Goal: Ask a question: Seek information or help from site administrators or community

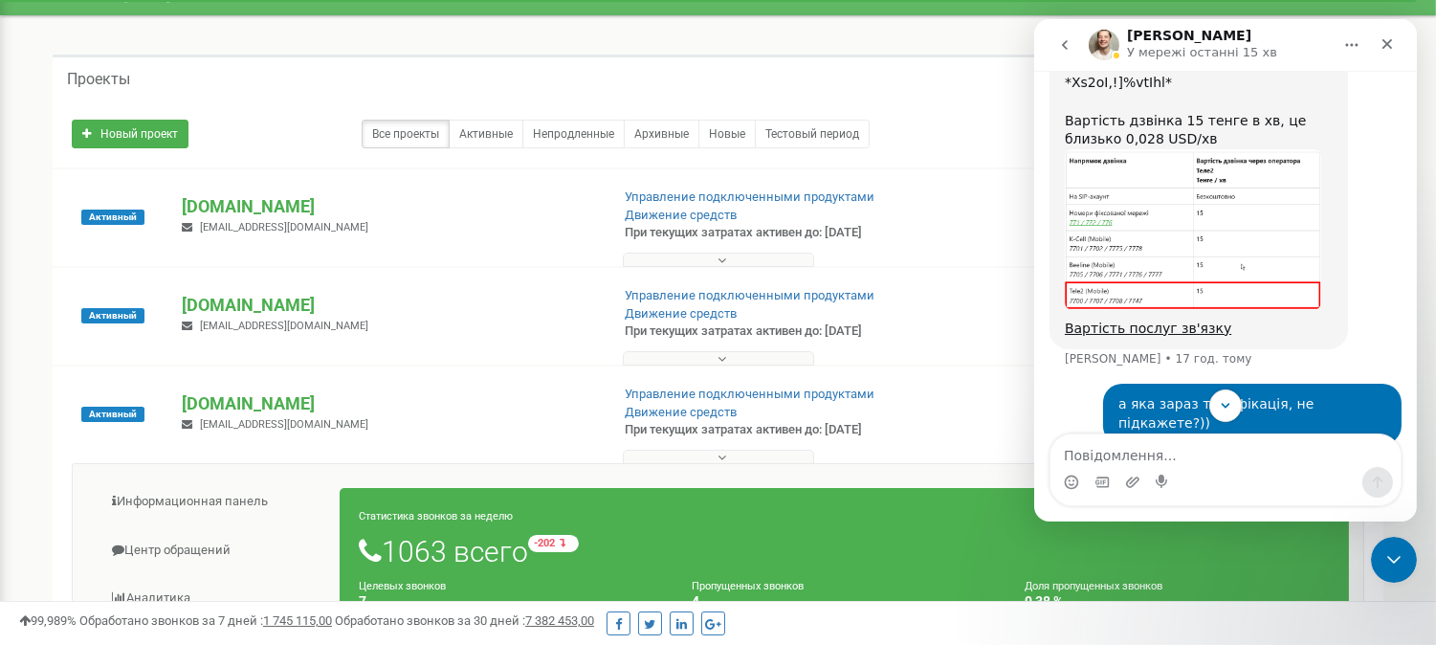
scroll to position [1762, 0]
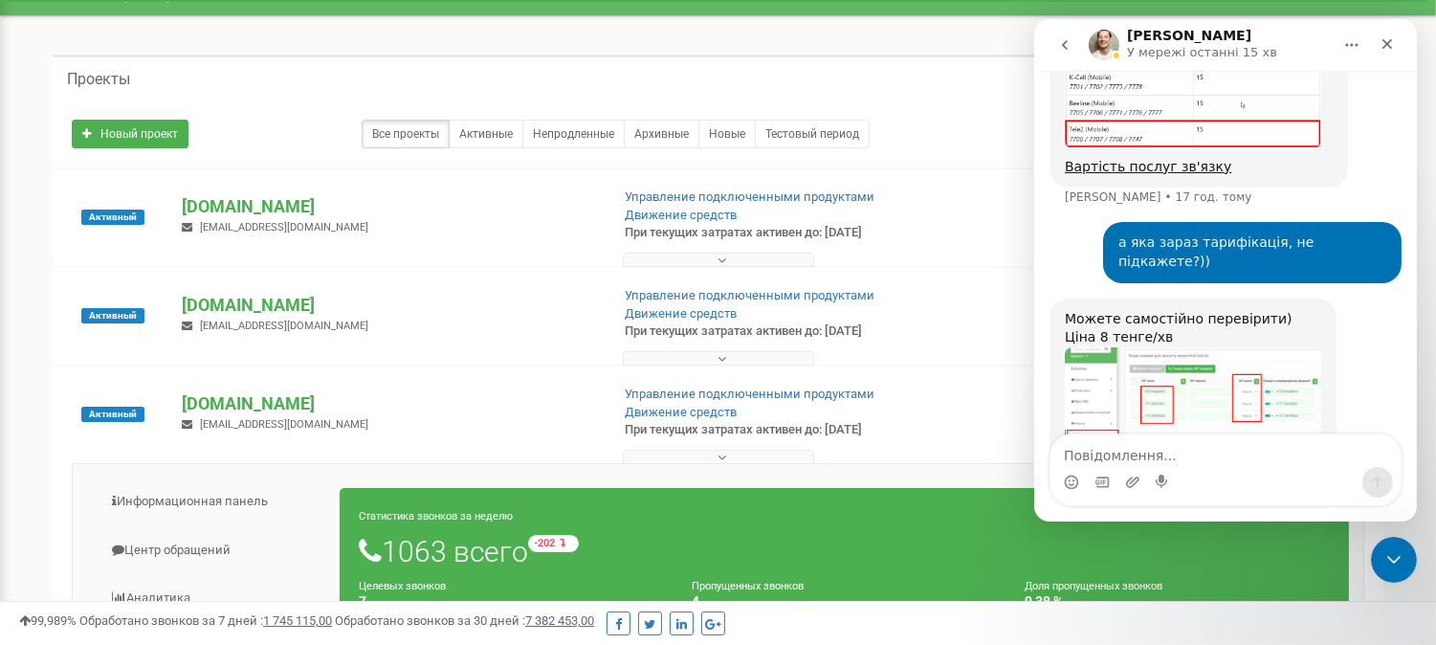
click at [1256, 347] on img "Vladyslav каже…" at bounding box center [1192, 431] width 256 height 169
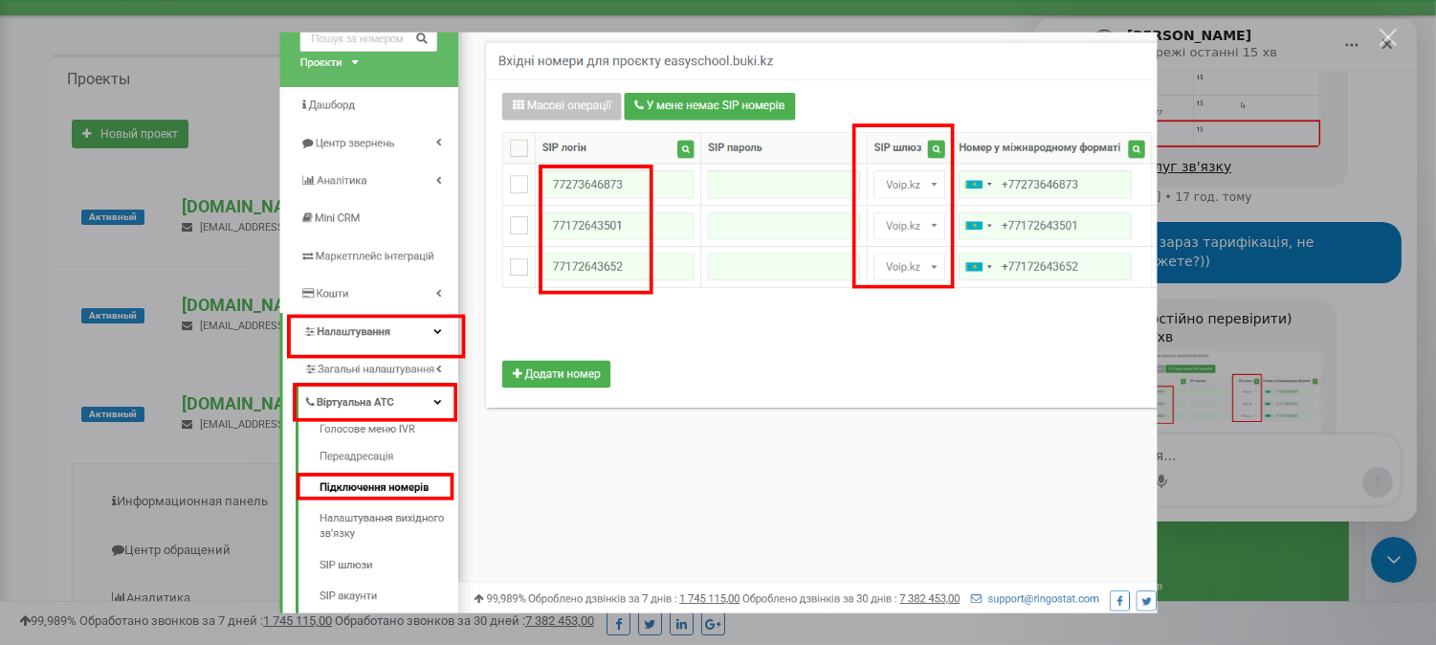
click at [1363, 320] on div "Месенджер Intercom" at bounding box center [718, 322] width 1436 height 645
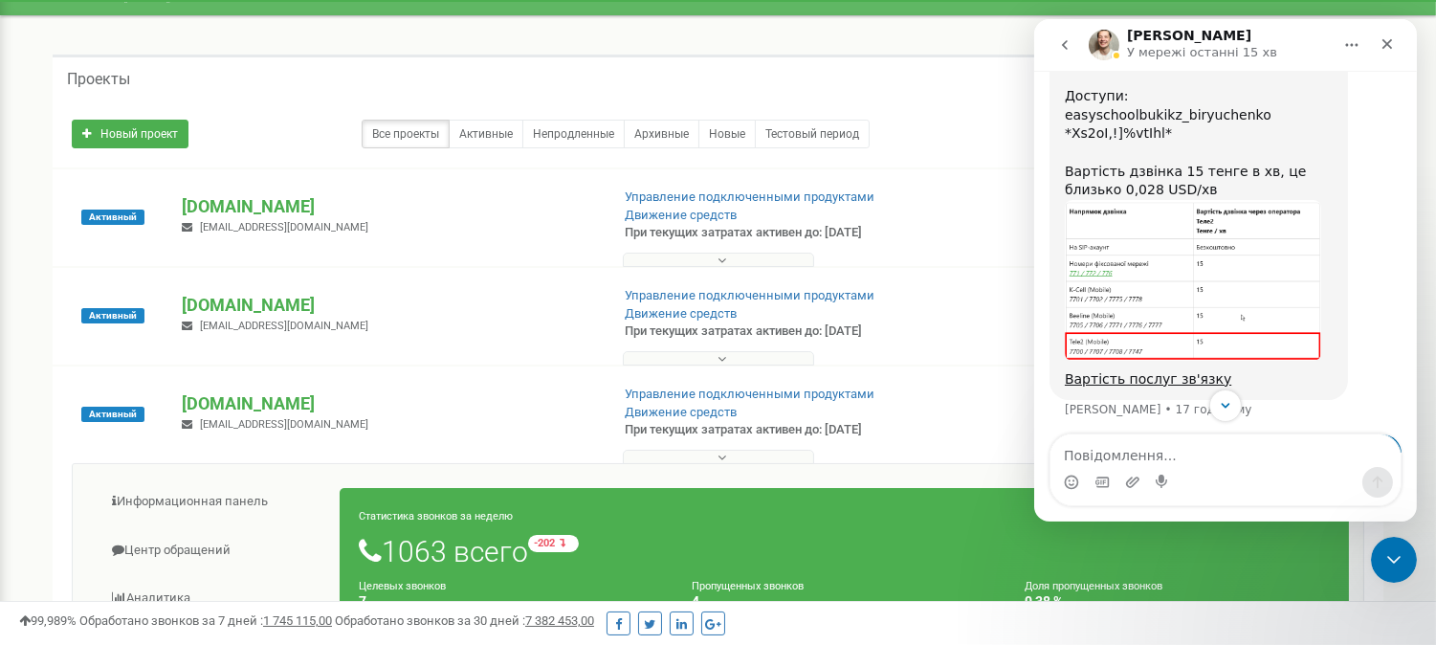
scroll to position [1443, 0]
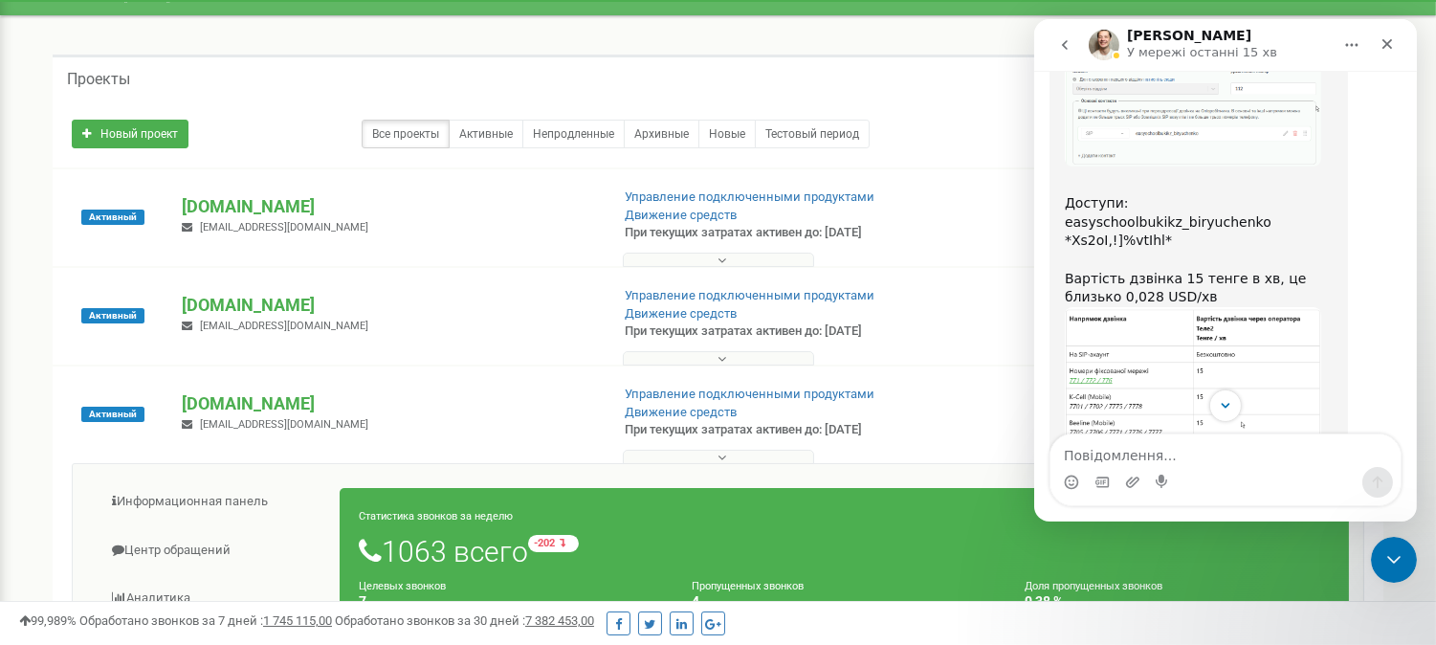
click at [1269, 307] on img "Vladyslav каже…" at bounding box center [1192, 387] width 256 height 161
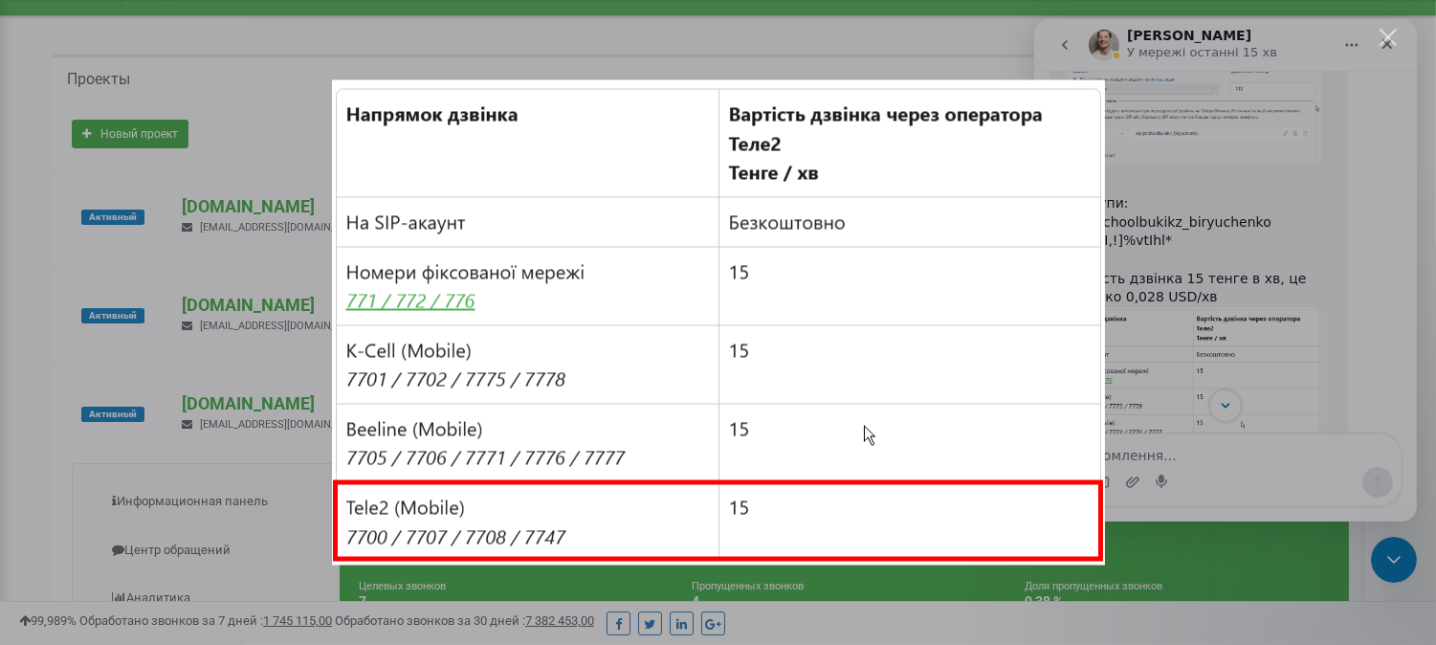
click at [1422, 261] on div "Месенджер Intercom" at bounding box center [718, 322] width 1436 height 645
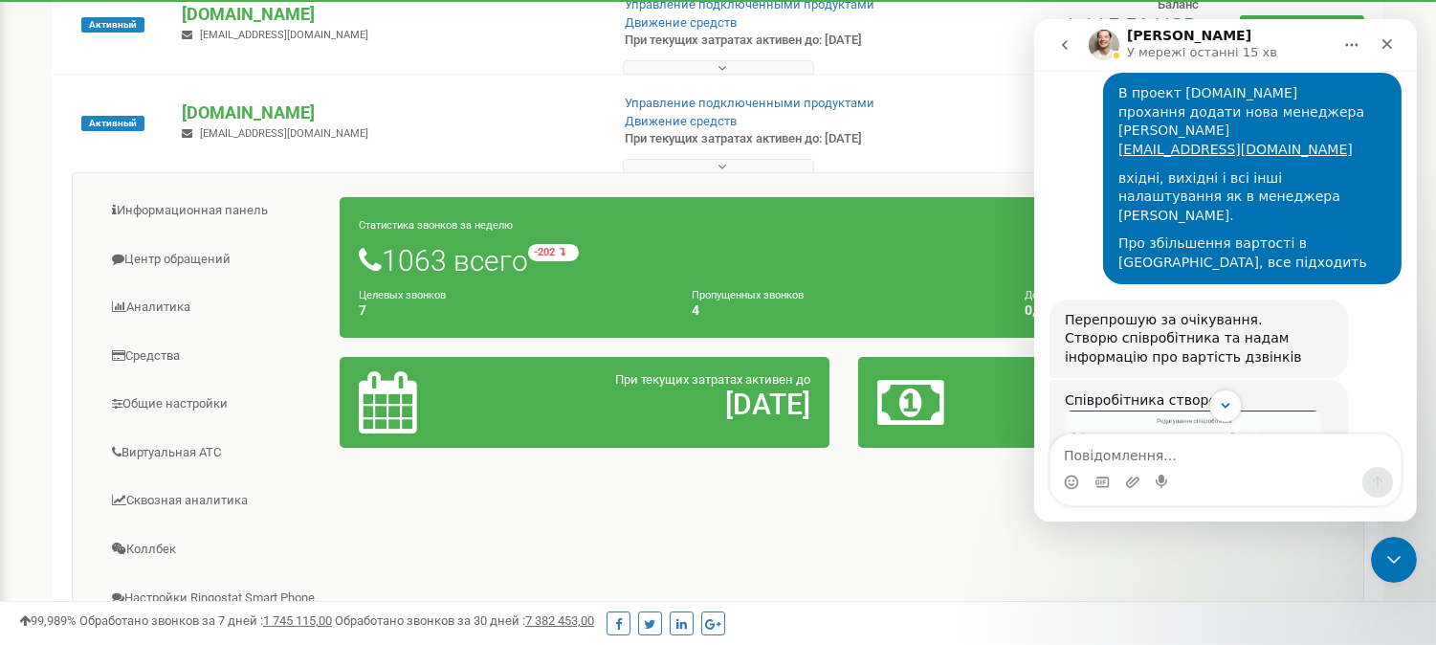
scroll to position [361, 0]
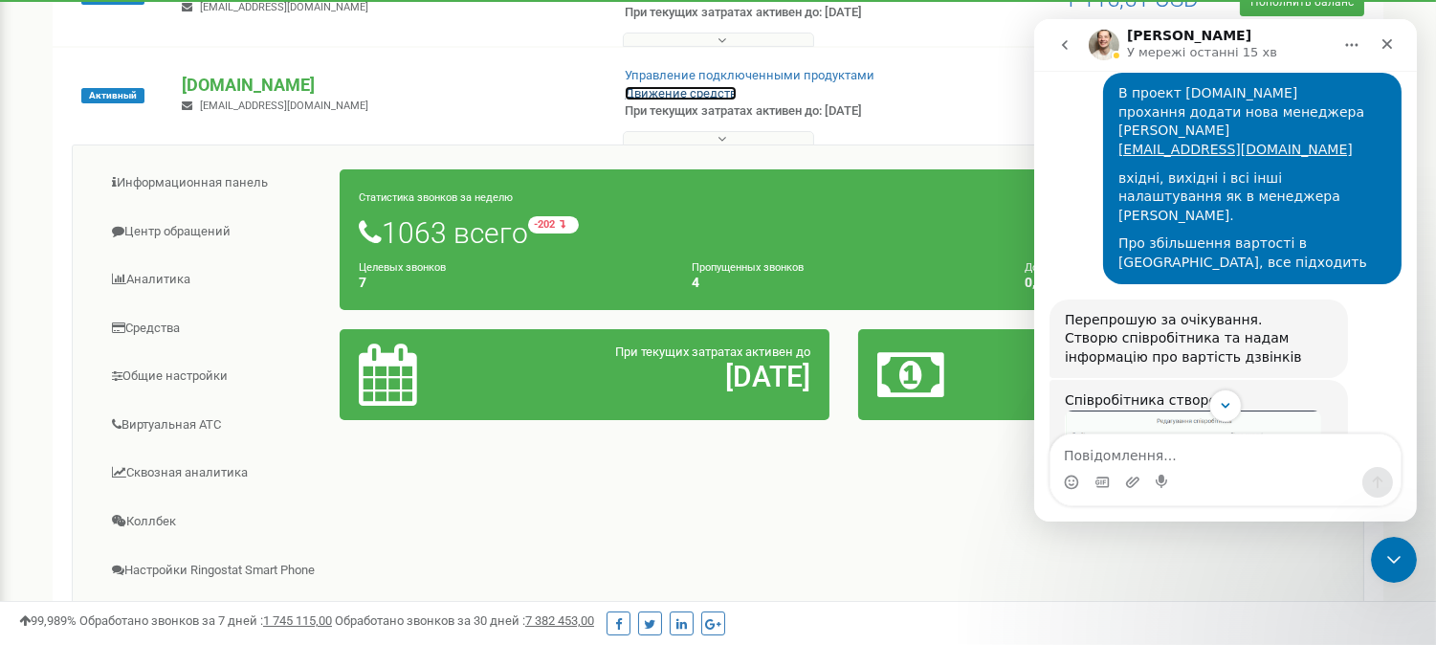
click at [695, 88] on link "Движение средств" at bounding box center [681, 93] width 112 height 14
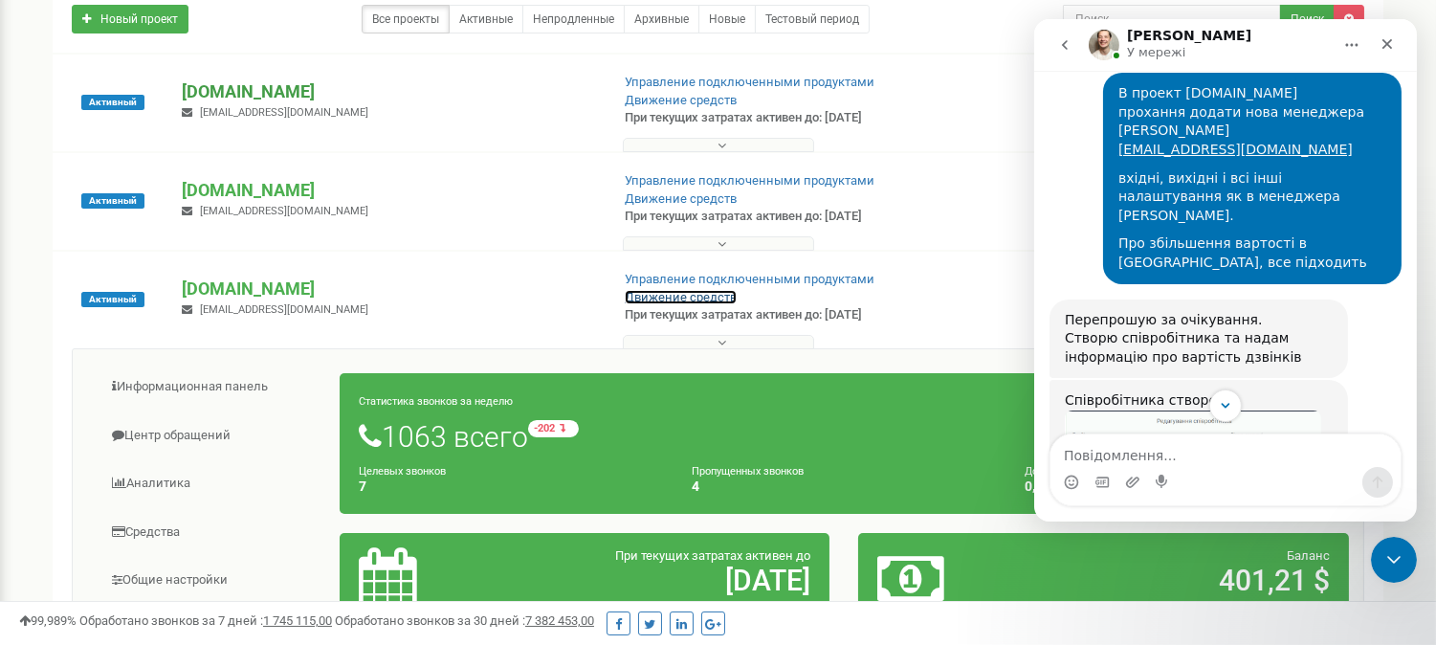
scroll to position [0, 0]
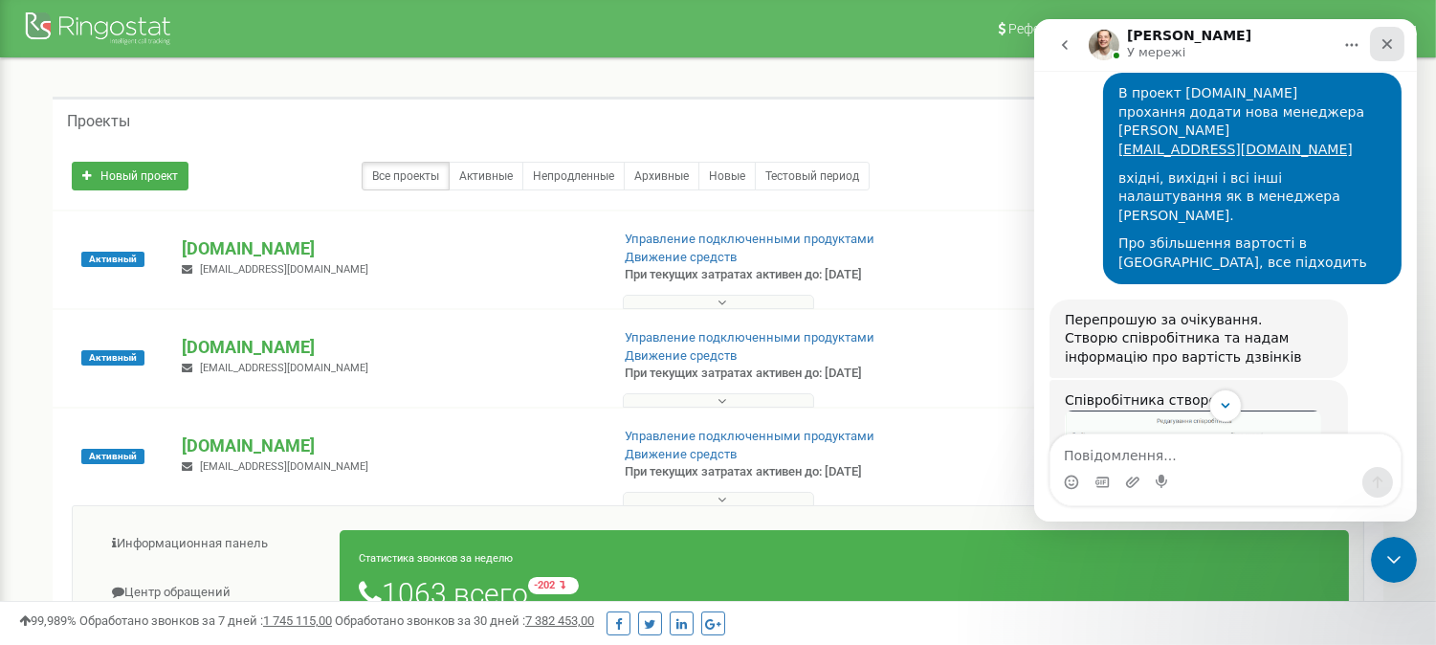
click at [1388, 39] on icon "Закрити" at bounding box center [1386, 43] width 15 height 15
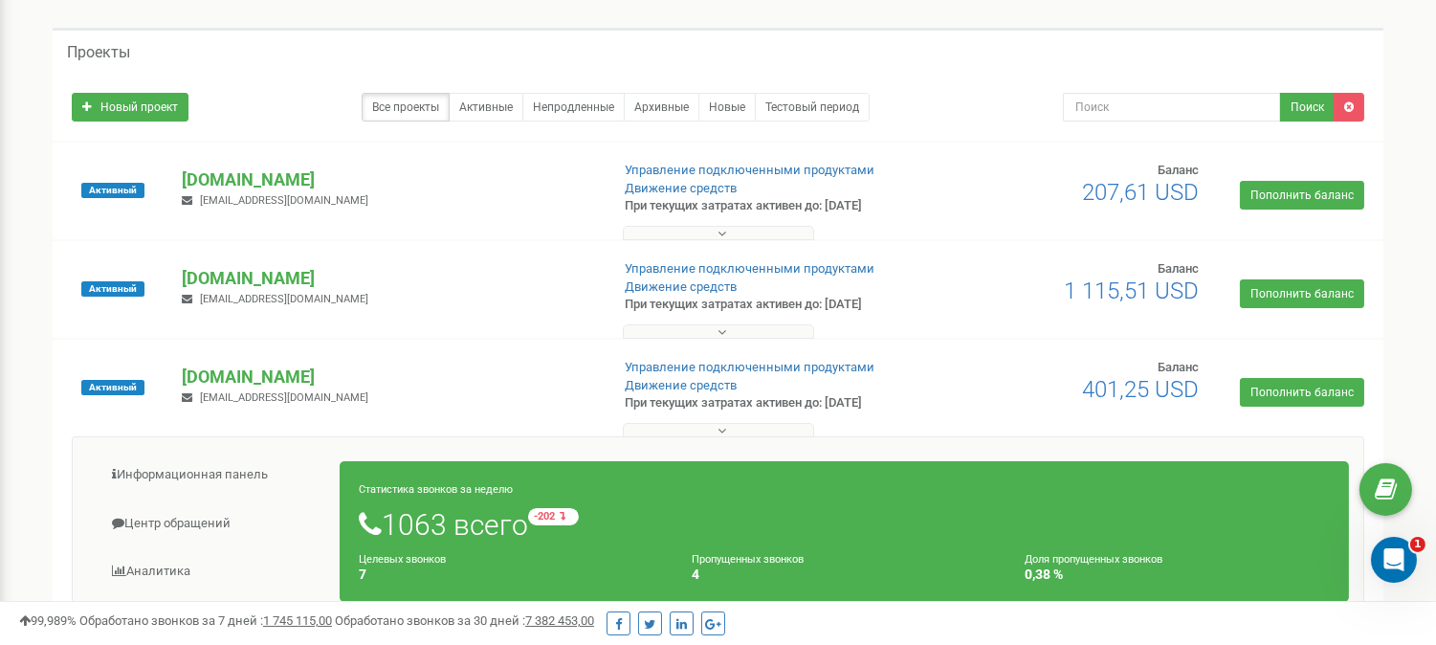
scroll to position [106, 0]
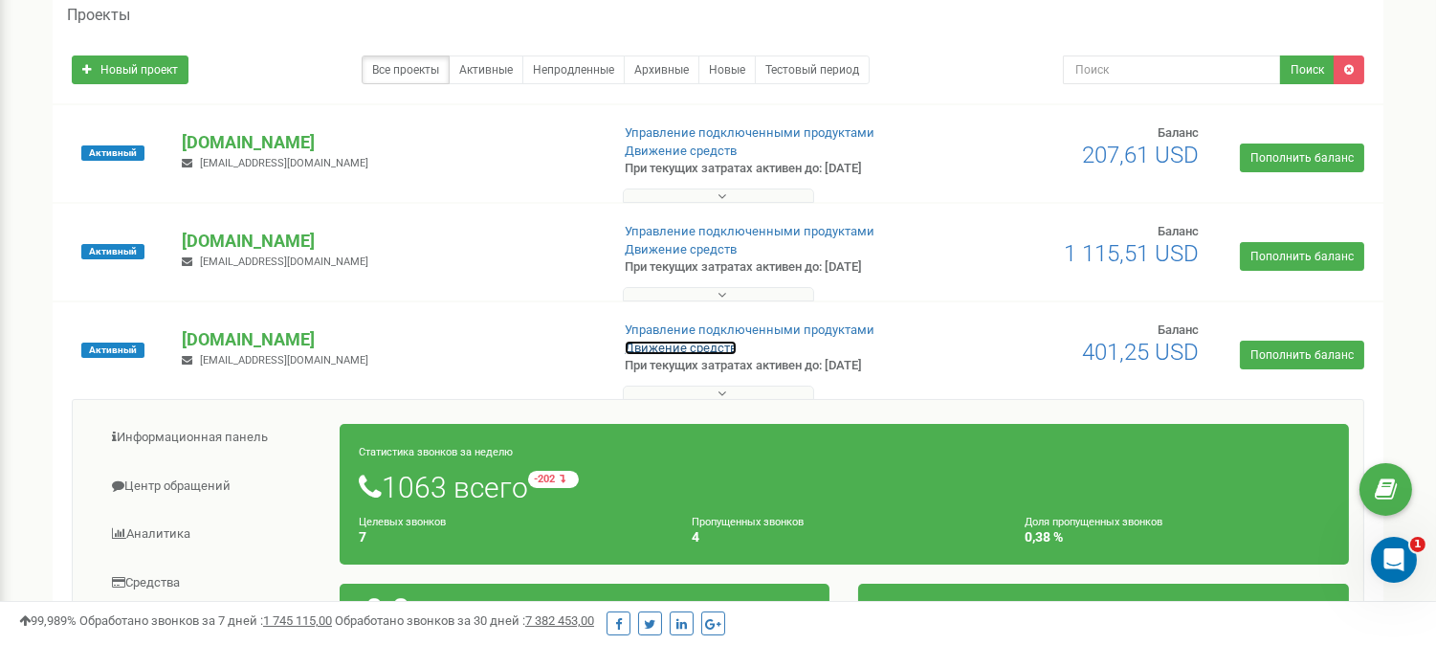
click at [684, 349] on link "Движение средств" at bounding box center [681, 348] width 112 height 14
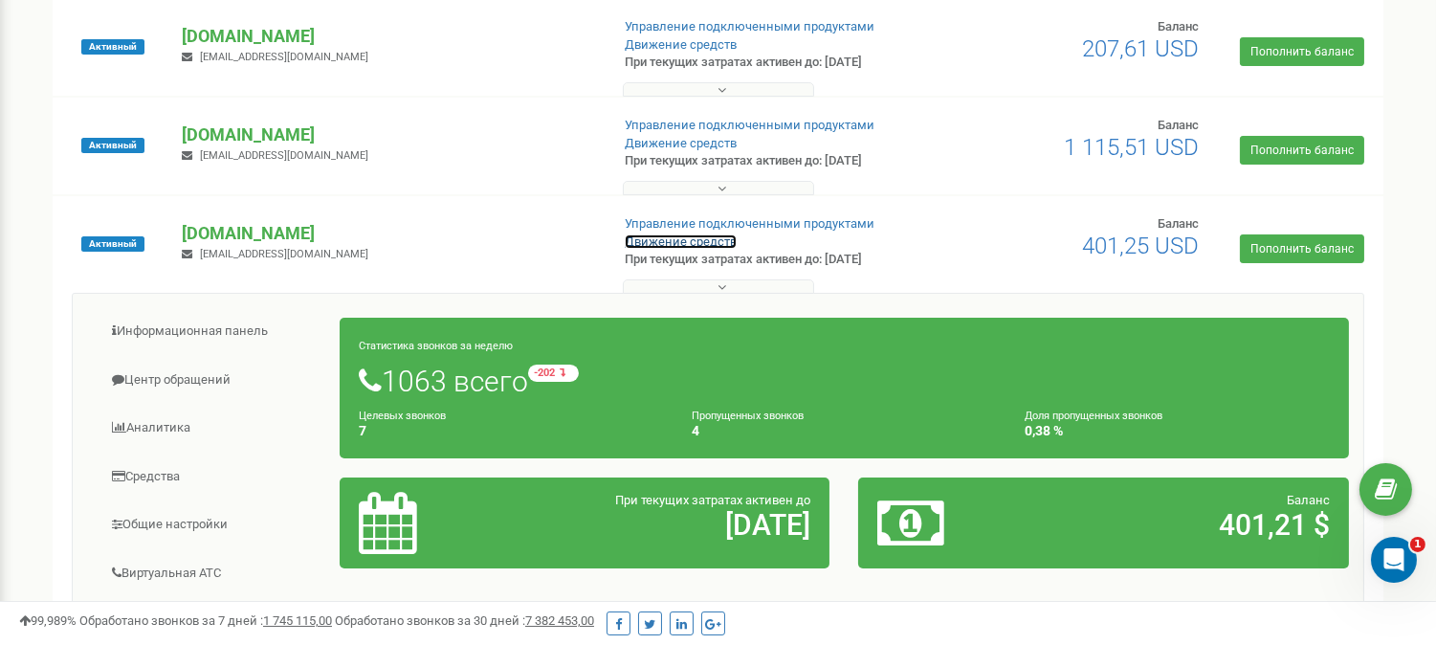
click at [652, 242] on link "Движение средств" at bounding box center [681, 241] width 112 height 14
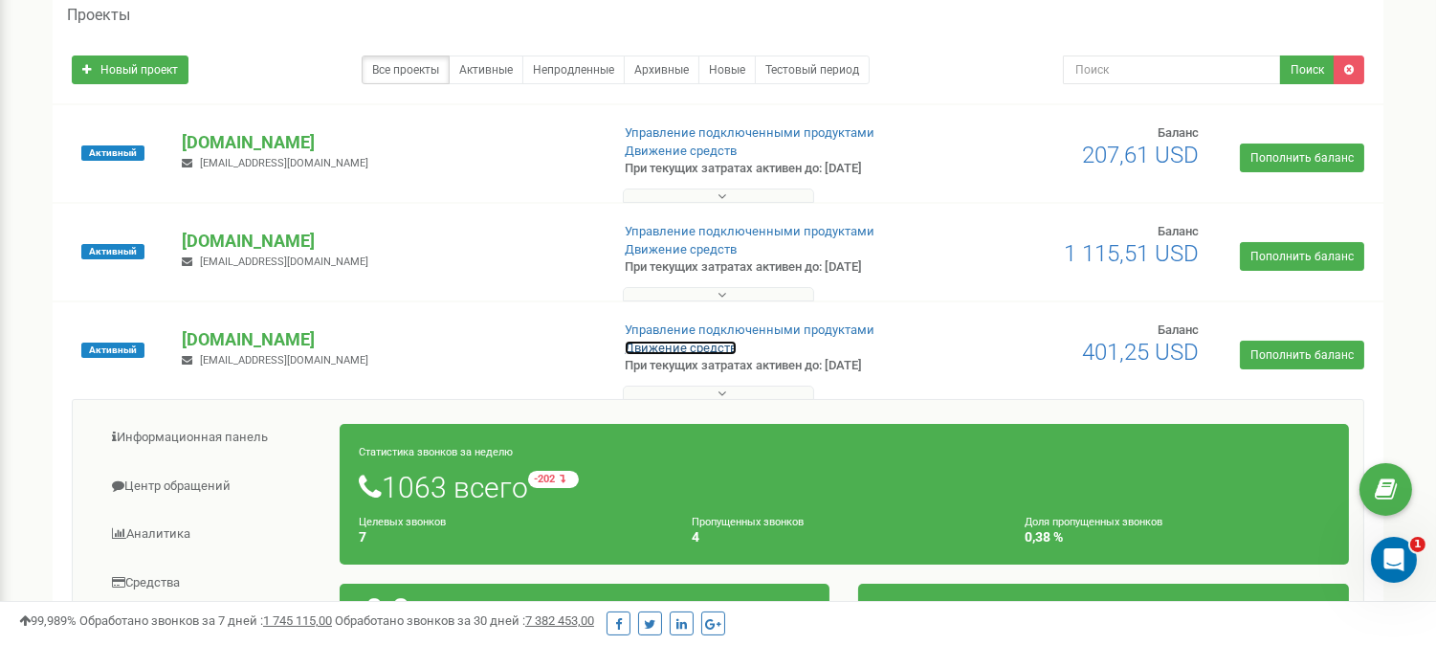
scroll to position [2584, 0]
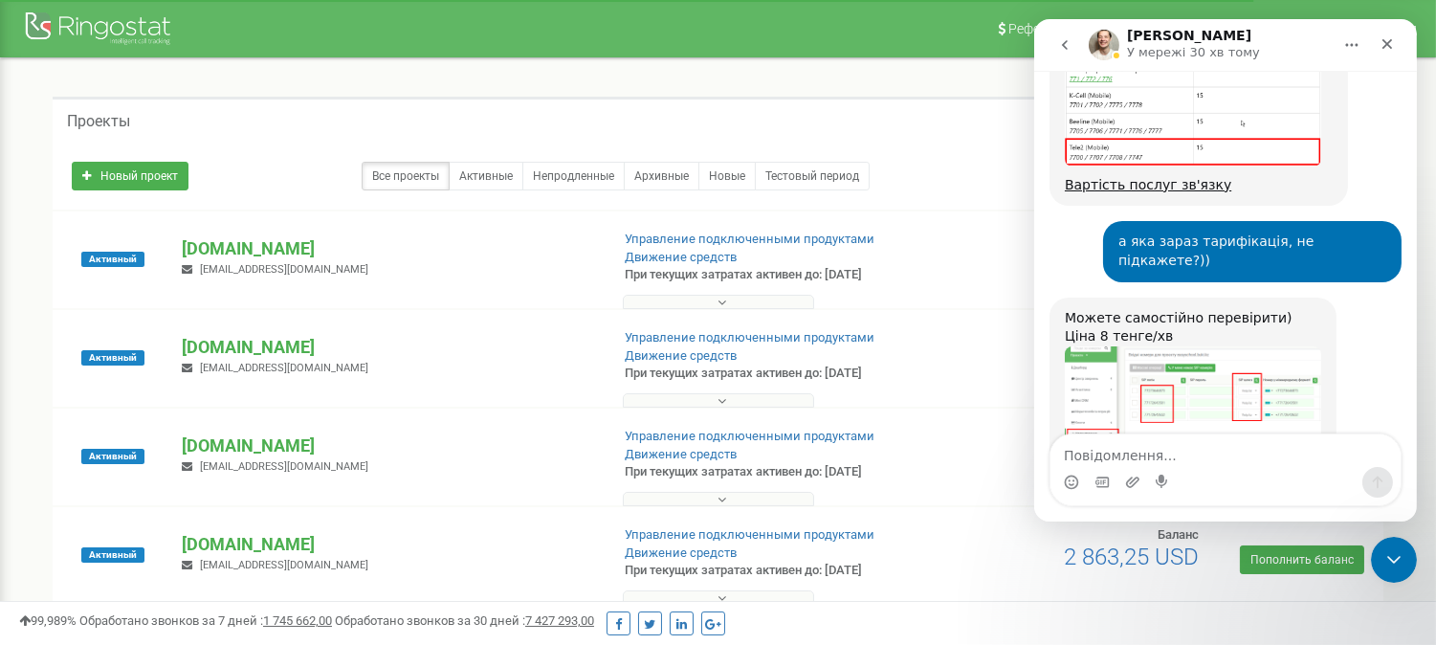
scroll to position [1743, 0]
click at [1250, 347] on img "Vladyslav каже…" at bounding box center [1192, 431] width 256 height 169
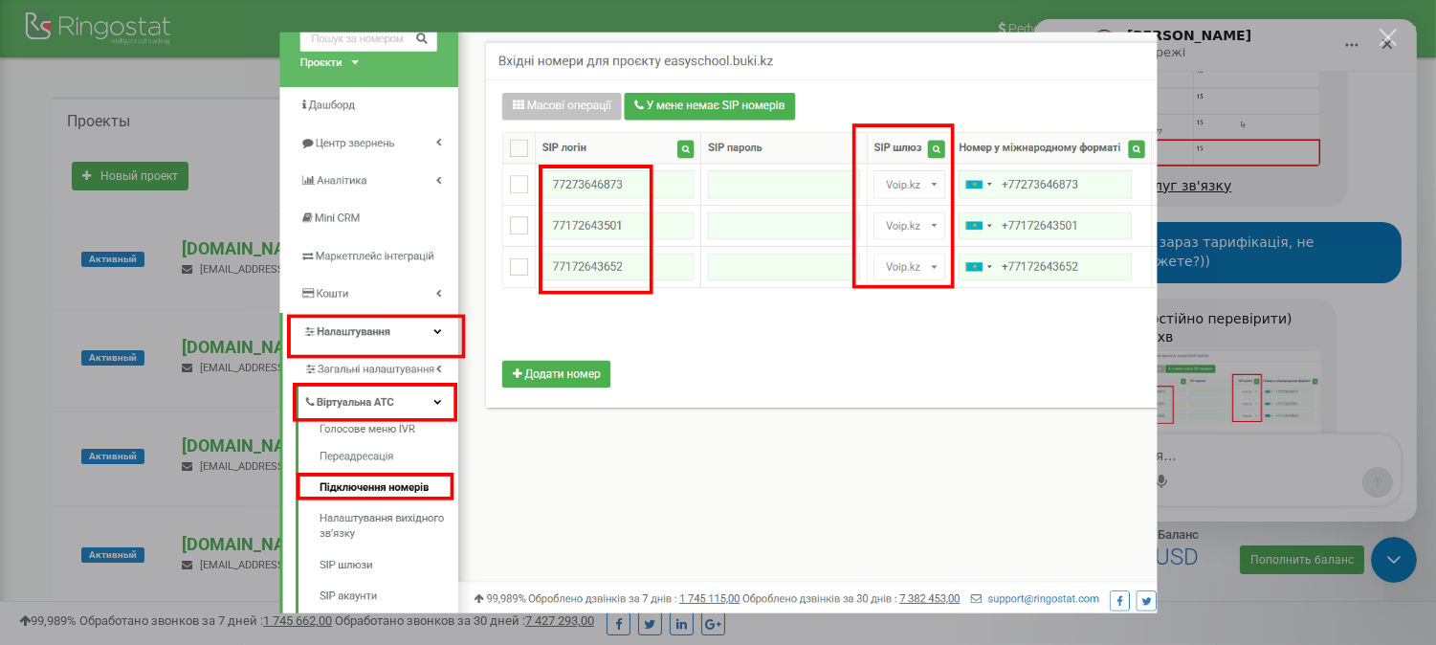
click at [1292, 281] on div "Месенджер Intercom" at bounding box center [718, 322] width 1436 height 645
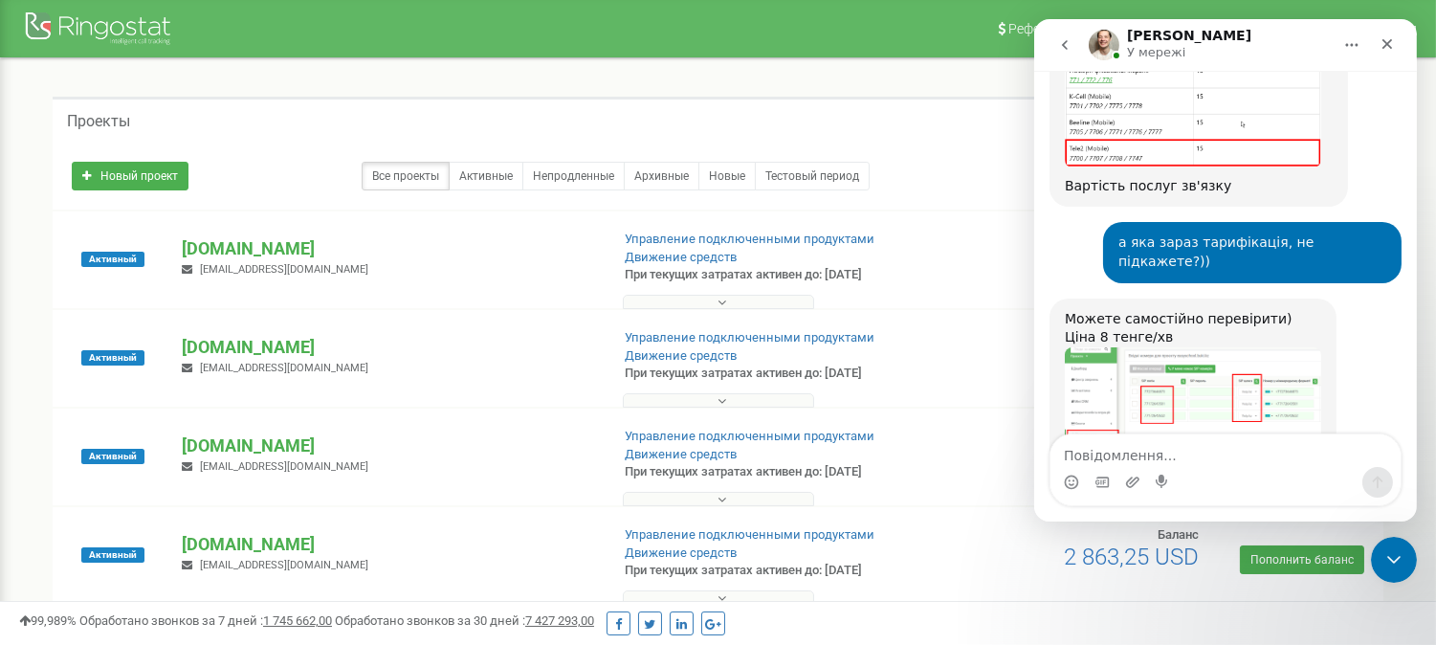
scroll to position [1531, 0]
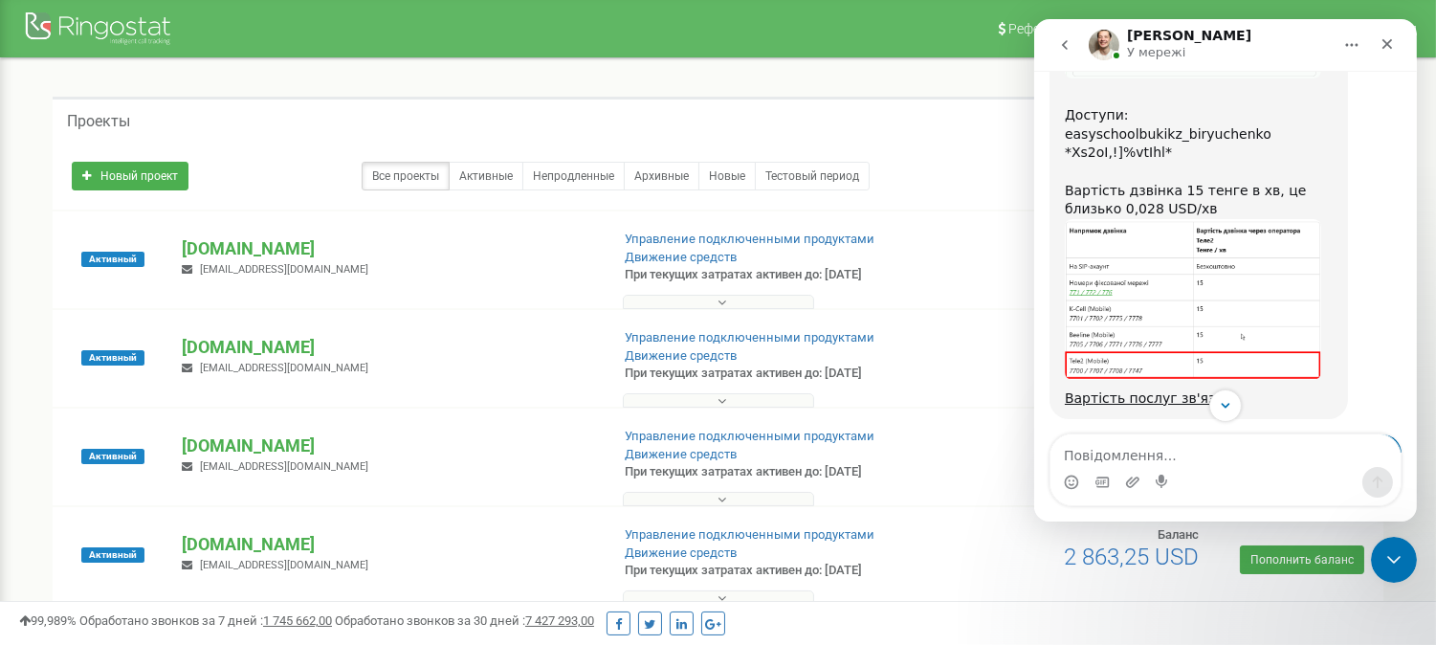
click at [1167, 219] on img "Vladyslav каже…" at bounding box center [1192, 299] width 256 height 161
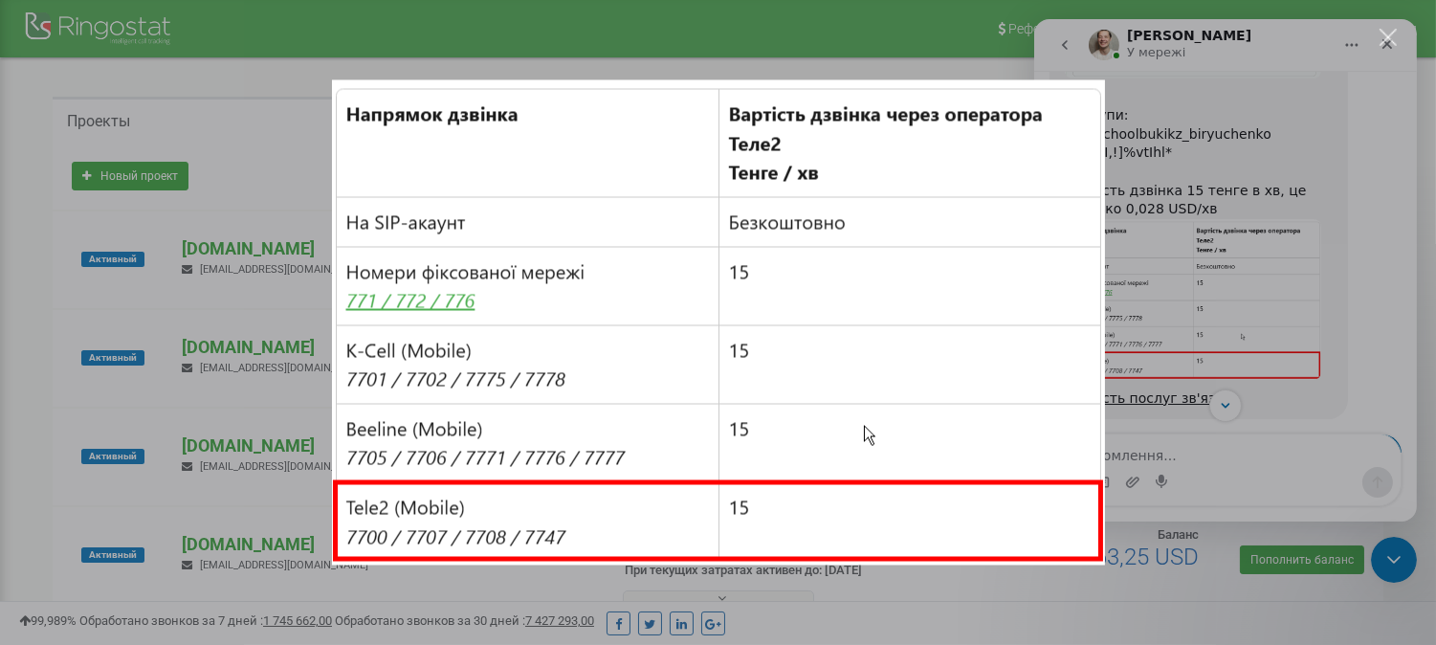
click at [1253, 175] on div "Месенджер Intercom" at bounding box center [718, 322] width 1436 height 645
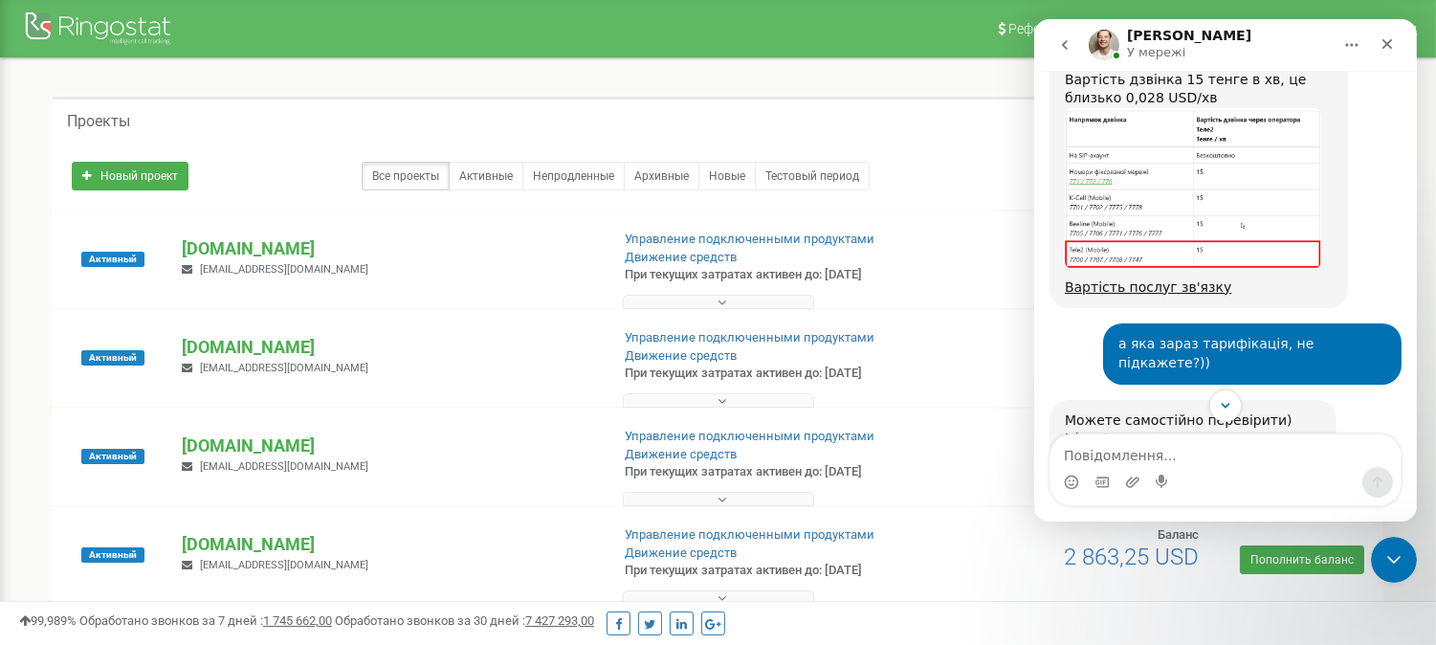
scroll to position [1743, 0]
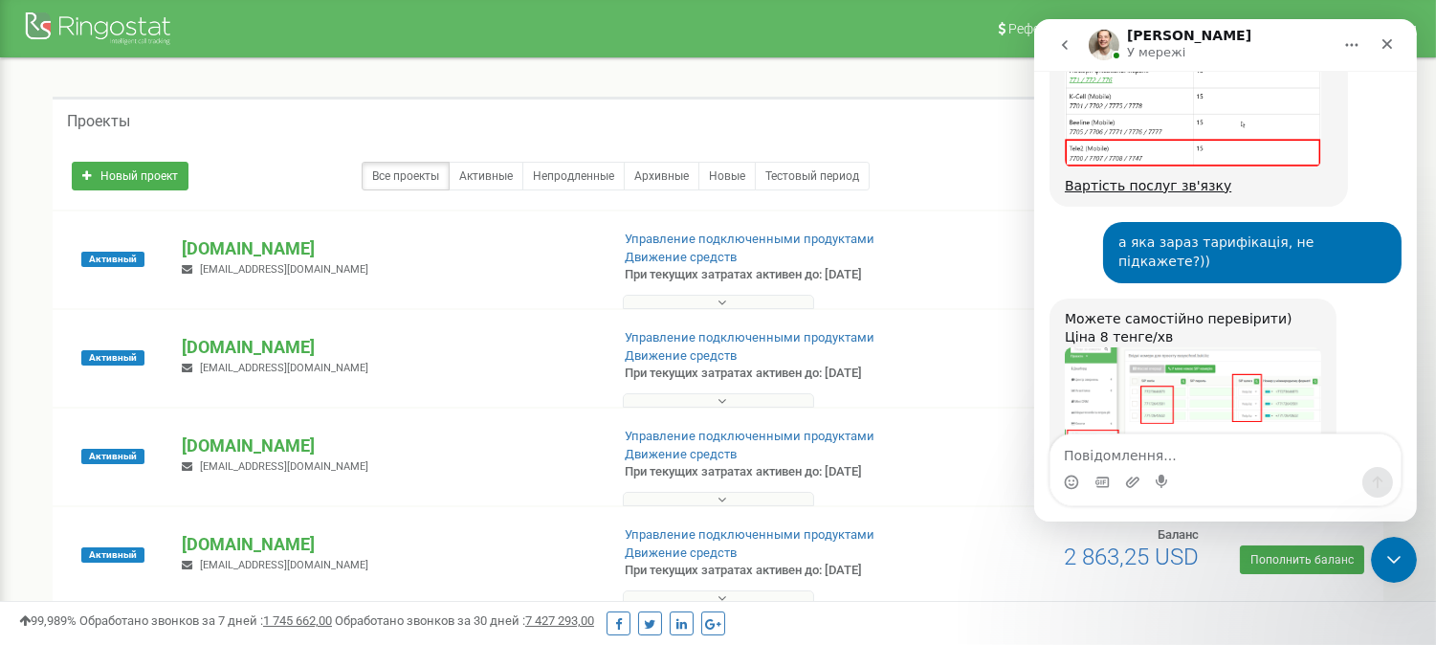
click at [1213, 347] on img "Vladyslav каже…" at bounding box center [1192, 431] width 256 height 169
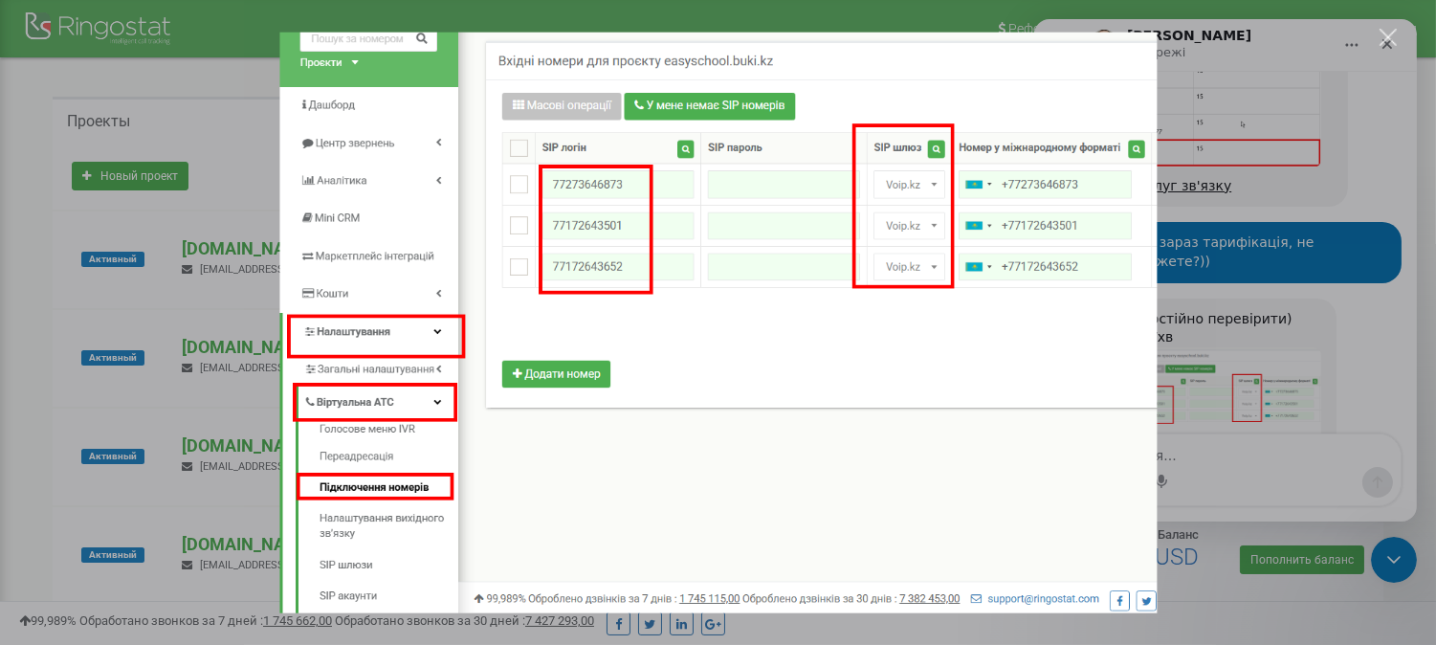
click at [1292, 40] on div "Закрити" at bounding box center [1389, 38] width 18 height 18
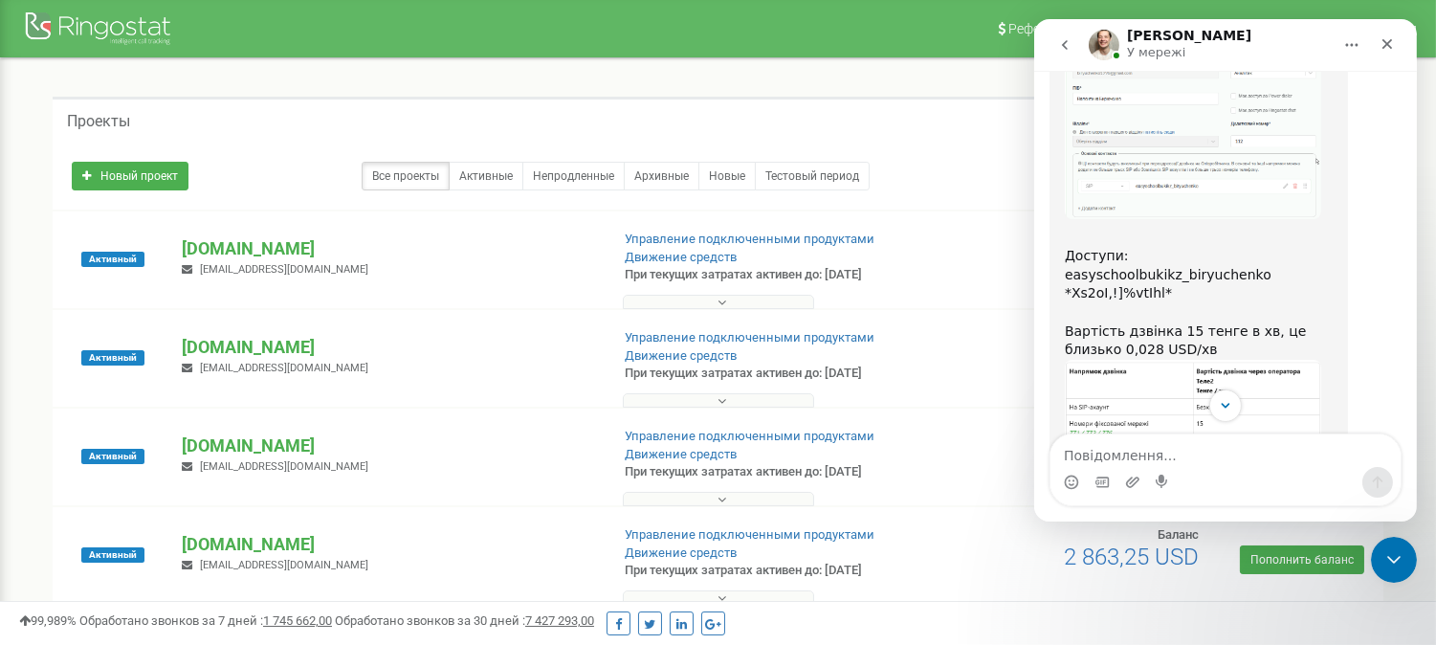
scroll to position [1424, 0]
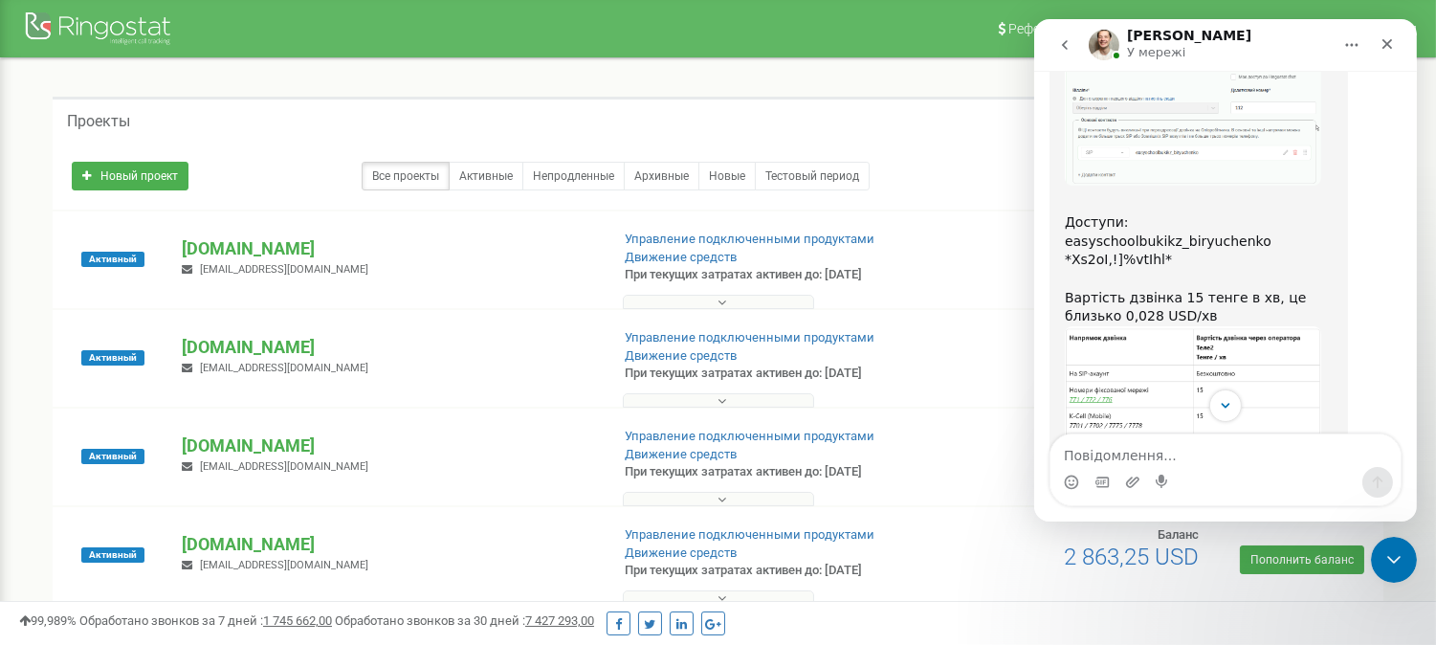
click at [1135, 326] on img "Vladyslav каже…" at bounding box center [1192, 406] width 256 height 161
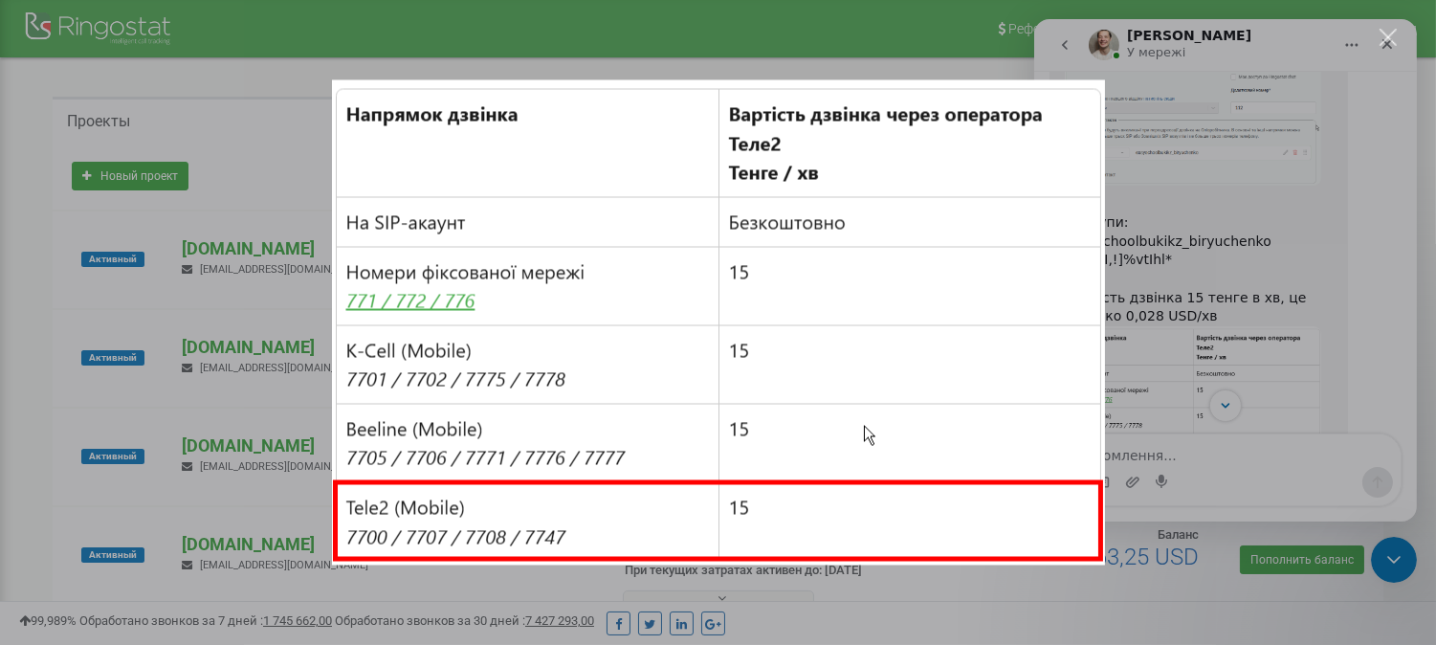
click at [1292, 30] on div "Закрити" at bounding box center [1389, 38] width 18 height 18
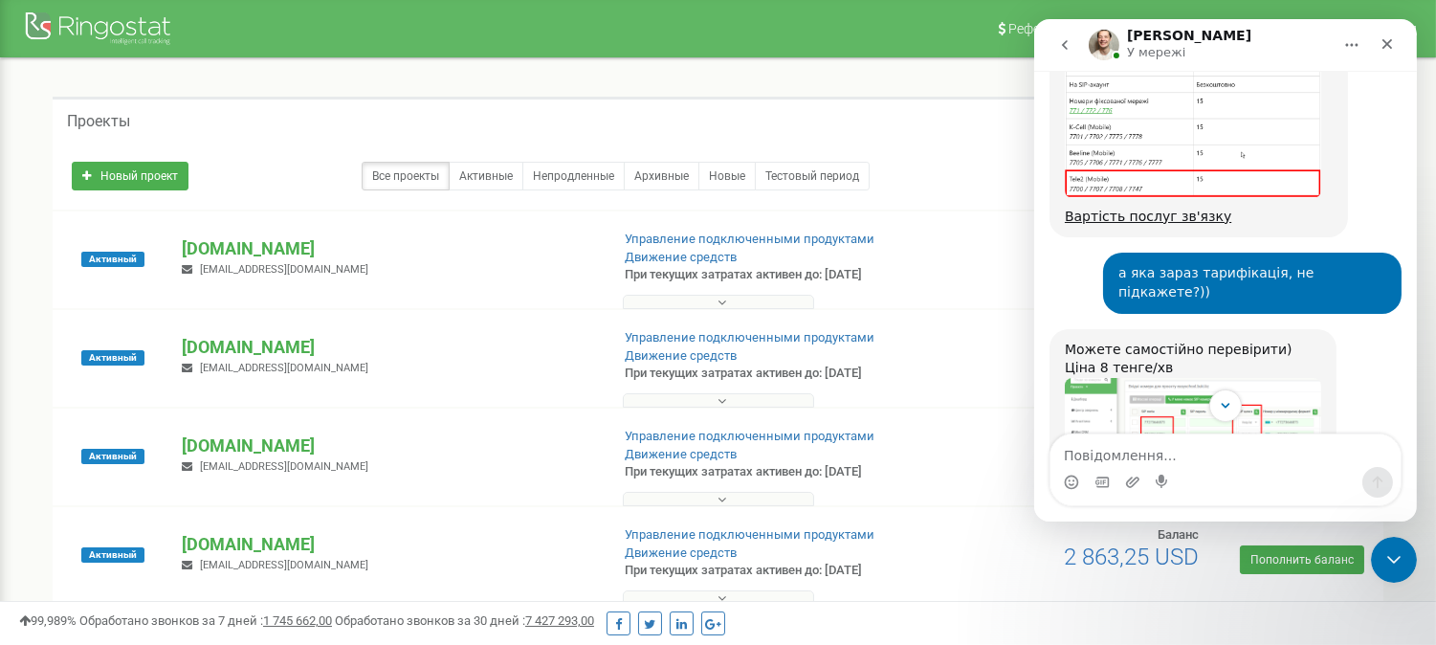
scroll to position [1743, 0]
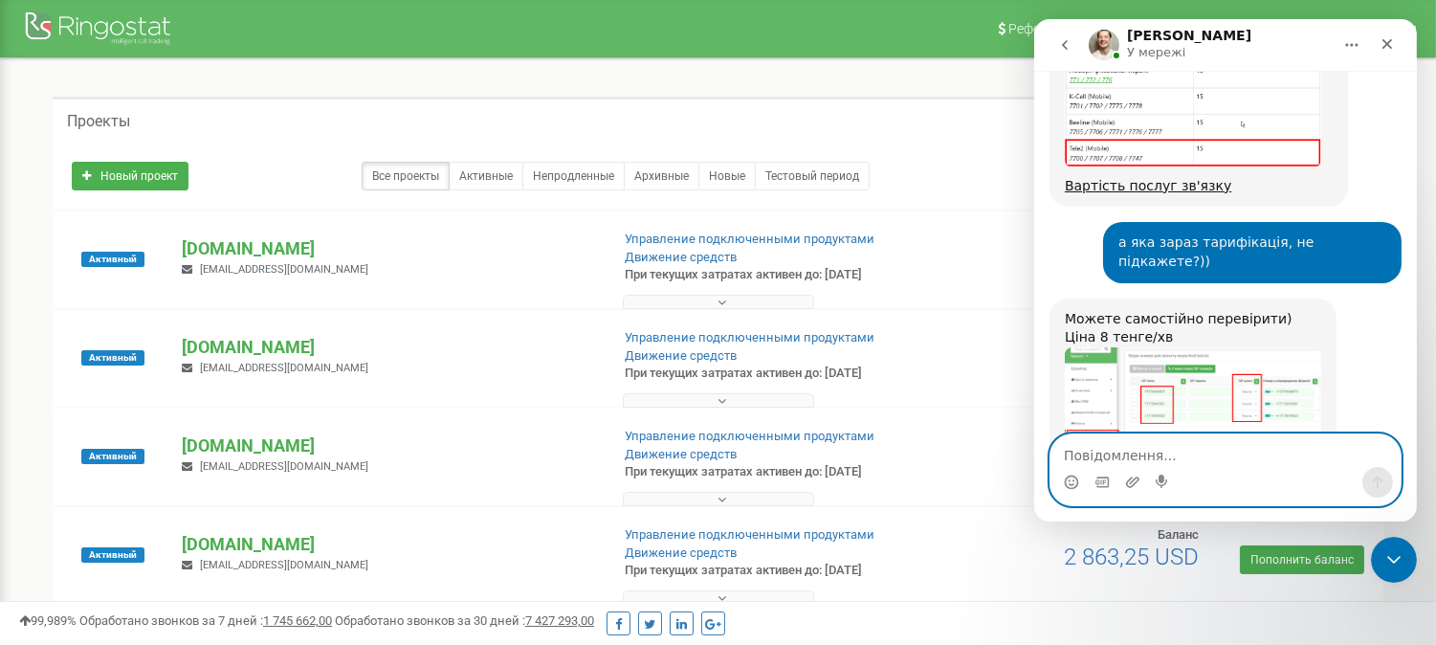
click at [1136, 451] on textarea "Повідомлення..." at bounding box center [1225, 450] width 350 height 33
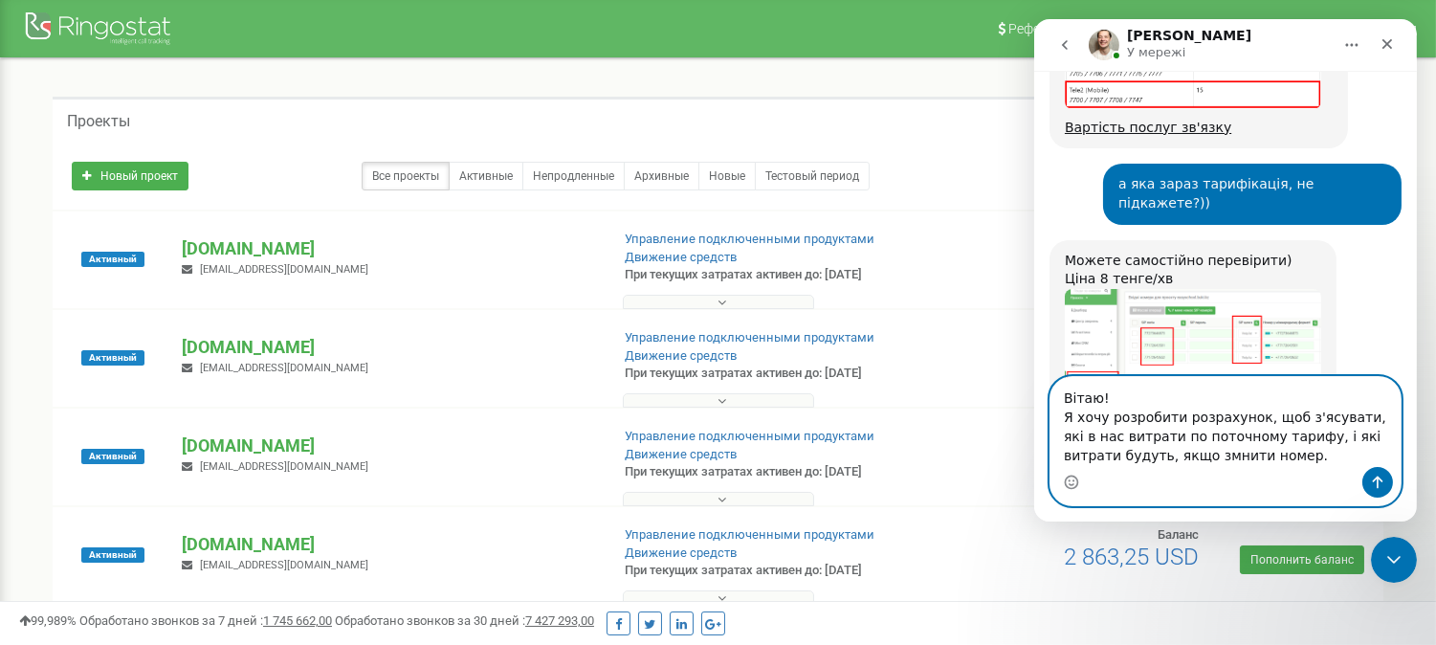
scroll to position [1821, 0]
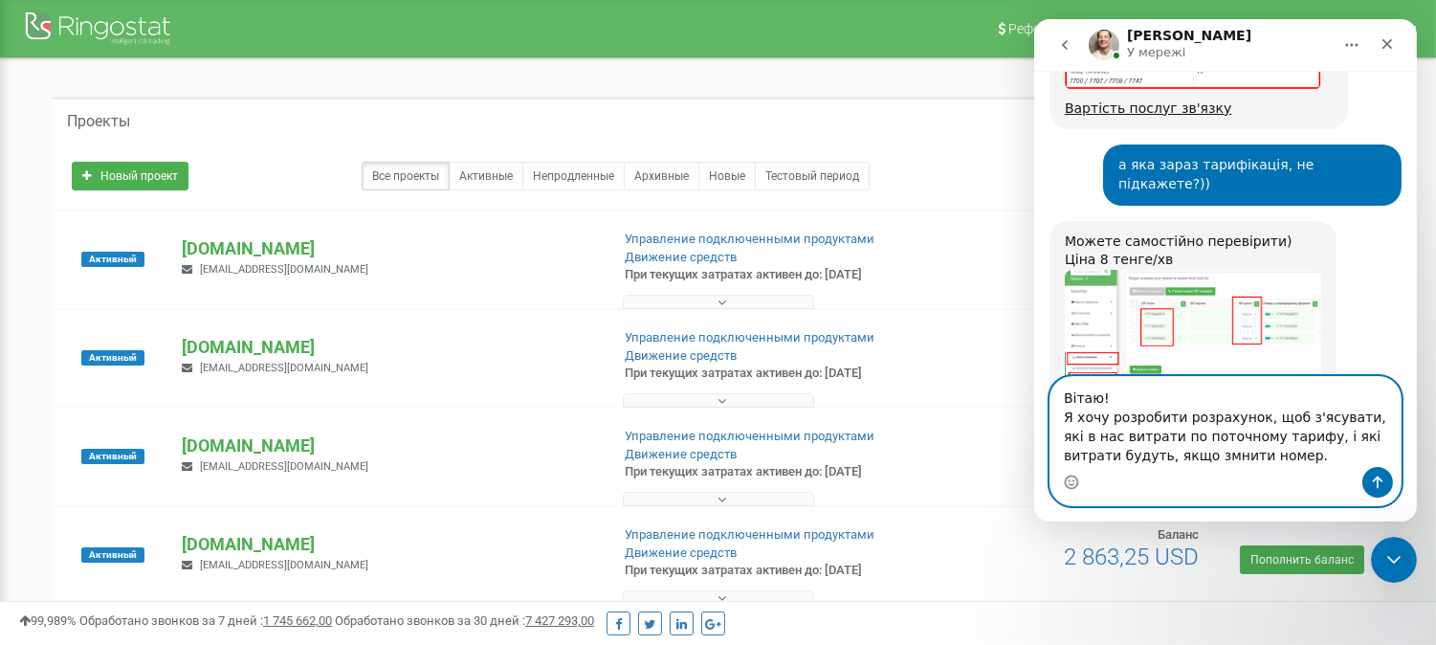
click at [1085, 454] on textarea "Вітаю! Я хочу розробити розрахунок, щоб з'ясувати, які в нас витрати по поточно…" at bounding box center [1225, 422] width 350 height 90
click at [1161, 436] on textarea "Вітаю! Я хочу розробити розрахунок, щоб з'ясувати, які в нас витрати по поточно…" at bounding box center [1225, 422] width 350 height 90
click at [1097, 451] on textarea "Вітаю! Я хочу розробити розрахунок, щоб з'ясувати, які в нас витрати по поточно…" at bounding box center [1225, 422] width 350 height 90
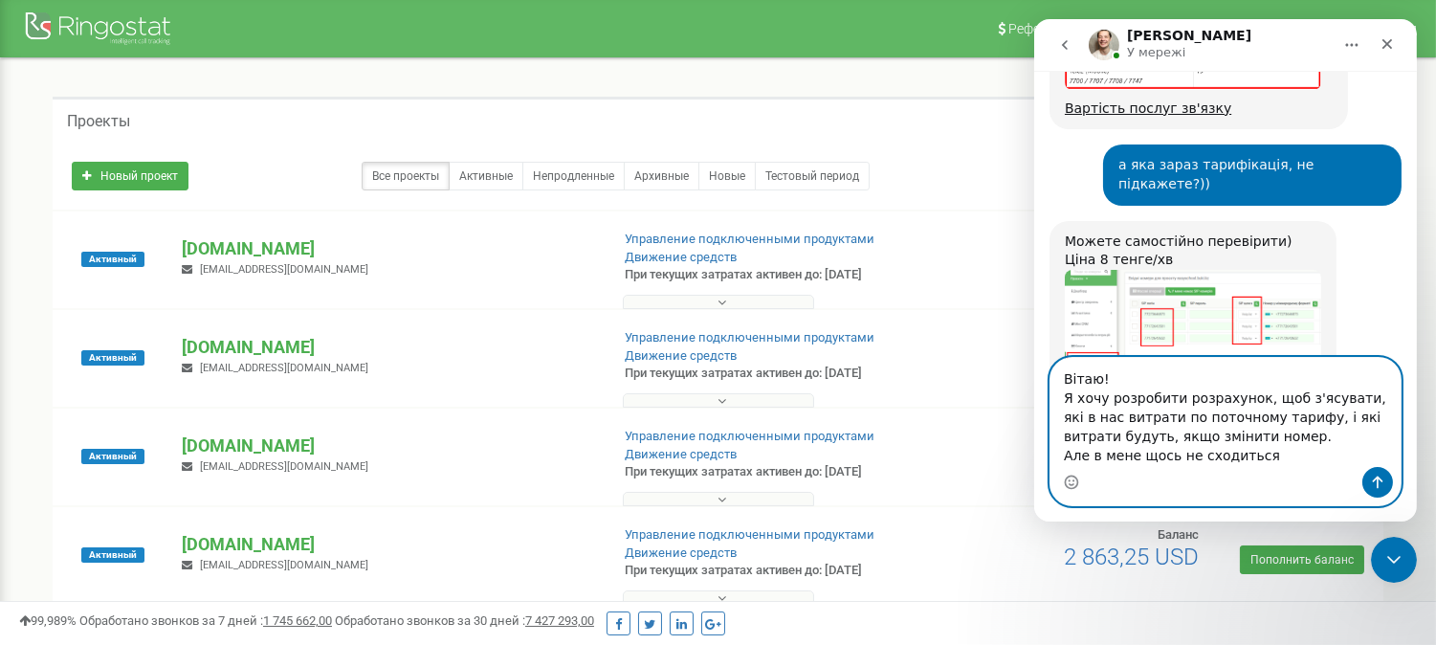
type textarea "Вітаю! Я хочу розробити розрахунок, щоб з'ясувати, які в нас витрати по поточно…"
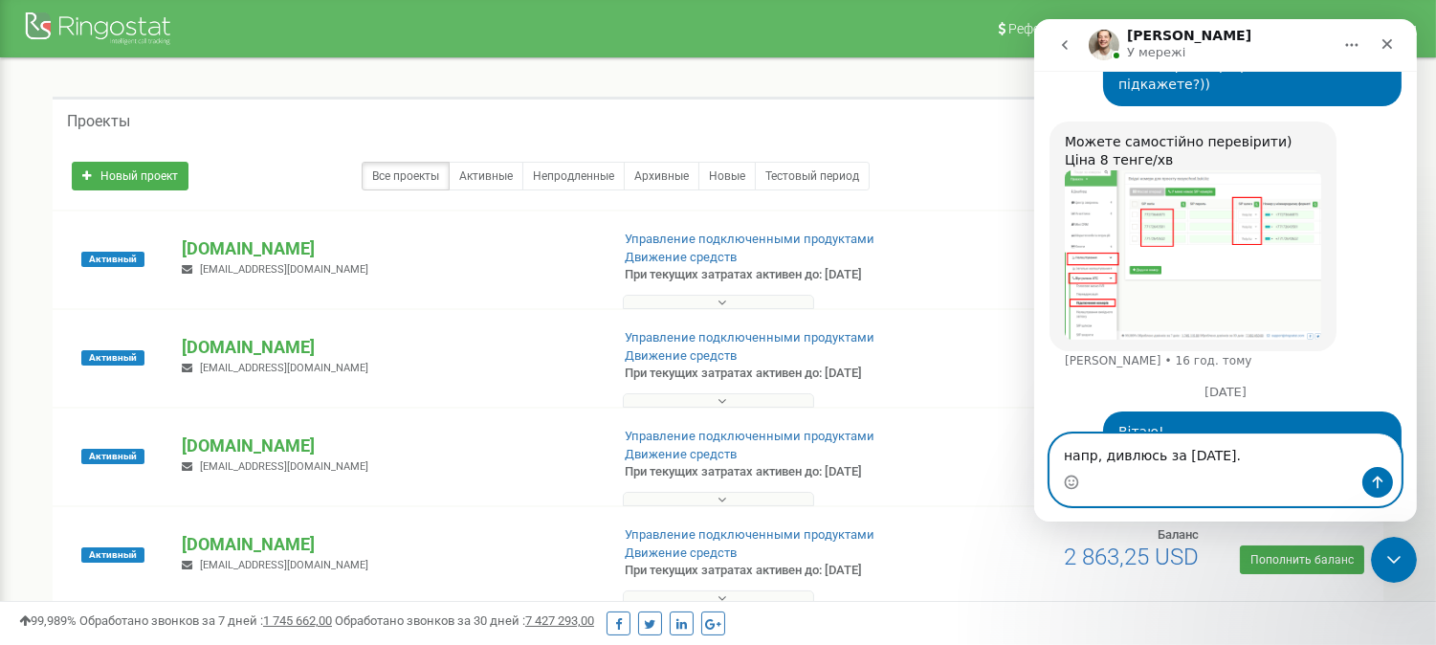
scroll to position [1965, 0]
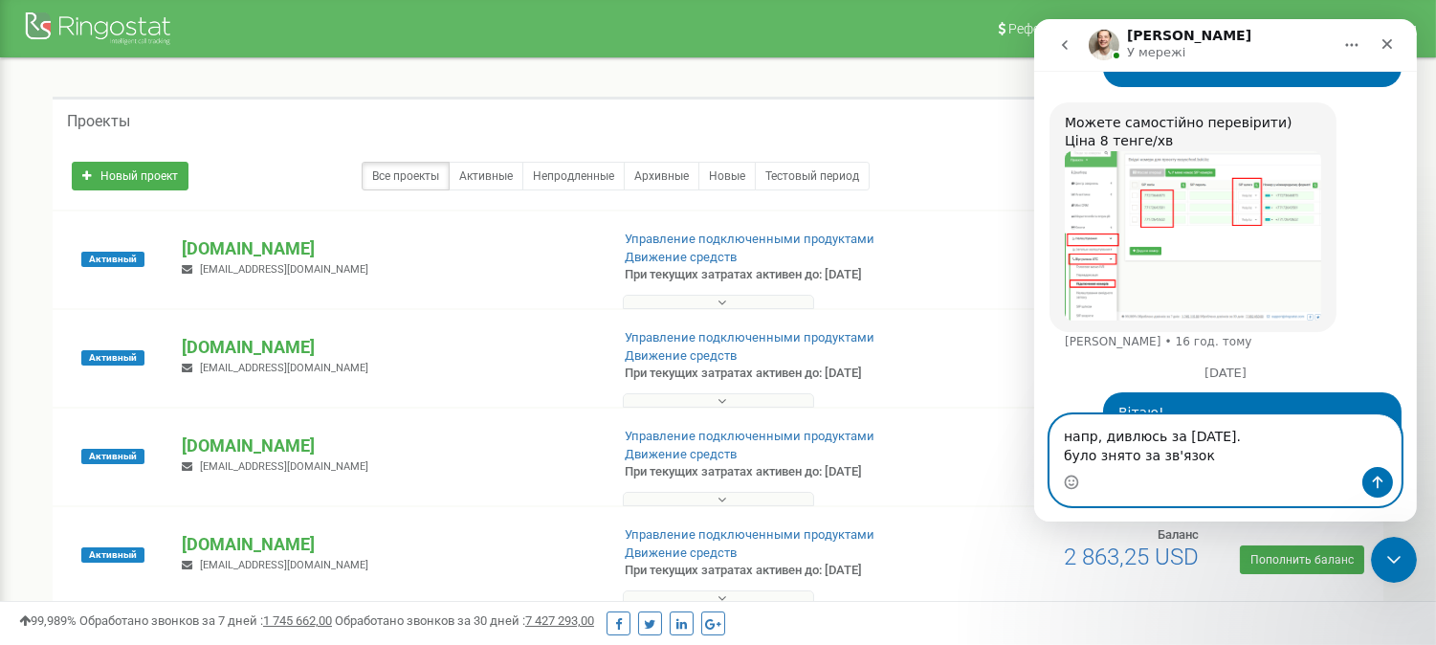
paste textarea "-1,47 USD"
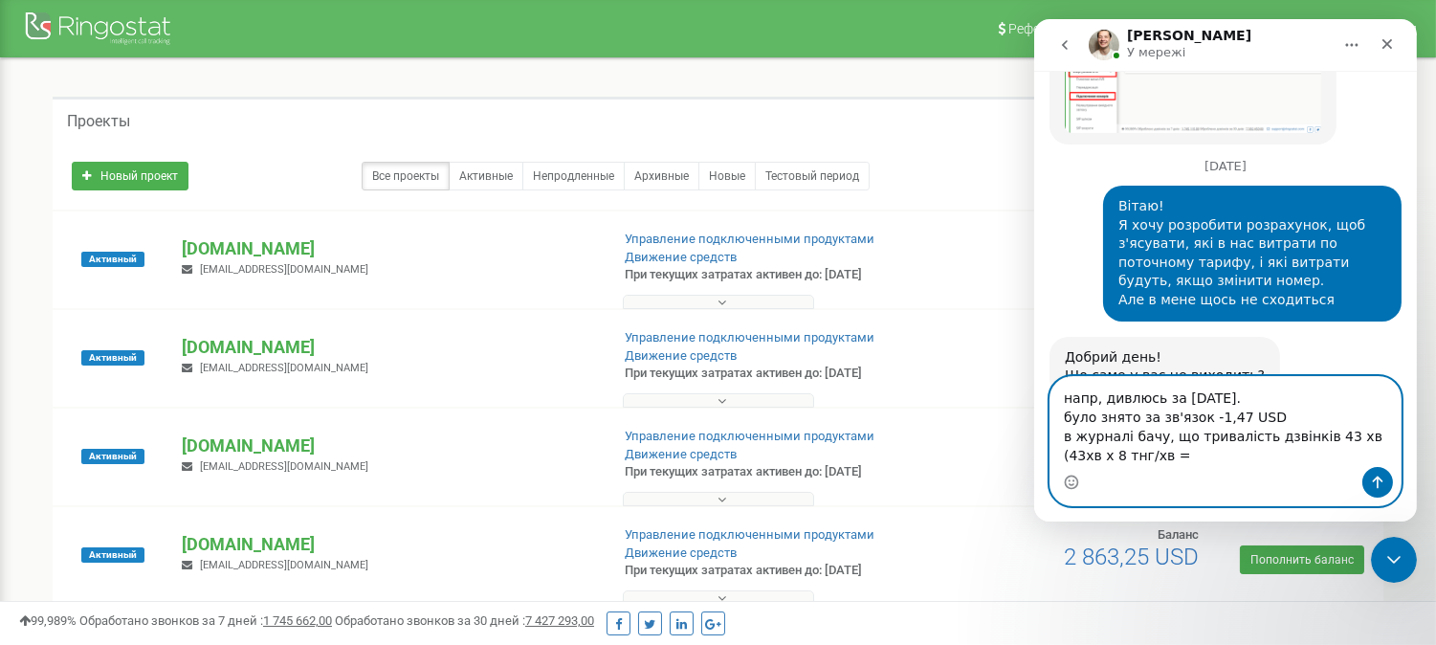
scroll to position [2079, 0]
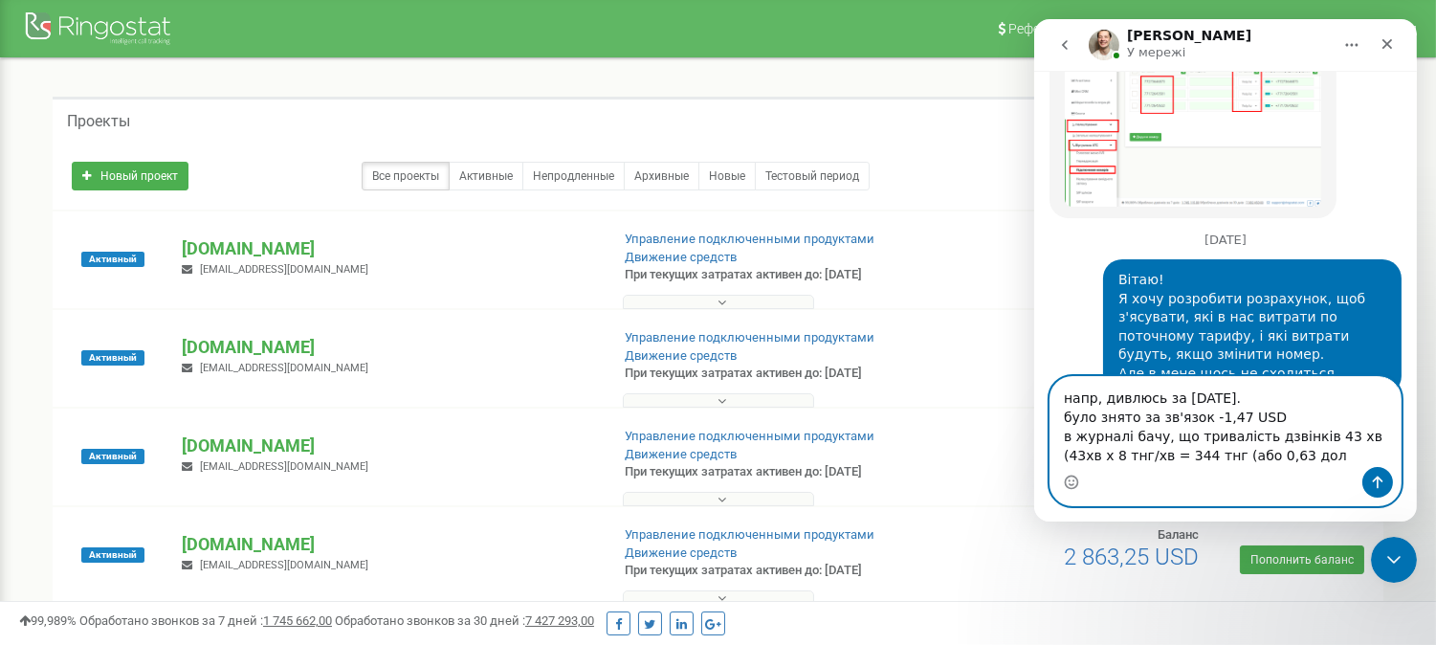
type textarea "напр, дивлюсь за 29 серпня. було знято за зв'язок -1,47 USD в журналі бачу, що …"
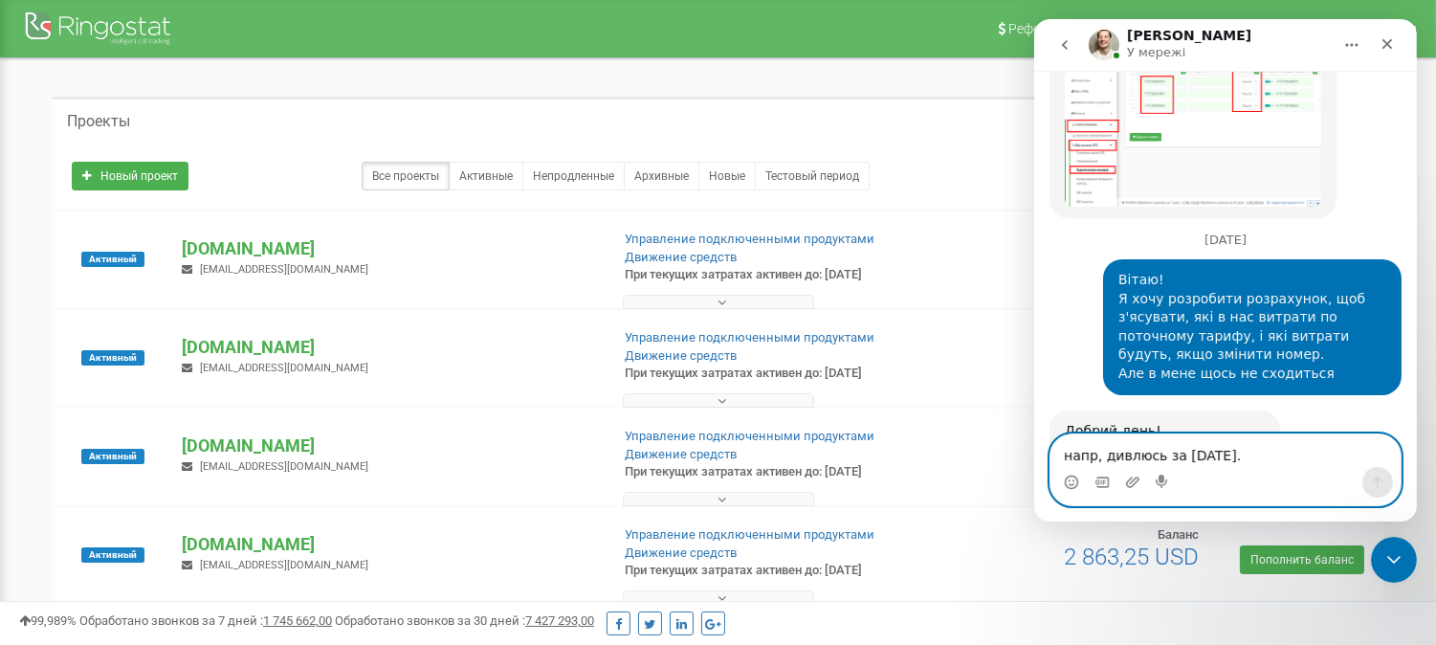
scroll to position [2154, 0]
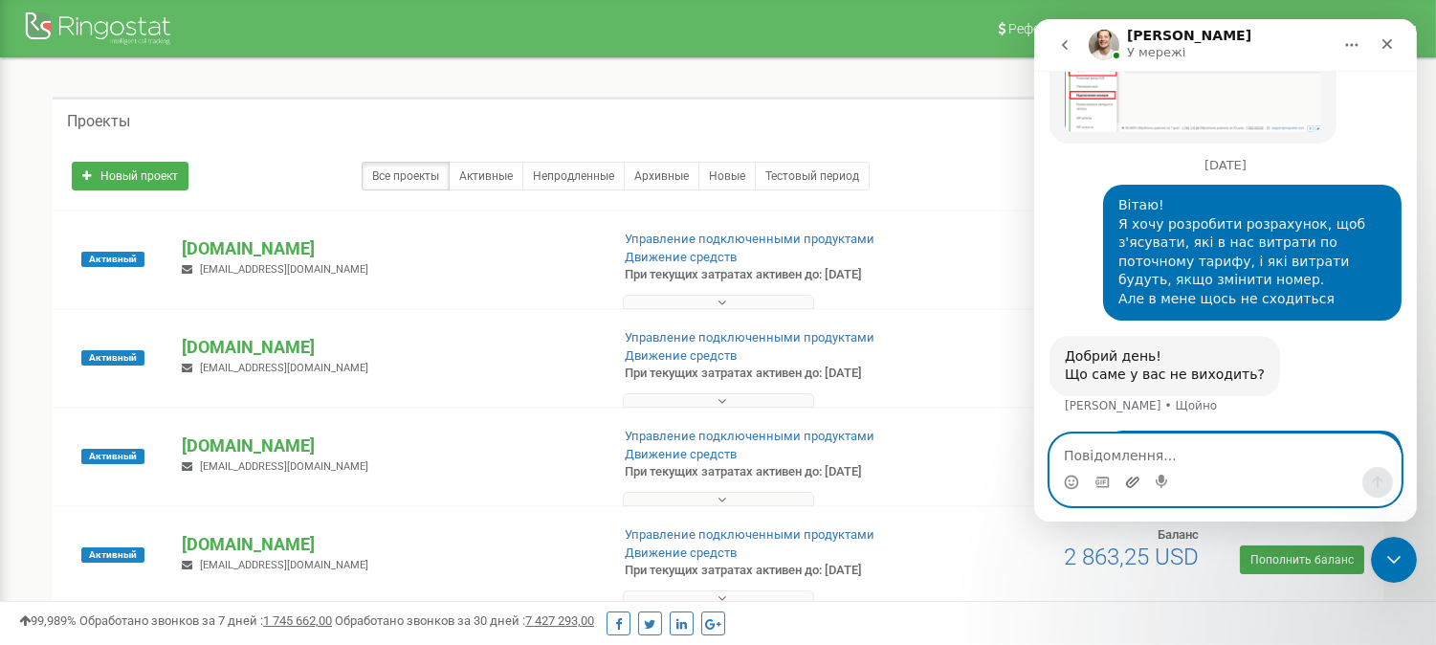
click at [1131, 479] on icon "Завантажити вкладений файл" at bounding box center [1131, 482] width 15 height 15
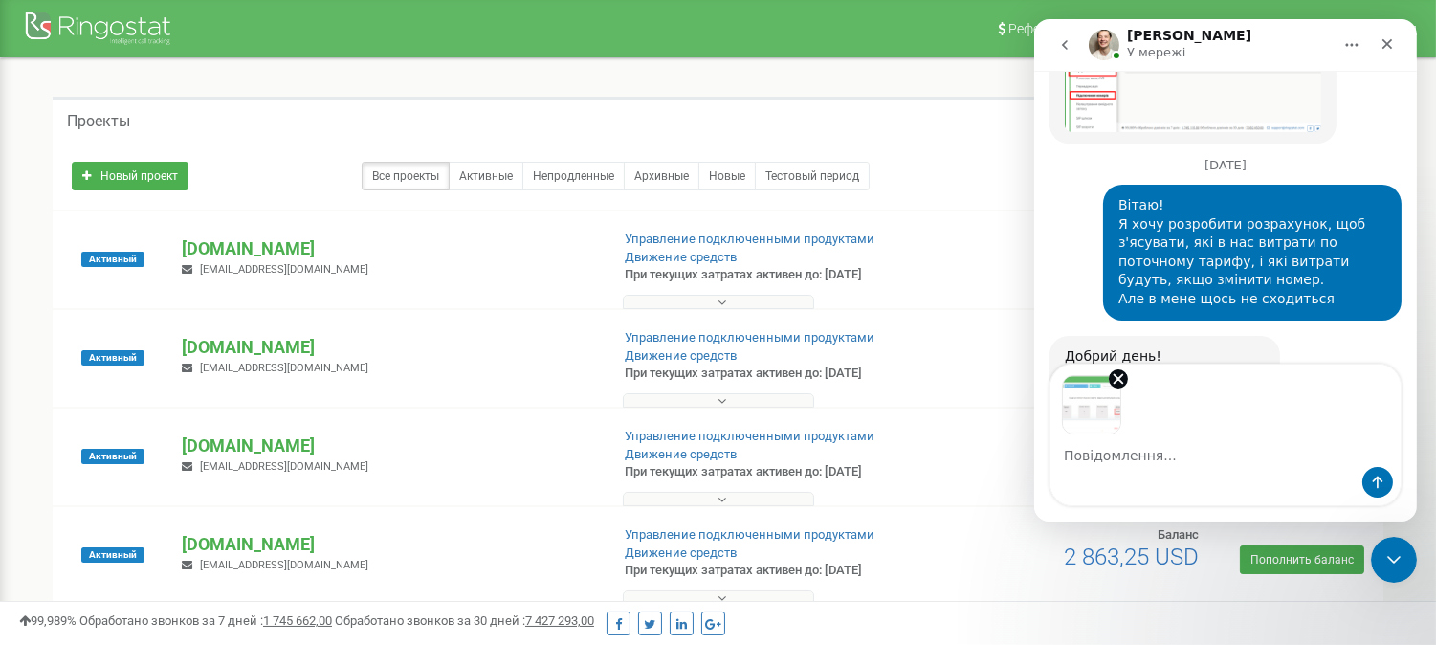
scroll to position [2223, 0]
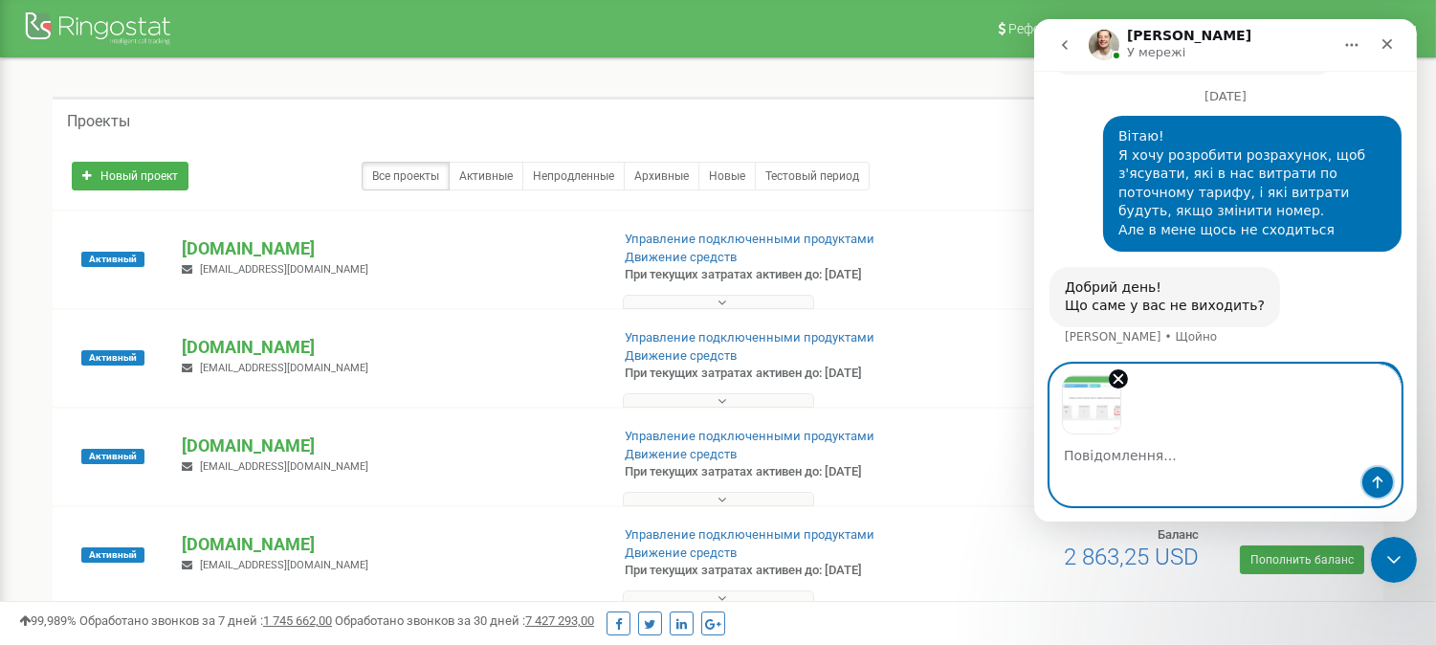
click at [1292, 472] on button "Надіслати повідомлення…" at bounding box center [1376, 482] width 31 height 31
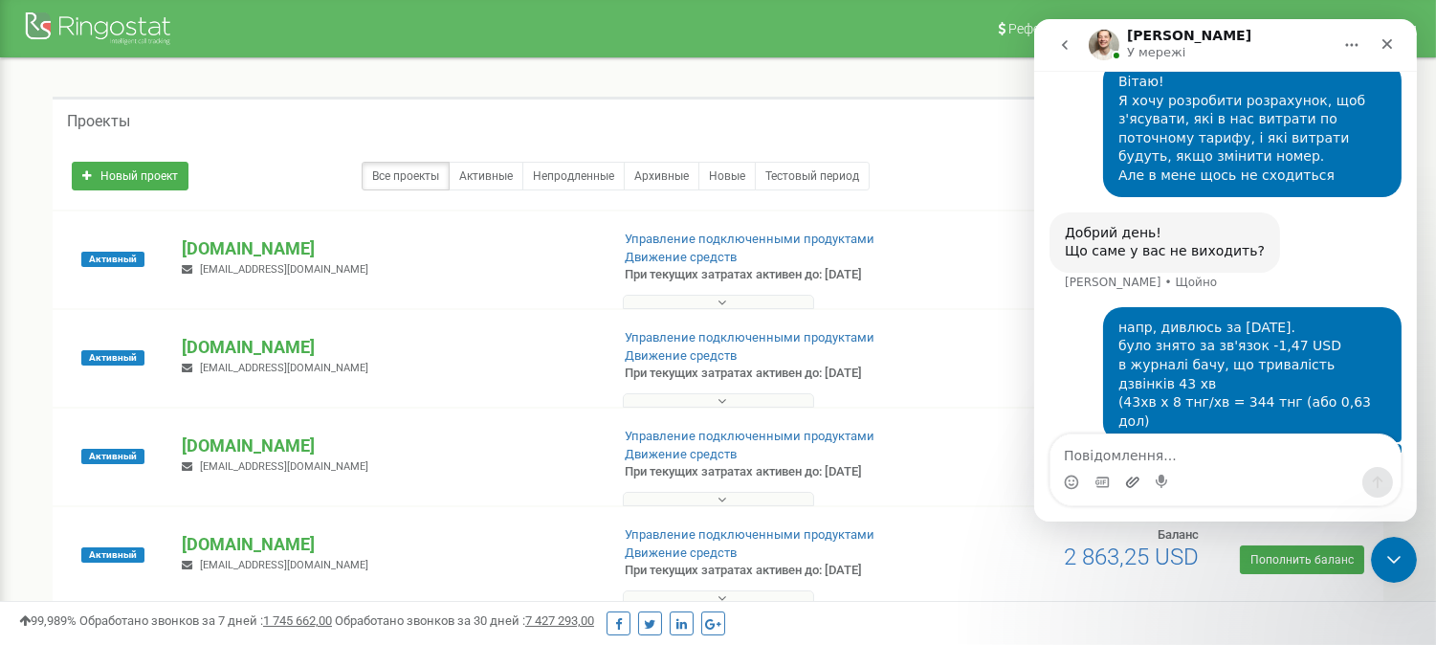
scroll to position [2275, 0]
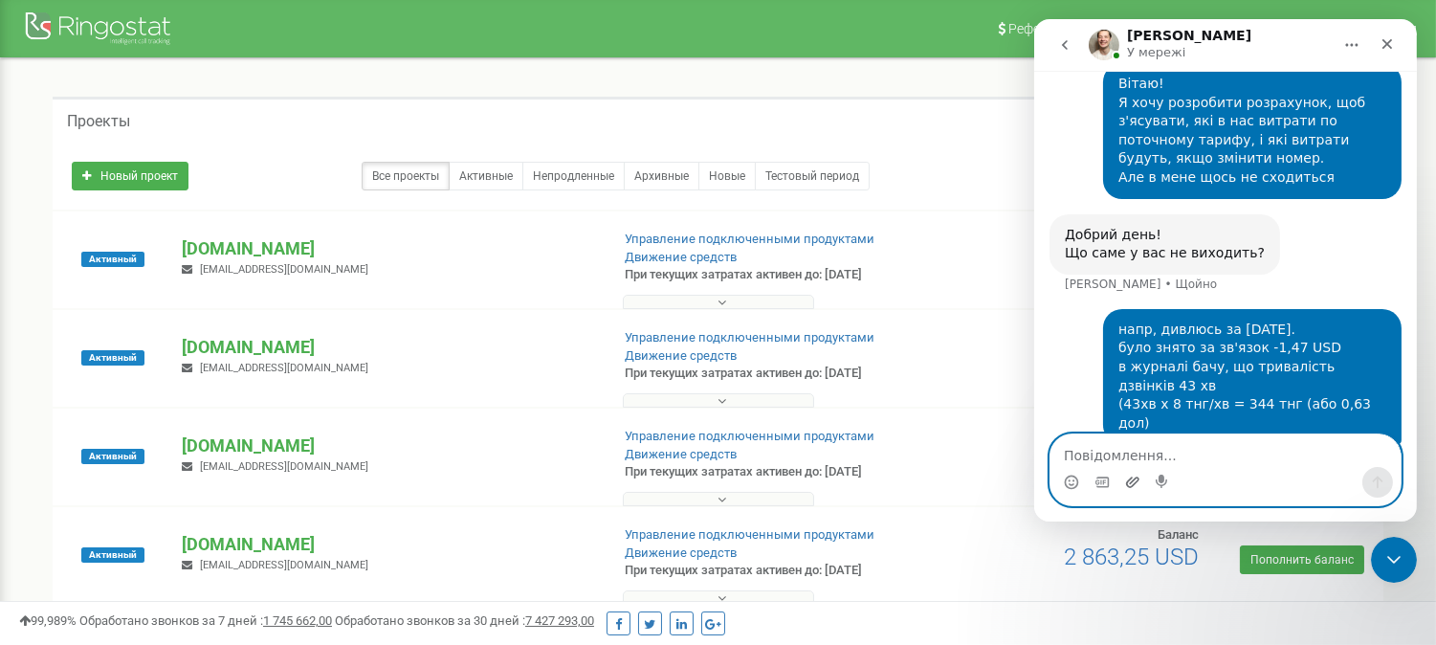
click at [1135, 480] on icon "Завантажити вкладений файл" at bounding box center [1131, 482] width 15 height 15
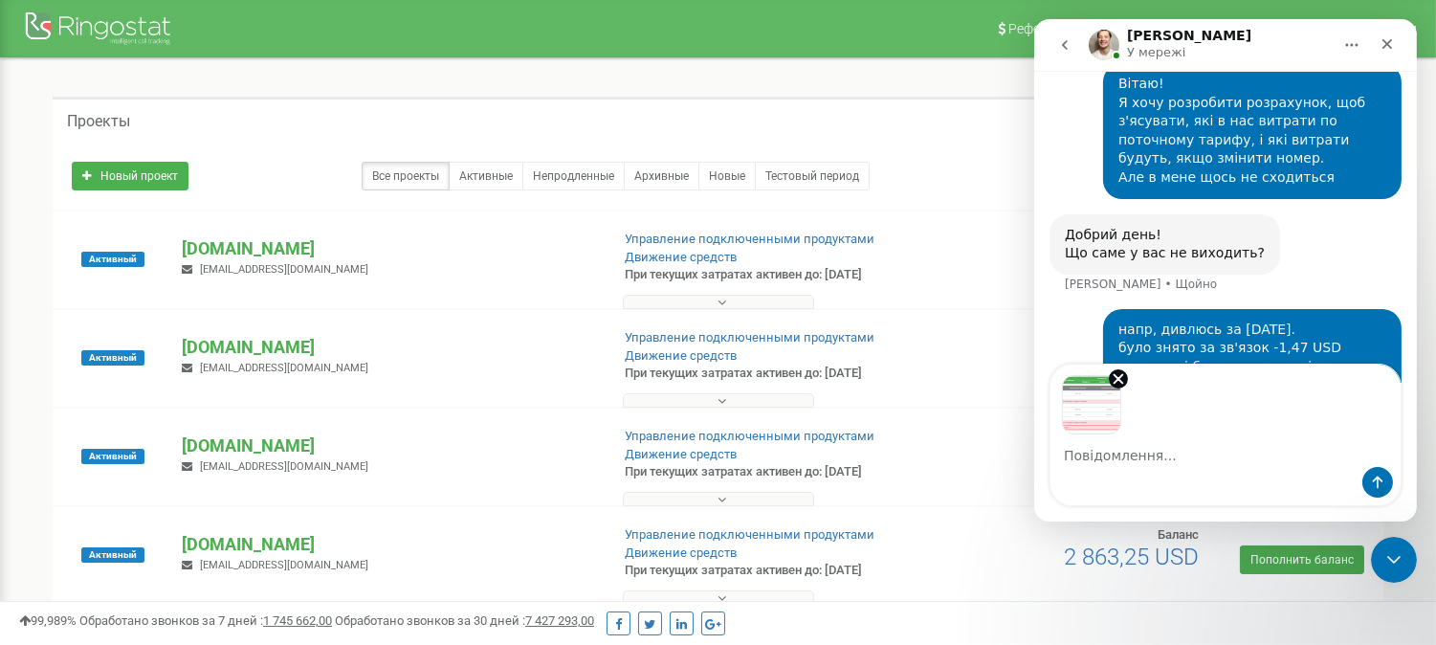
scroll to position [2346, 0]
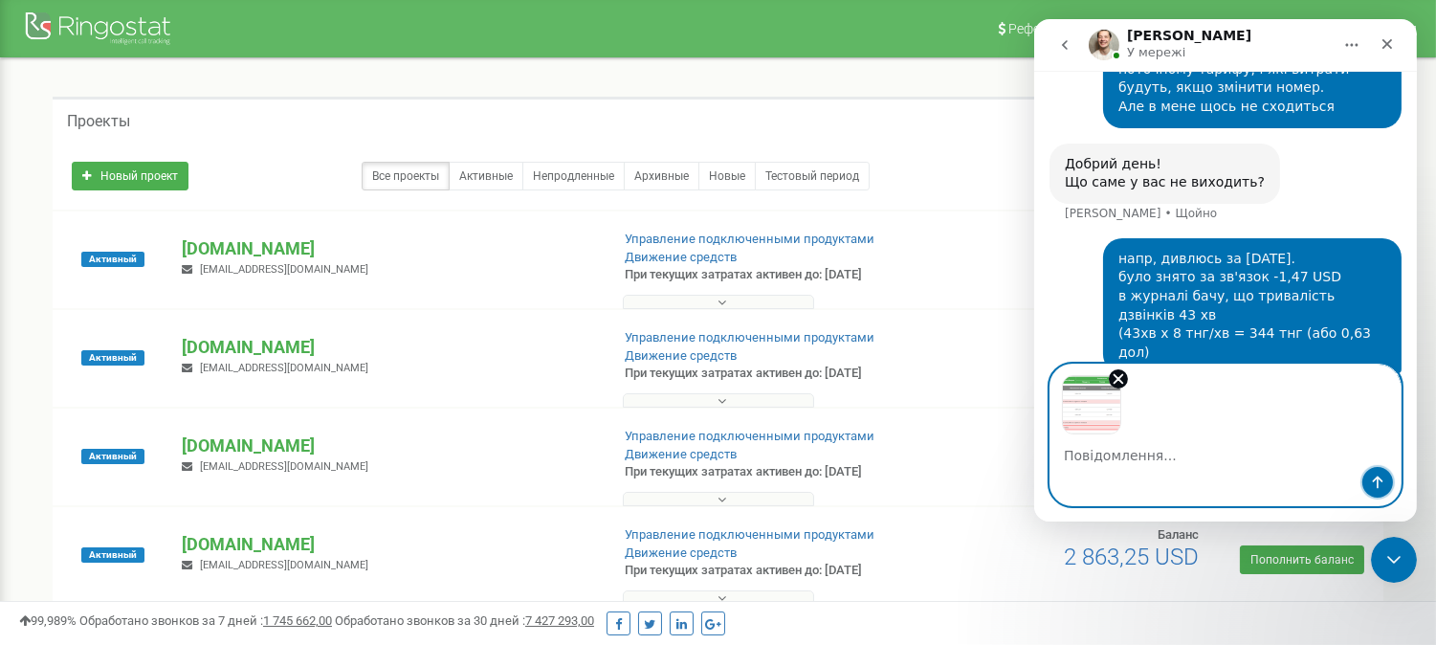
click at [1292, 486] on icon "Надіслати повідомлення…" at bounding box center [1376, 482] width 15 height 15
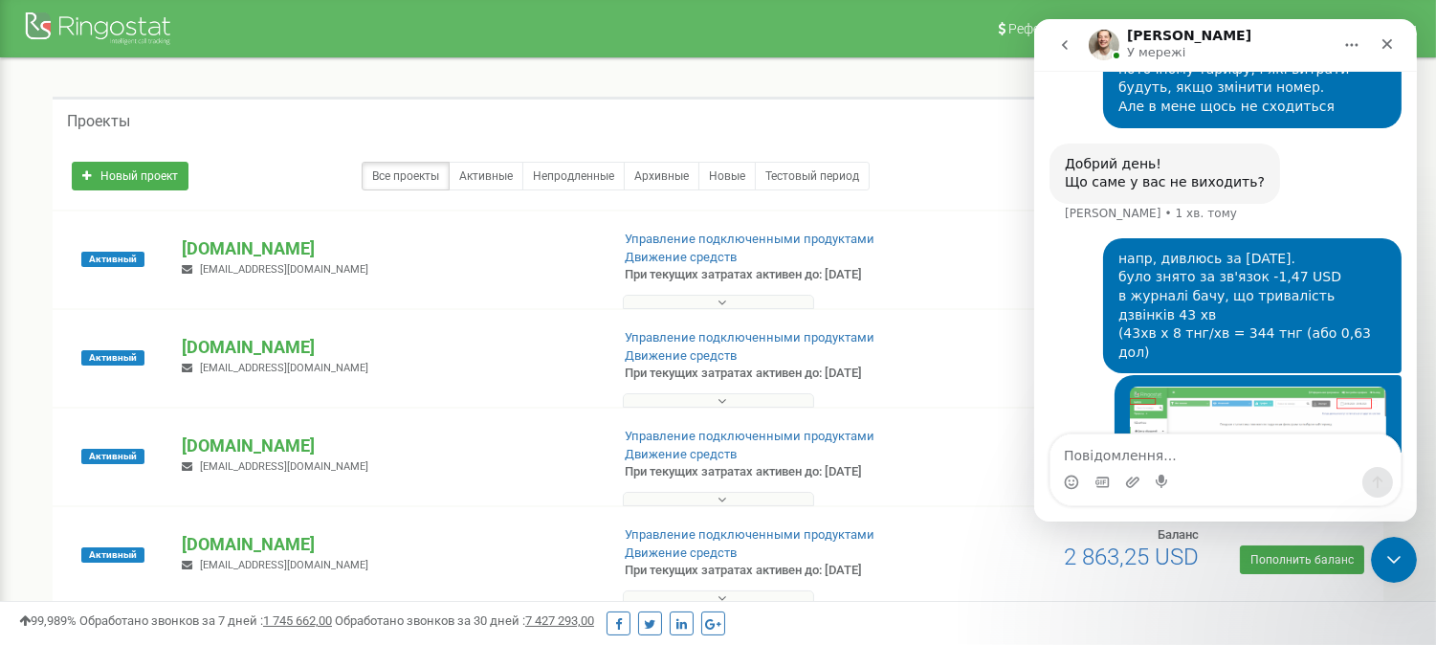
scroll to position [2408, 0]
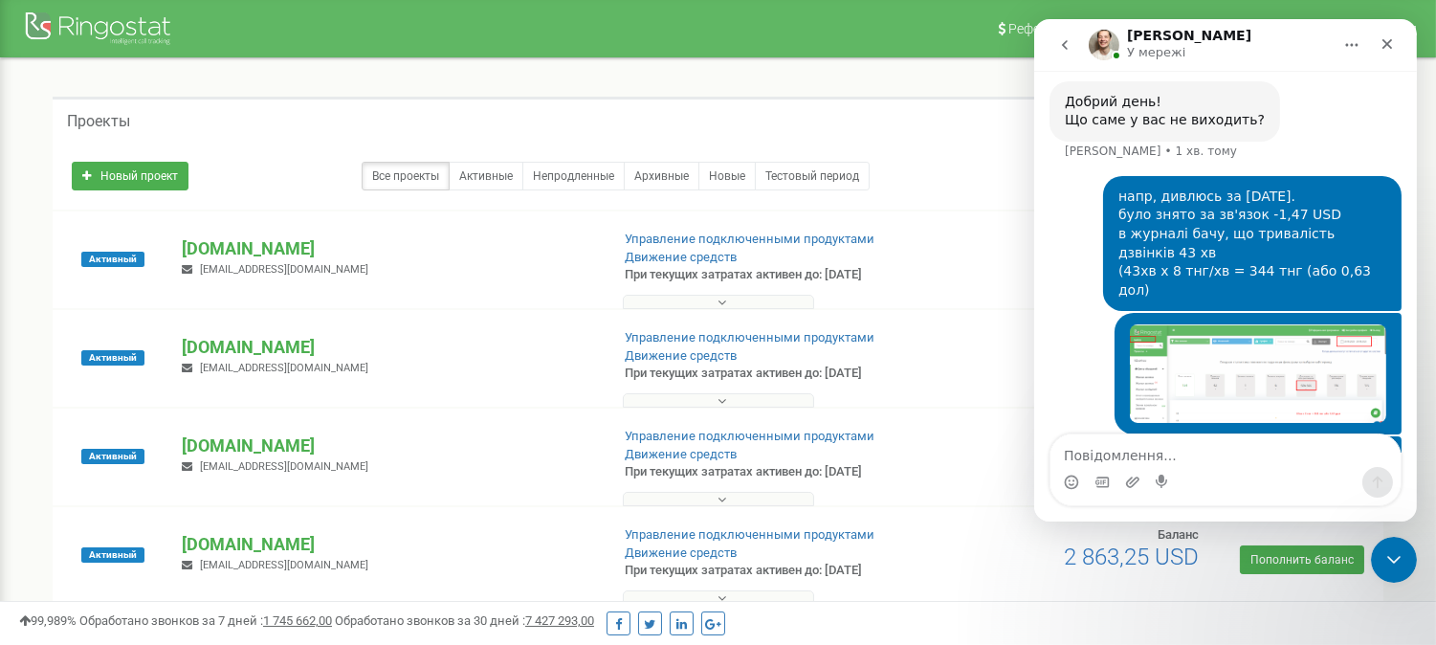
click at [1141, 448] on textarea "Повідомлення..." at bounding box center [1225, 450] width 350 height 33
type textarea "Що я не так рахую?"
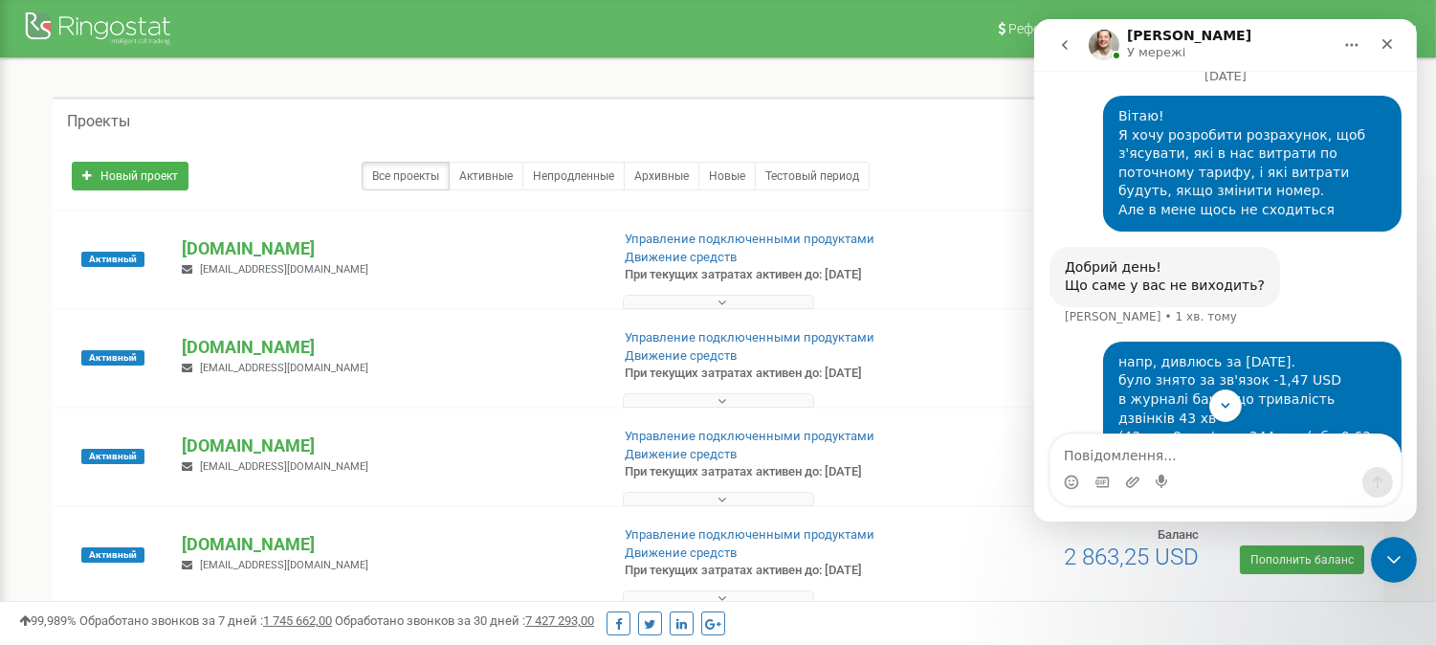
scroll to position [2346, 0]
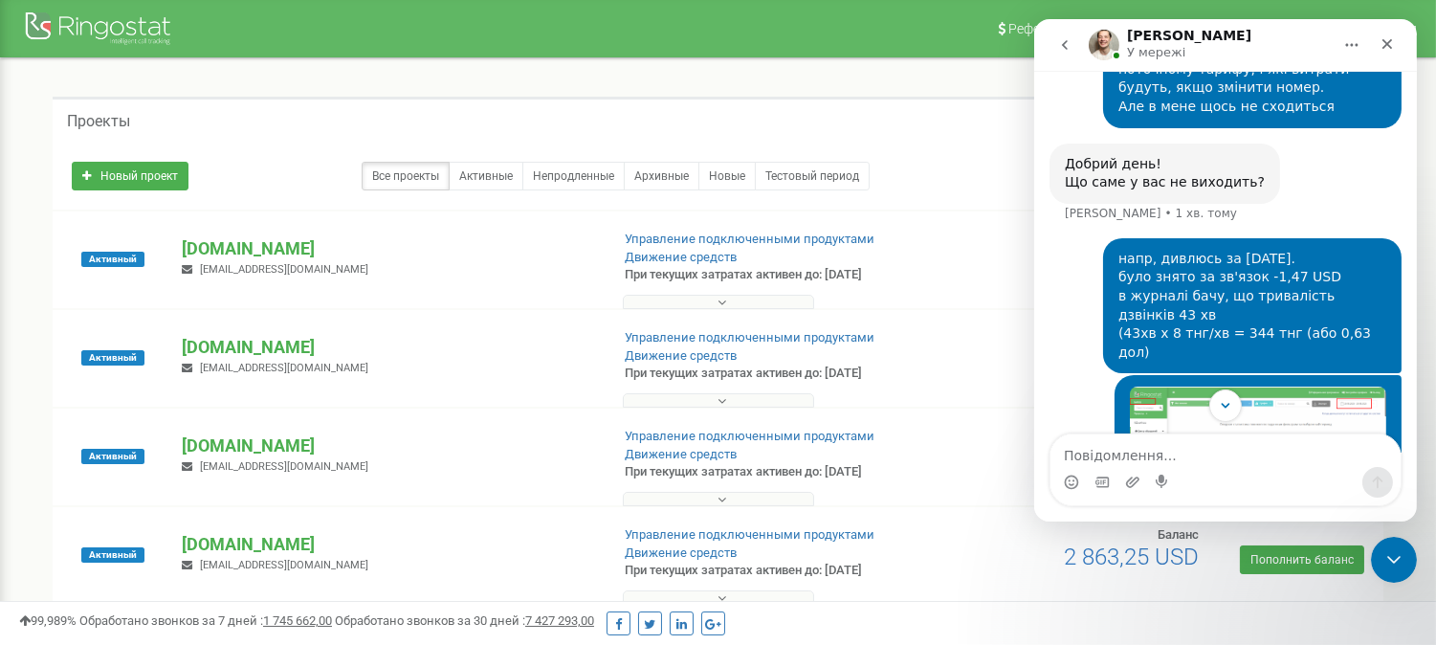
click at [1208, 387] on img "Кирилл каже…" at bounding box center [1257, 436] width 256 height 98
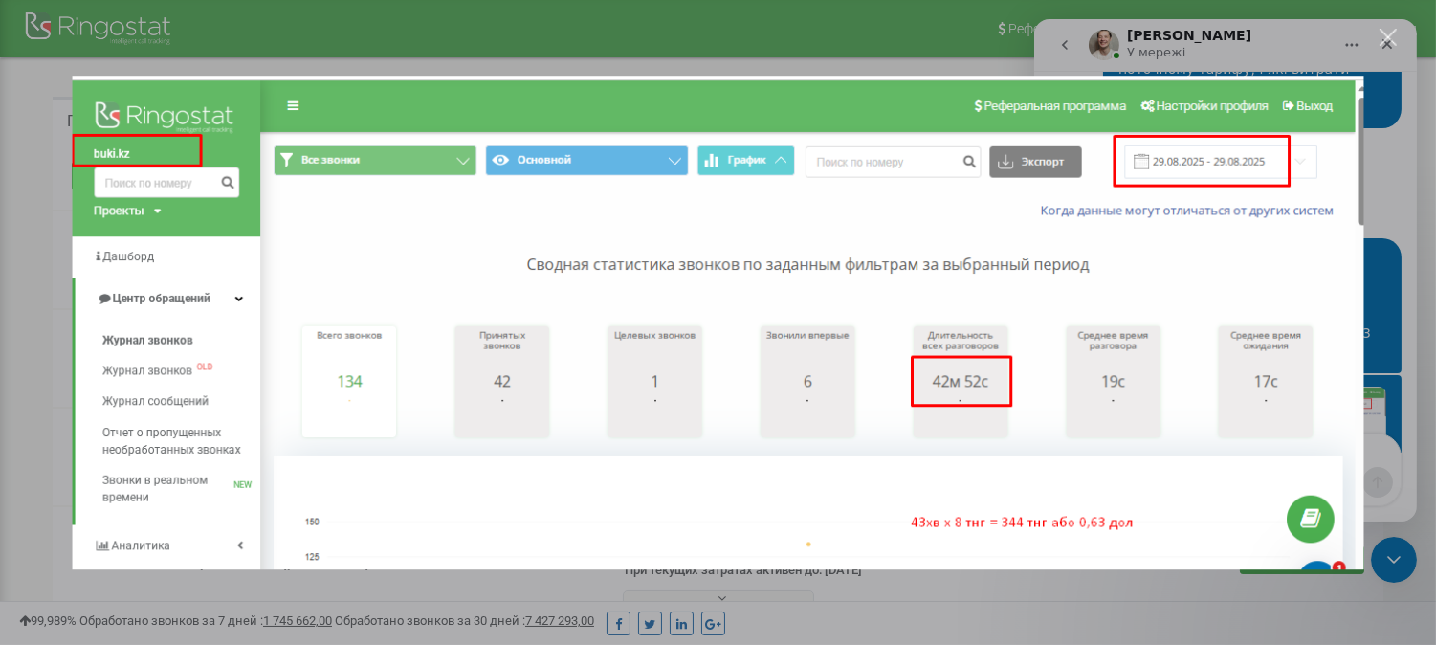
scroll to position [0, 0]
click at [1292, 36] on div "Закрити" at bounding box center [1389, 38] width 18 height 18
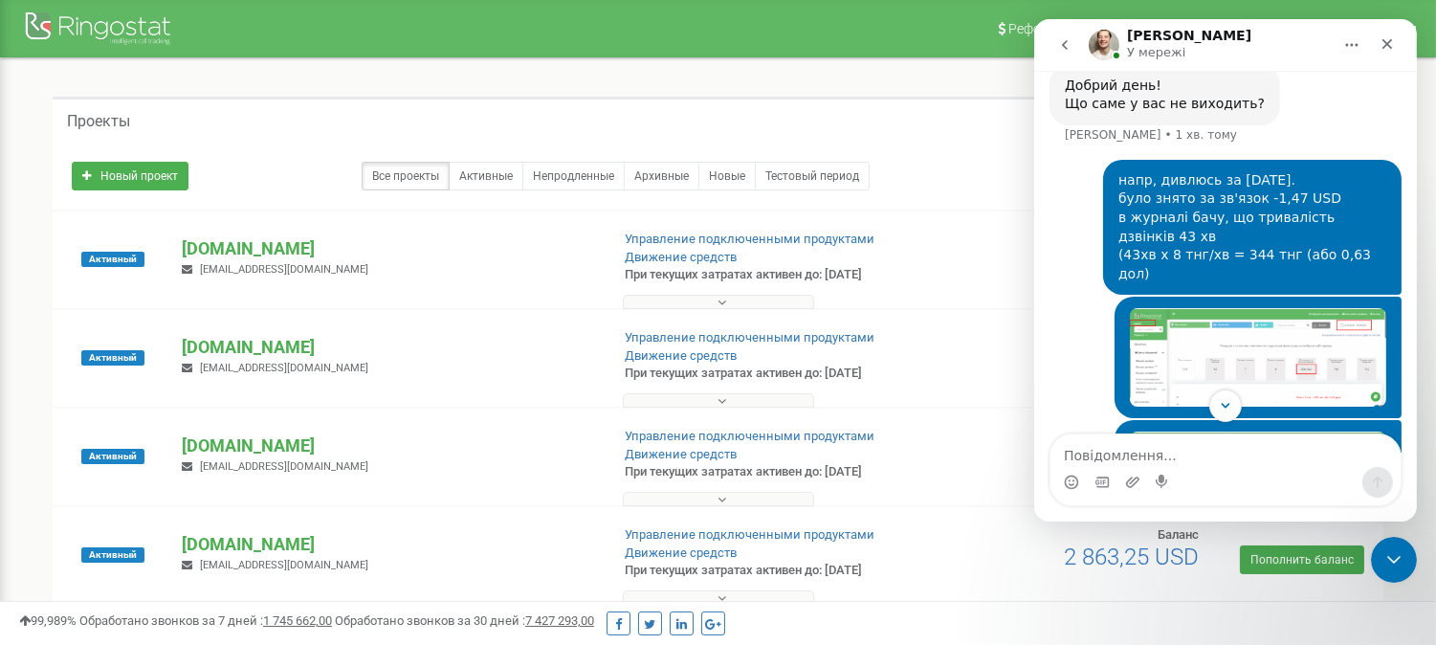
scroll to position [2452, 0]
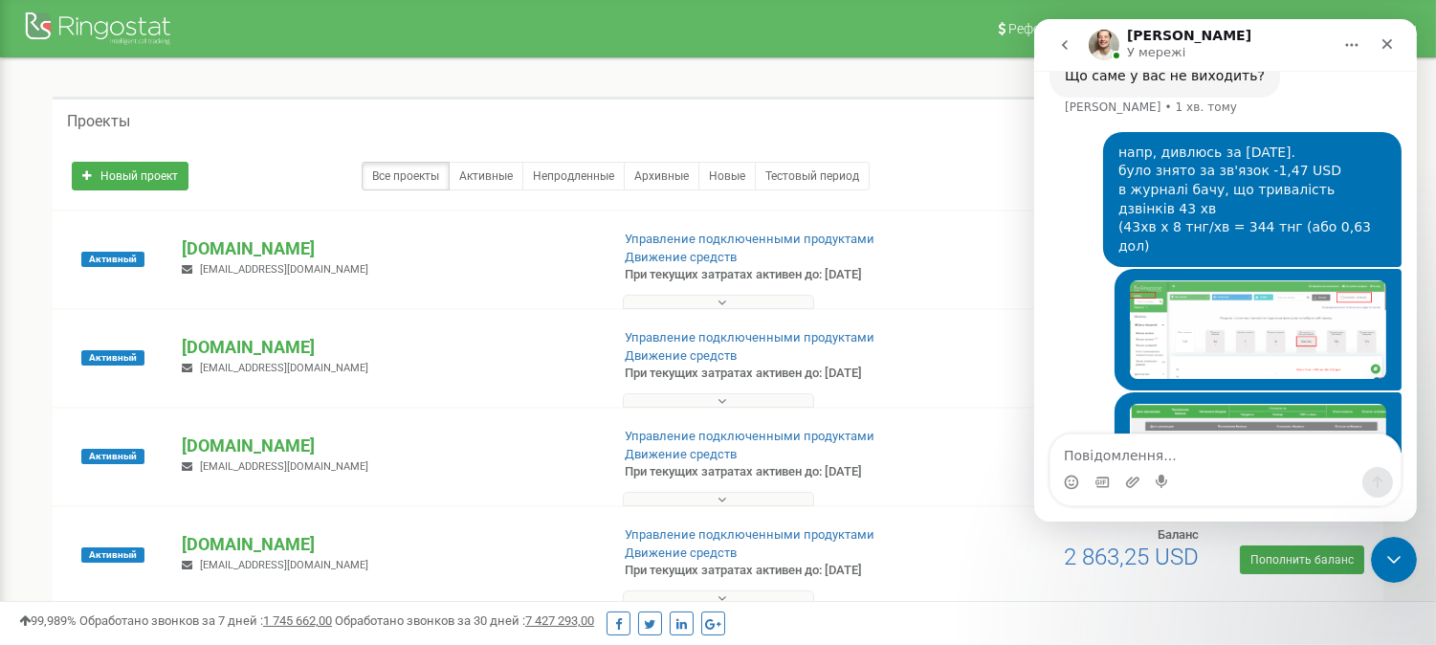
click at [1250, 404] on img "Кирилл каже…" at bounding box center [1257, 457] width 256 height 107
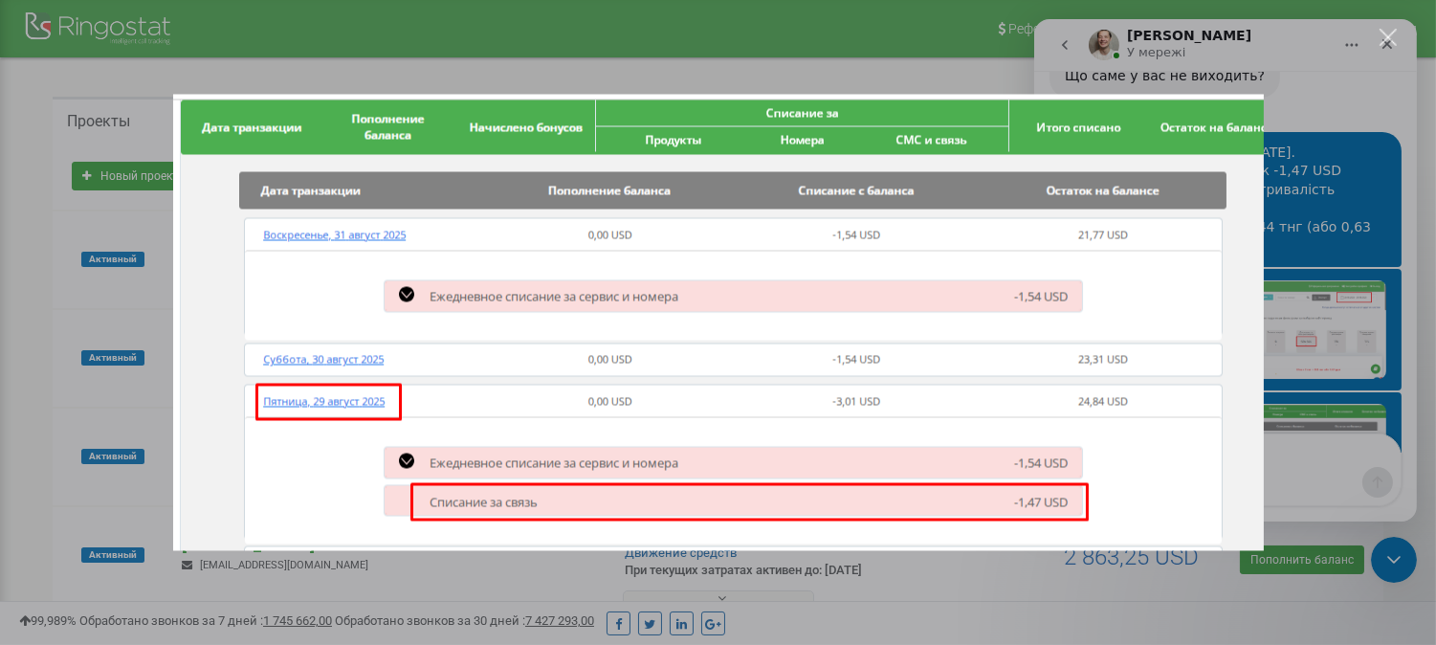
scroll to position [0, 0]
click at [1292, 32] on div "Закрити" at bounding box center [1389, 38] width 18 height 18
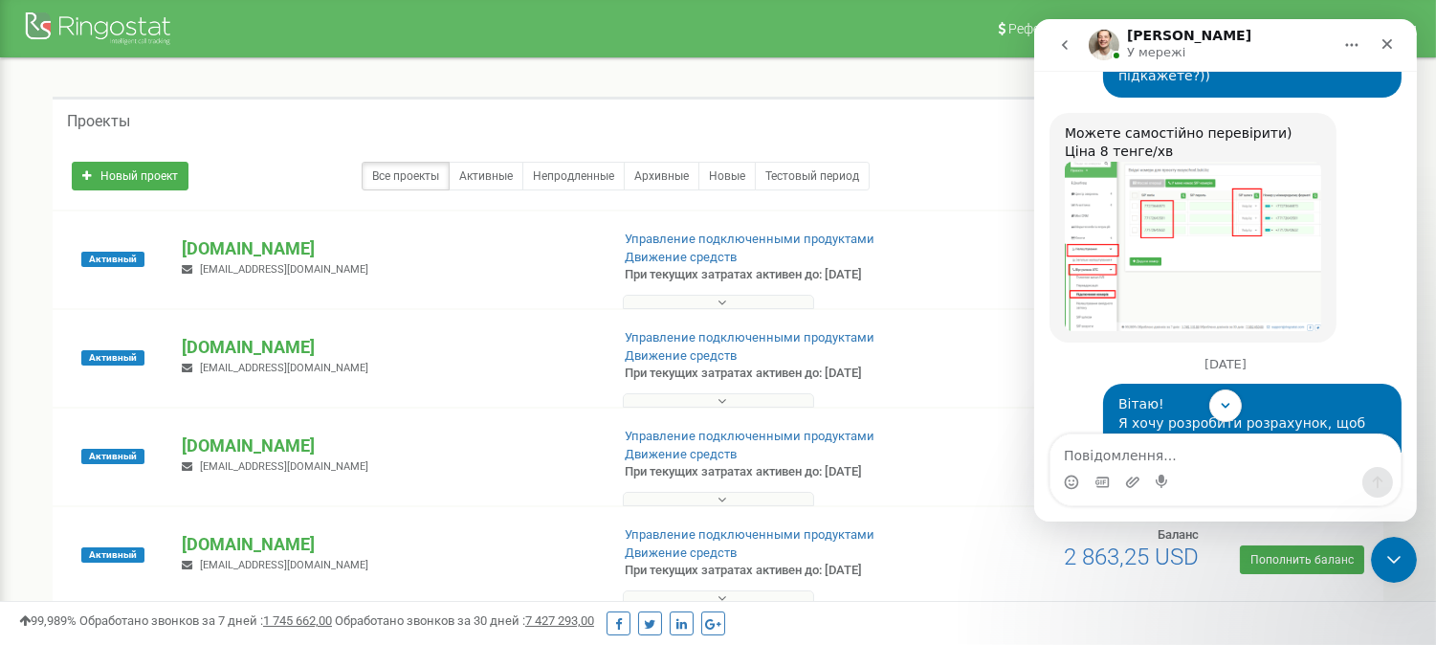
scroll to position [1814, 0]
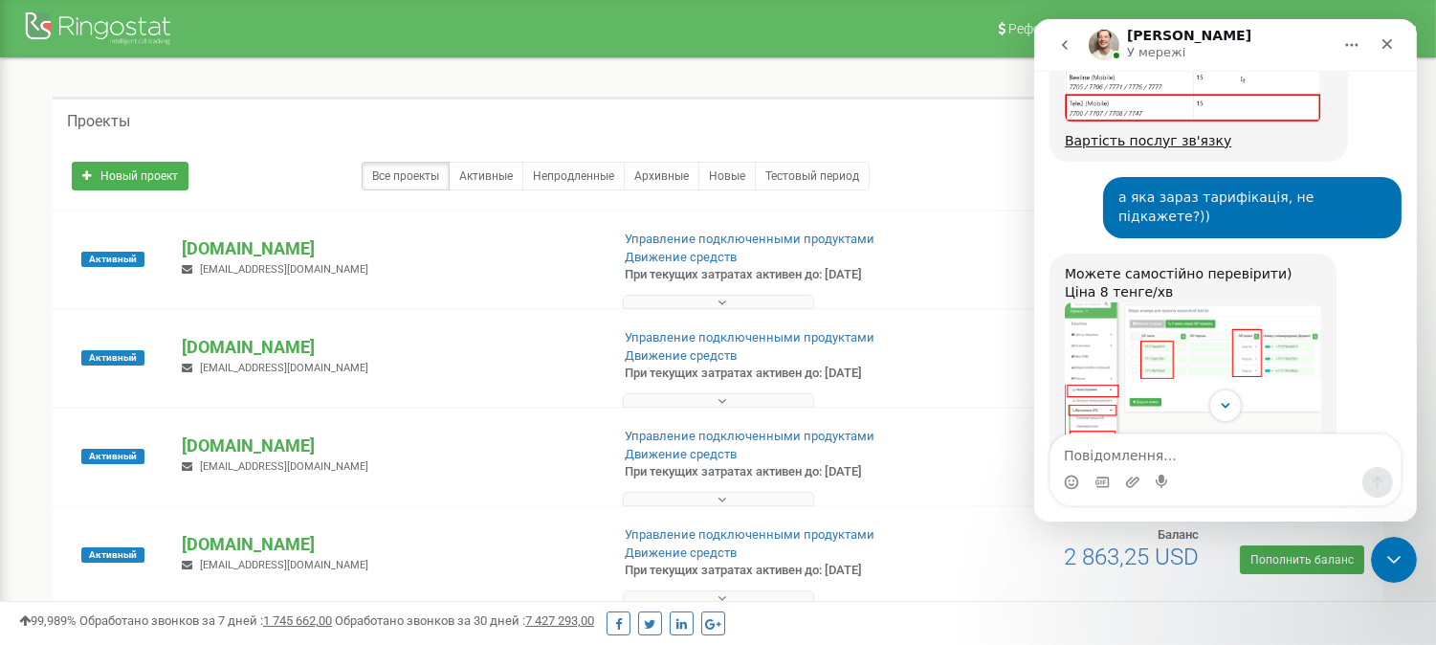
click at [1174, 302] on img "Vladyslav каже…" at bounding box center [1192, 386] width 256 height 169
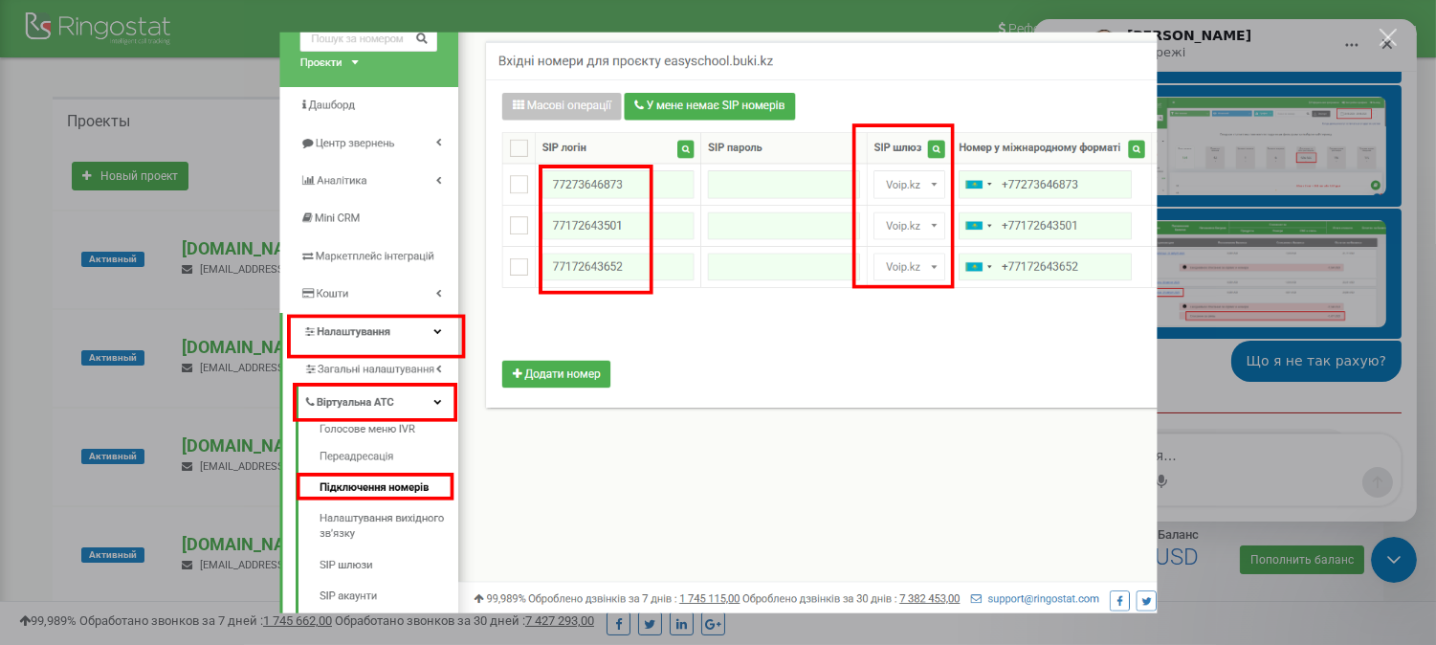
scroll to position [2616, 0]
click at [1292, 33] on div "Закрити" at bounding box center [1389, 38] width 18 height 18
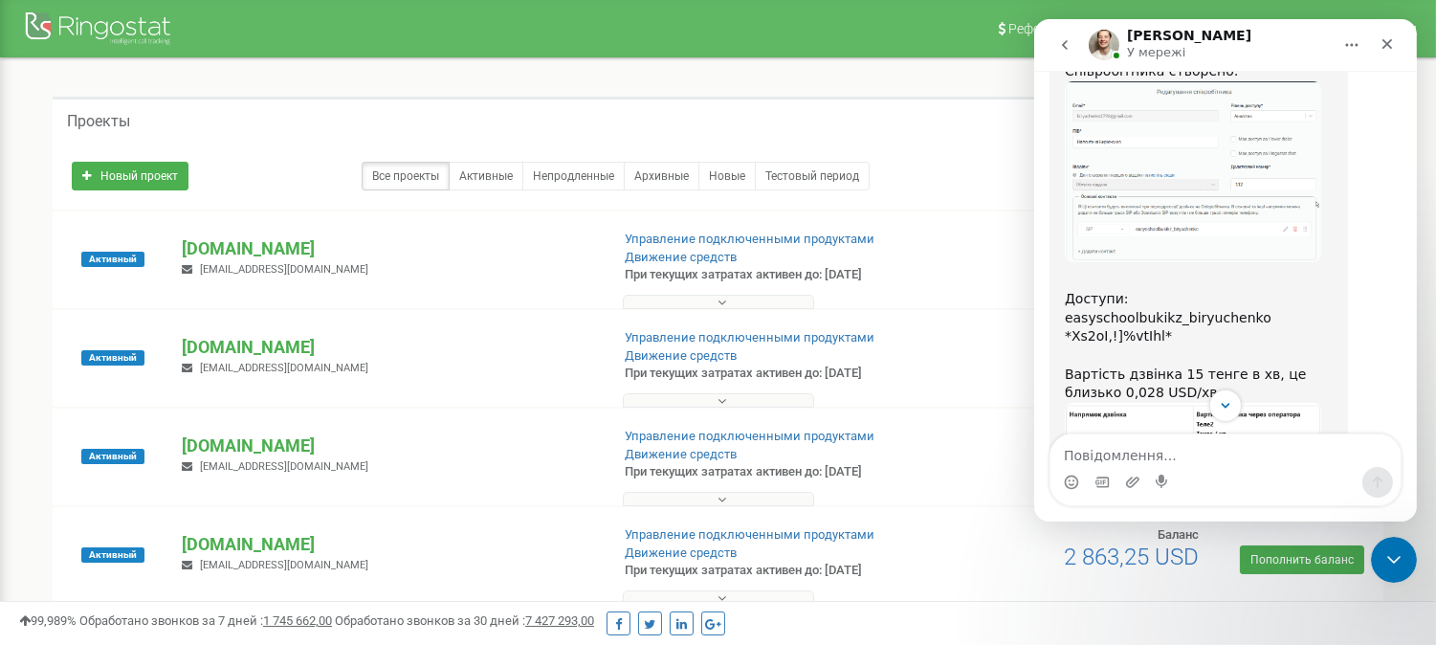
scroll to position [1381, 0]
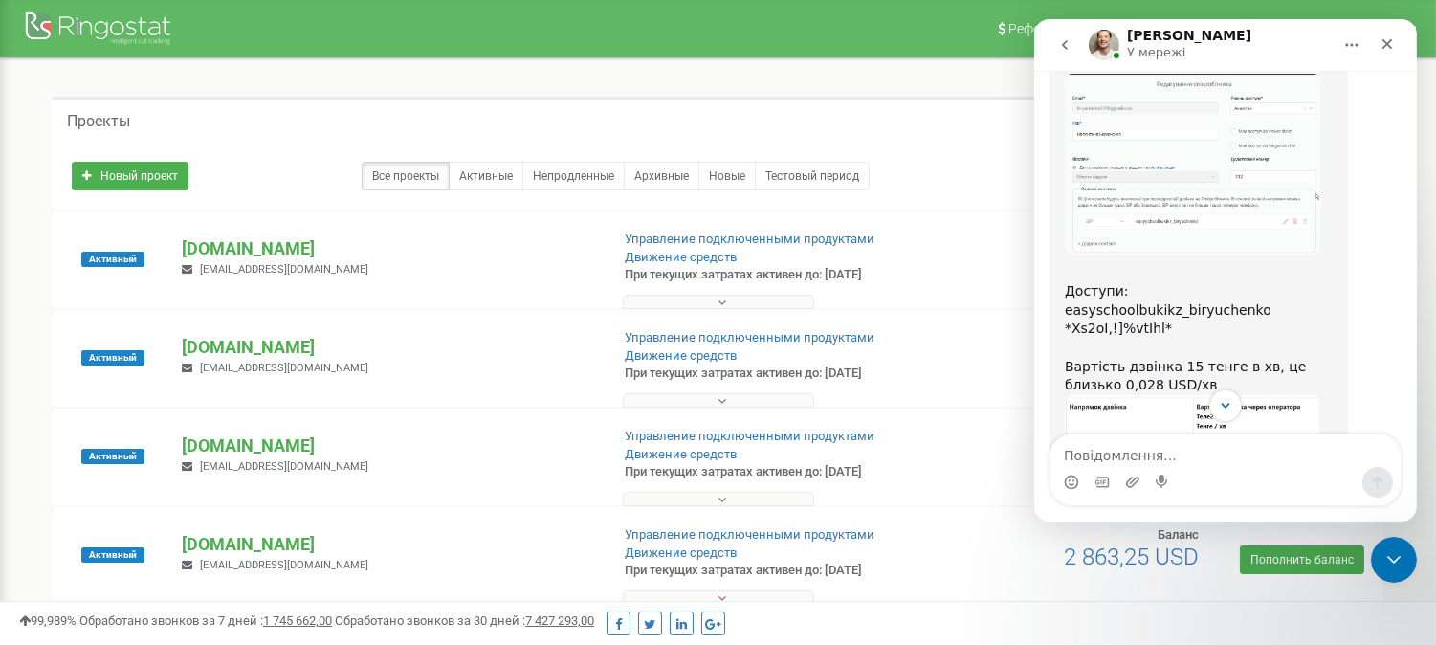
click at [1210, 395] on img "Vladyslav каже…" at bounding box center [1192, 475] width 256 height 161
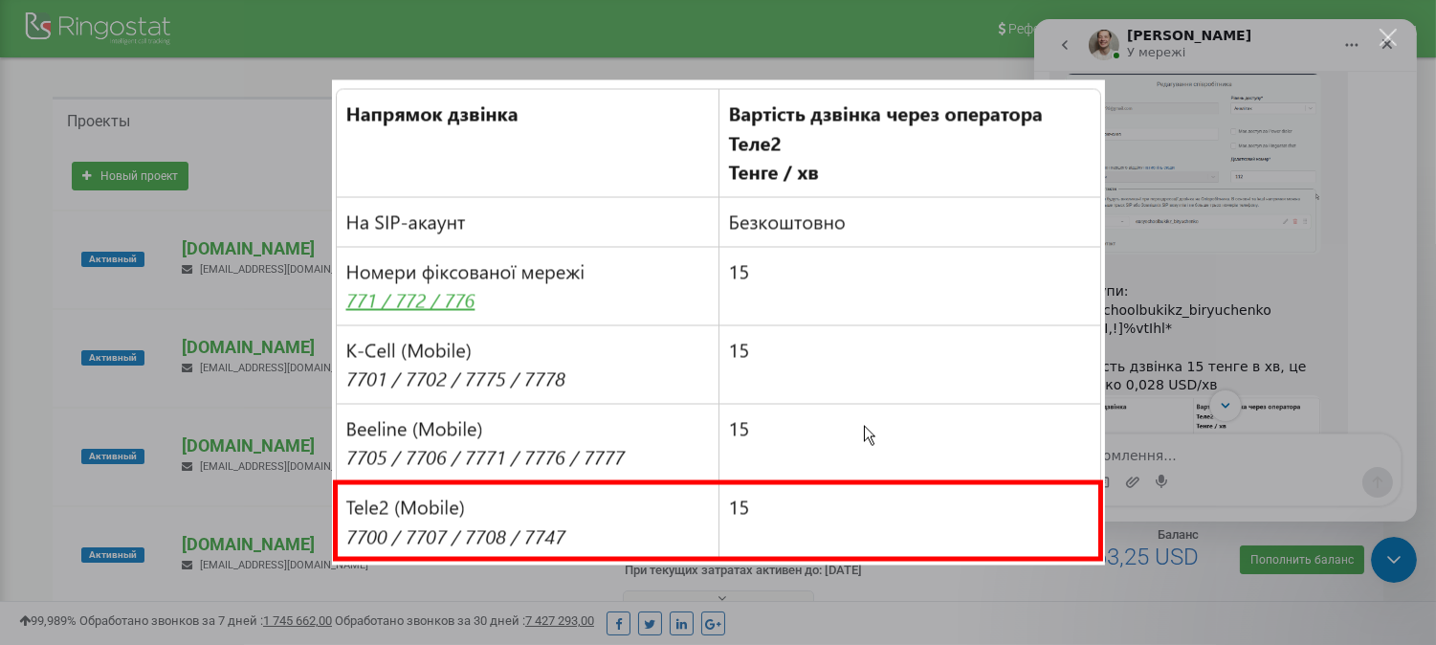
click at [1292, 109] on div "Месенджер Intercom" at bounding box center [718, 322] width 1436 height 645
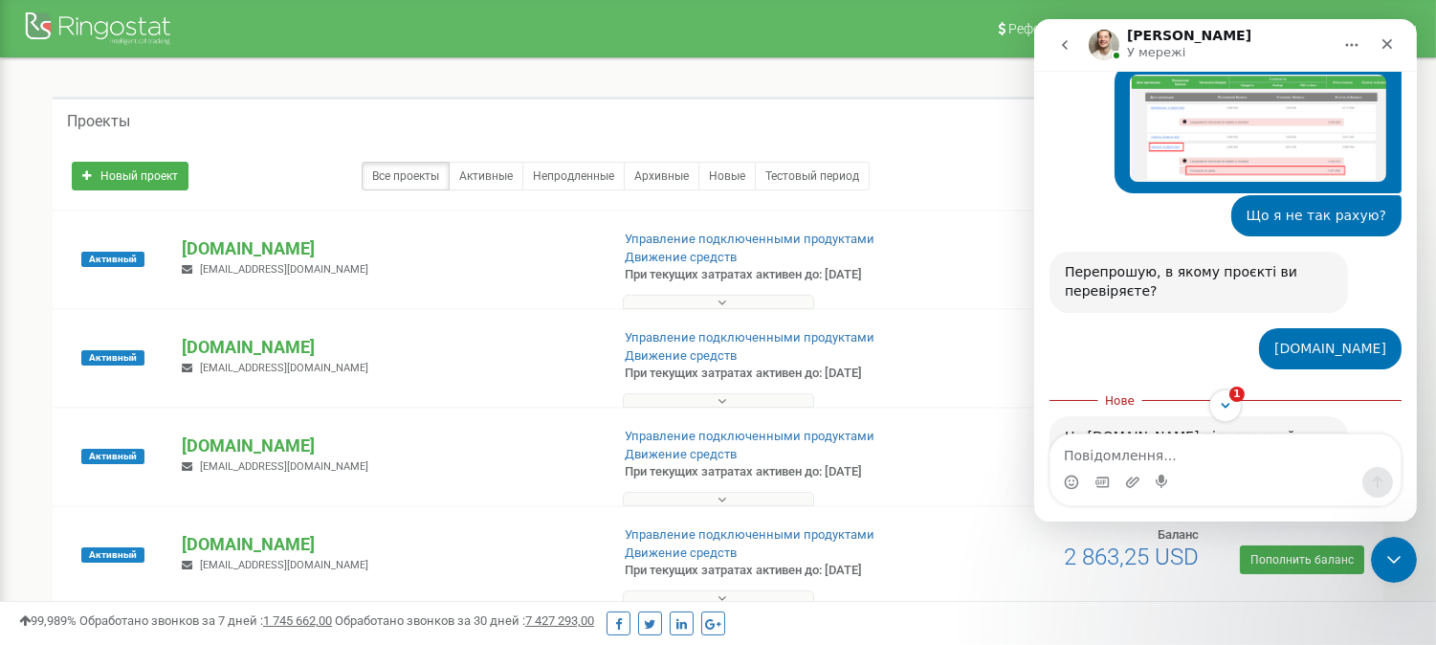
scroll to position [2839, 0]
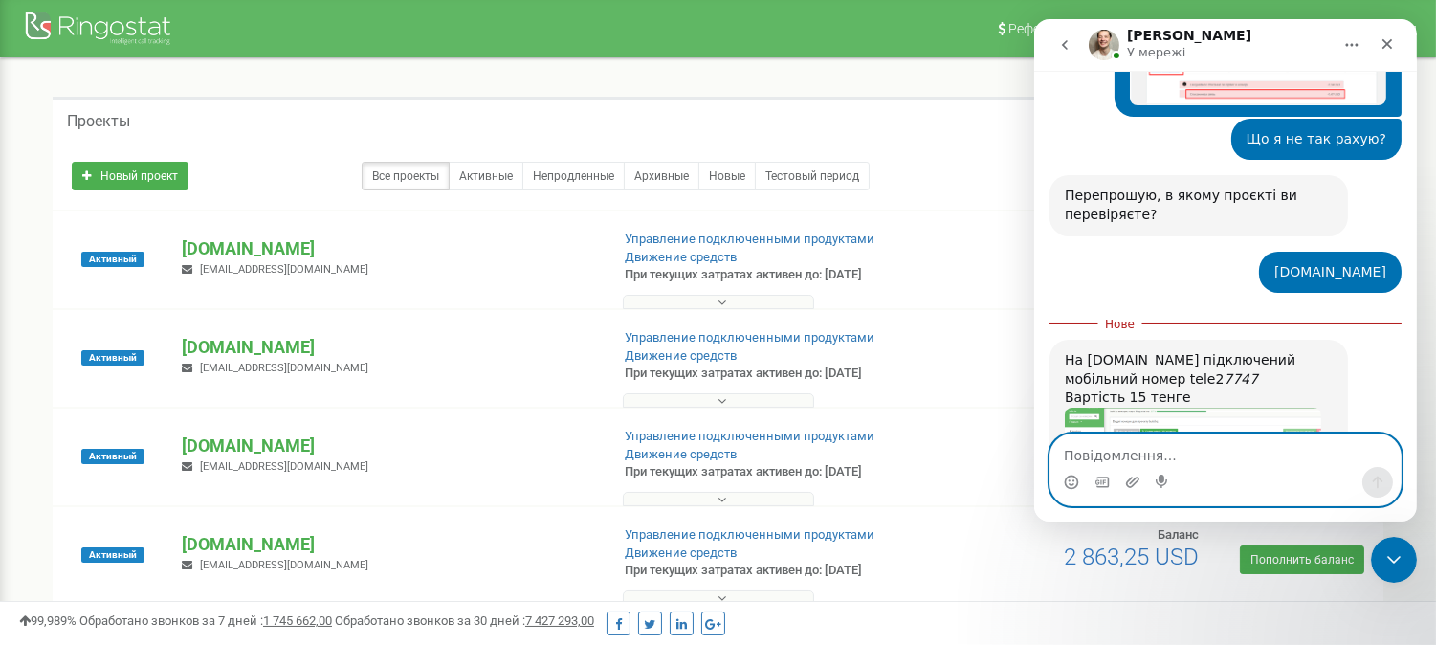
click at [1110, 457] on textarea "Повідомлення..." at bounding box center [1225, 450] width 350 height 33
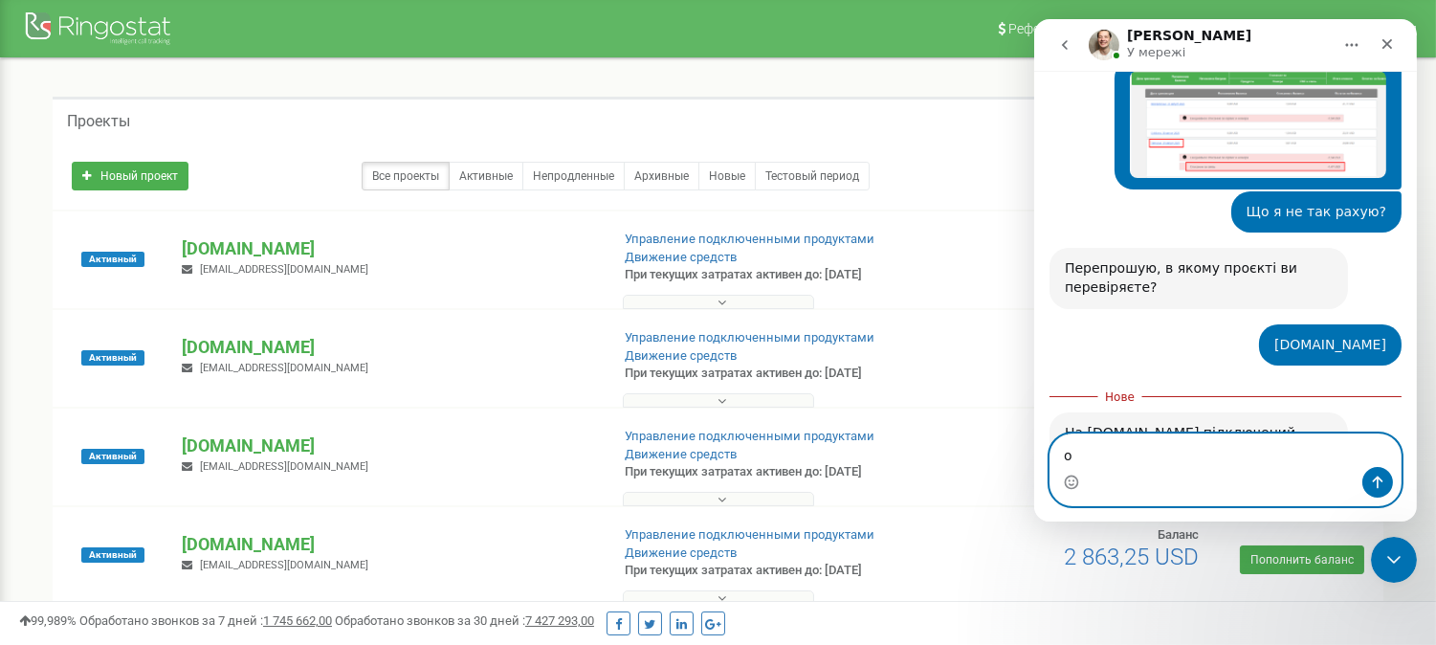
type textarea "ок"
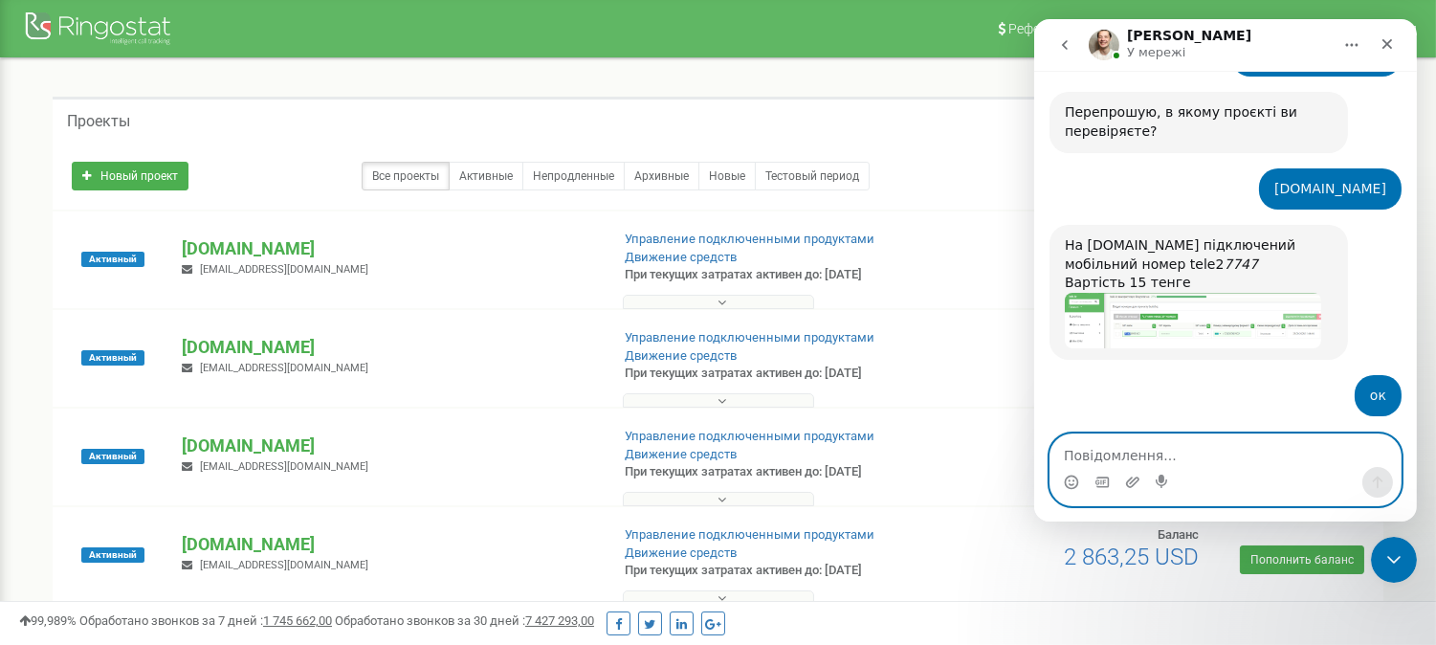
scroll to position [2848, 0]
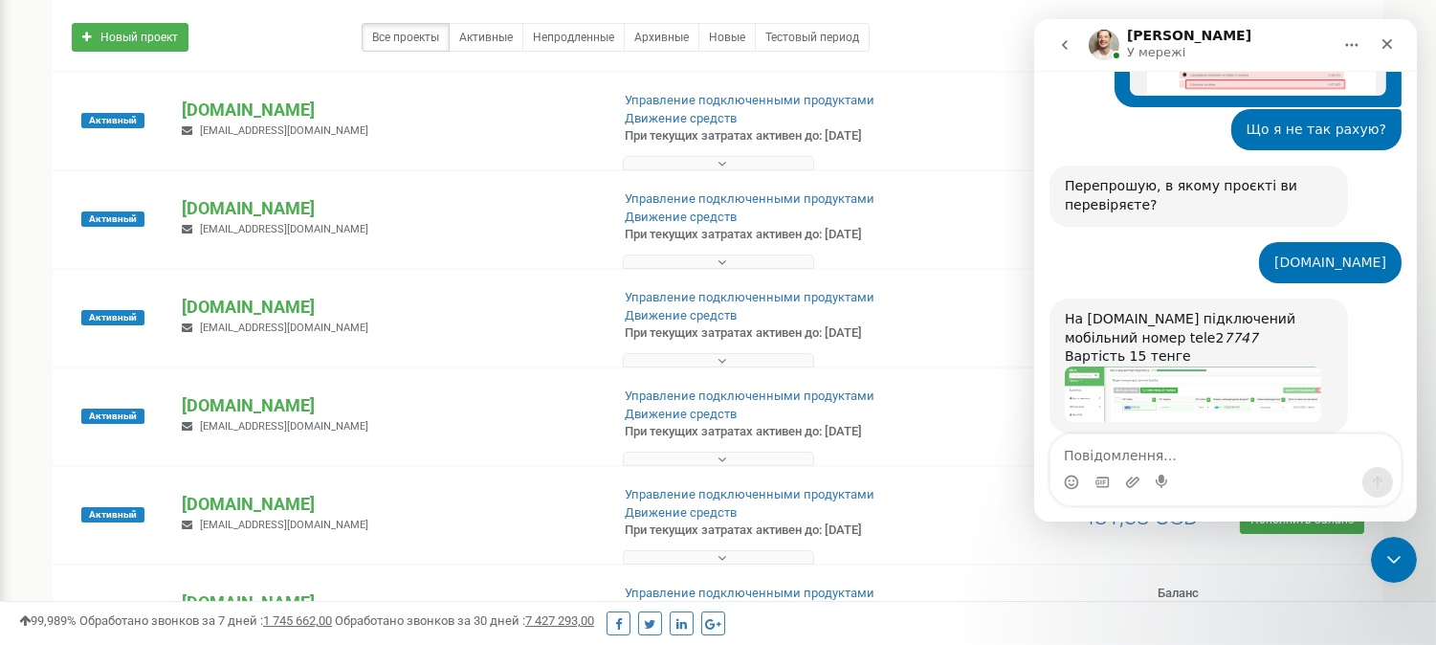
scroll to position [106, 0]
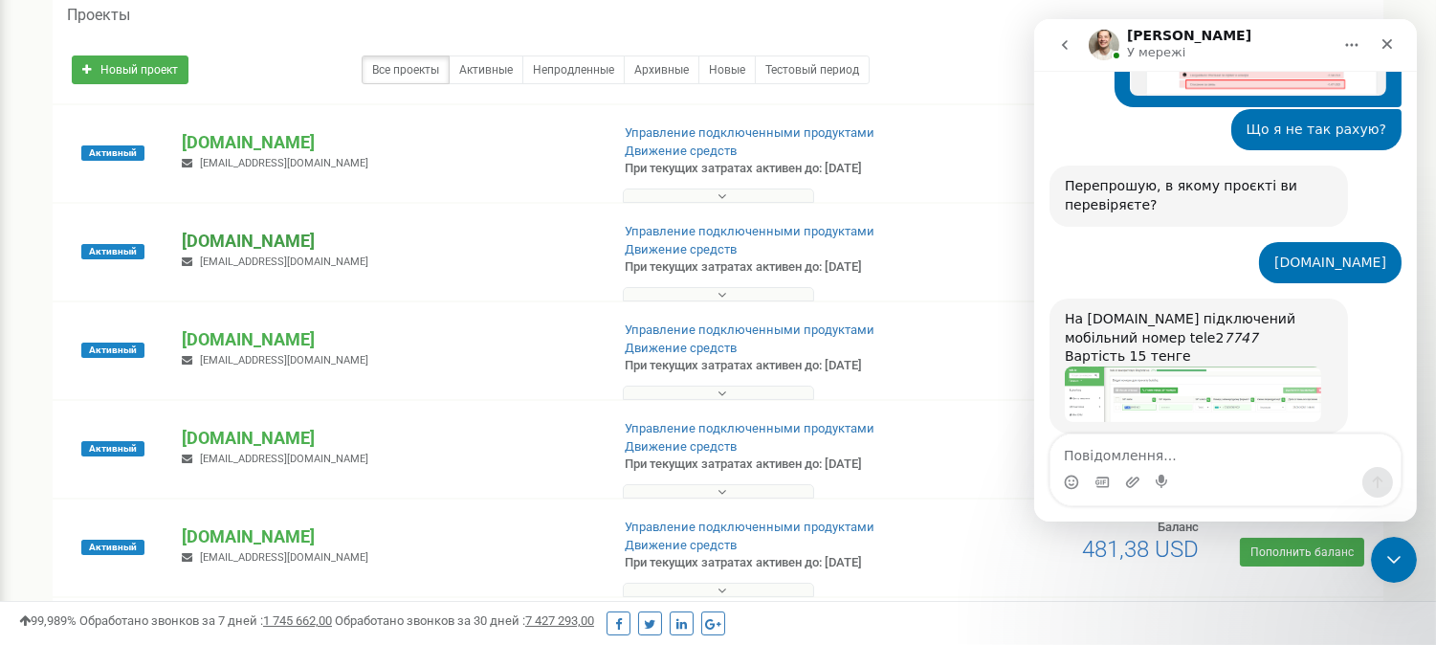
click at [251, 243] on p "[DOMAIN_NAME]" at bounding box center [387, 241] width 411 height 25
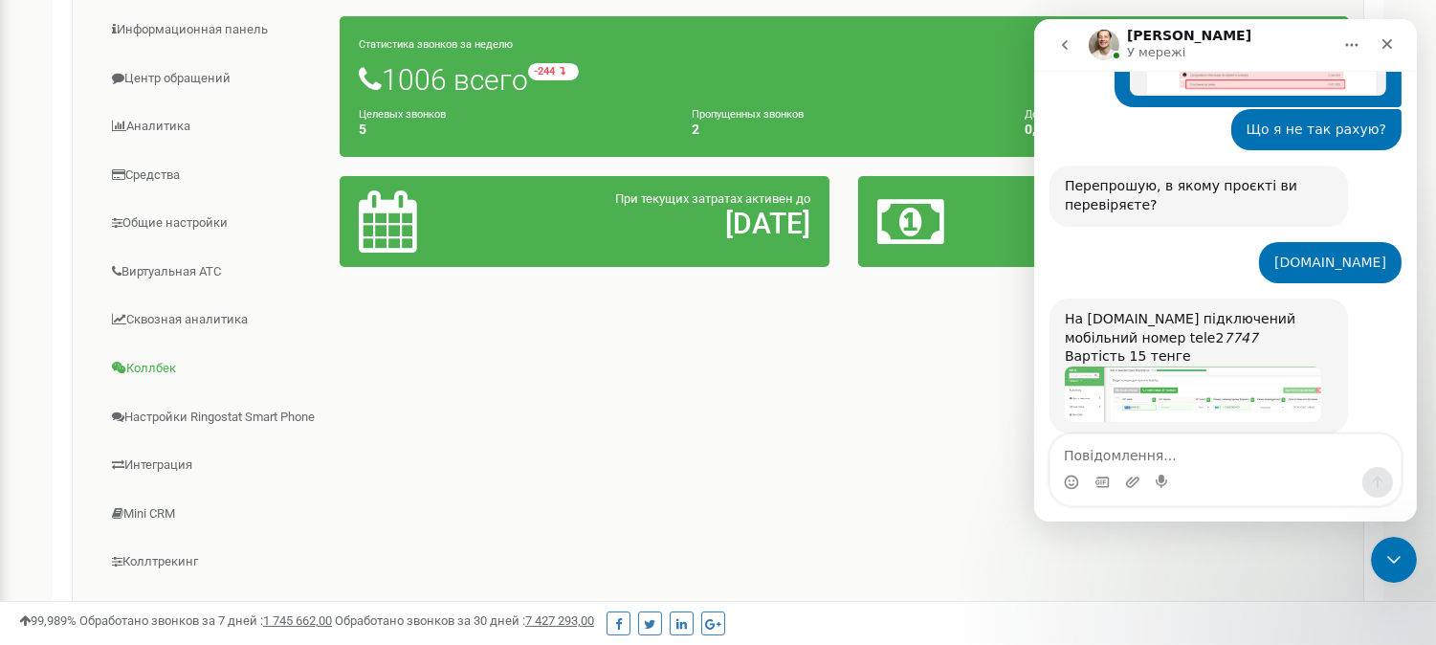
scroll to position [425, 0]
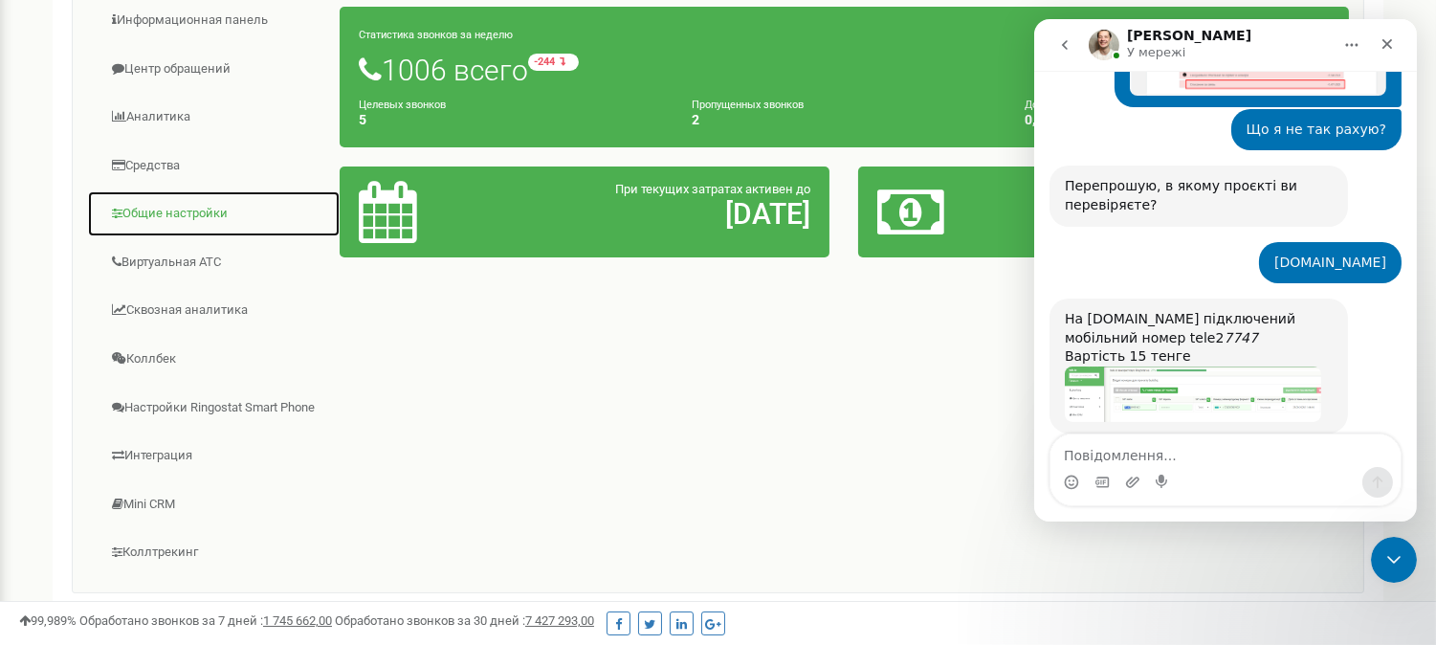
click at [150, 215] on link "Общие настройки" at bounding box center [214, 213] width 254 height 47
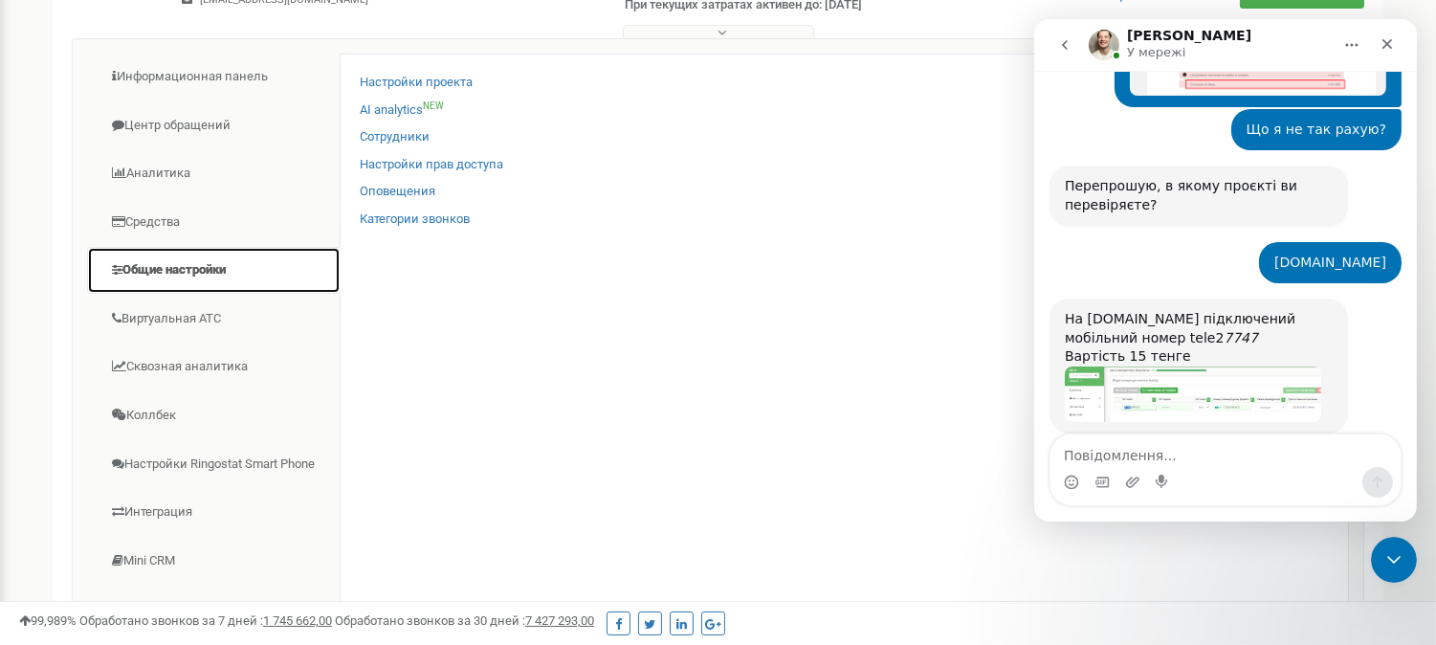
scroll to position [319, 0]
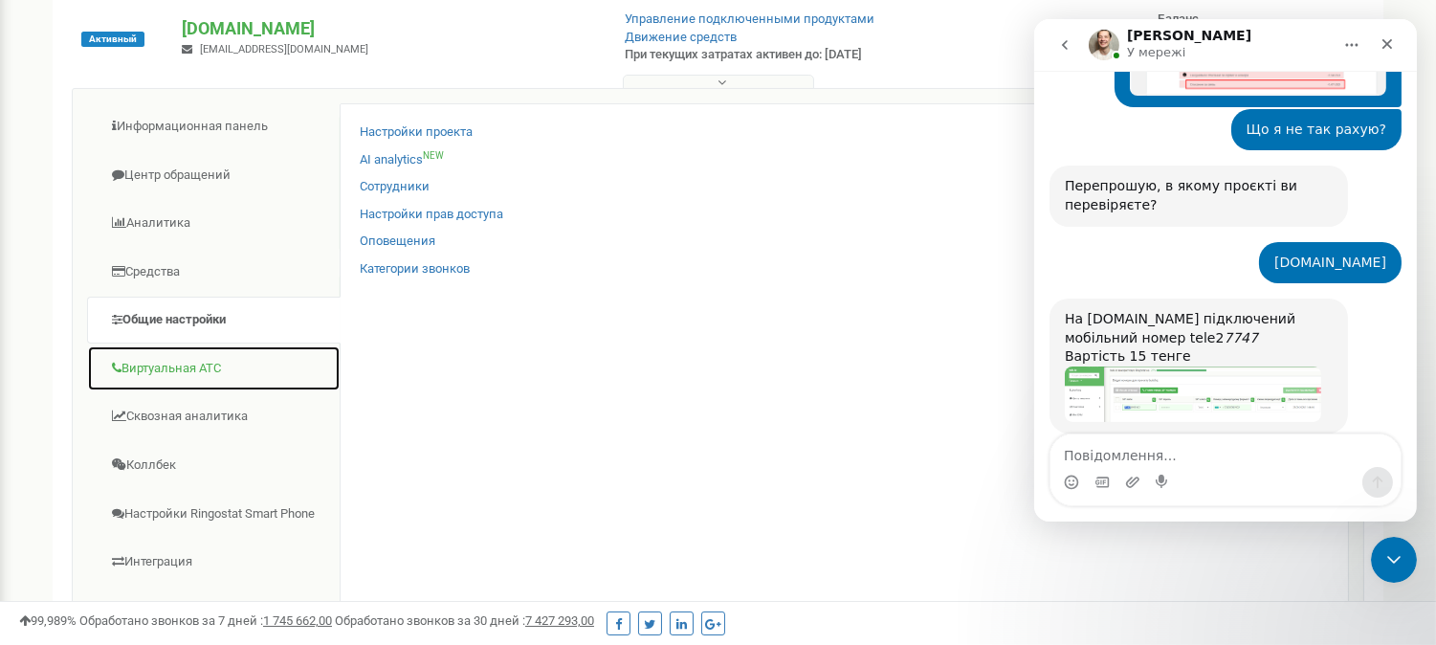
click at [188, 375] on link "Виртуальная АТС" at bounding box center [214, 368] width 254 height 47
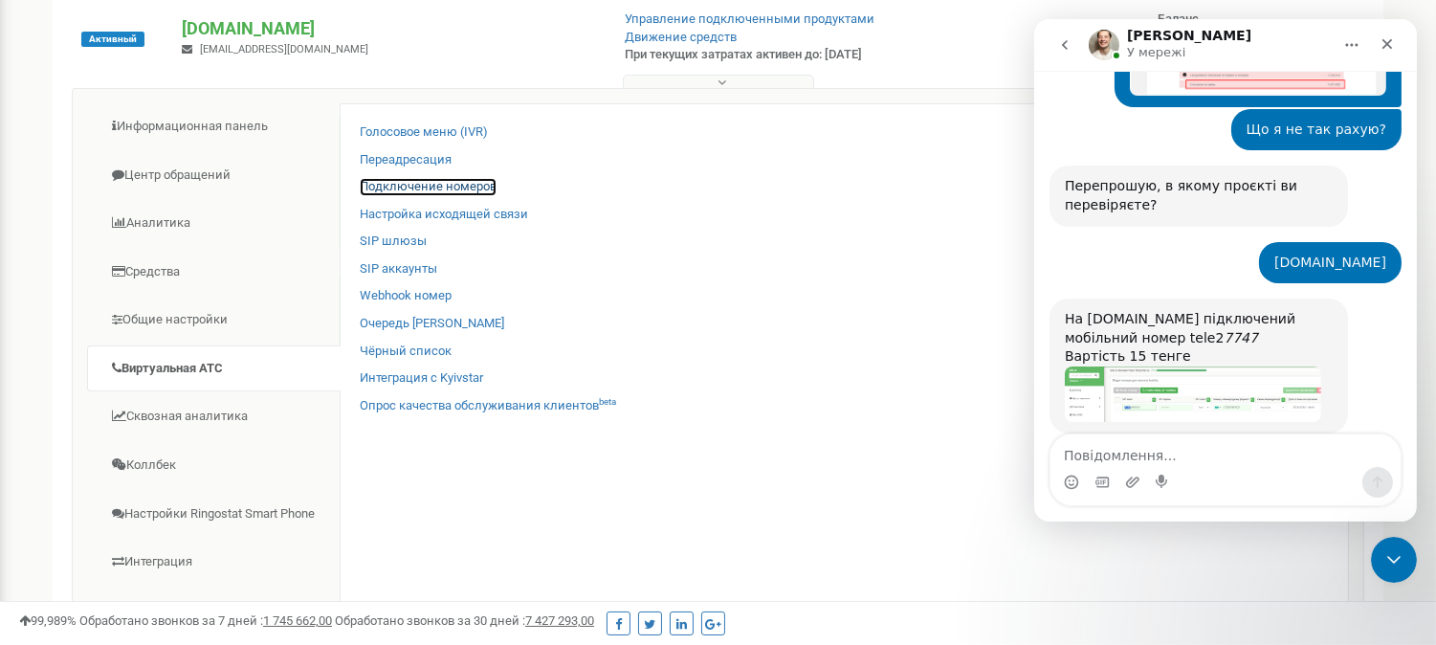
click at [399, 180] on link "Подключение номеров" at bounding box center [428, 187] width 137 height 18
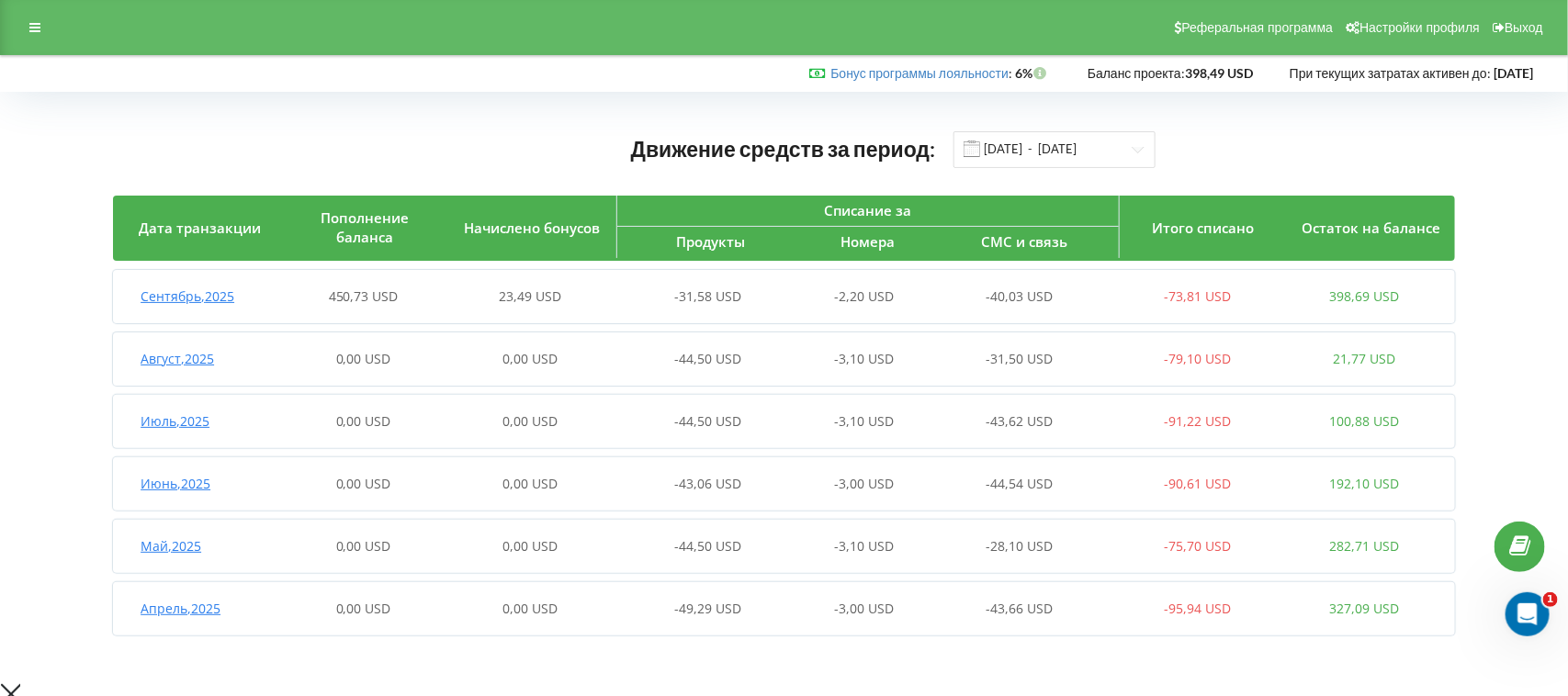
click at [181, 355] on span "Август , 2025" at bounding box center [177, 359] width 74 height 17
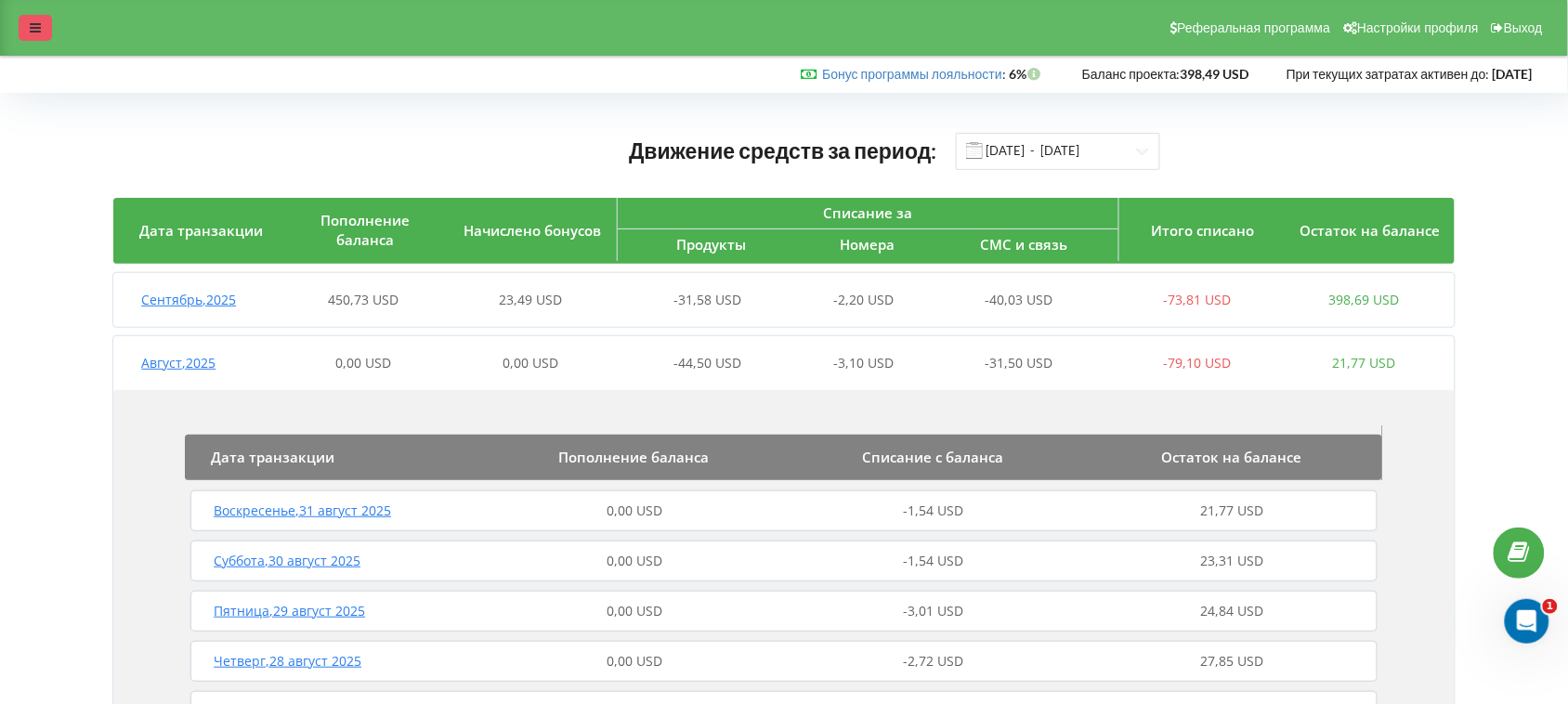
click at [19, 24] on div at bounding box center [35, 27] width 33 height 26
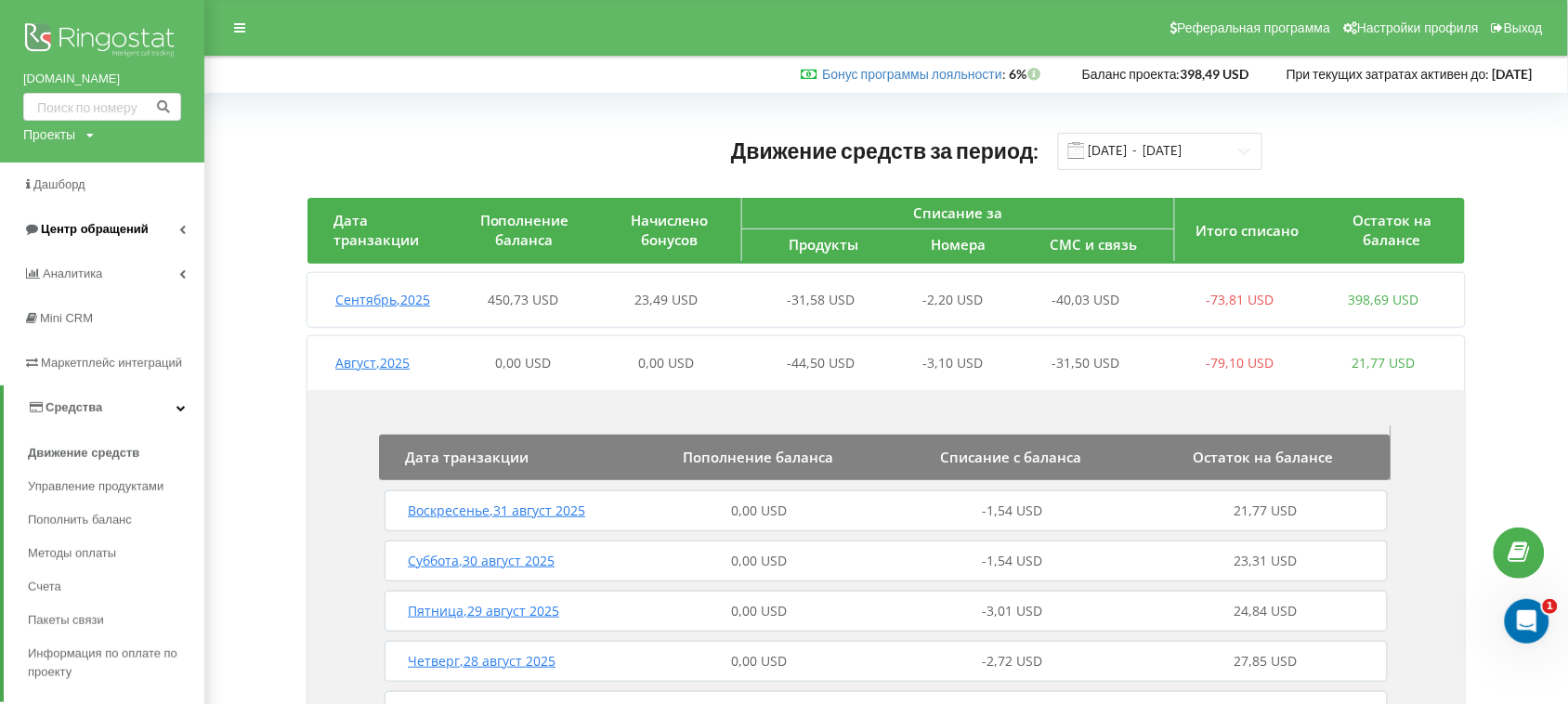
click at [73, 225] on span "Центр обращений" at bounding box center [94, 229] width 108 height 14
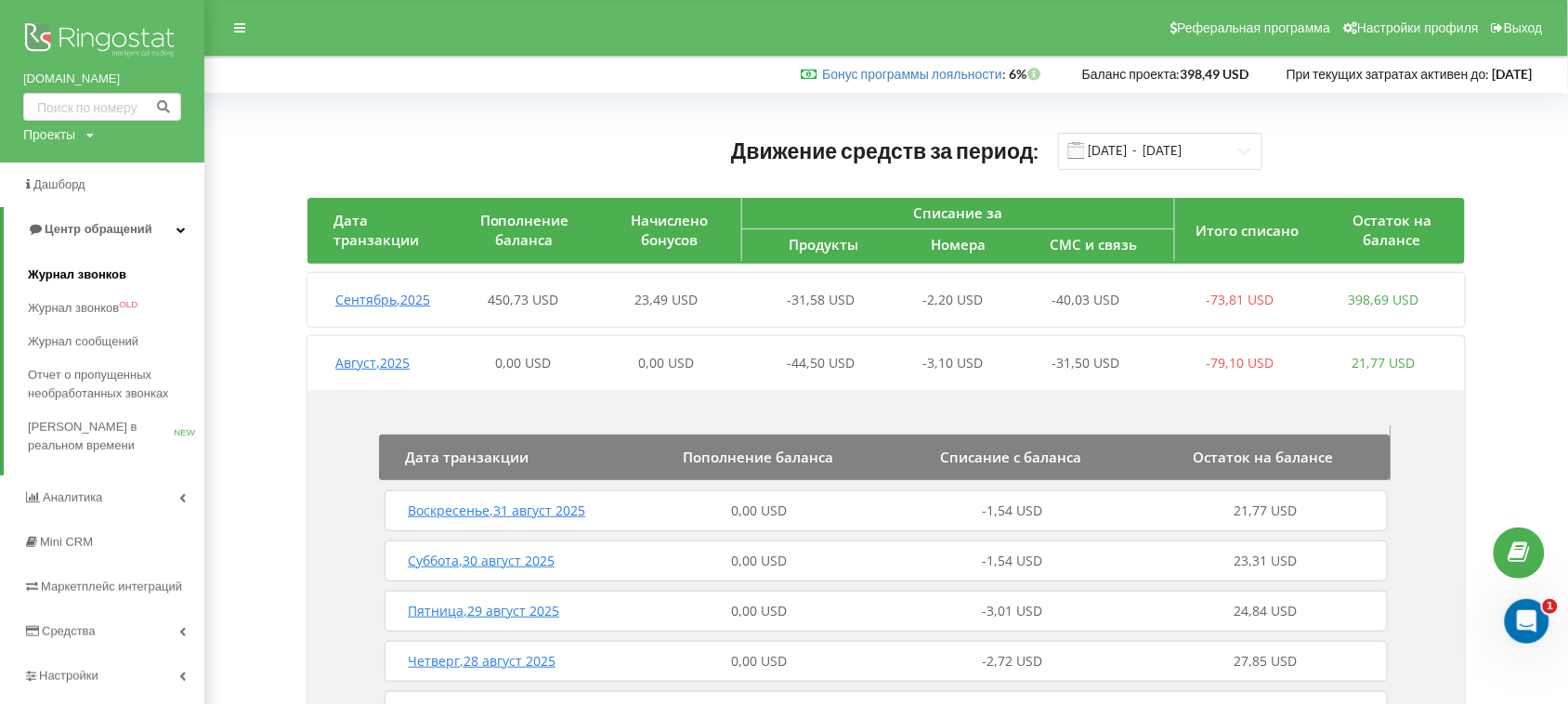
click at [65, 266] on span "Журнал звонков" at bounding box center [77, 275] width 98 height 18
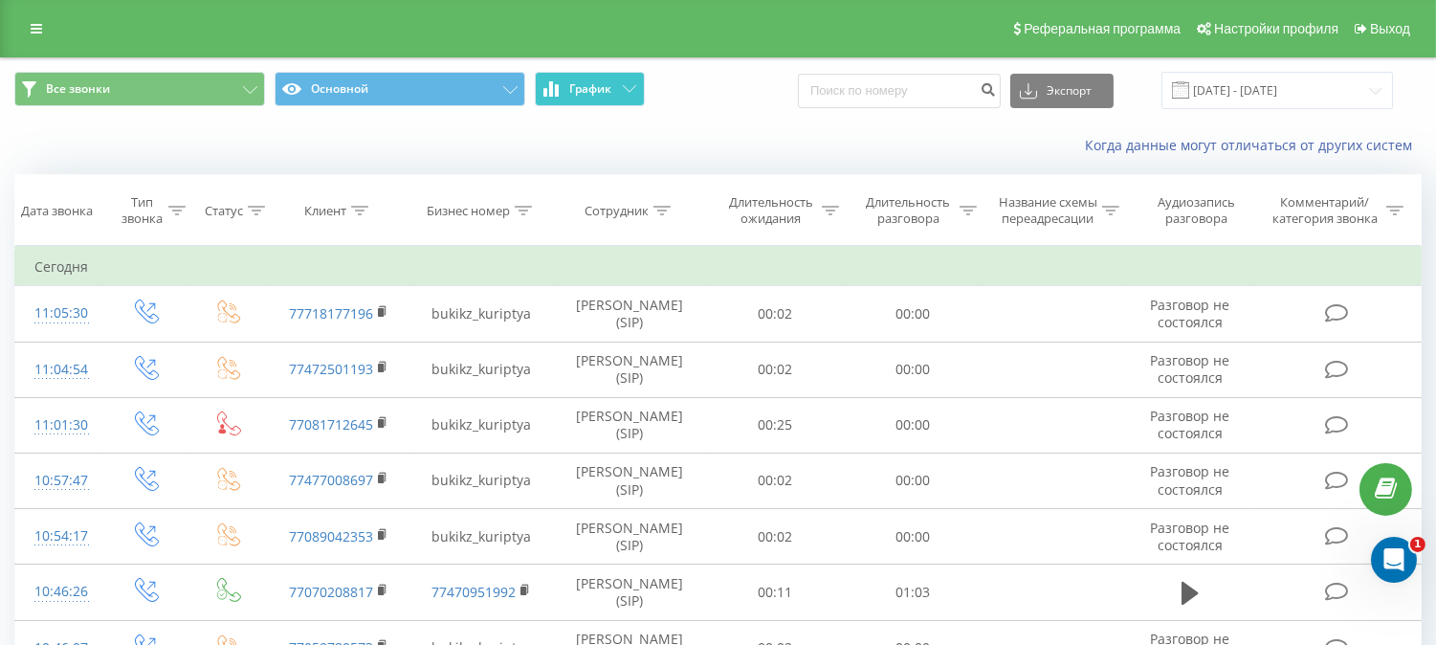
click at [608, 84] on span "График" at bounding box center [591, 88] width 42 height 13
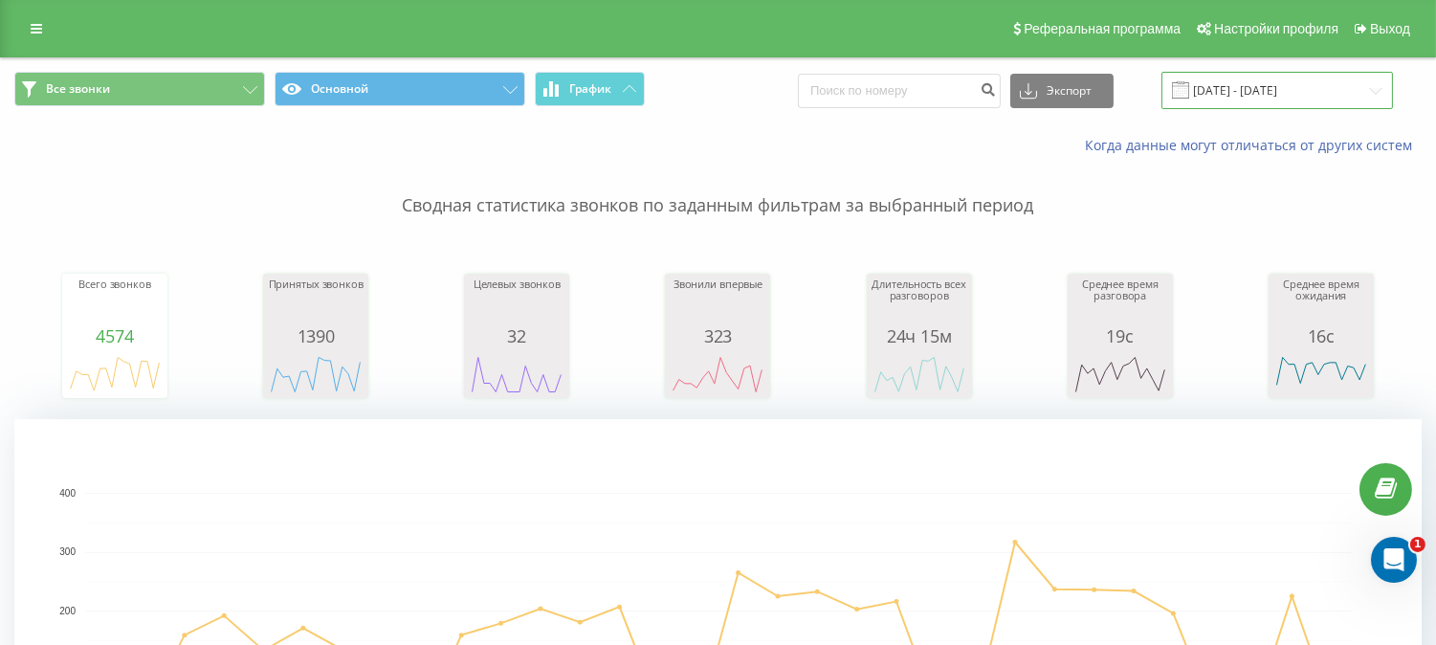
click at [1369, 96] on input "[DATE] - [DATE]" at bounding box center [1277, 90] width 232 height 37
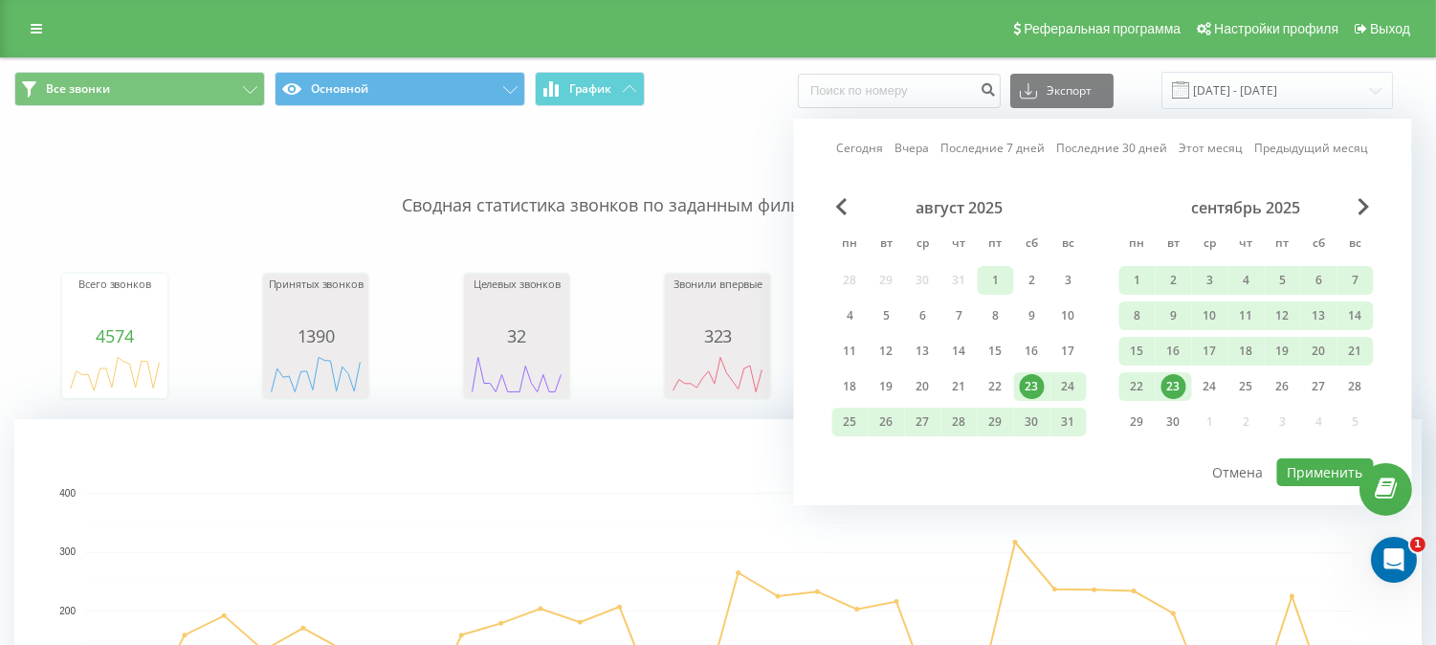
click at [990, 284] on div "1" at bounding box center [996, 280] width 25 height 25
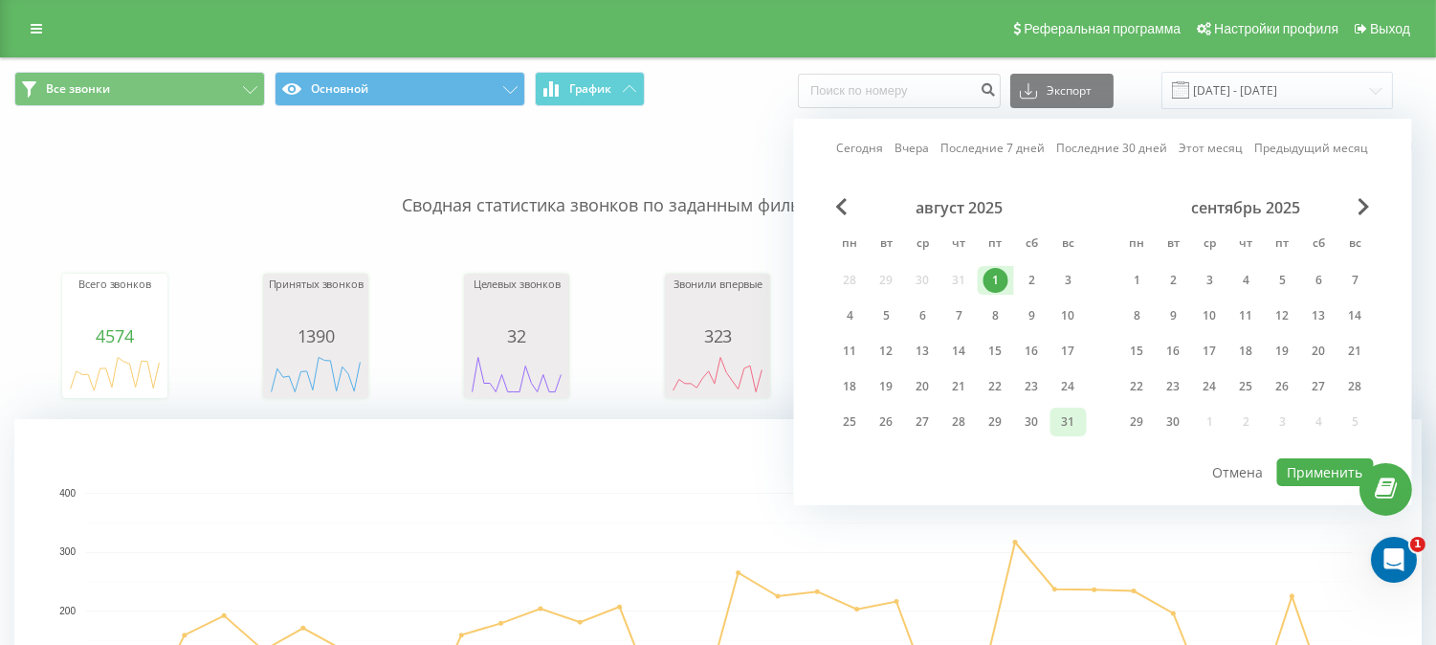
click at [1072, 421] on div "31" at bounding box center [1068, 421] width 25 height 25
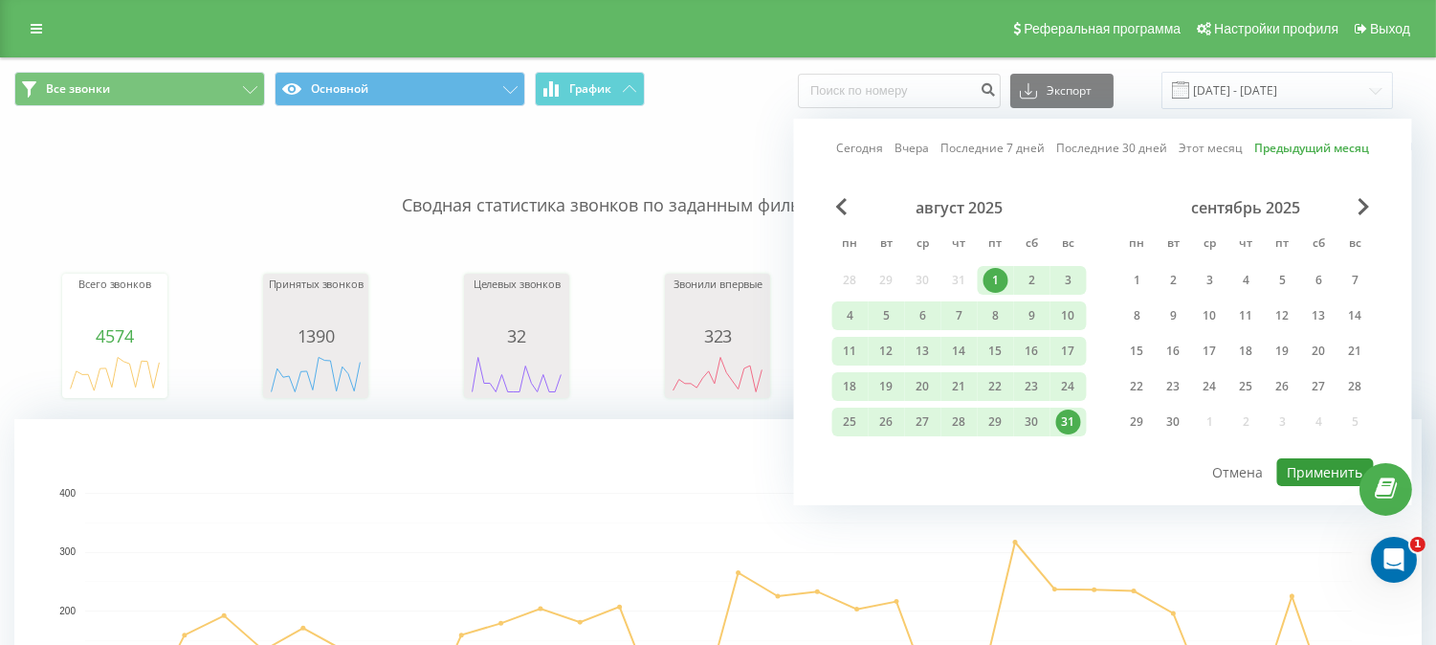
click at [1333, 471] on button "Применить" at bounding box center [1325, 472] width 97 height 28
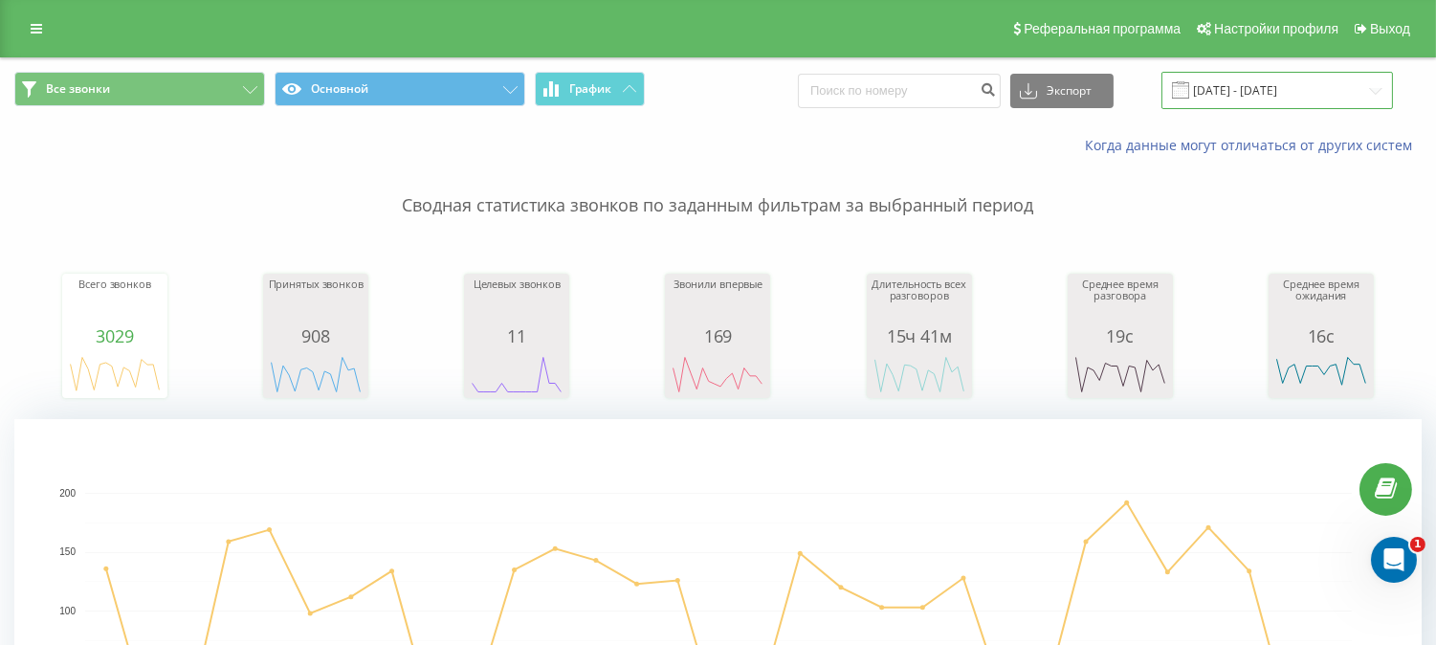
click at [1374, 89] on input "01.08.2025 - 31.08.2025" at bounding box center [1277, 90] width 232 height 37
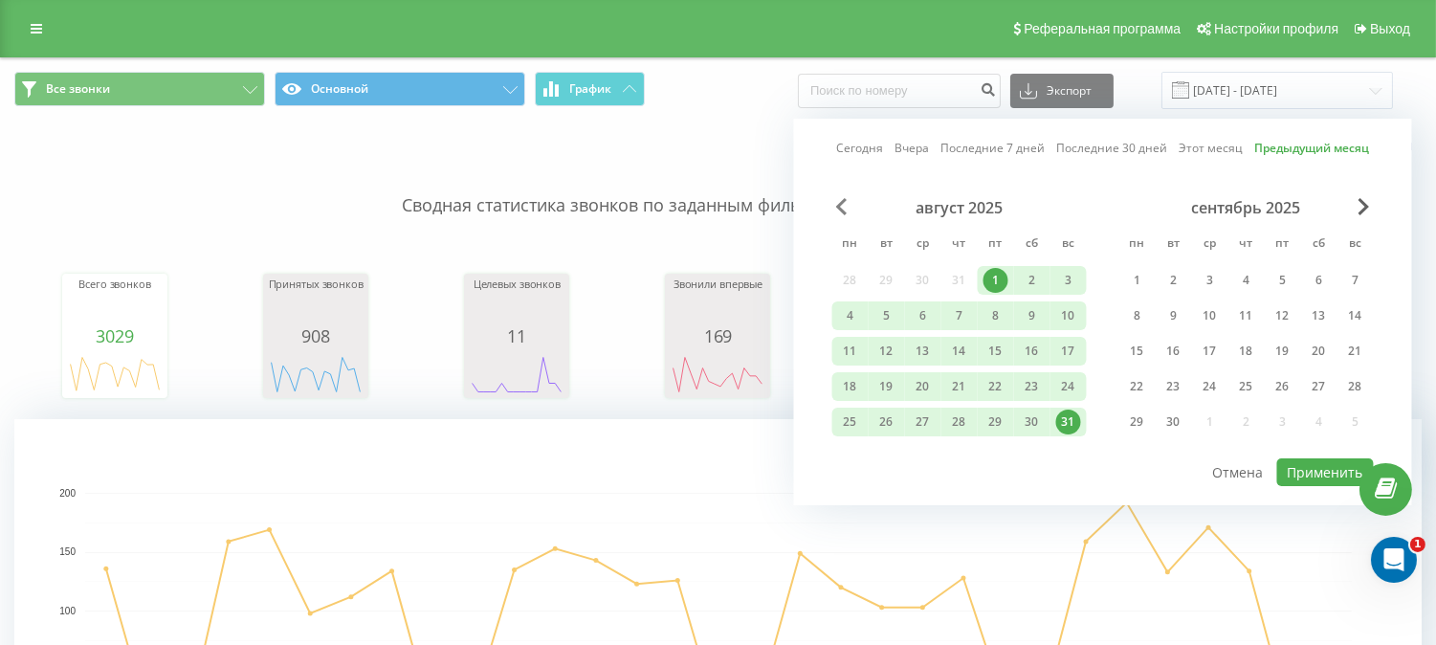
click at [842, 198] on span "Previous Month" at bounding box center [841, 206] width 11 height 17
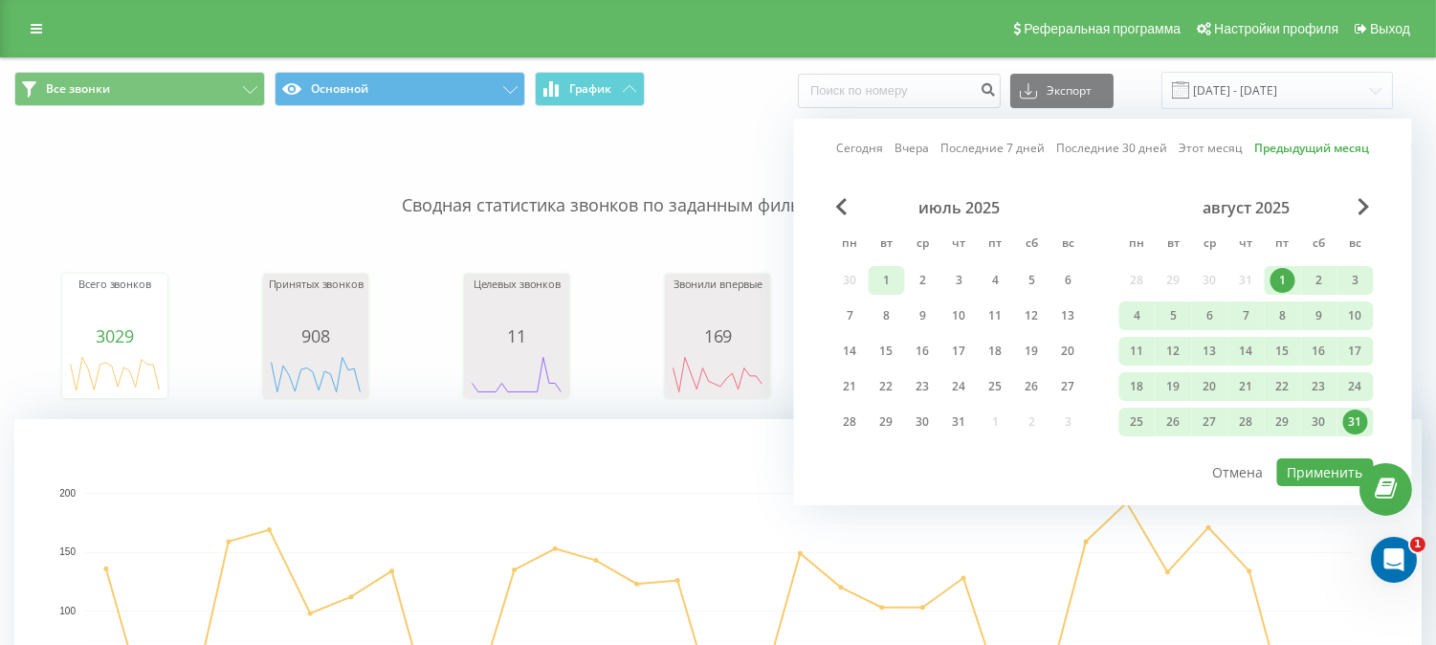
click at [893, 273] on div "1" at bounding box center [886, 280] width 25 height 25
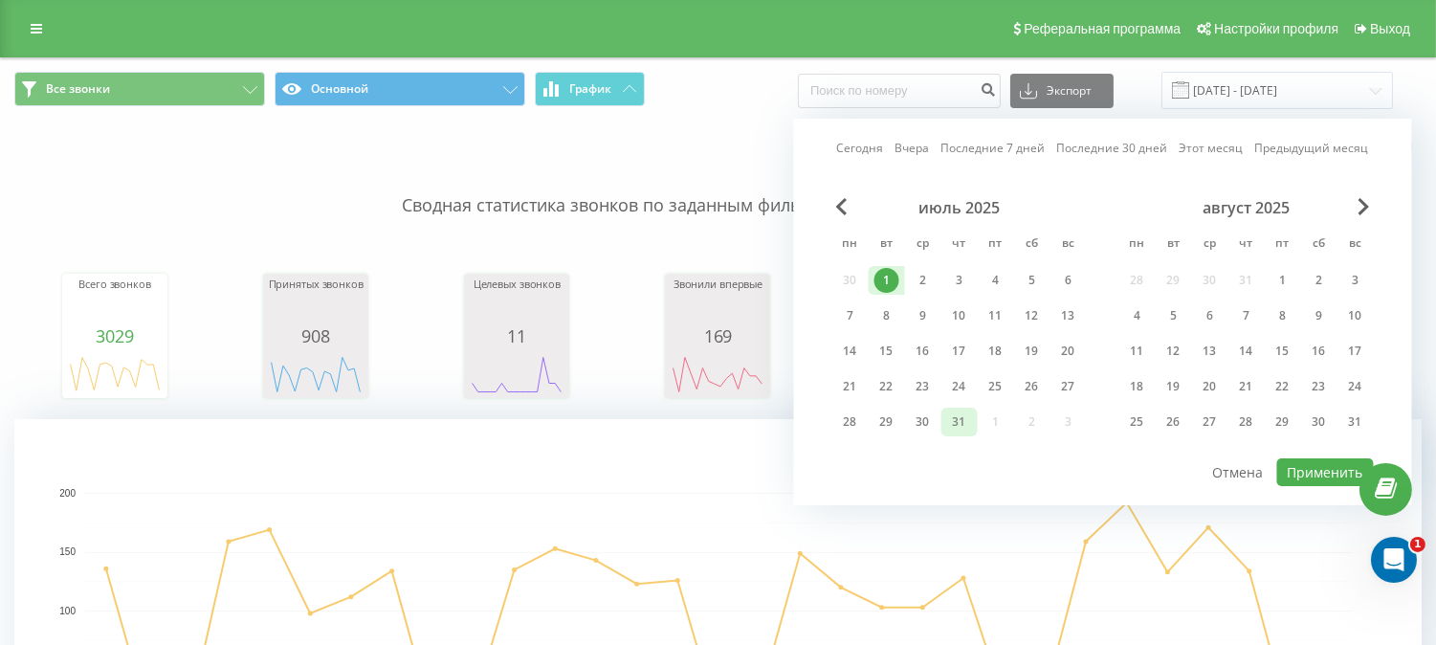
click at [960, 413] on div "31" at bounding box center [959, 421] width 25 height 25
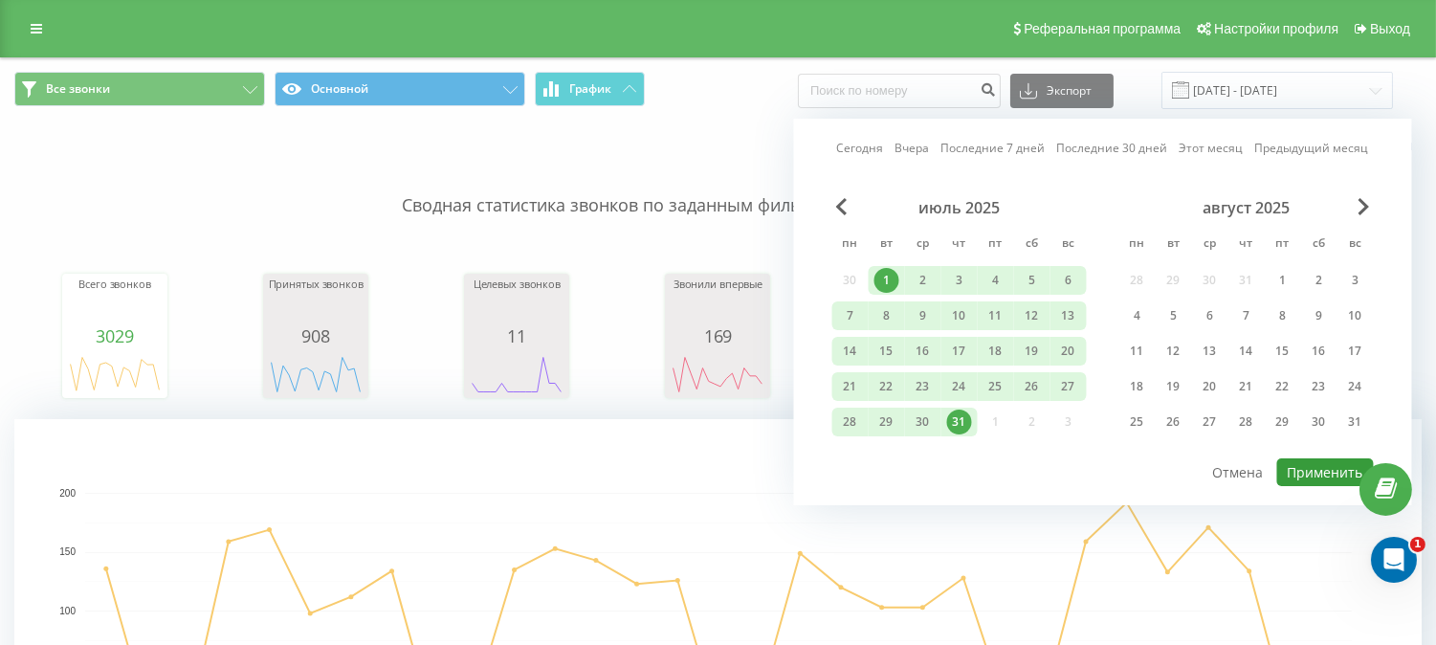
click at [1335, 472] on button "Применить" at bounding box center [1325, 472] width 97 height 28
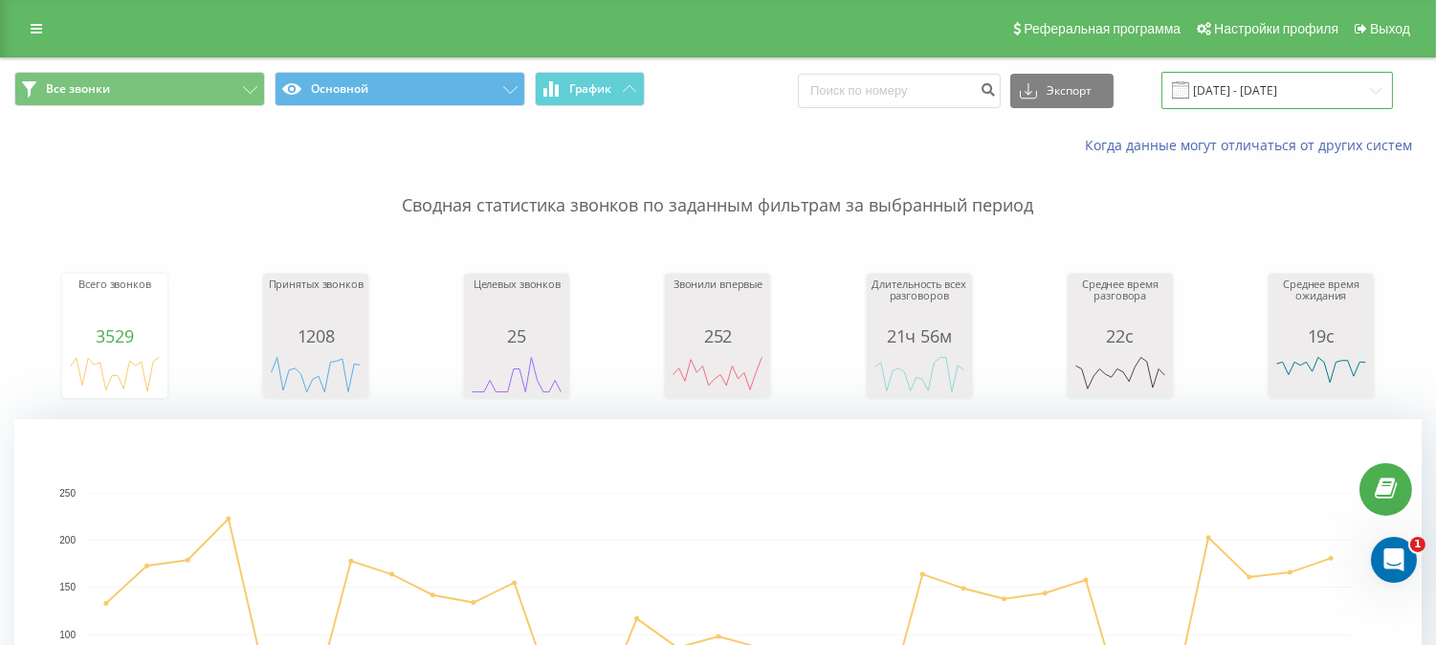
click at [1378, 90] on input "01.07.2025 - 31.07.2025" at bounding box center [1277, 90] width 232 height 37
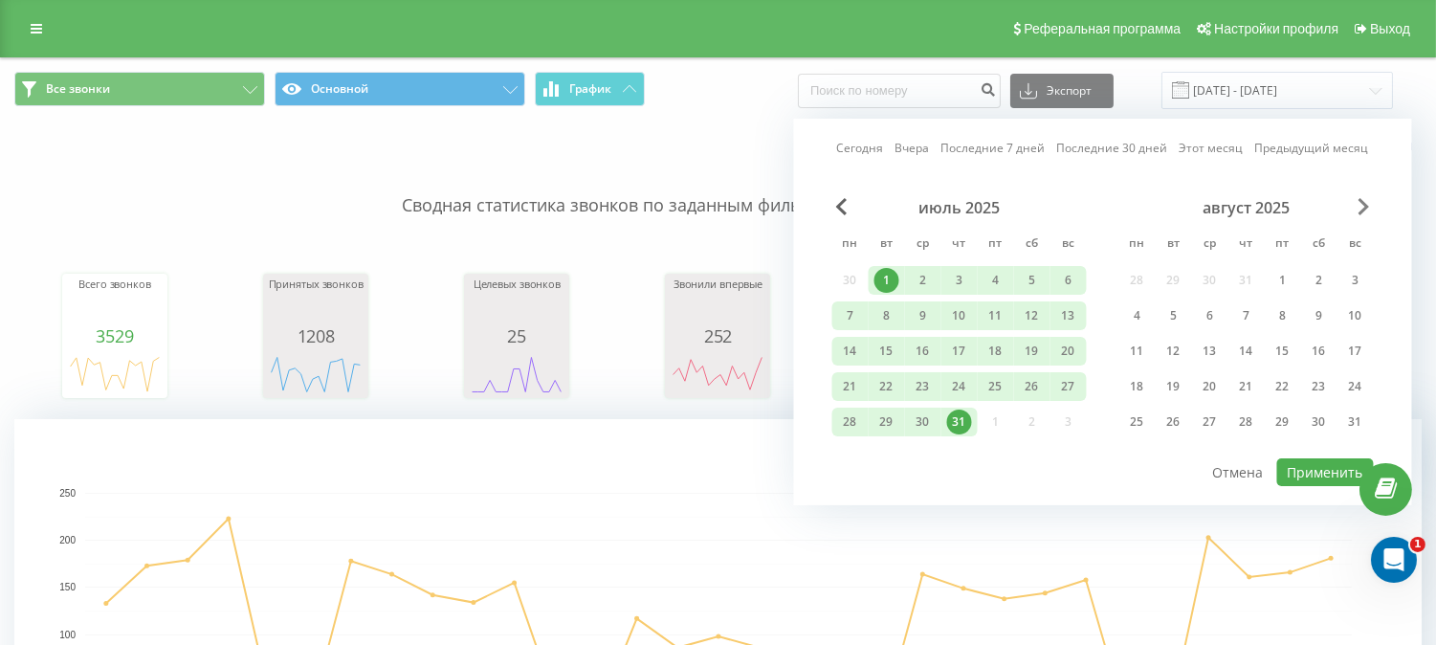
click at [1363, 203] on span "Next Month" at bounding box center [1364, 206] width 11 height 17
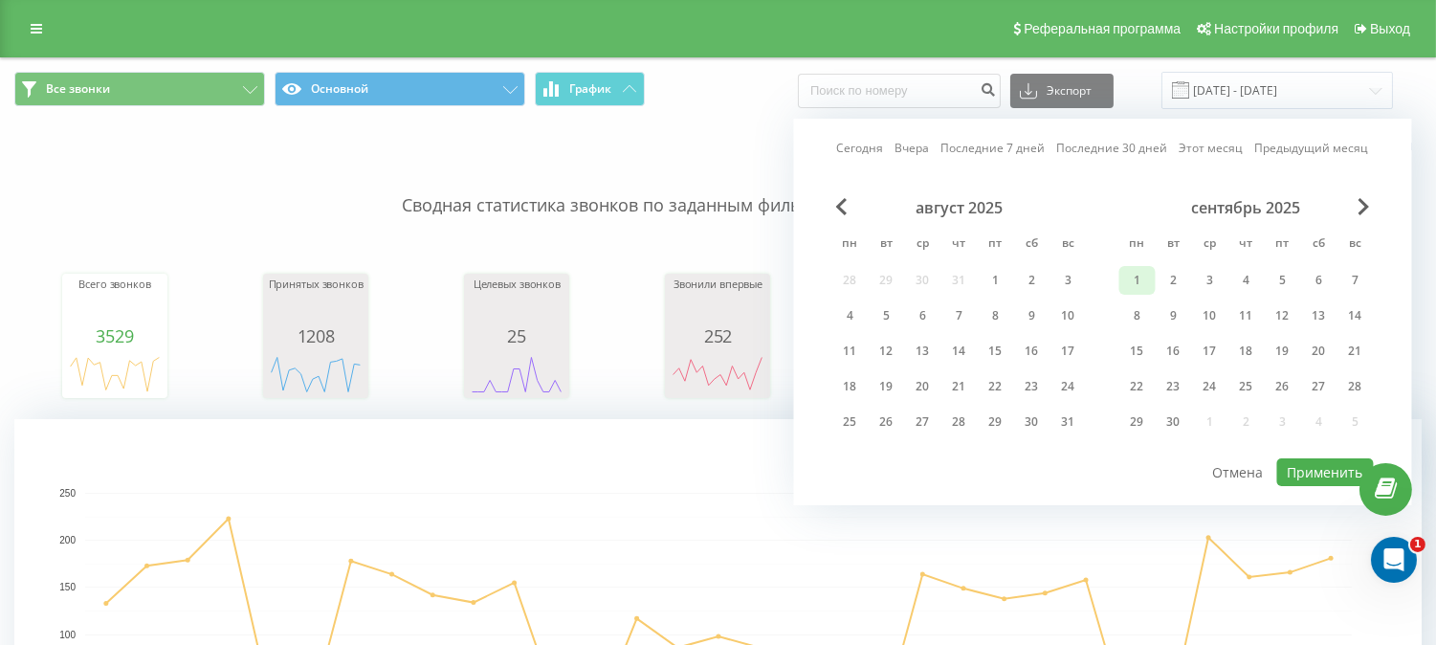
click at [1145, 281] on div "1" at bounding box center [1137, 280] width 25 height 25
click at [1171, 387] on div "23" at bounding box center [1173, 386] width 25 height 25
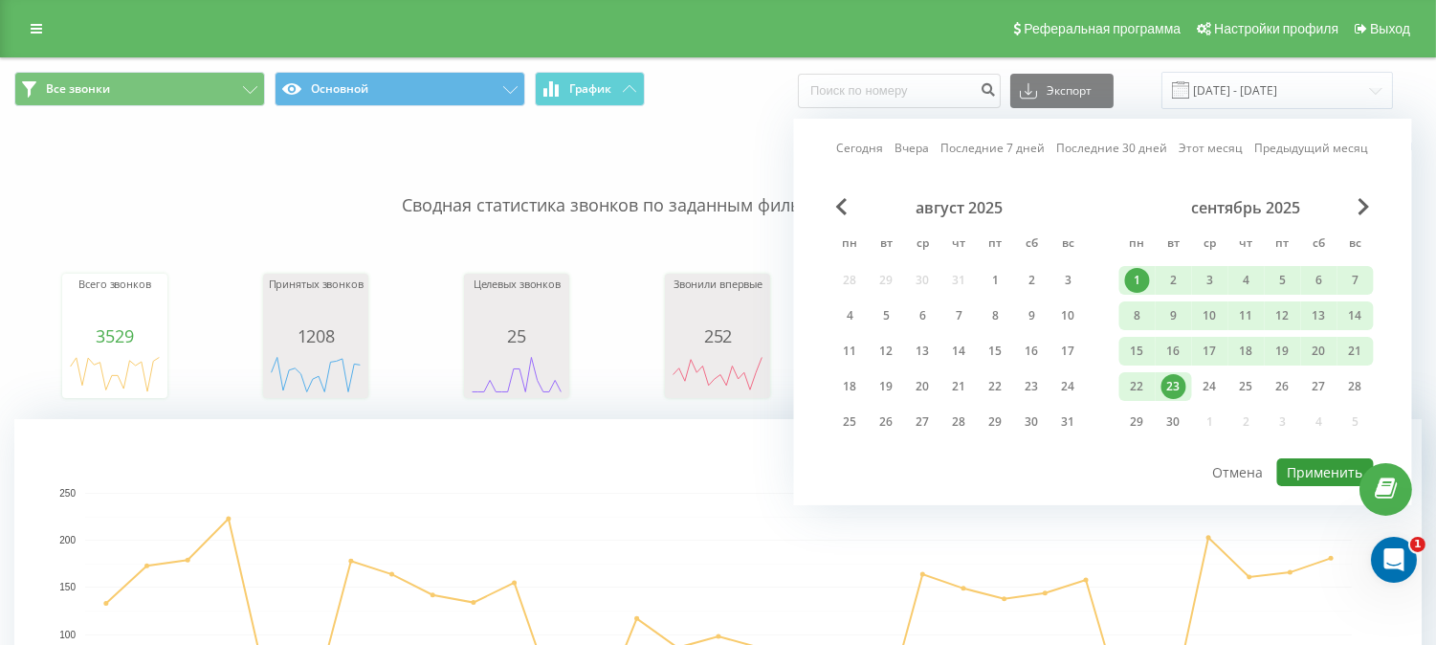
click at [1347, 466] on button "Применить" at bounding box center [1325, 472] width 97 height 28
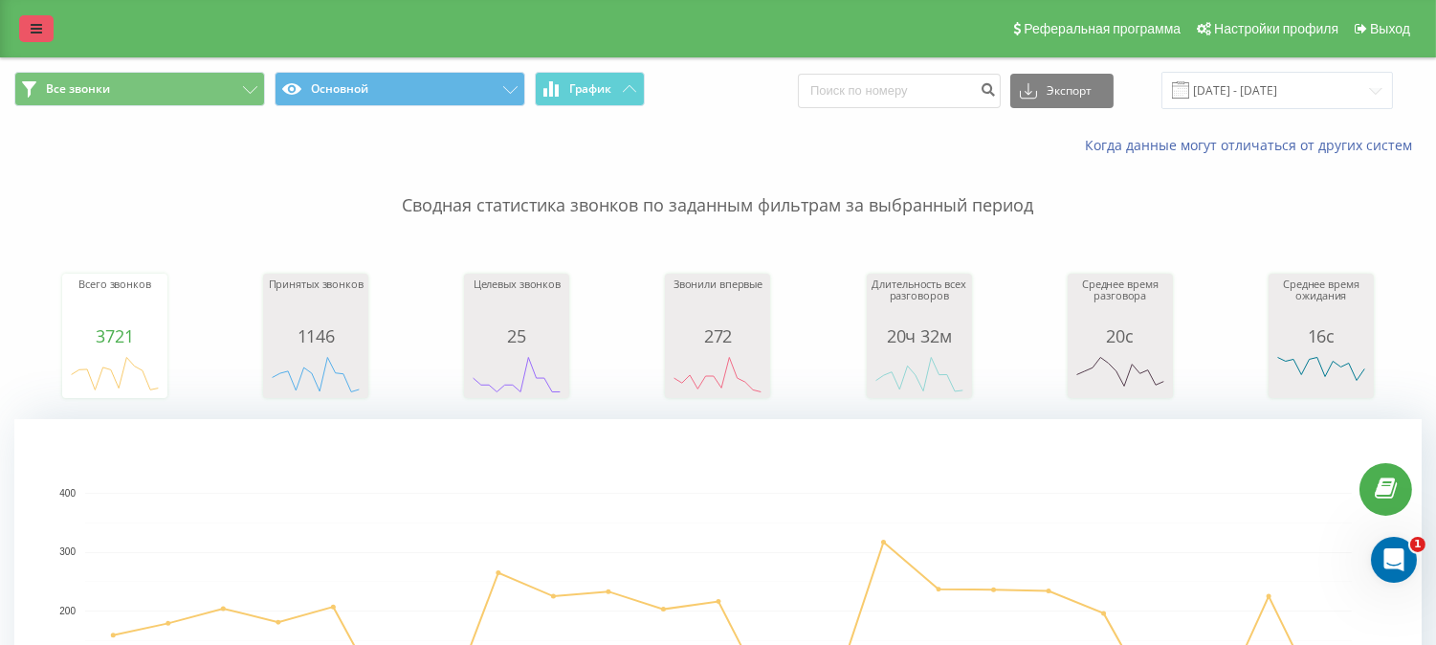
click at [31, 25] on icon at bounding box center [36, 28] width 11 height 13
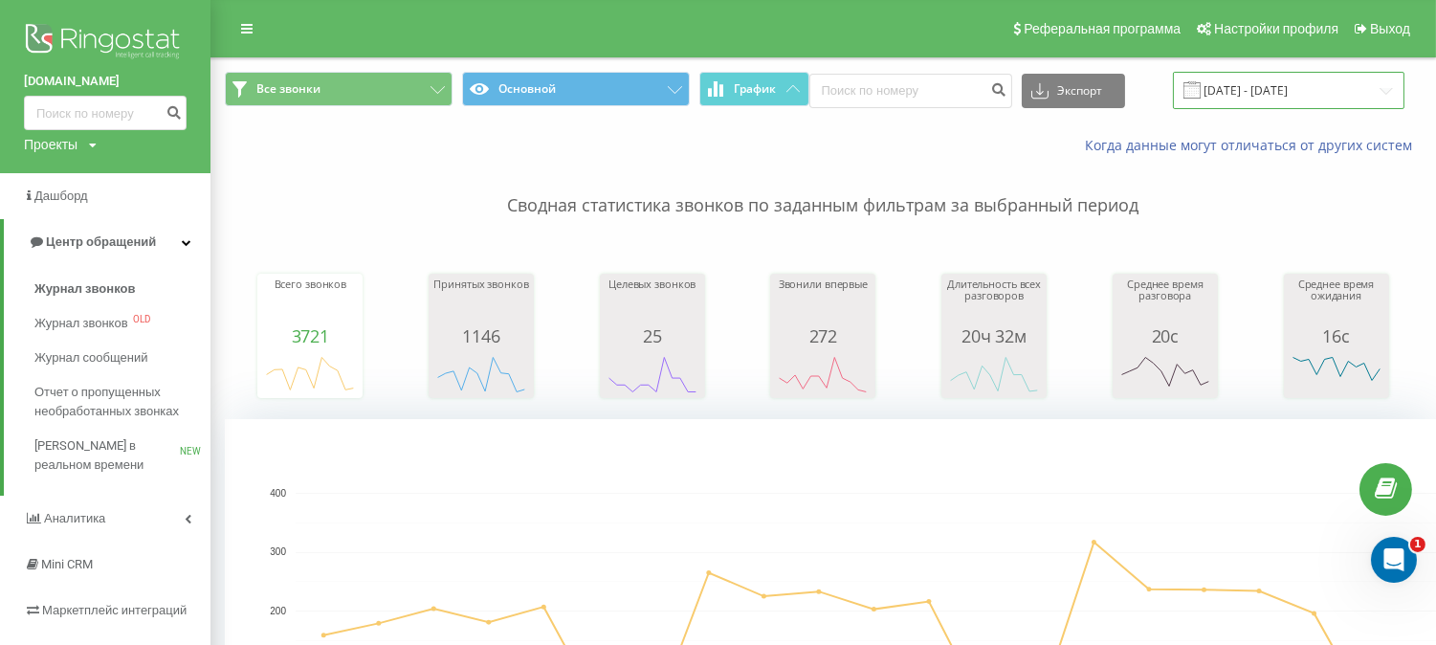
click at [1376, 82] on input "01.09.2025 - 23.09.2025" at bounding box center [1289, 90] width 232 height 37
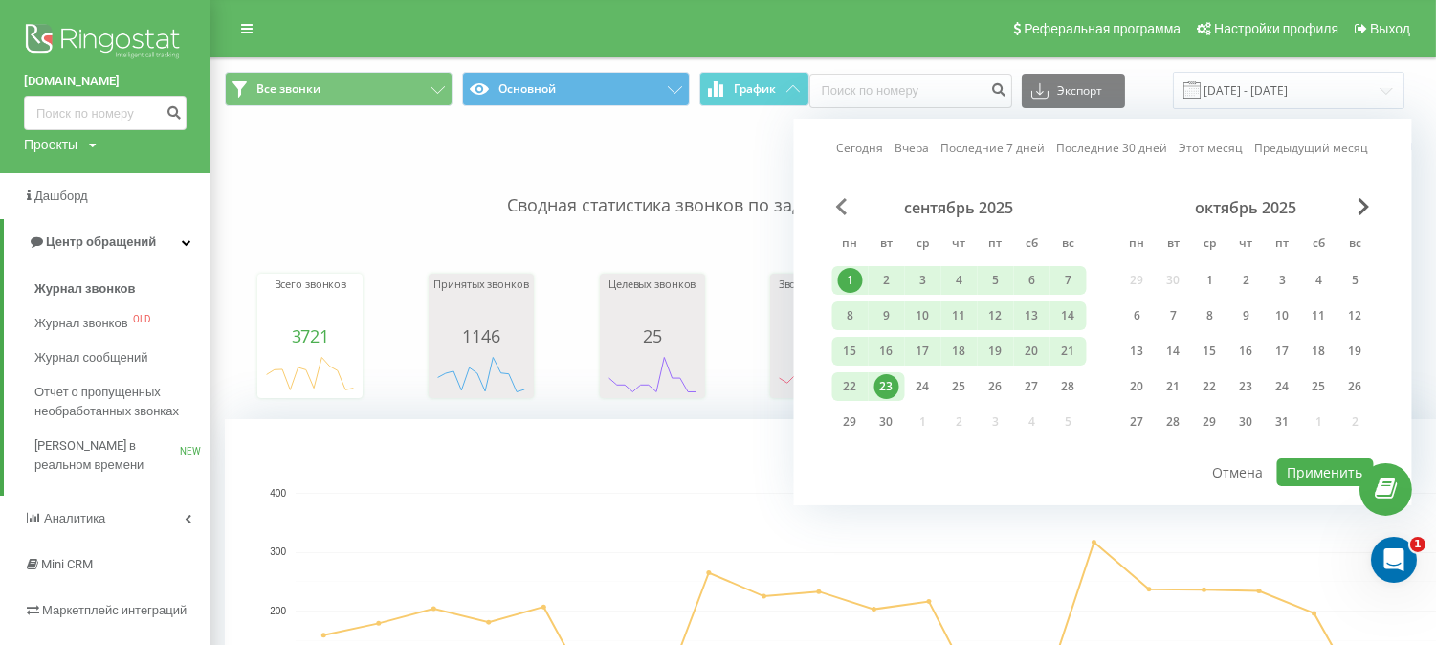
click at [838, 205] on span "Previous Month" at bounding box center [841, 206] width 11 height 17
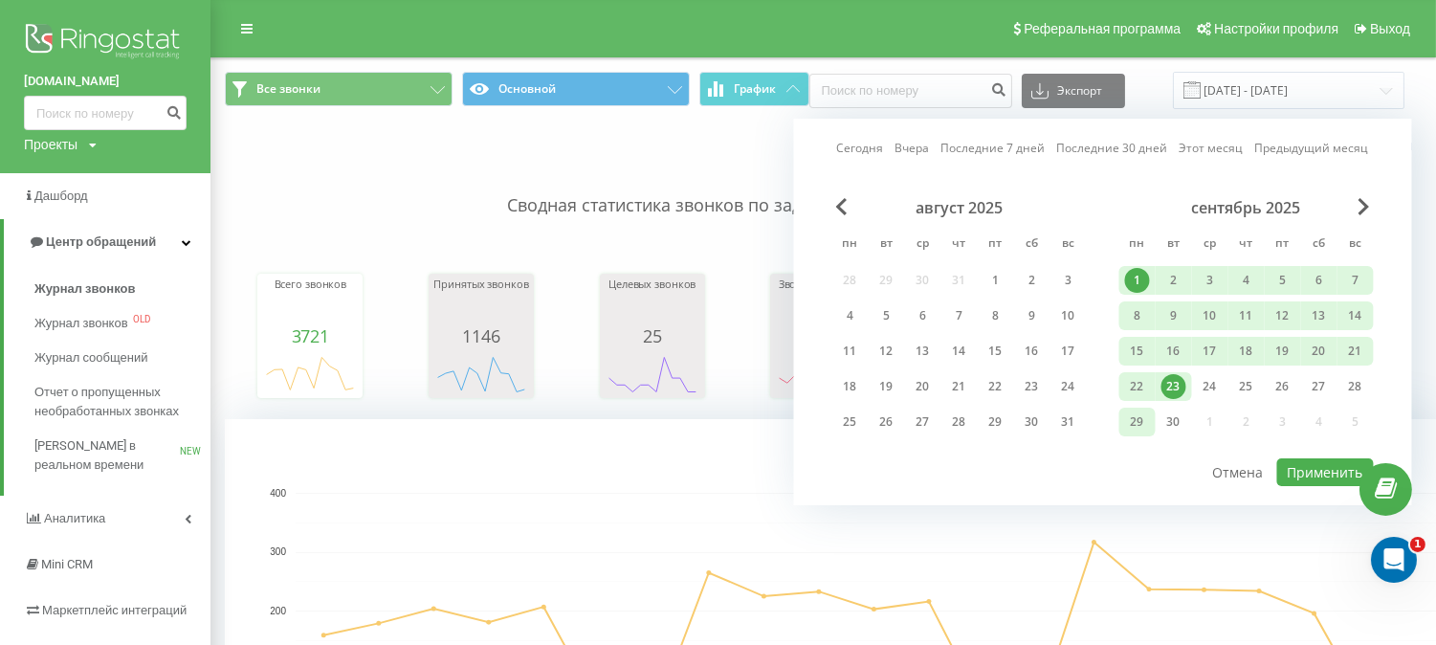
click at [1136, 424] on div "29" at bounding box center [1137, 421] width 25 height 25
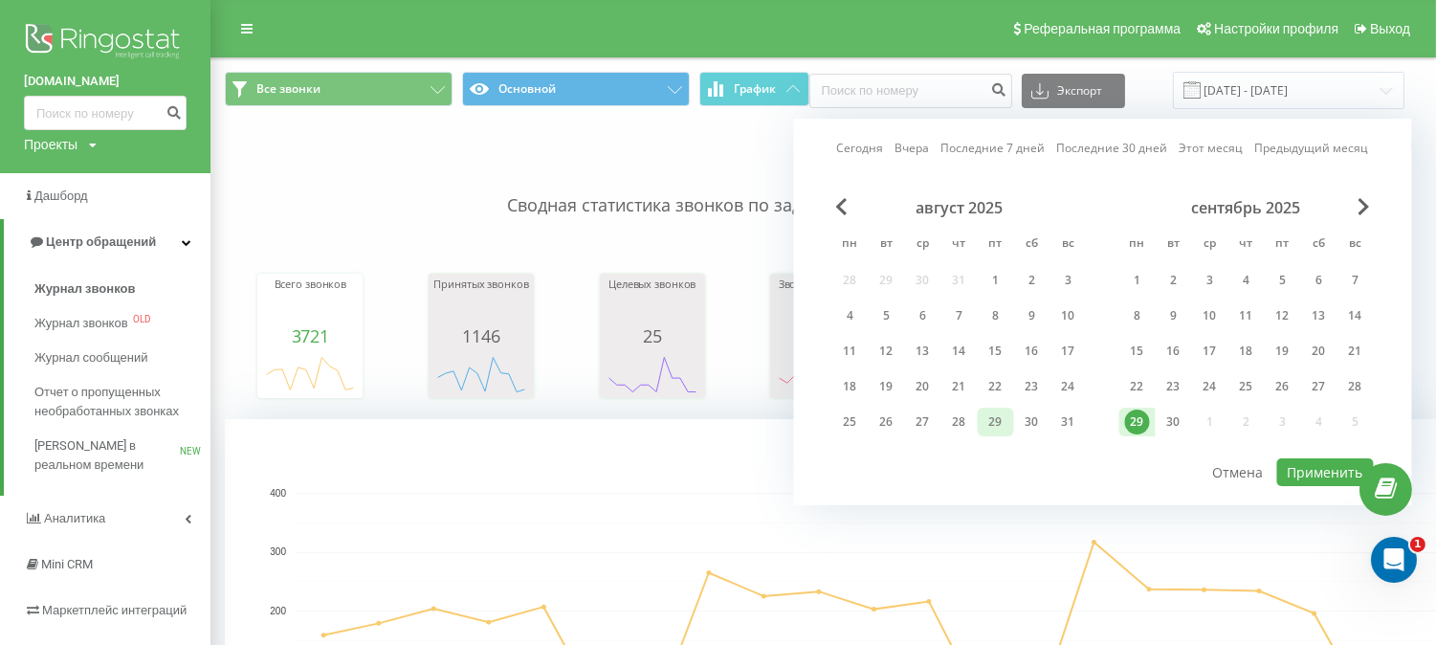
click at [1001, 423] on div "29" at bounding box center [996, 421] width 25 height 25
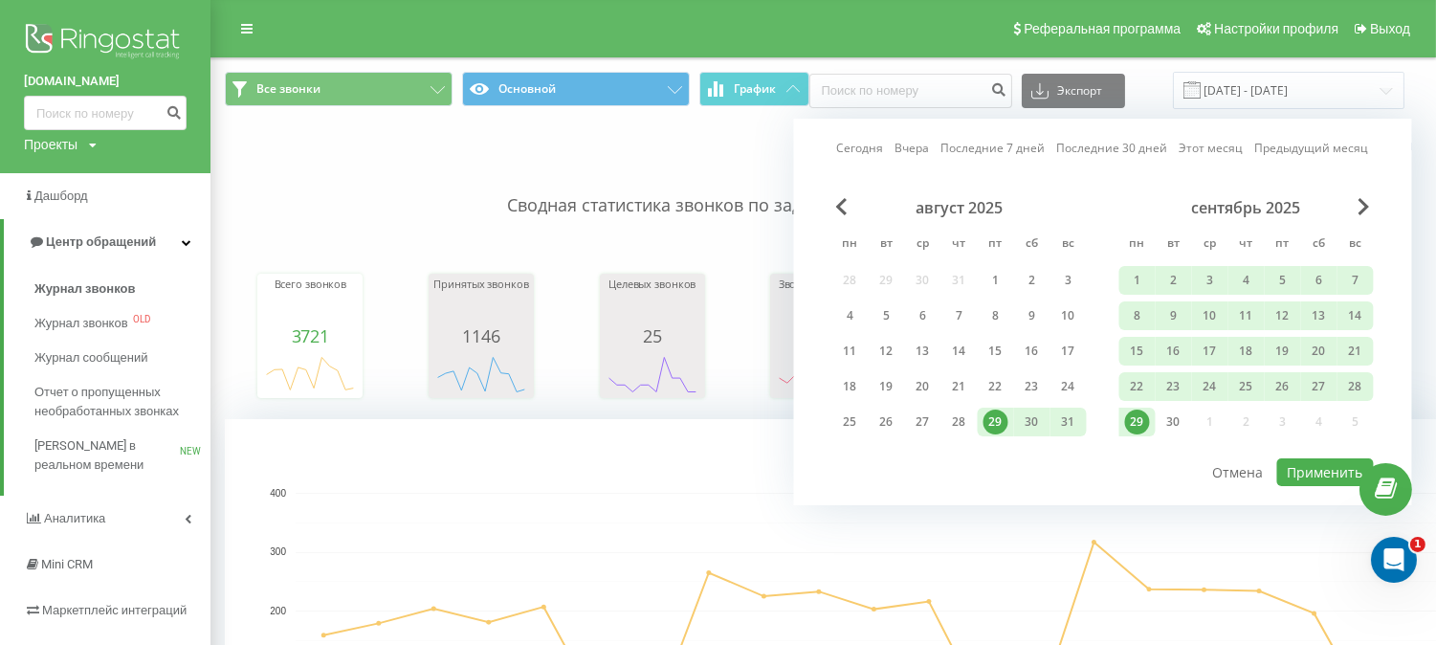
click at [999, 423] on div "29" at bounding box center [996, 421] width 25 height 25
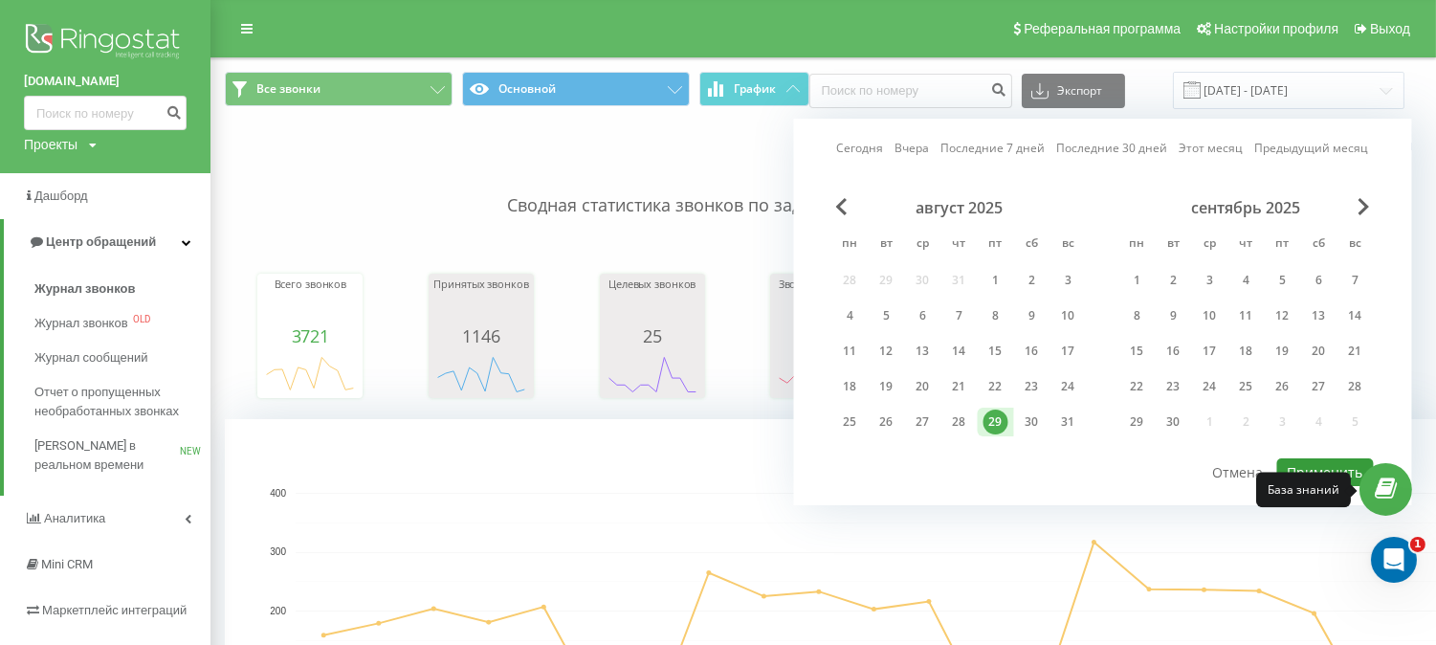
click at [1334, 464] on button "Применить" at bounding box center [1325, 472] width 97 height 28
type input "29.08.2025 - 29.08.2025"
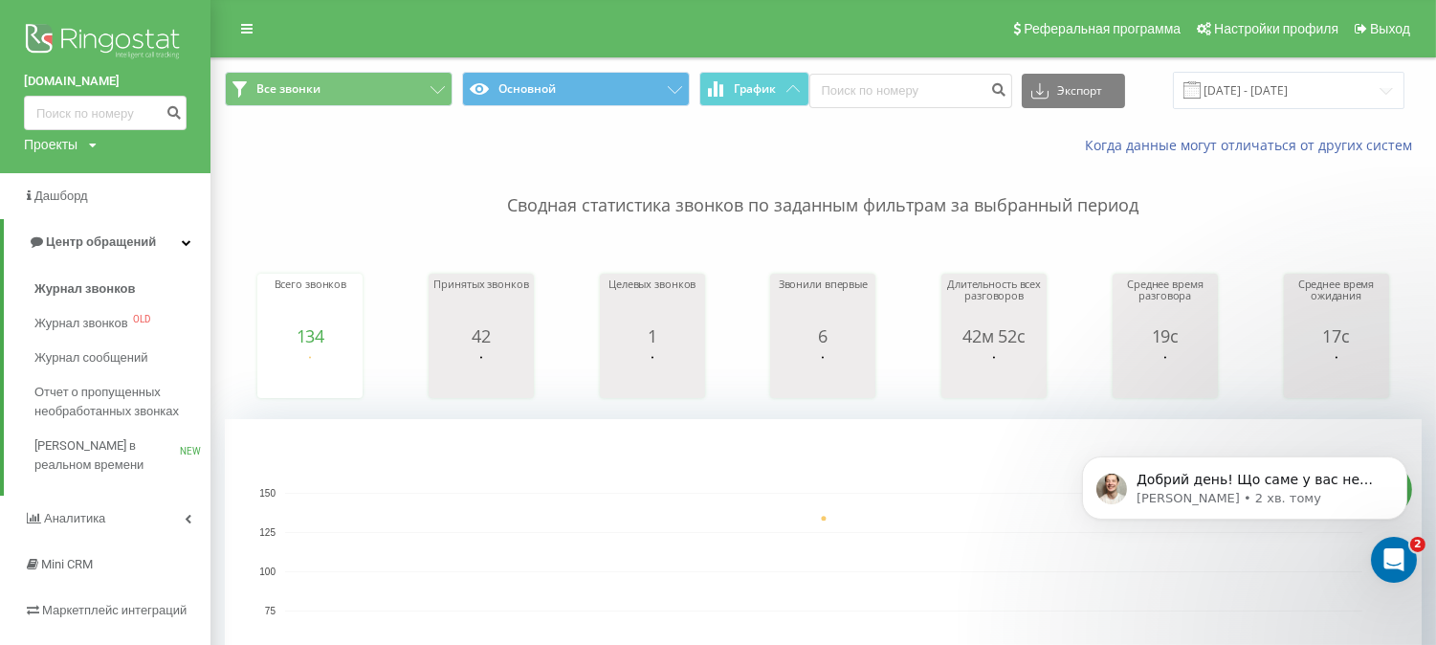
click at [93, 144] on icon at bounding box center [93, 145] width 8 height 11
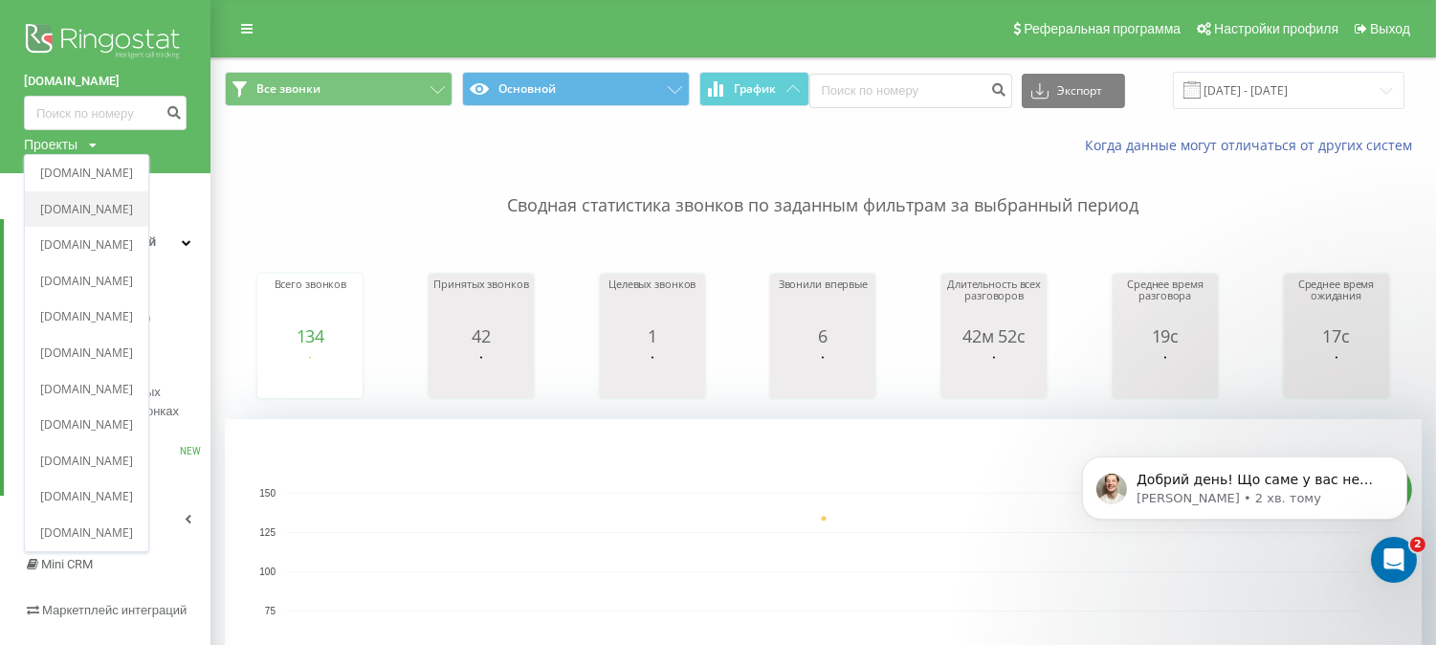
click at [77, 211] on link "[DOMAIN_NAME]" at bounding box center [86, 209] width 93 height 15
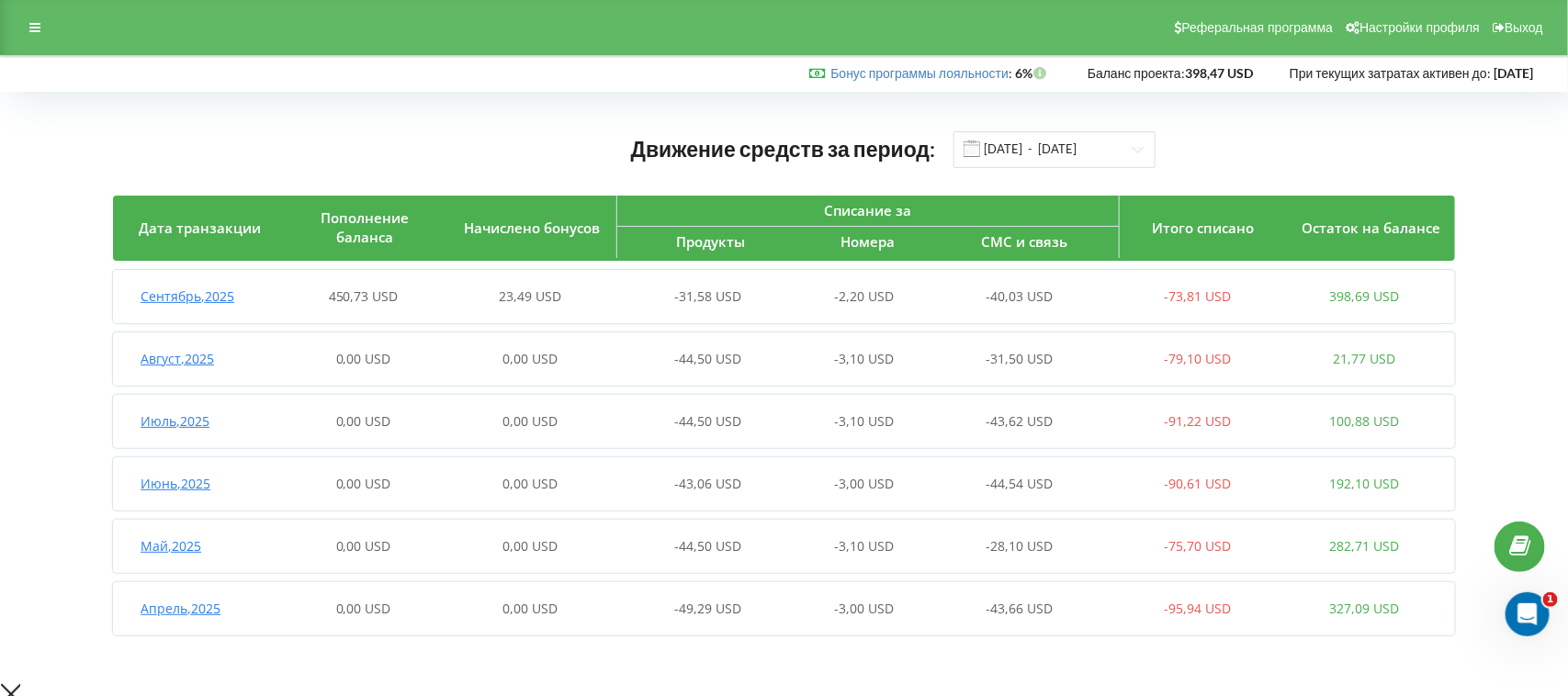
click at [1022, 361] on span "-31,50 USD" at bounding box center [1021, 359] width 67 height 17
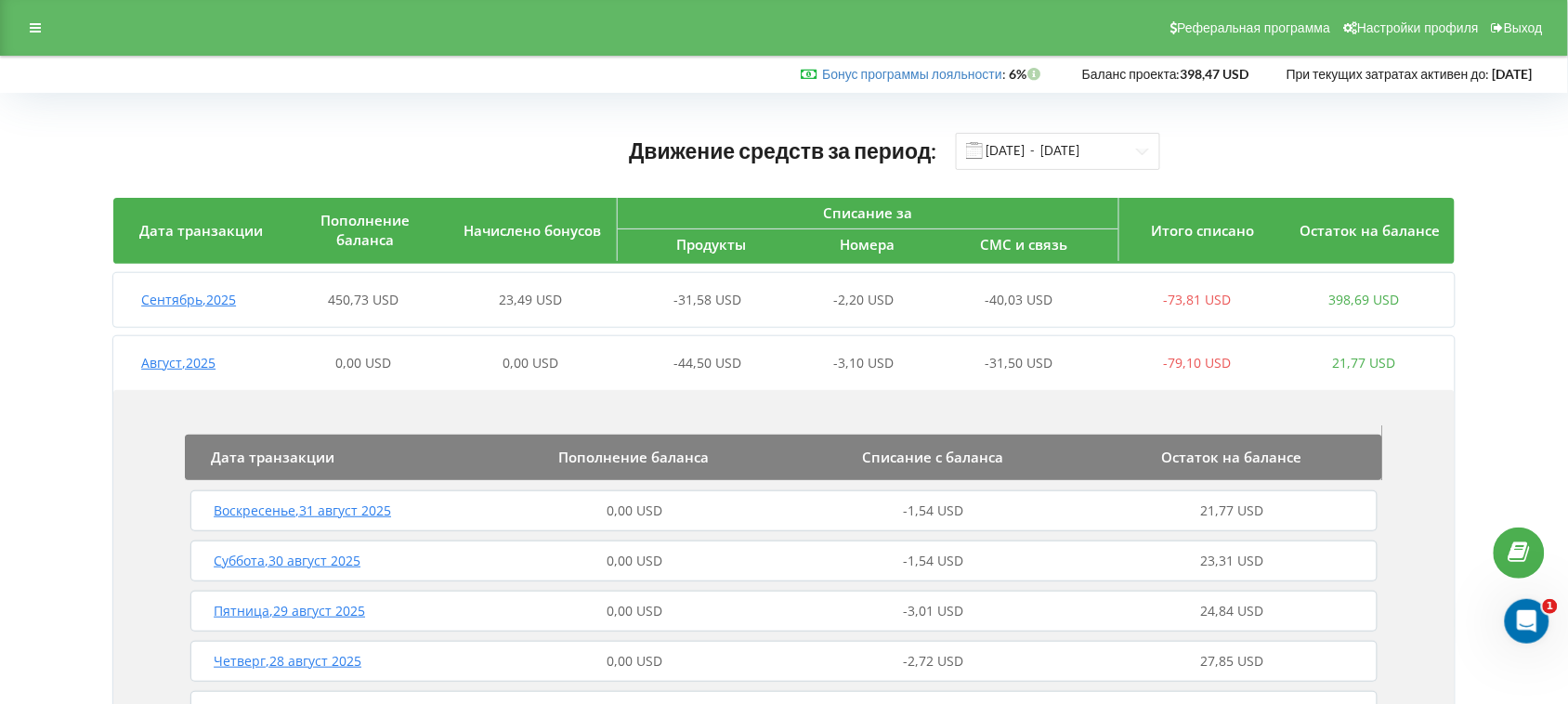
click at [255, 456] on span "Дата транзакции" at bounding box center [272, 456] width 123 height 18
click at [205, 364] on span "Август , 2025" at bounding box center [178, 363] width 75 height 17
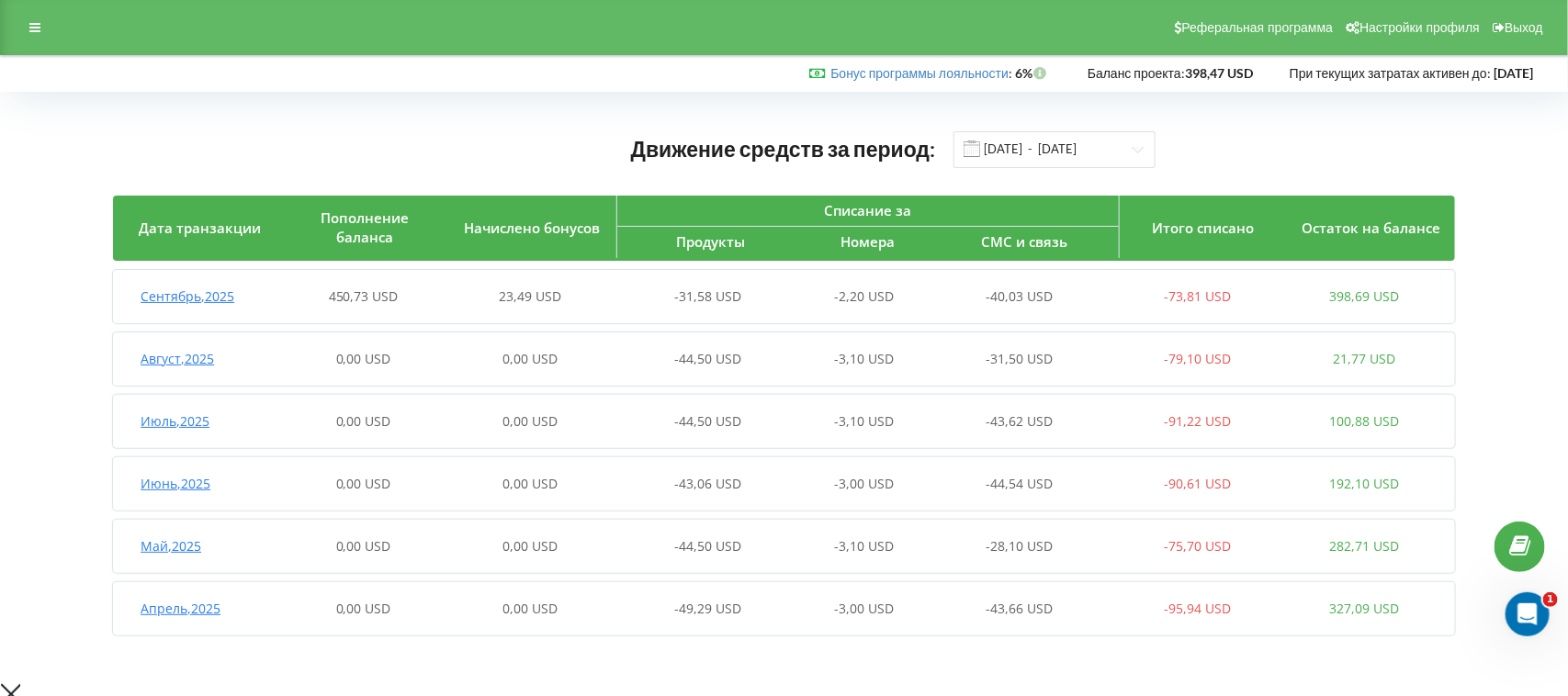
click at [180, 359] on span "Август , 2025" at bounding box center [177, 359] width 74 height 17
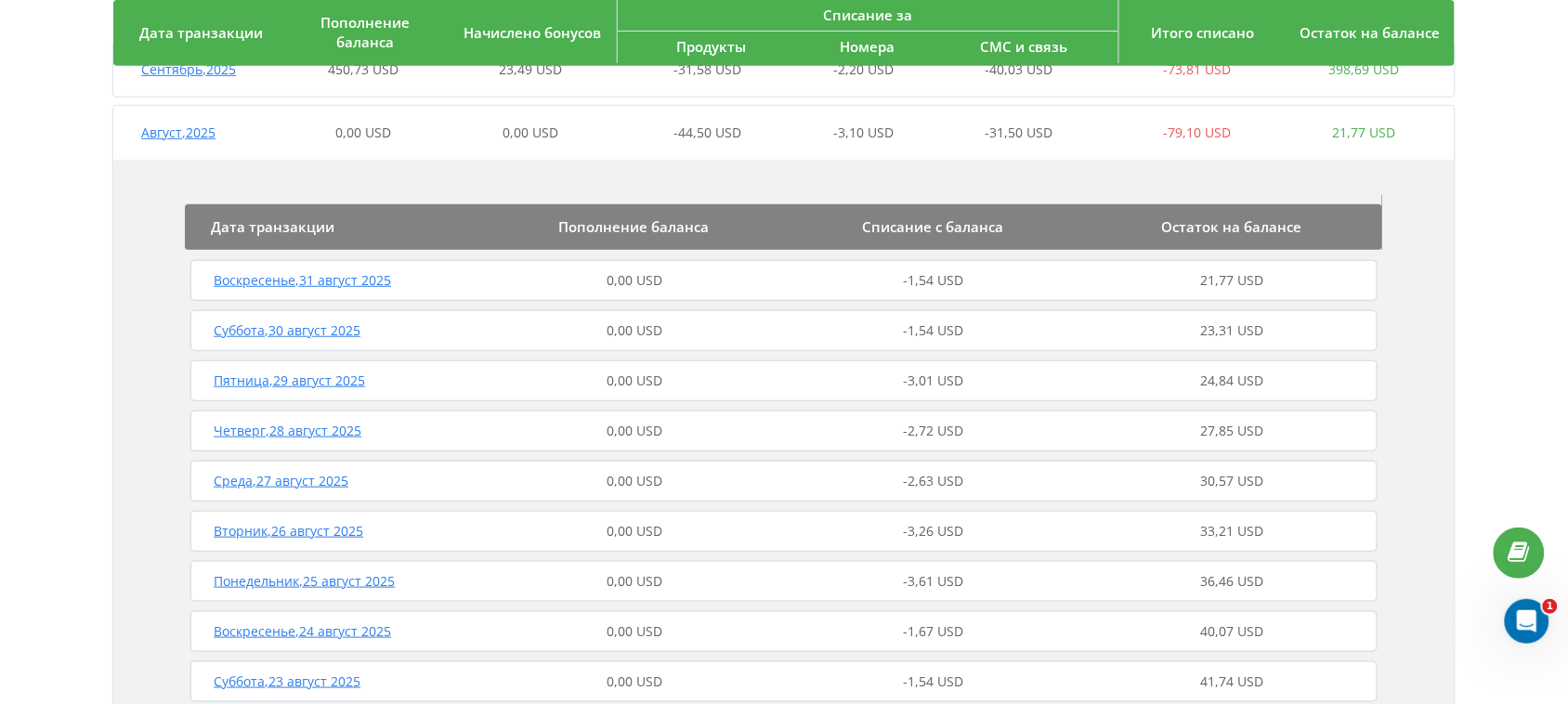
scroll to position [232, 0]
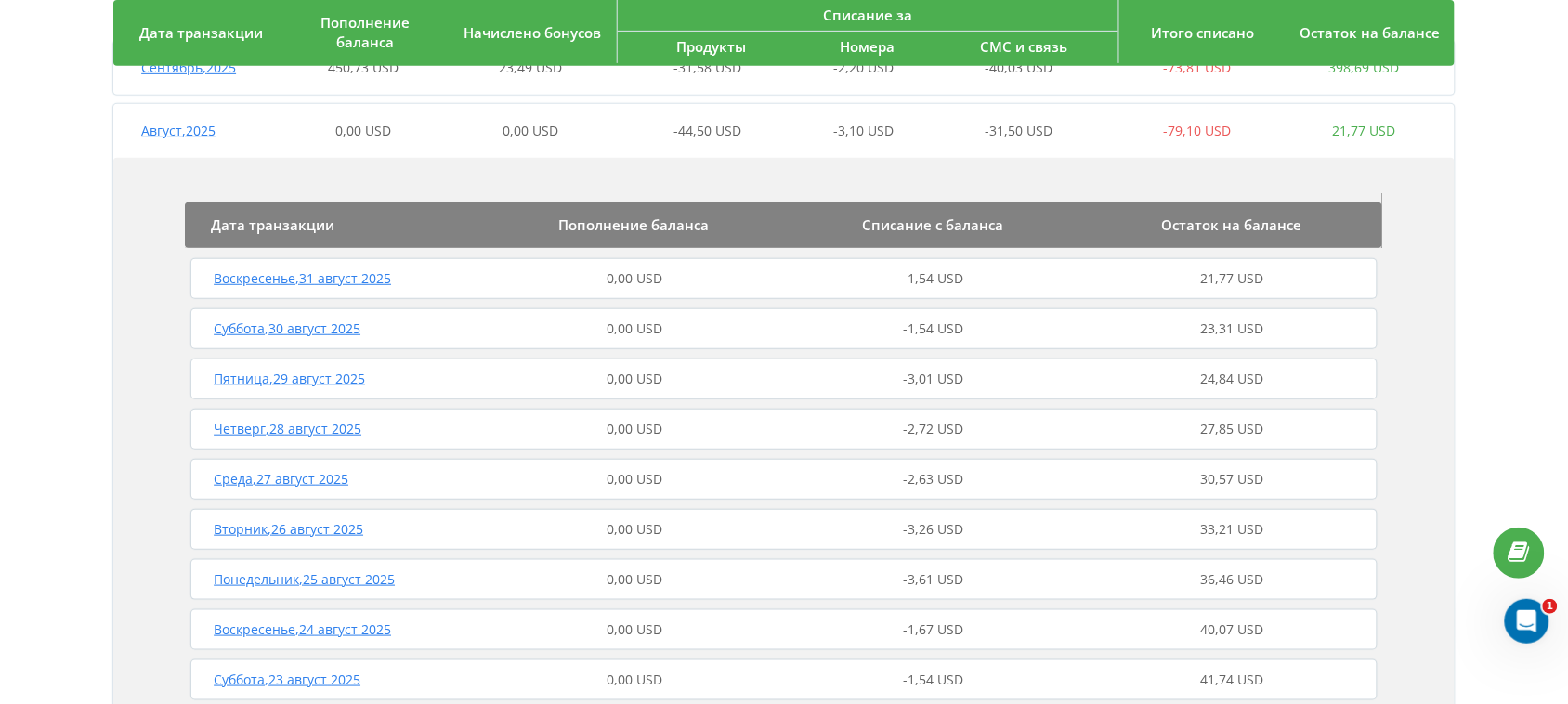
click at [930, 281] on span "-1,54 USD" at bounding box center [933, 278] width 60 height 17
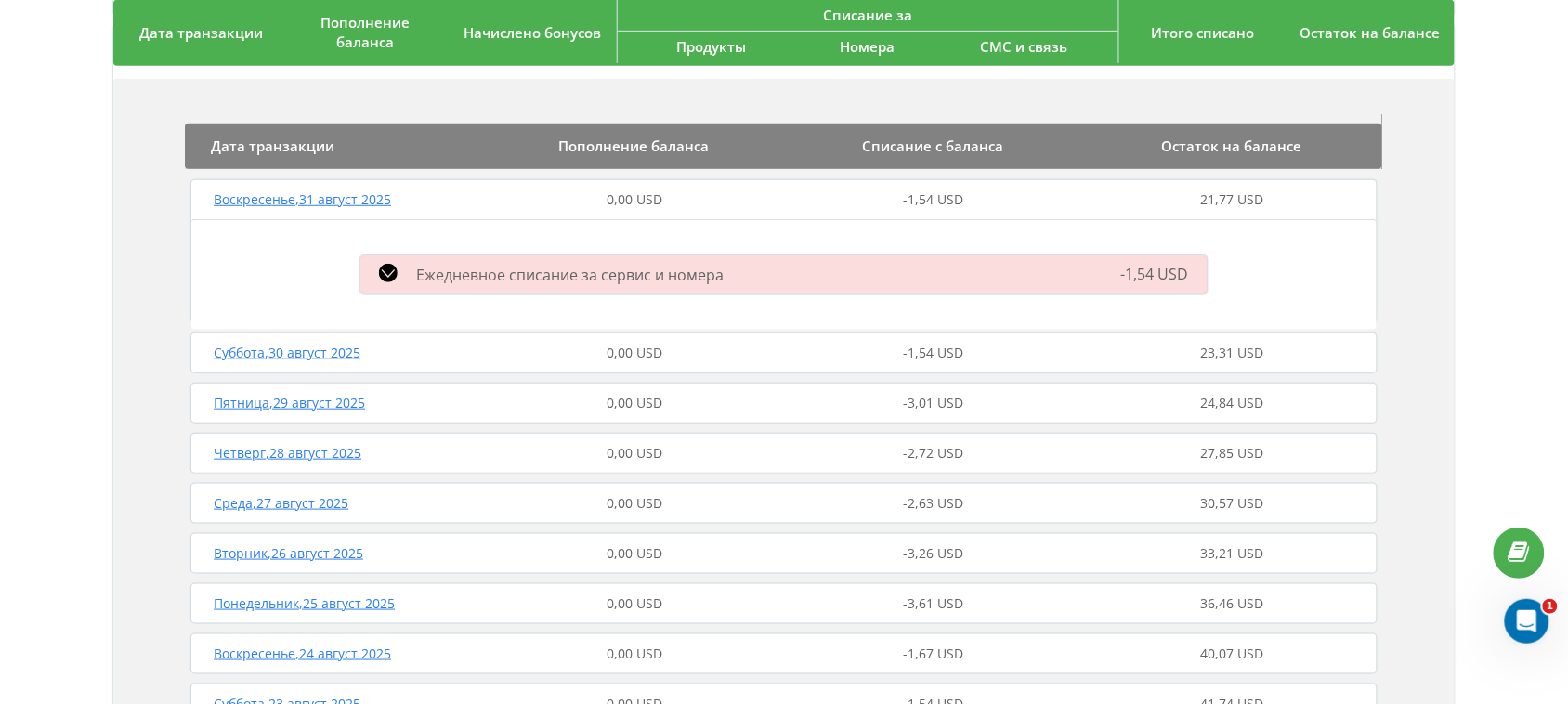
scroll to position [349, 0]
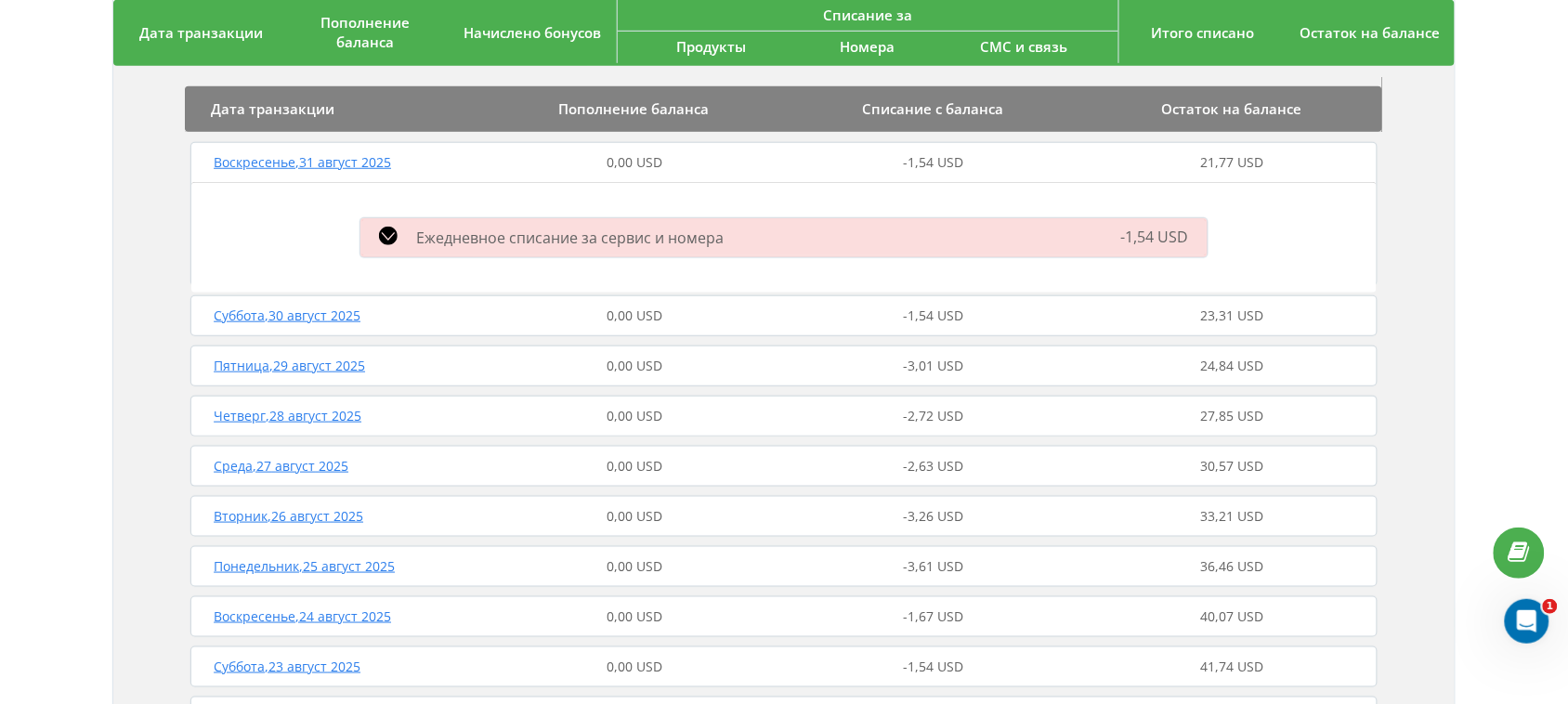
click at [271, 363] on span "Пятница , 29 август 2025" at bounding box center [289, 365] width 151 height 17
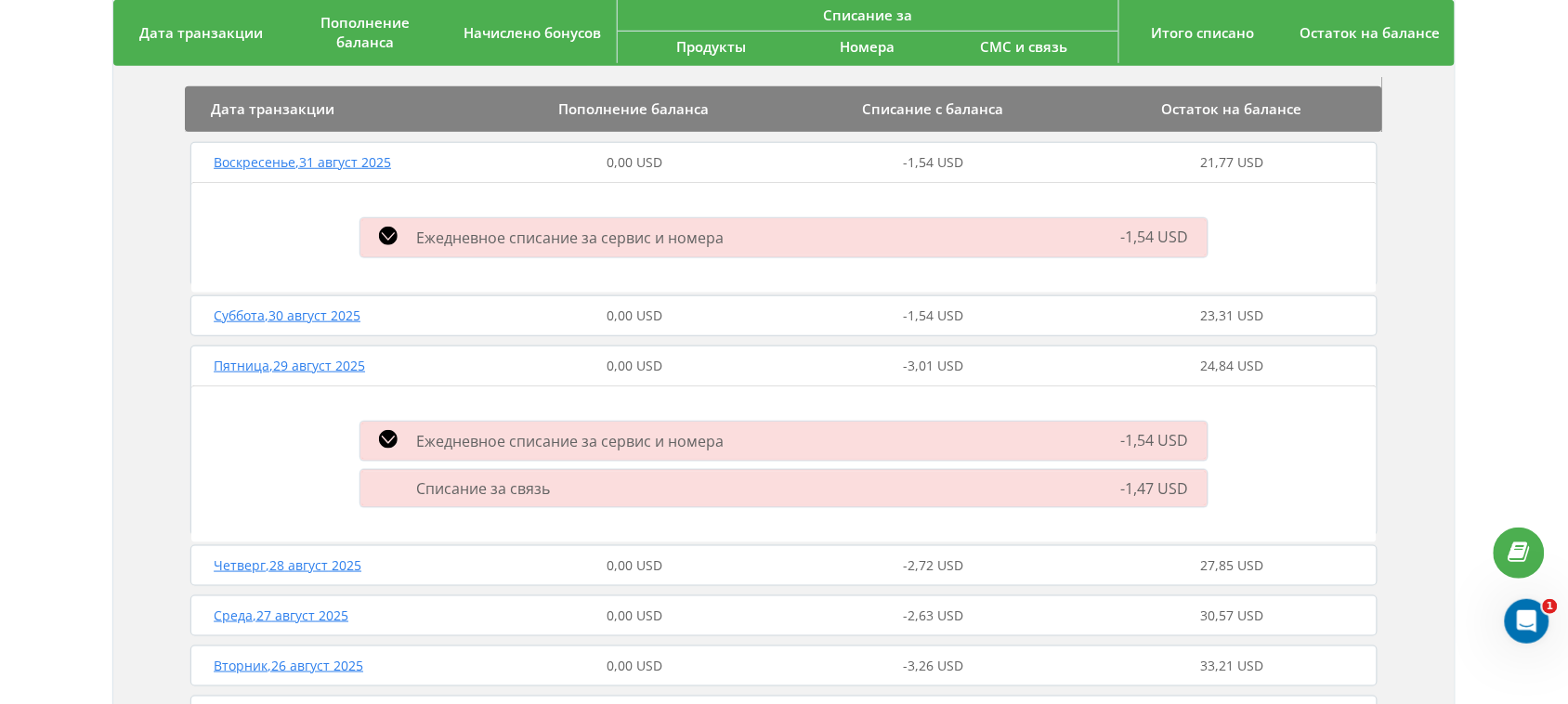
click at [503, 487] on span "Списание за связь" at bounding box center [484, 489] width 134 height 20
click at [1118, 489] on div "-1,47 USD" at bounding box center [1082, 488] width 271 height 20
drag, startPoint x: 1211, startPoint y: 477, endPoint x: 1119, endPoint y: 480, distance: 92.0
click at [1119, 480] on div "-1,47 USD" at bounding box center [1082, 488] width 271 height 20
copy span "-1,47 USD"
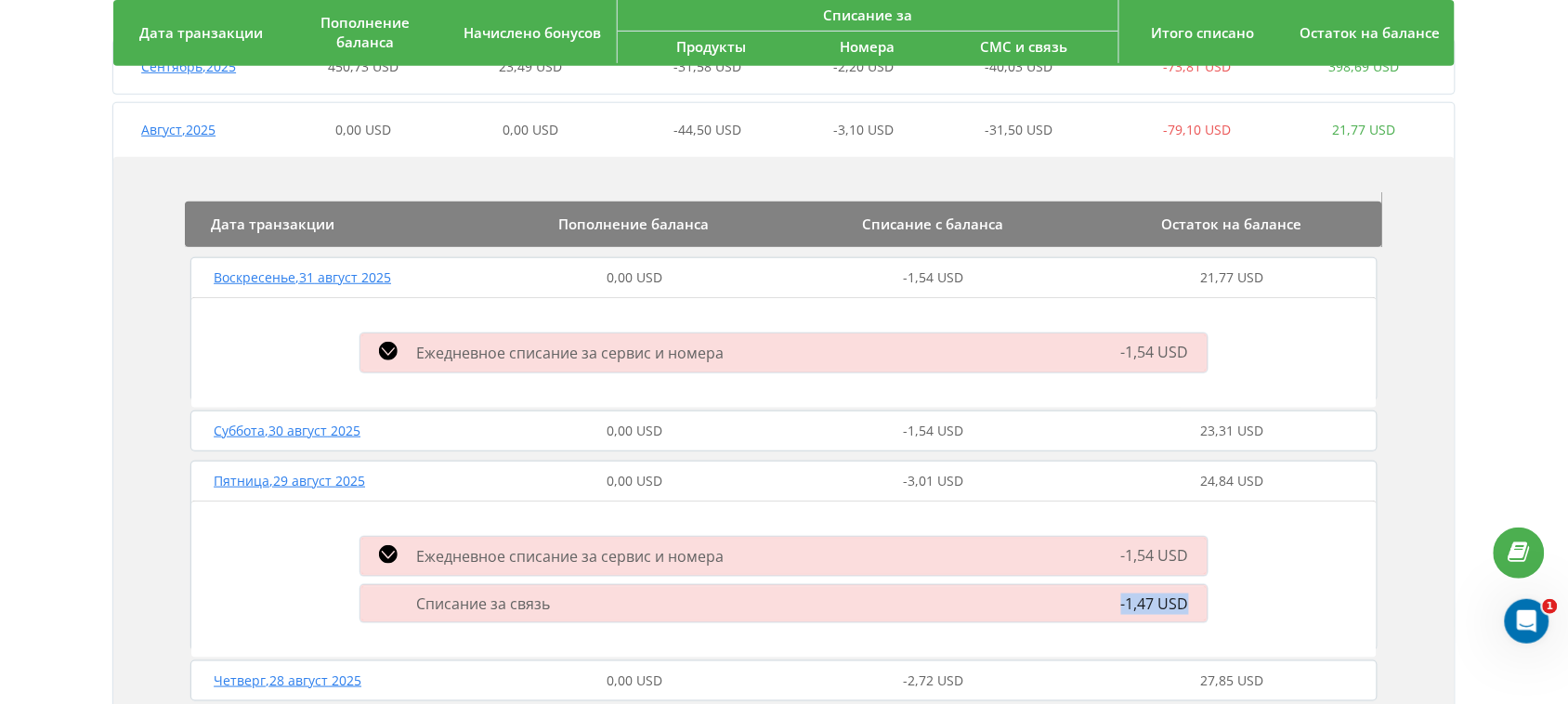
scroll to position [0, 0]
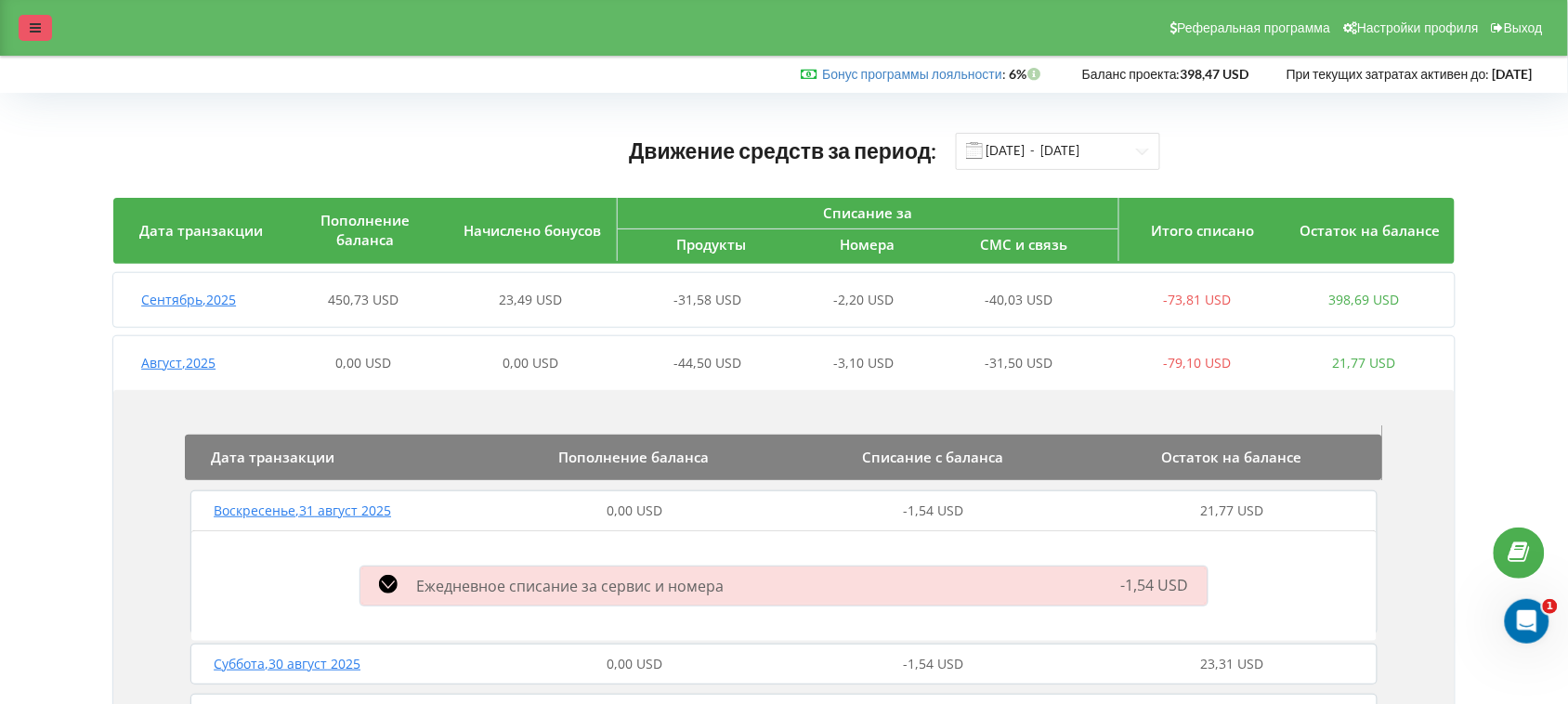
click at [32, 29] on icon at bounding box center [35, 27] width 11 height 13
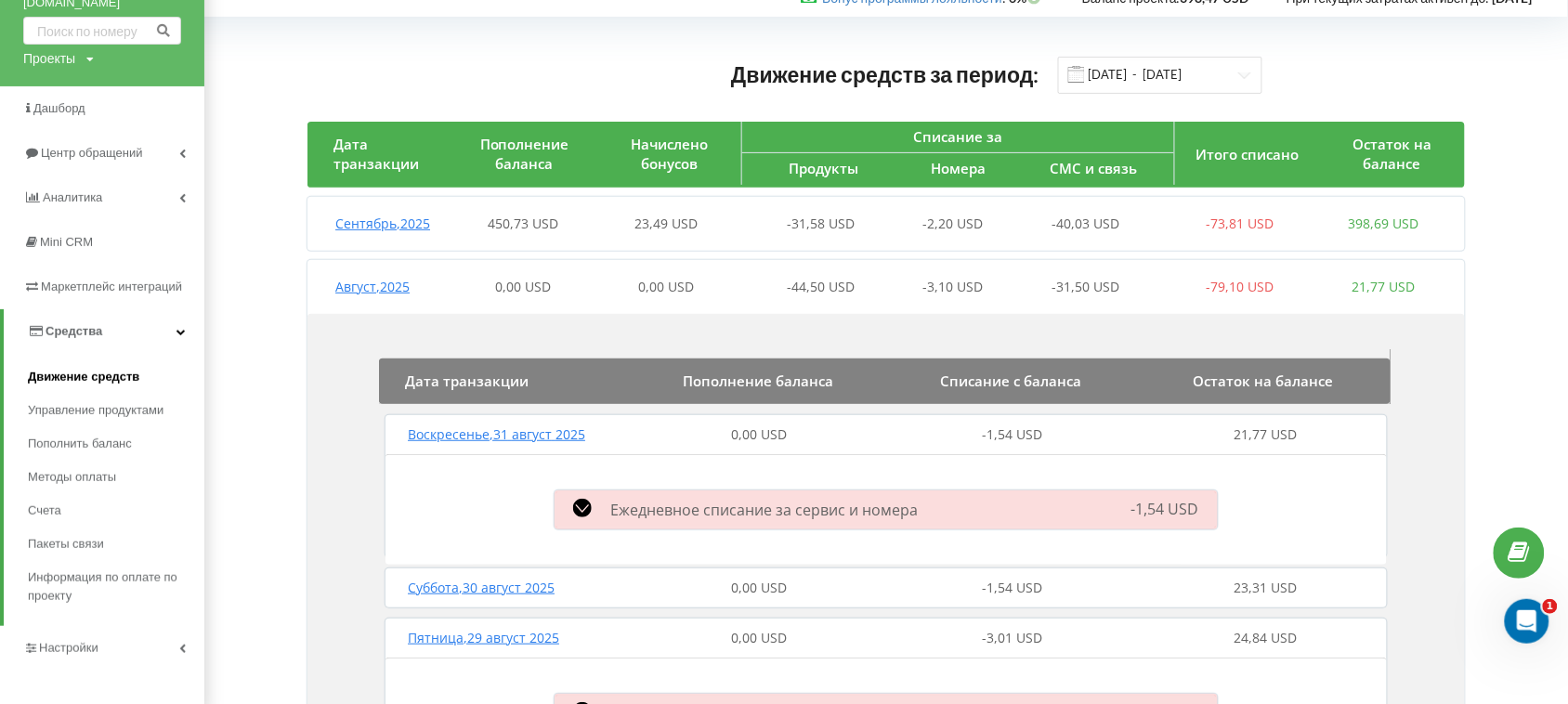
scroll to position [117, 0]
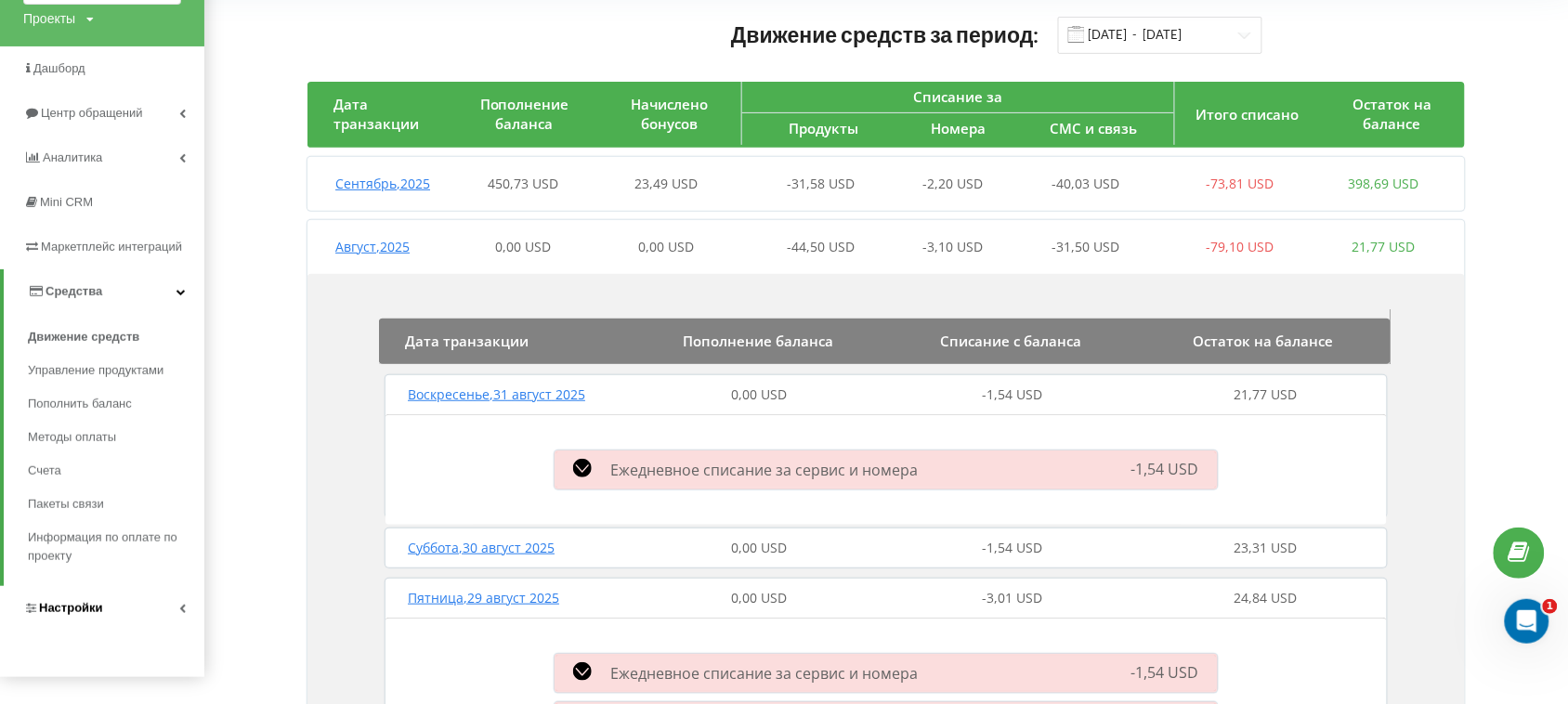
click at [80, 609] on span "Настройки" at bounding box center [71, 608] width 64 height 14
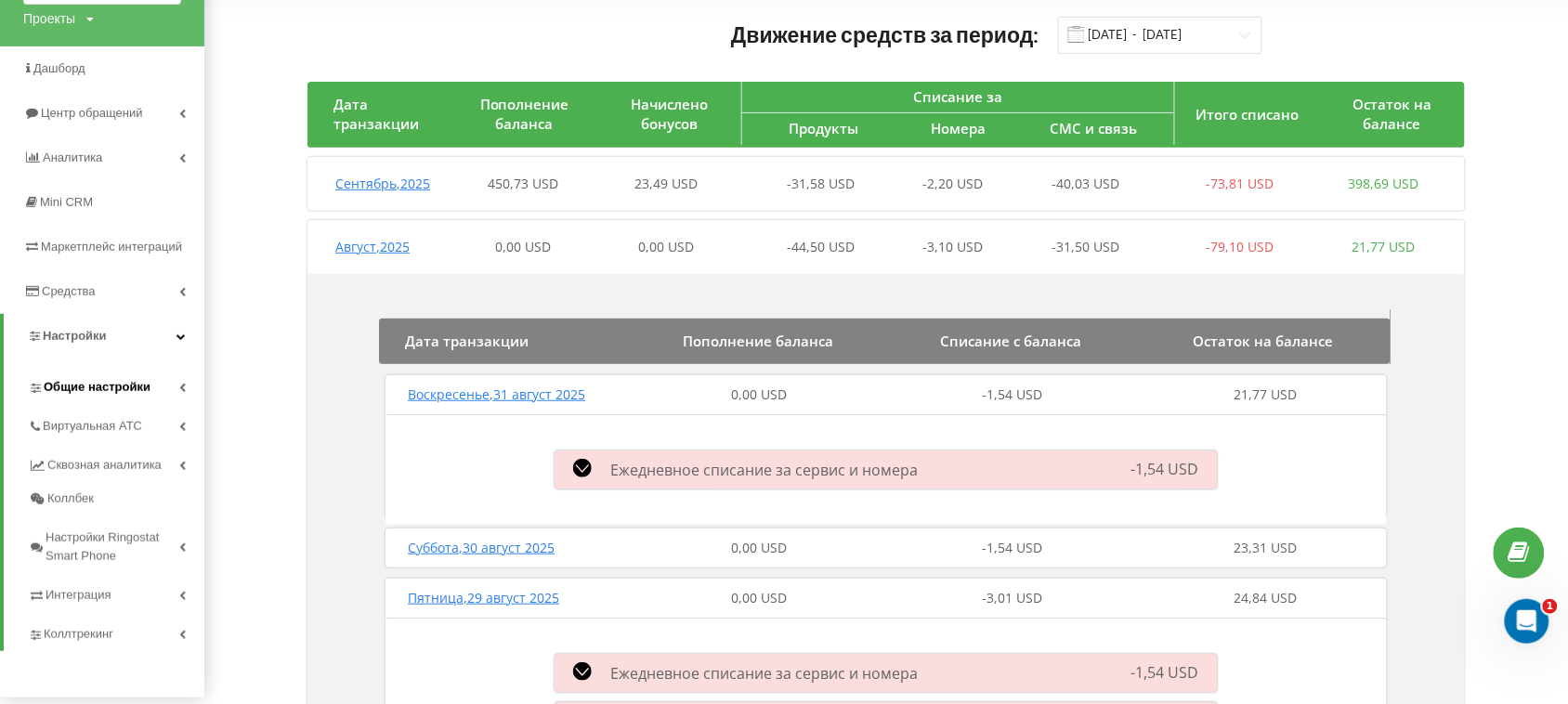
click at [94, 386] on span "Общие настройки" at bounding box center [97, 386] width 107 height 18
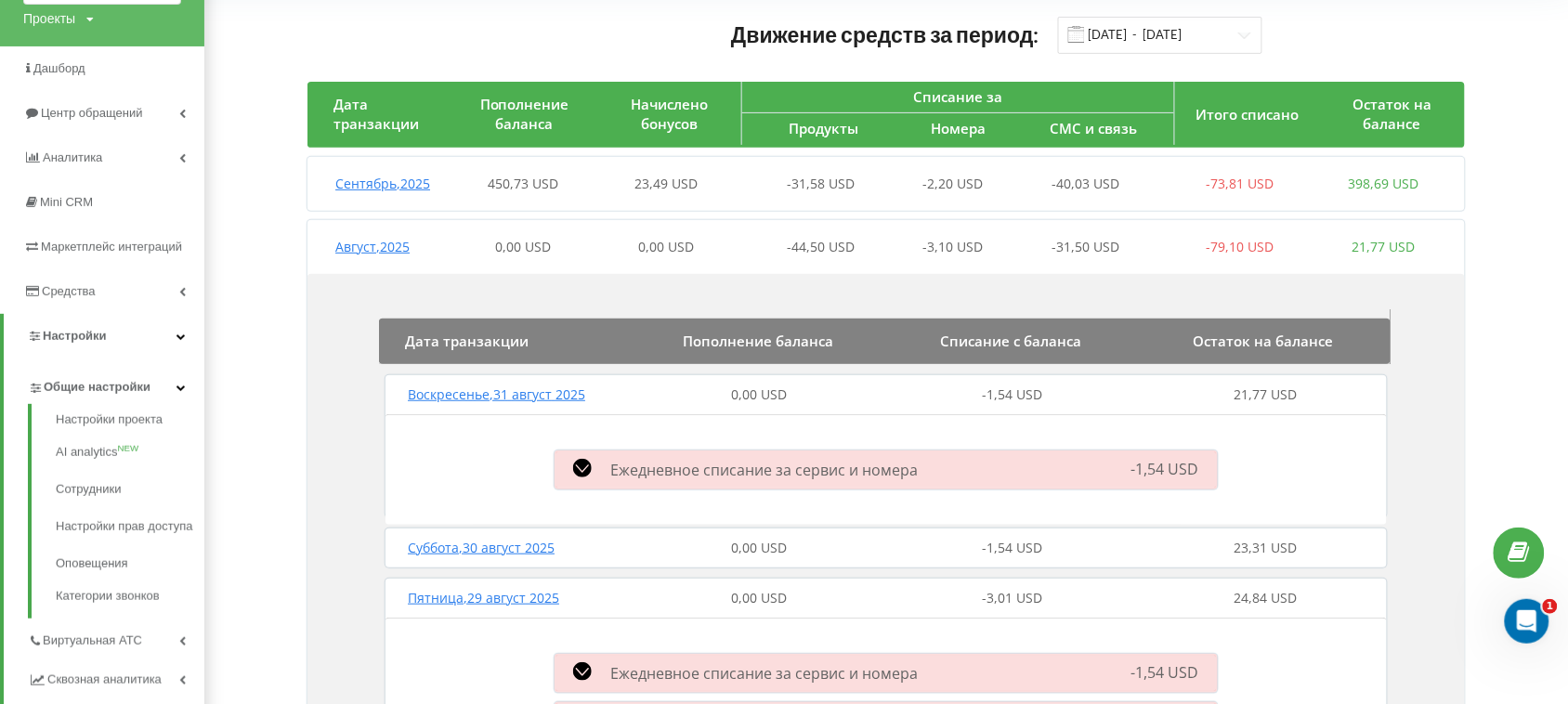
click at [96, 386] on span "Общие настройки" at bounding box center [97, 386] width 107 height 18
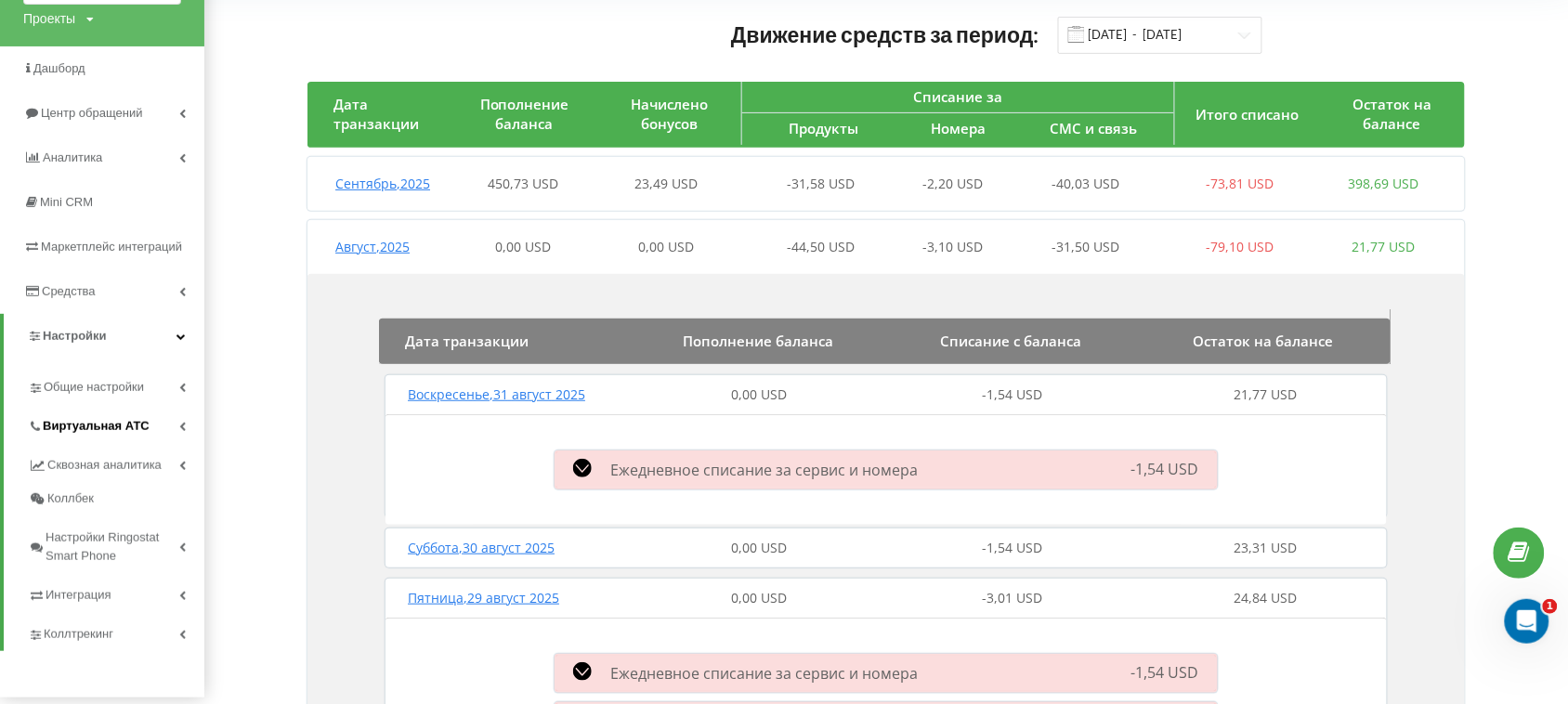
click at [81, 433] on span "Виртуальная АТС" at bounding box center [96, 426] width 107 height 18
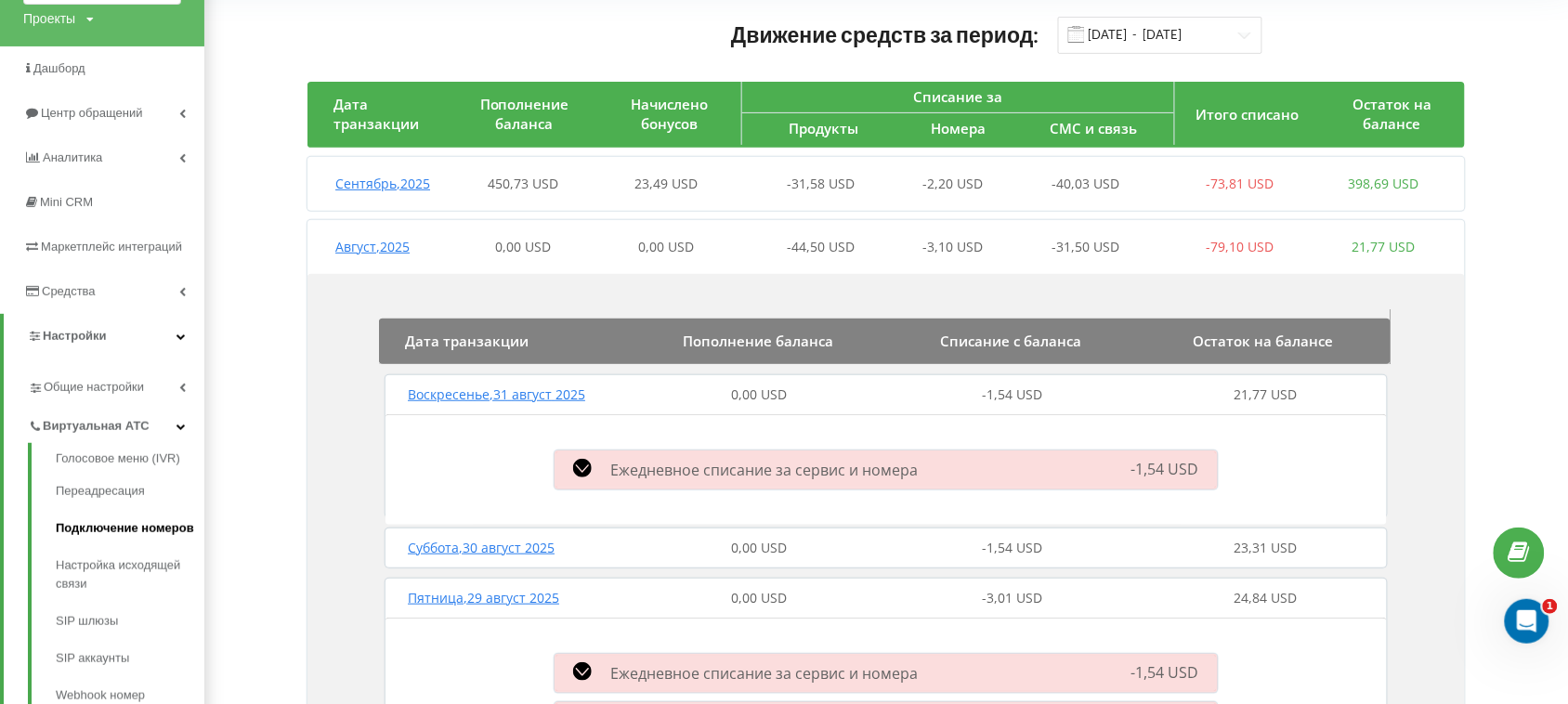
click at [95, 523] on link "Подключение номеров" at bounding box center [129, 528] width 149 height 37
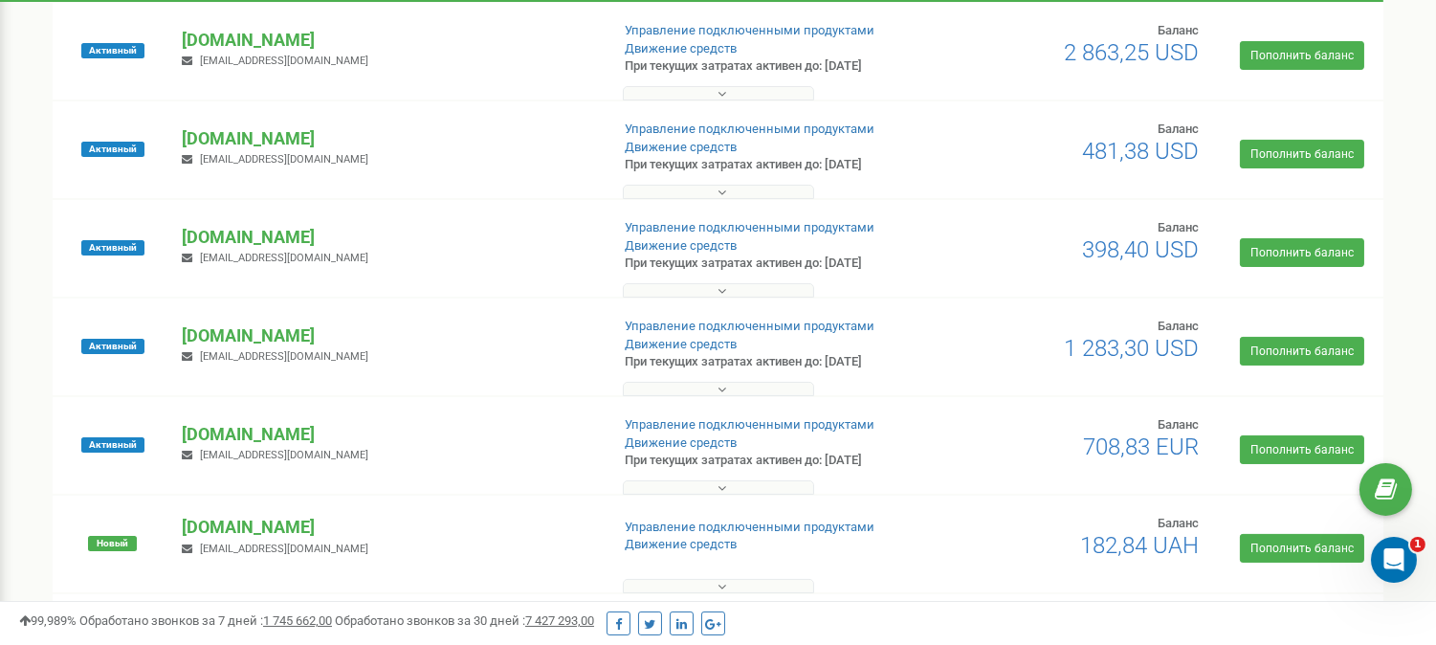
scroll to position [531, 0]
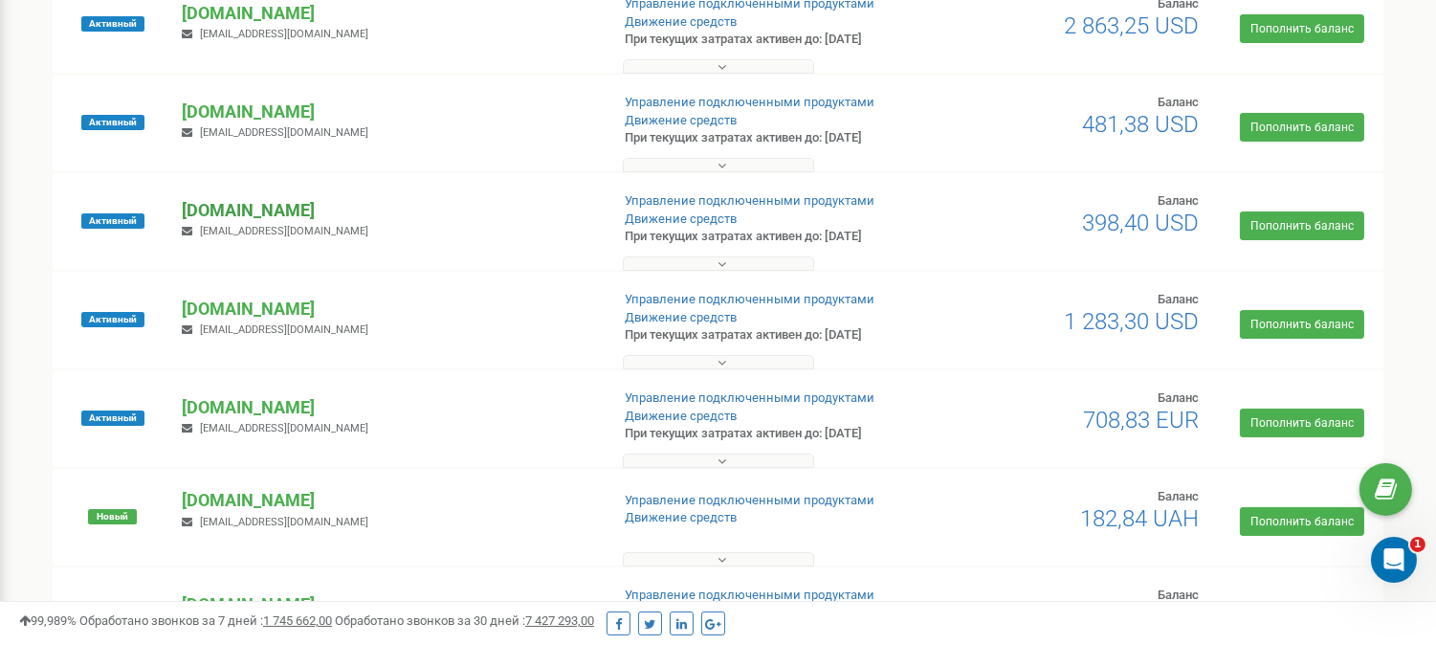
click at [209, 206] on p "[DOMAIN_NAME]" at bounding box center [387, 210] width 411 height 25
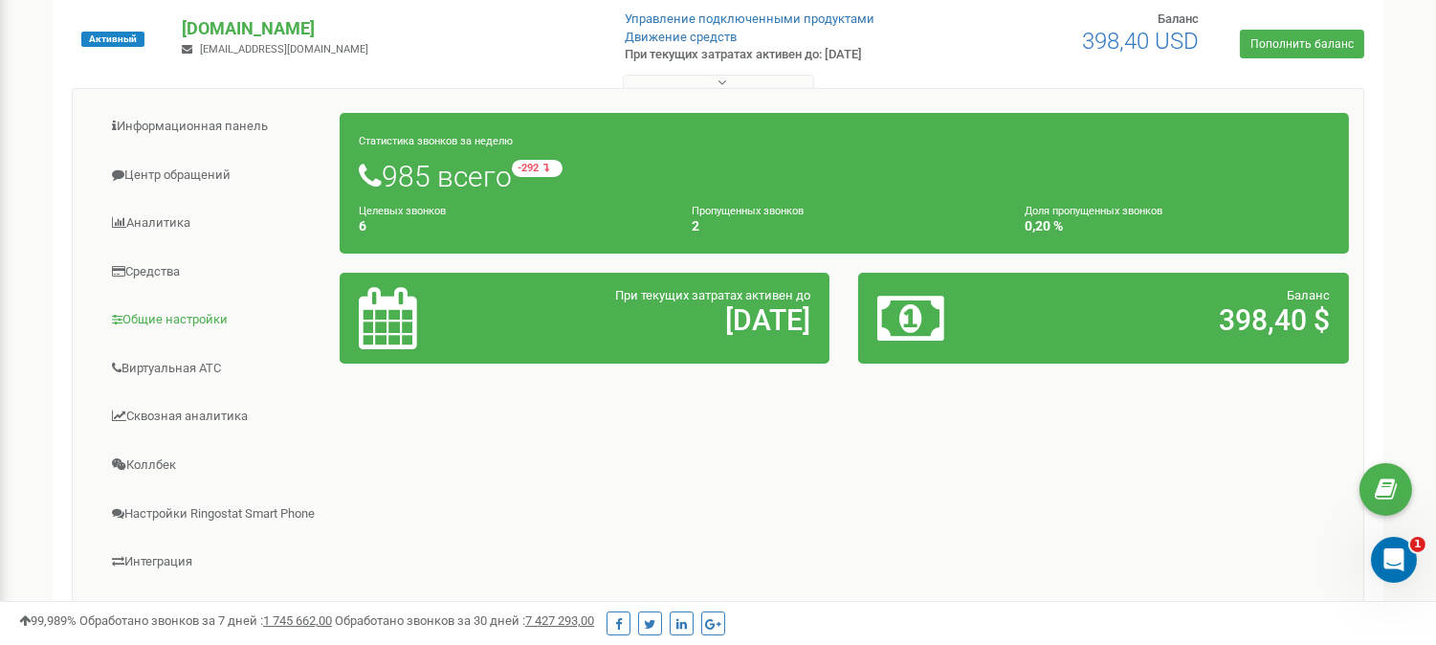
scroll to position [743, 0]
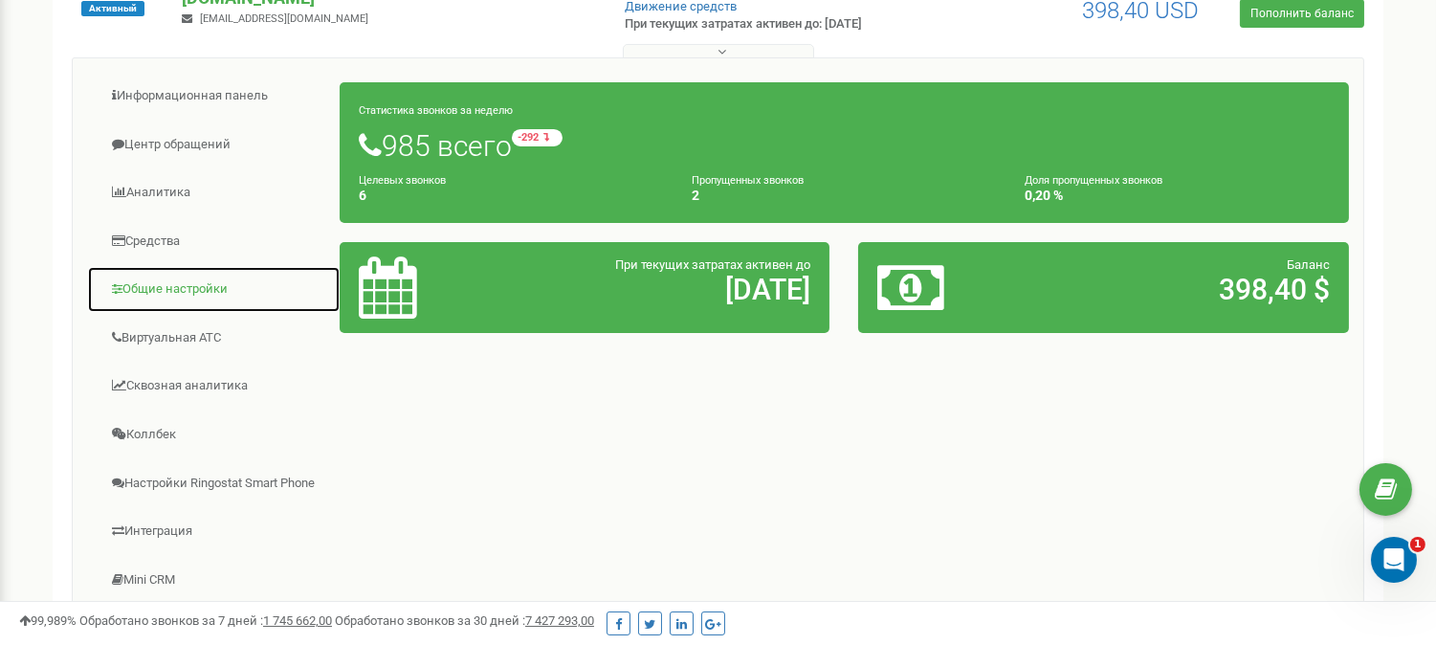
click at [178, 284] on link "Общие настройки" at bounding box center [214, 289] width 254 height 47
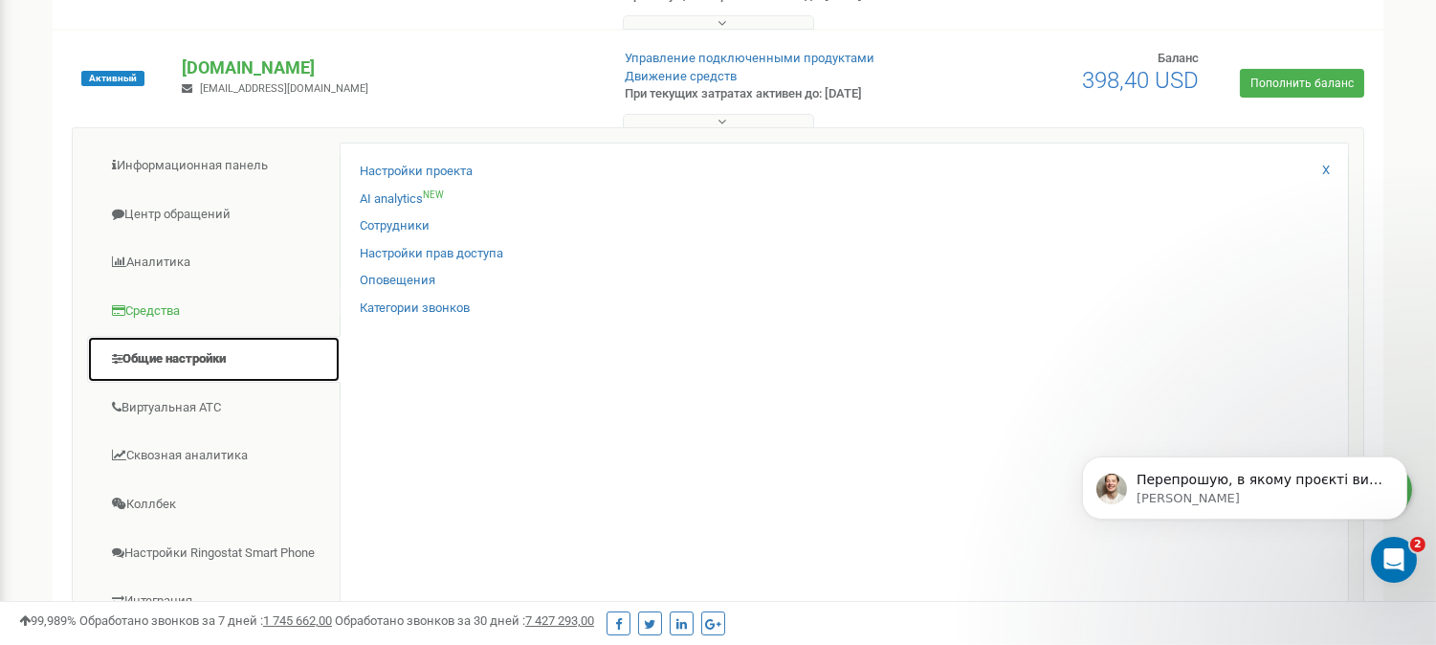
scroll to position [637, 0]
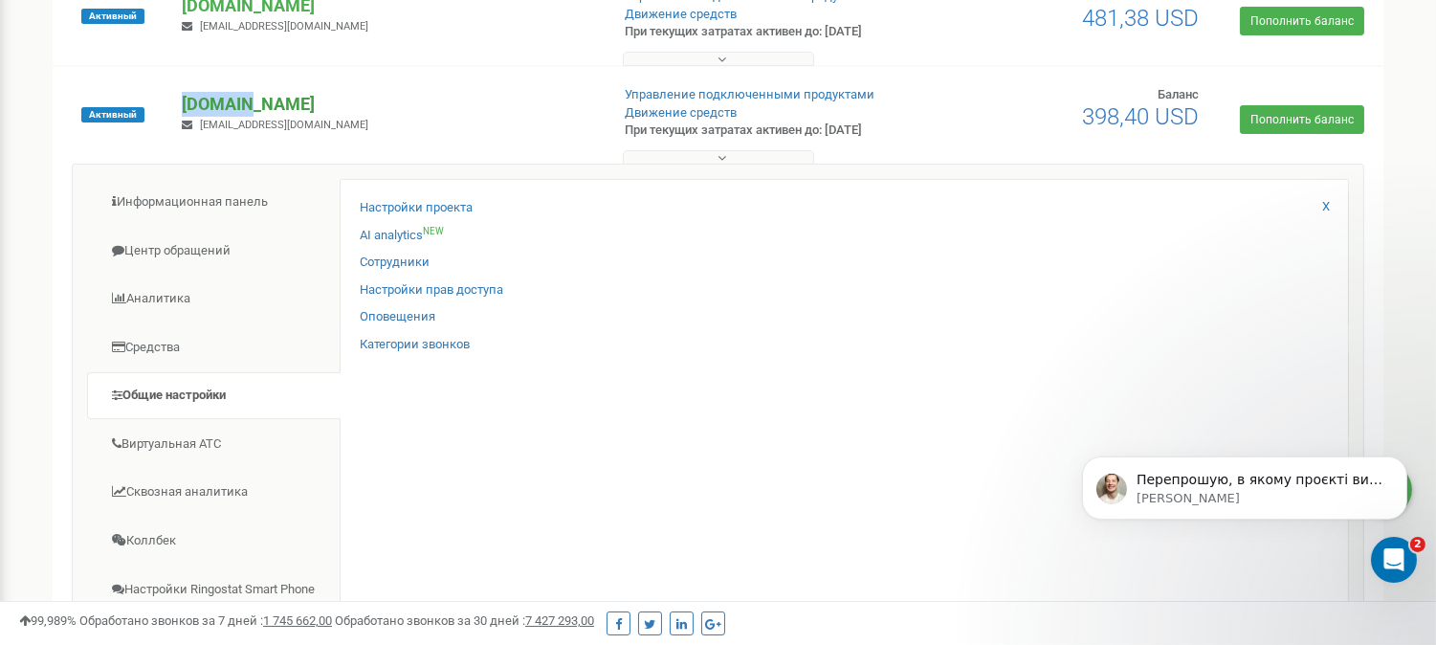
drag, startPoint x: 265, startPoint y: 91, endPoint x: 183, endPoint y: 98, distance: 82.6
click at [183, 98] on p "[DOMAIN_NAME]" at bounding box center [387, 104] width 411 height 25
copy p "[DOMAIN_NAME]"
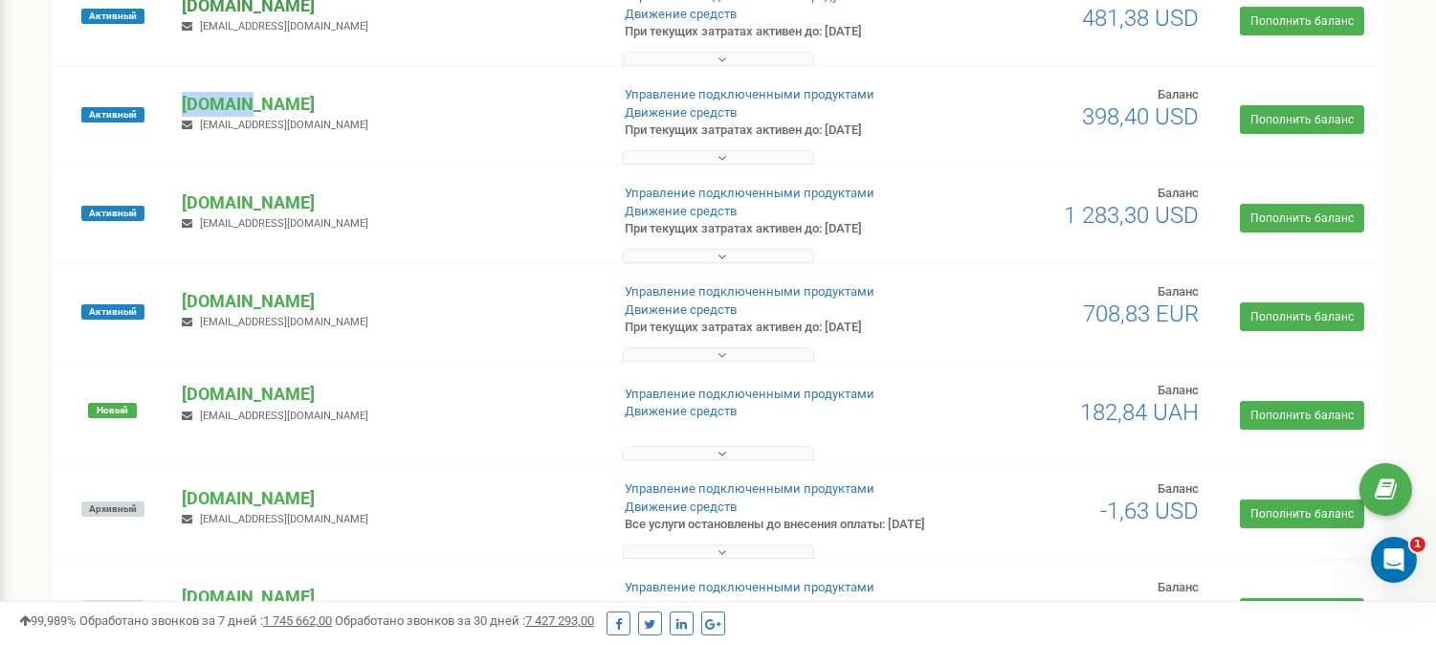
scroll to position [2584, 0]
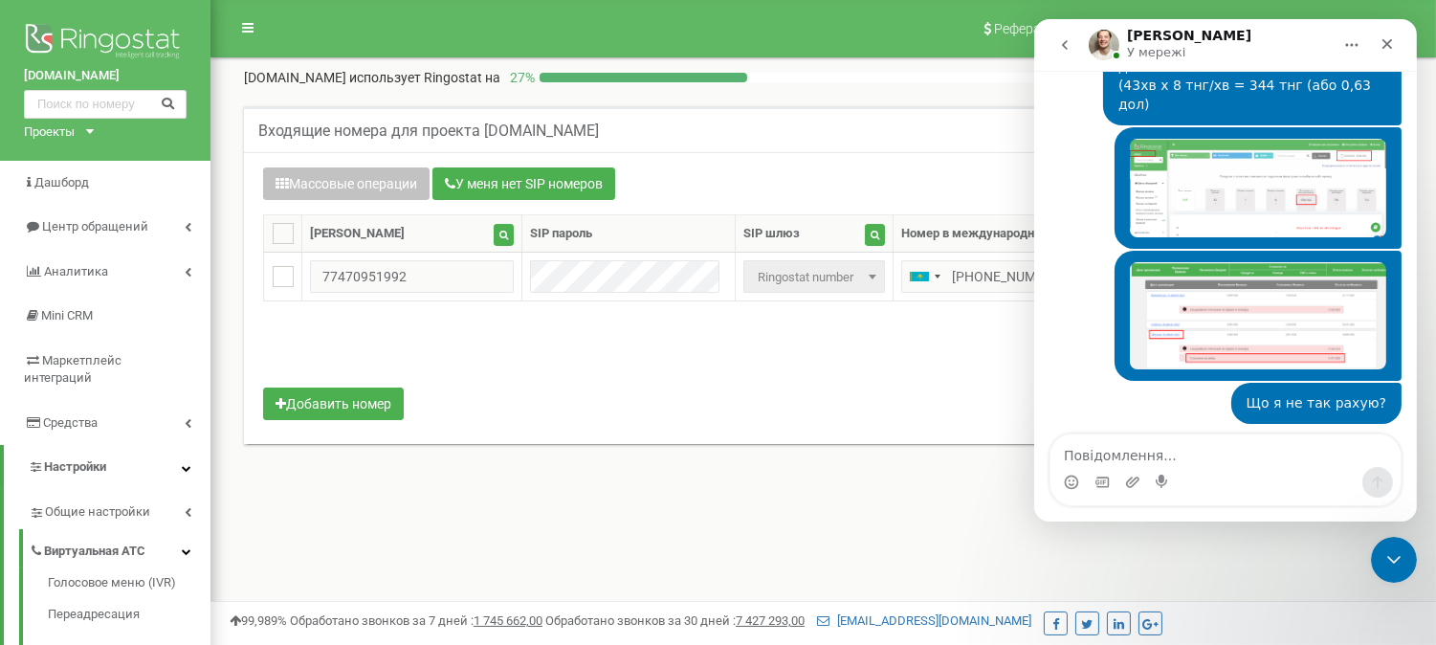
scroll to position [2585, 0]
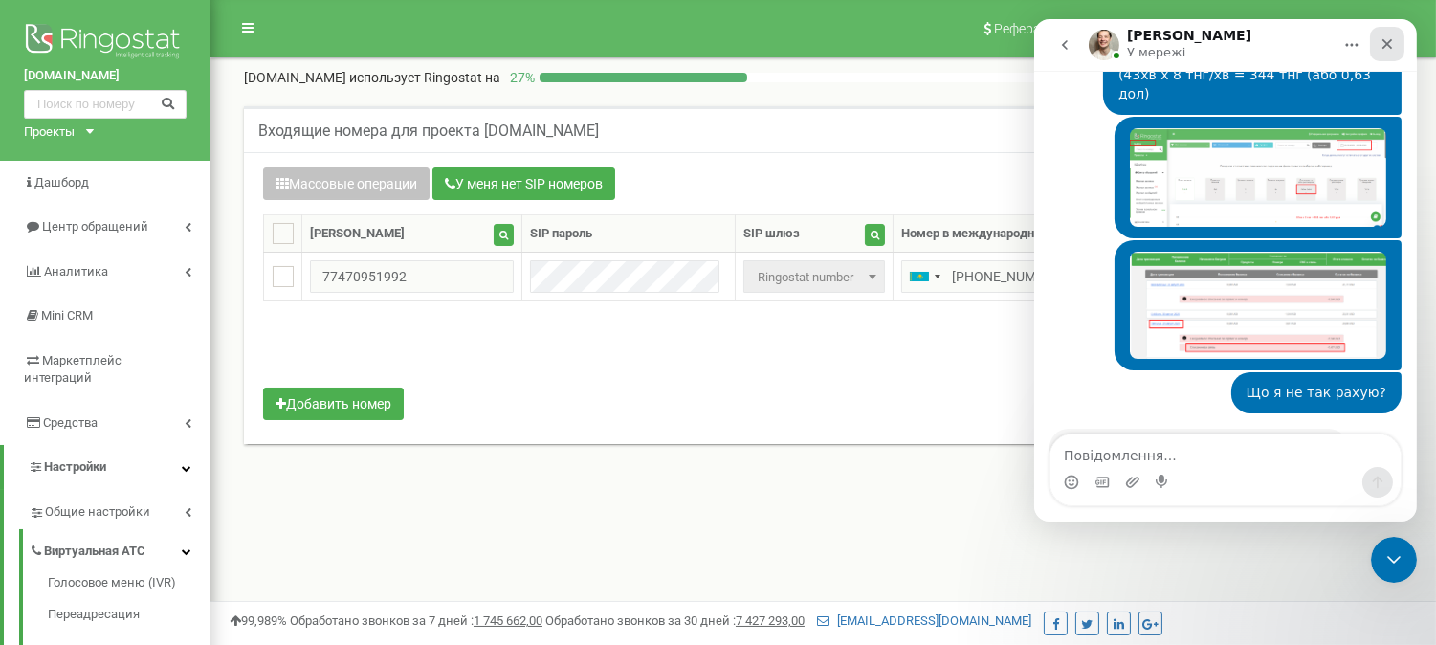
click at [1383, 40] on icon "Закрити" at bounding box center [1387, 44] width 11 height 11
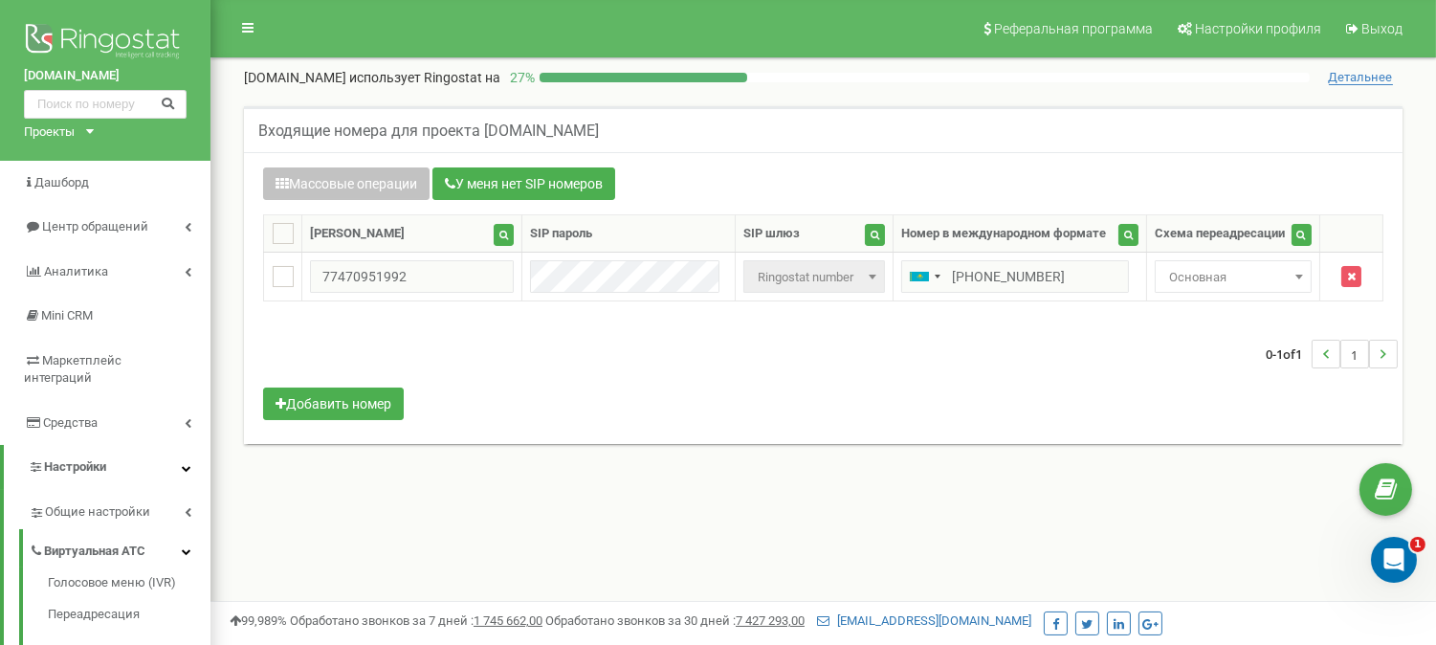
scroll to position [2658, 0]
click at [869, 277] on b at bounding box center [873, 277] width 8 height 5
click at [1039, 359] on div "0-1 of 1 1" at bounding box center [823, 354] width 1149 height 67
click at [69, 135] on div "Проекты" at bounding box center [49, 132] width 51 height 18
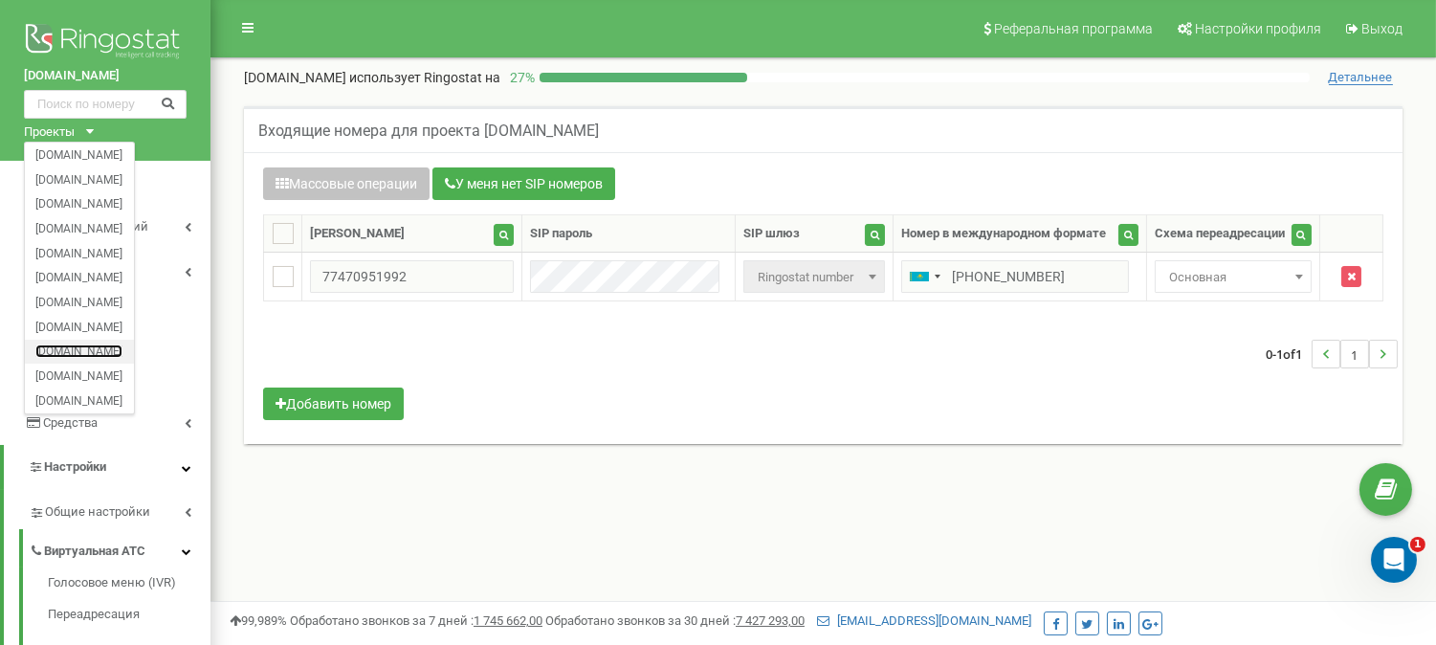
click at [101, 352] on link "[DOMAIN_NAME]" at bounding box center [78, 351] width 87 height 10
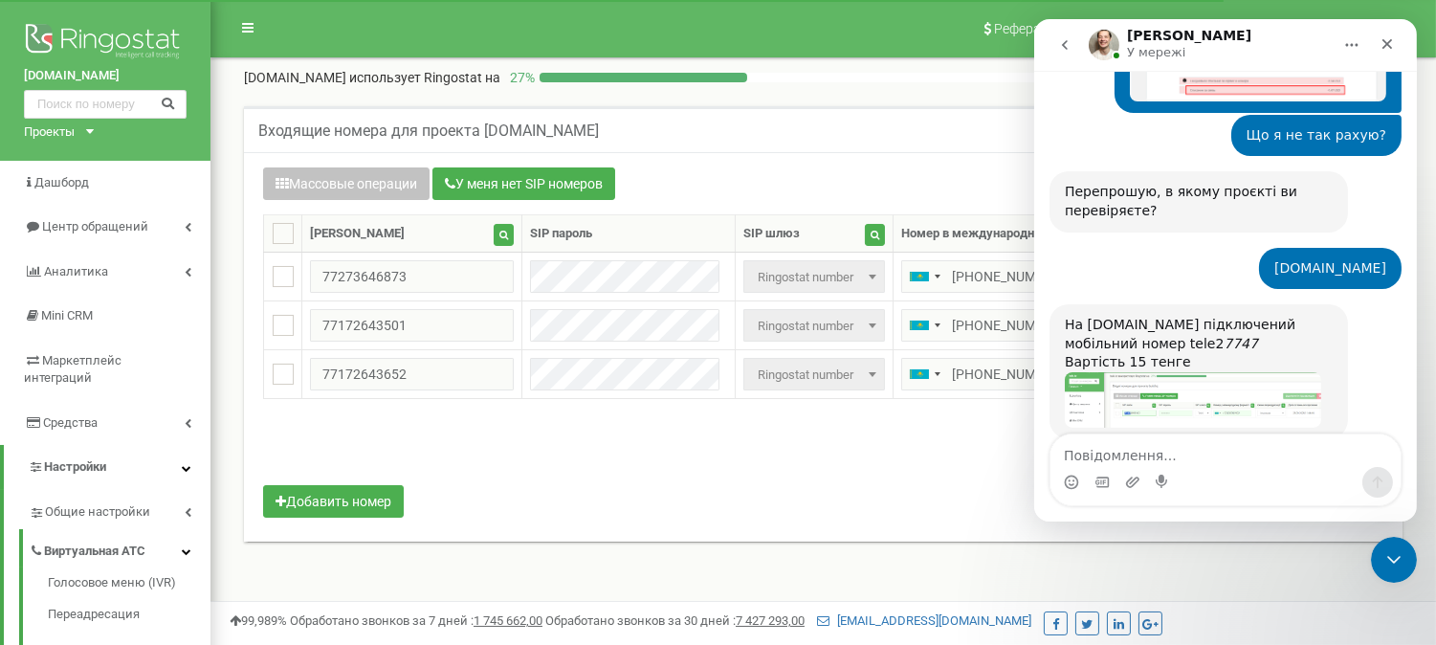
scroll to position [2848, 0]
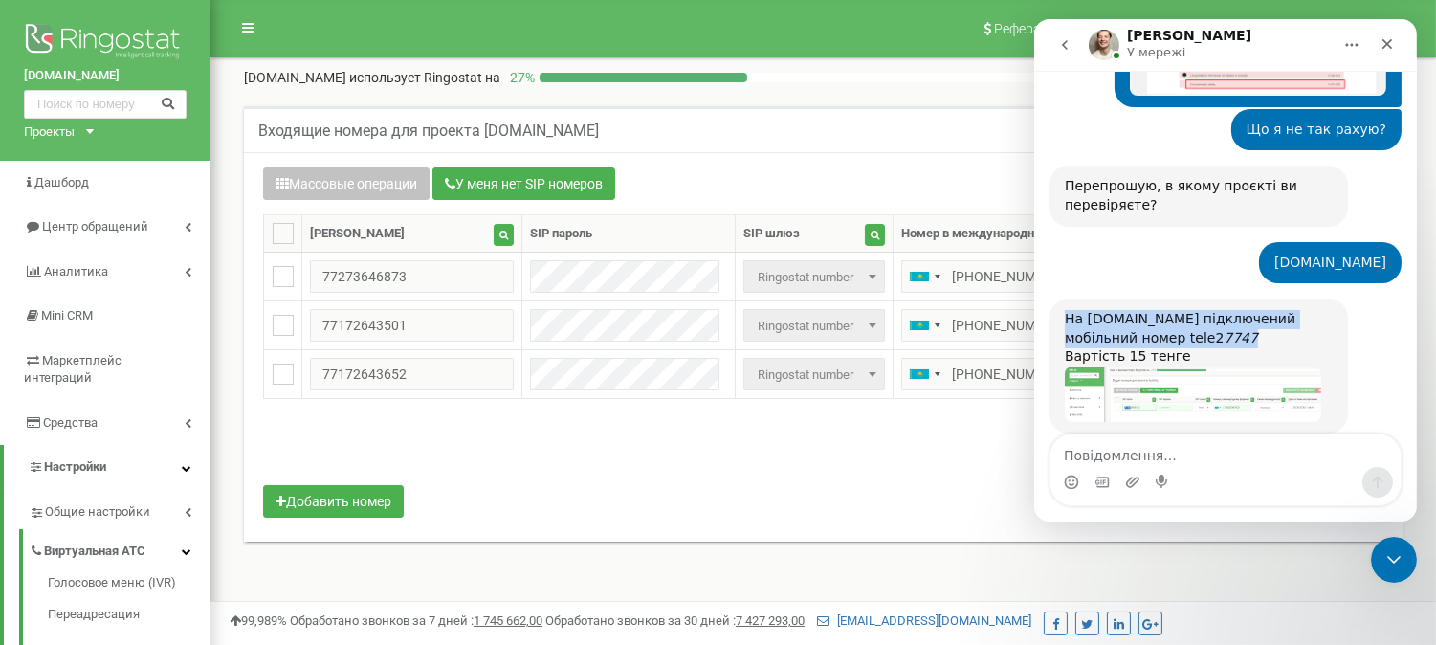
drag, startPoint x: 1119, startPoint y: 180, endPoint x: 1063, endPoint y: 165, distance: 58.5
click at [1064, 310] on div "На [DOMAIN_NAME] підключений мобільний номер tele2 7747 Вартість 15 тенге" at bounding box center [1198, 338] width 268 height 56
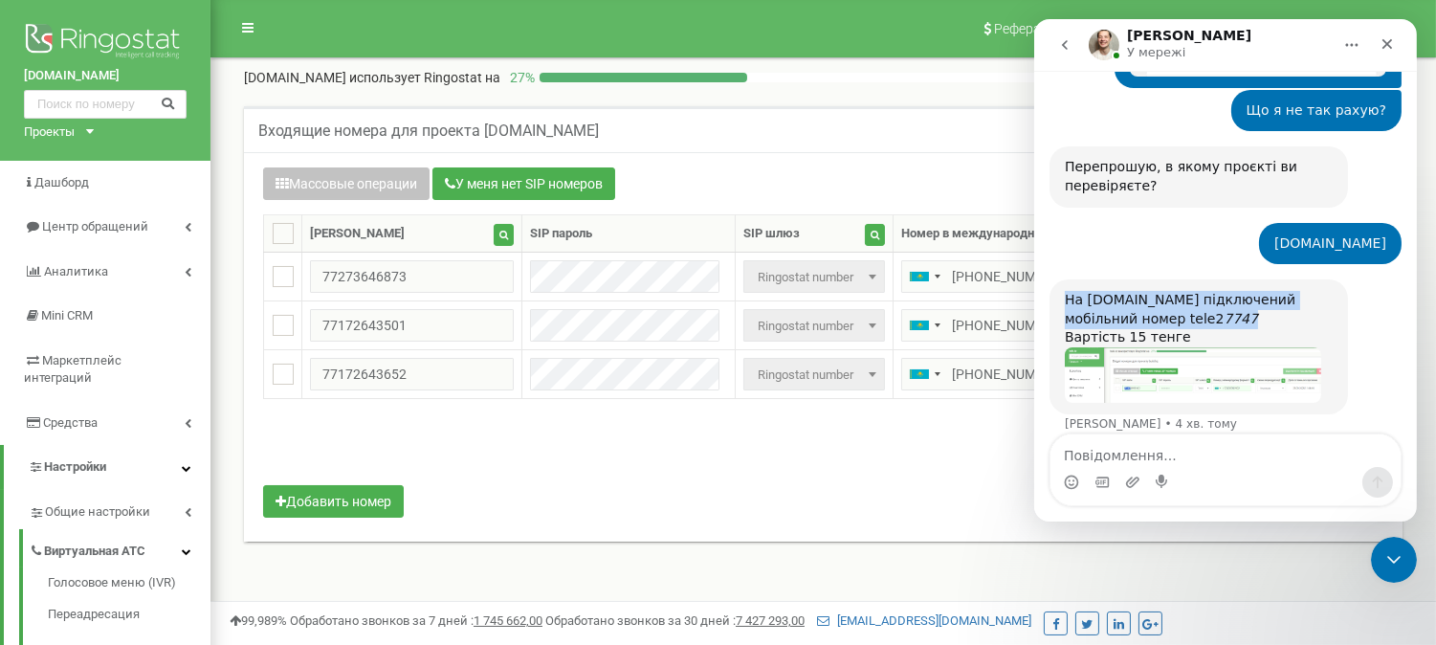
copy div "На buki.kz підключений мобільний номер tele2 7747"
click at [1392, 43] on icon "Закрити" at bounding box center [1386, 43] width 15 height 15
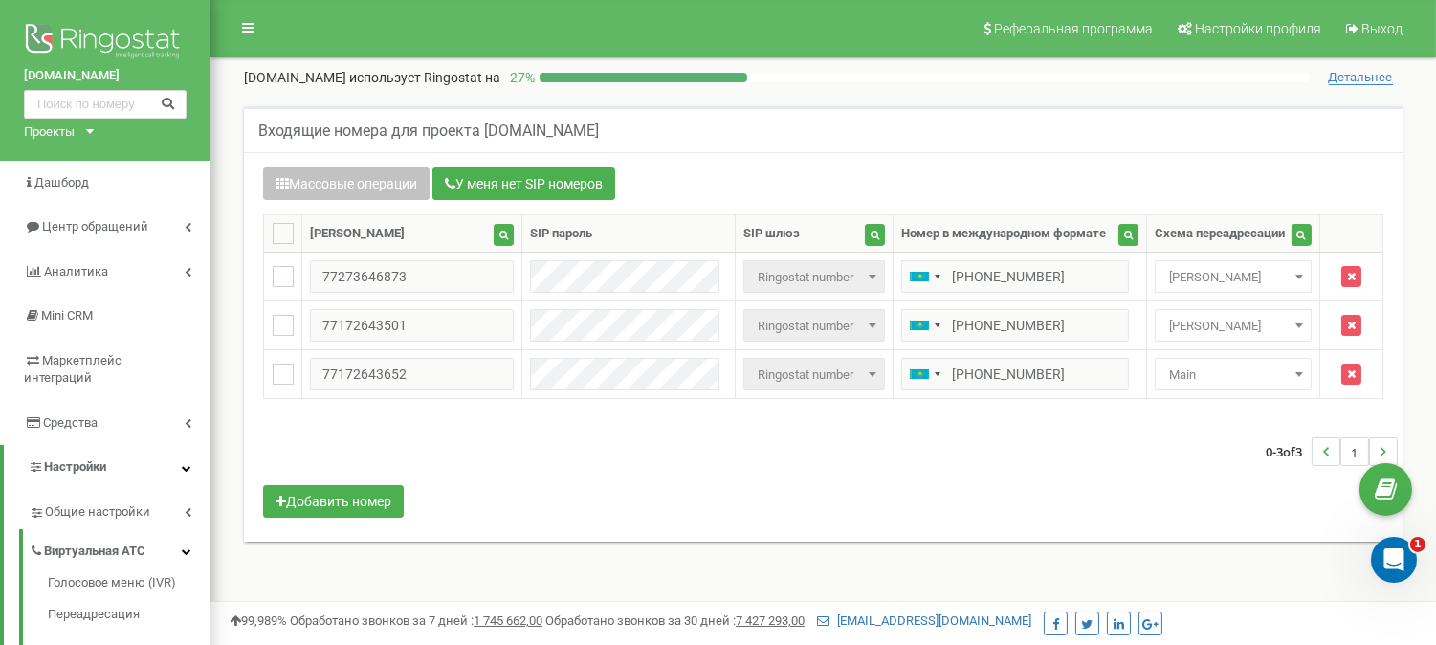
scroll to position [2848, 0]
click at [869, 277] on b at bounding box center [873, 277] width 8 height 5
click at [1287, 281] on span "[PERSON_NAME]" at bounding box center [1233, 277] width 144 height 27
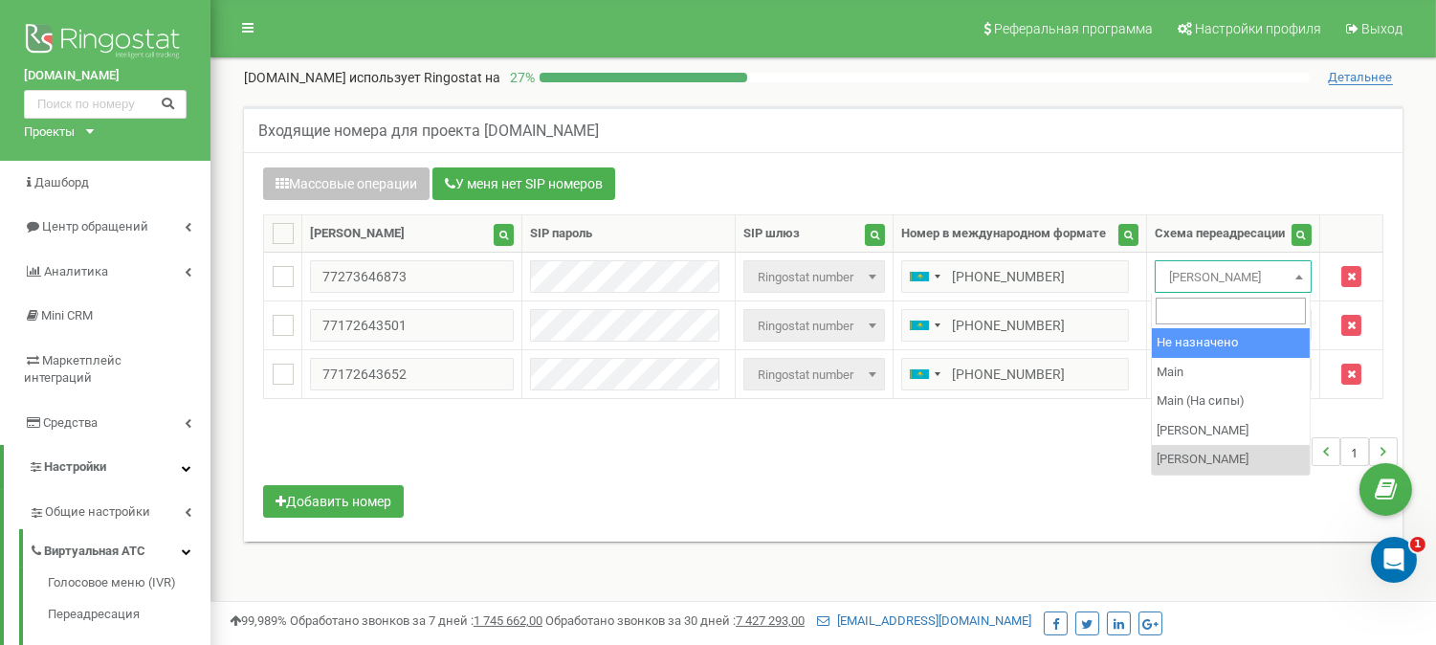
click at [967, 469] on div "0-3 of 3 1" at bounding box center [823, 451] width 1149 height 67
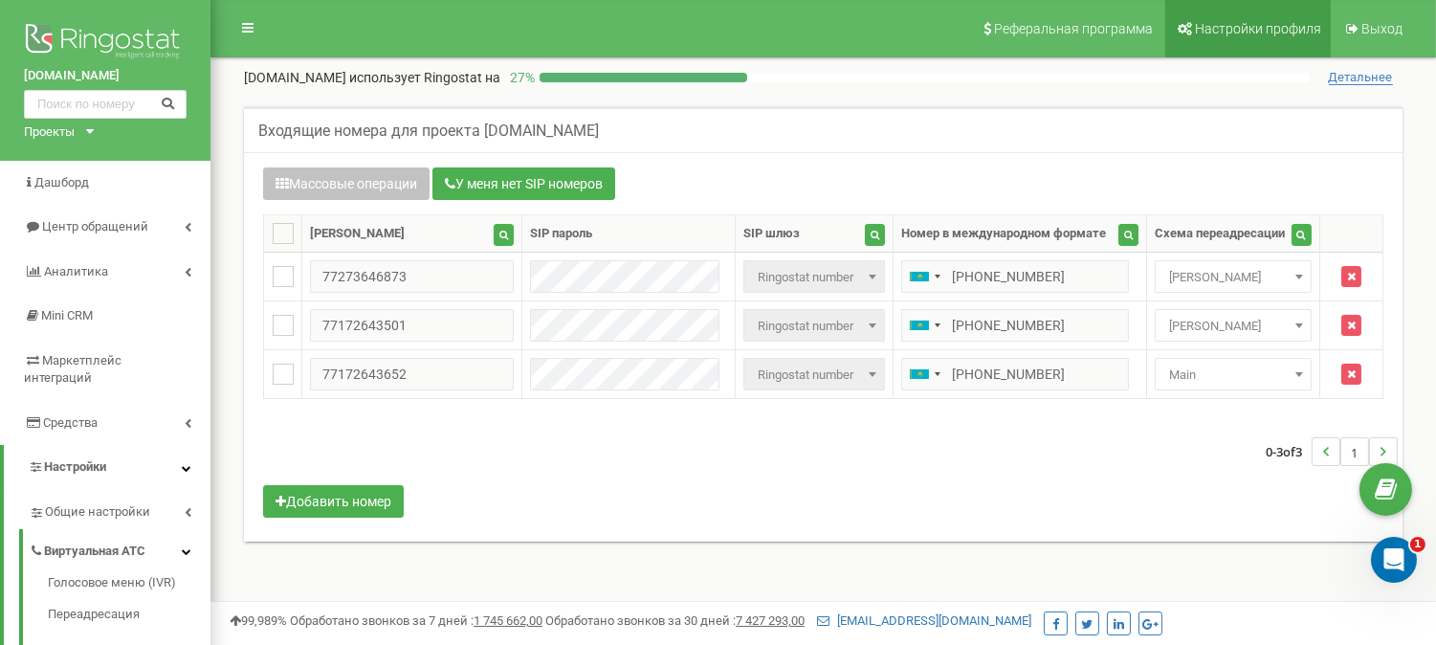
scroll to position [3112, 0]
click at [1402, 553] on icon "Відкрити програму для спілкування Intercom" at bounding box center [1392, 558] width 32 height 32
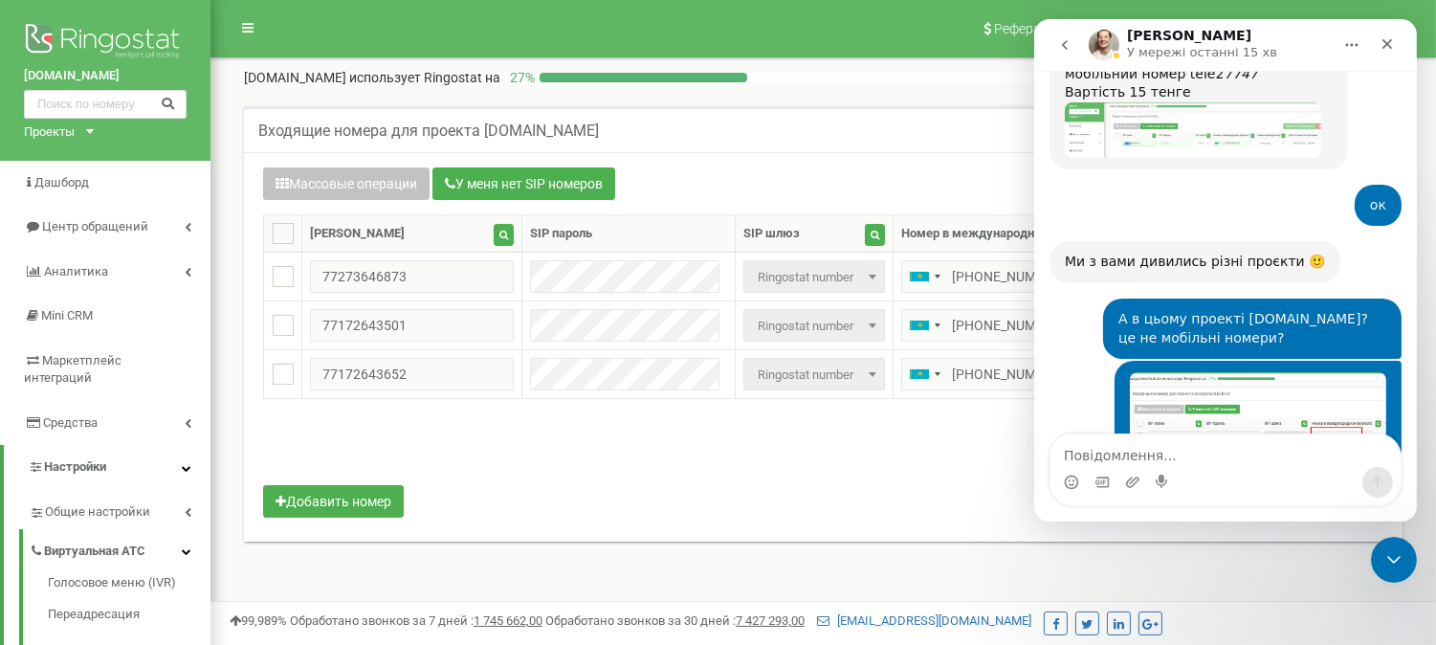
click at [1182, 452] on textarea "Повідомлення..." at bounding box center [1225, 450] width 350 height 33
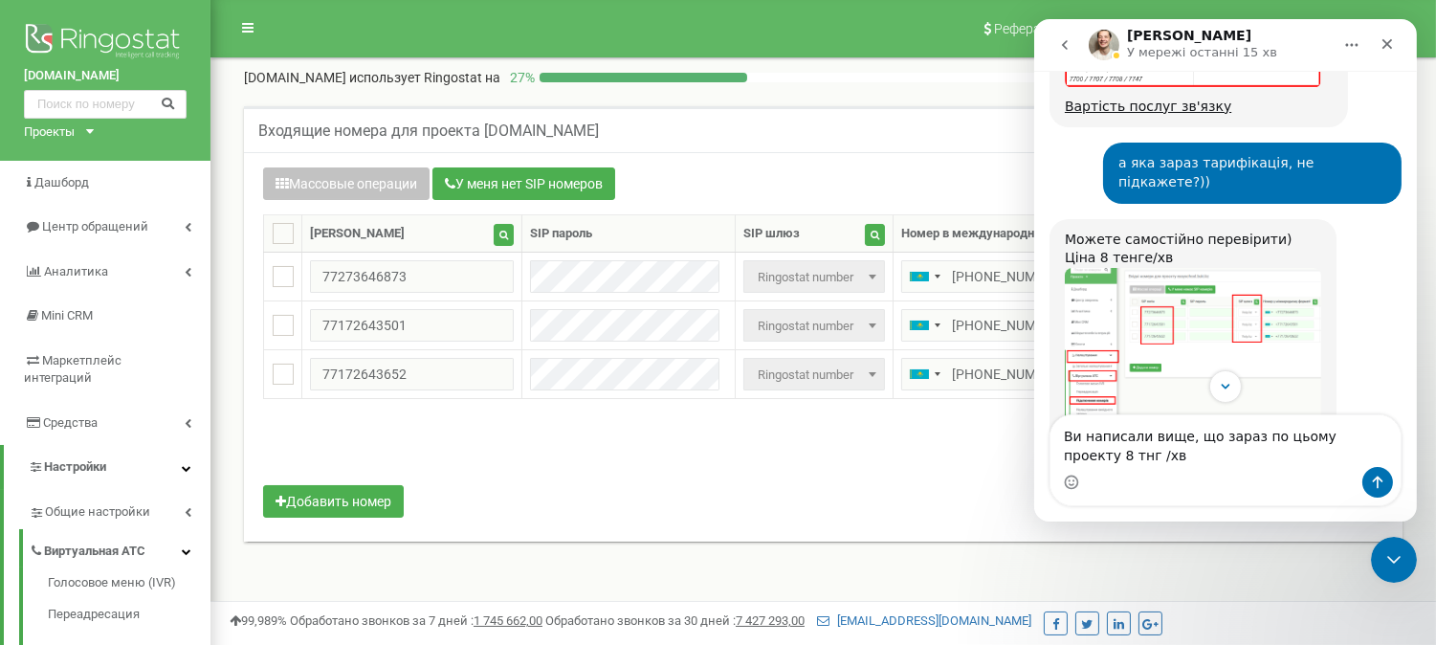
scroll to position [1856, 0]
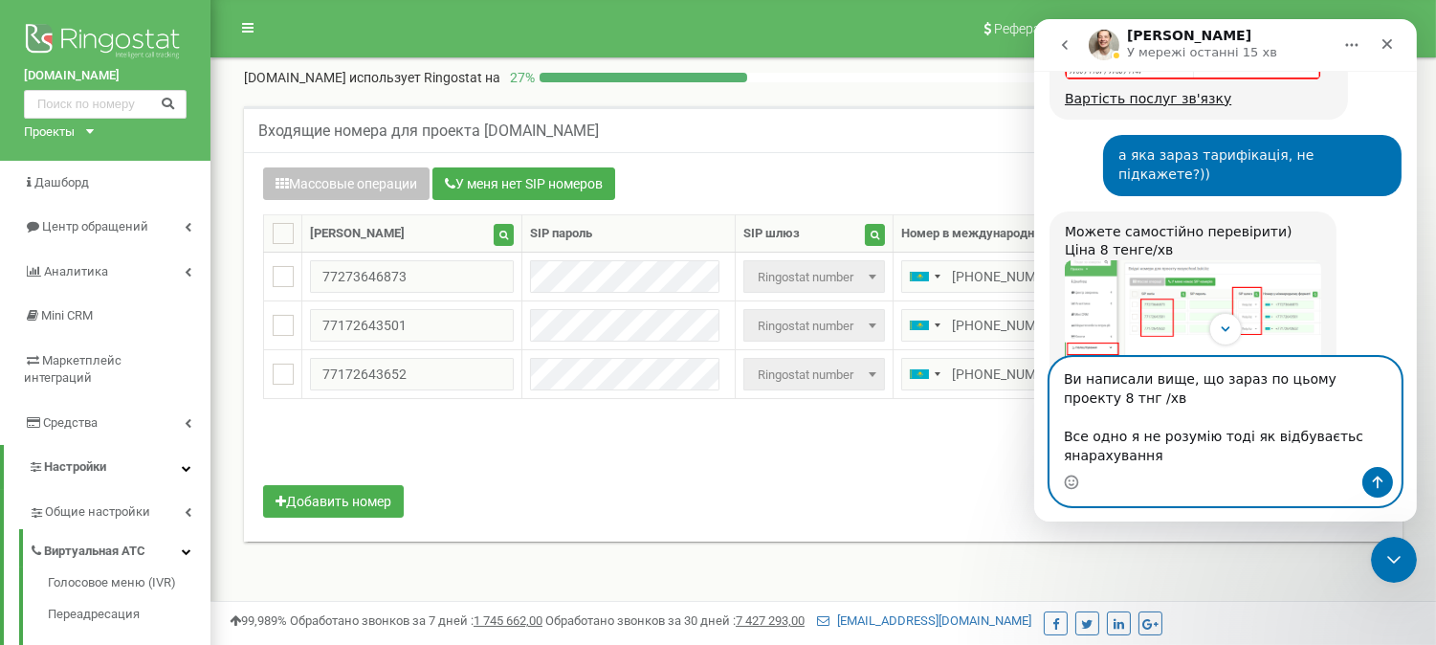
click at [1064, 454] on textarea "Ви написали вище, що зараз по цьому проекту 8 тнг /хв Все одно я не розумію тод…" at bounding box center [1225, 412] width 350 height 109
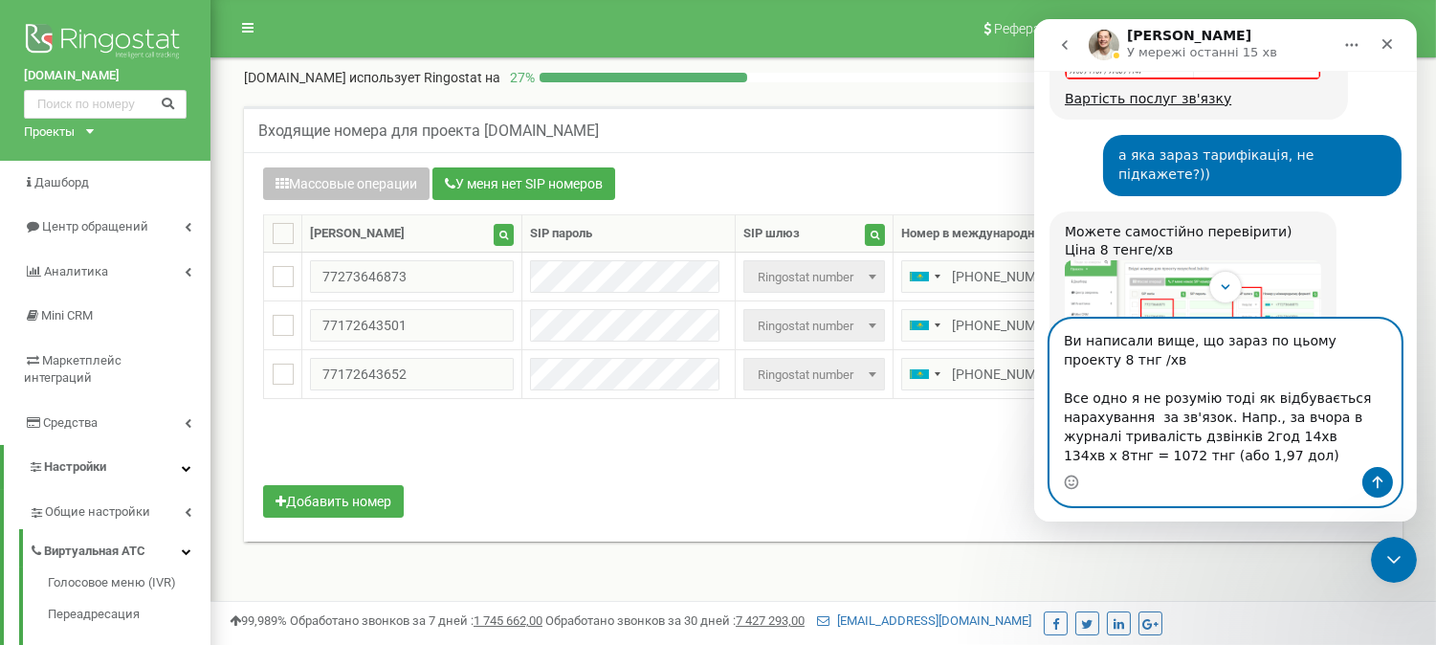
scroll to position [32, 0]
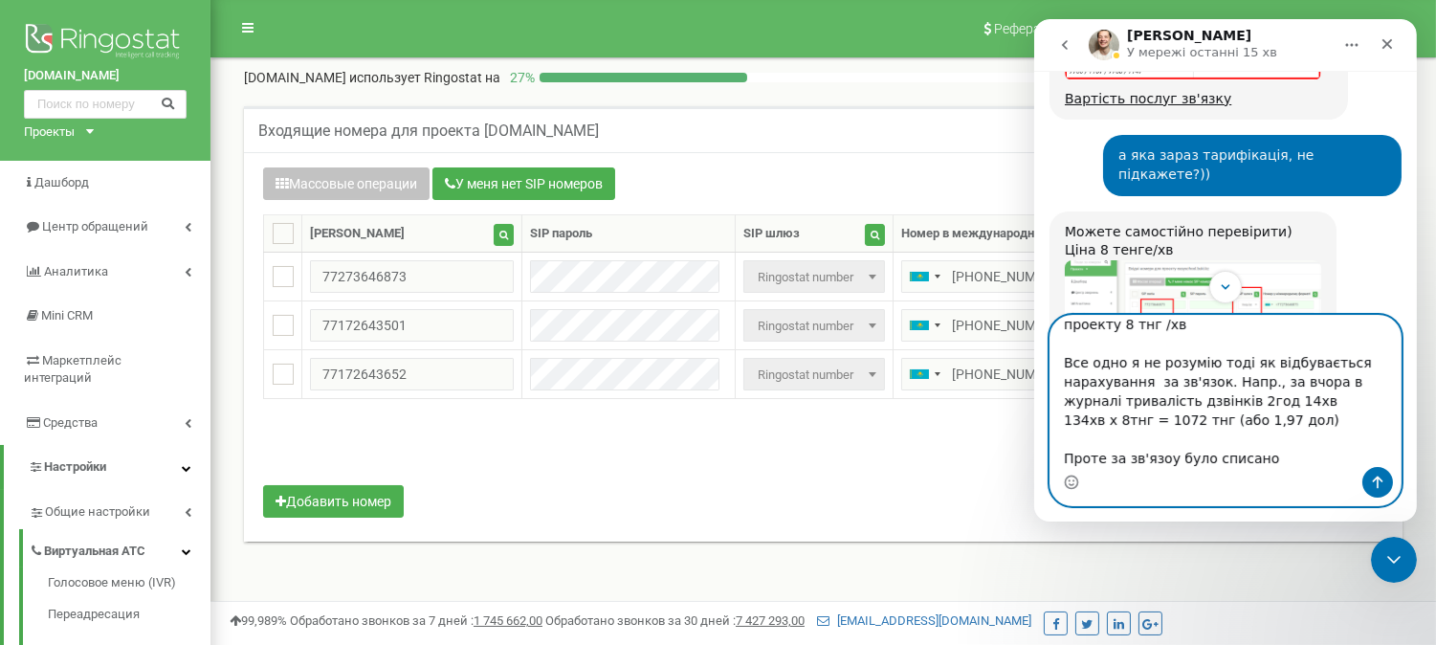
click at [1164, 458] on textarea "Ви написали вище, що зараз по цьому проекту 8 тнг /хв Все одно я не розумію тод…" at bounding box center [1225, 391] width 350 height 151
click at [1258, 455] on textarea "Ви написали вище, що зараз по цьому проекту 8 тнг /хв Все одно я не розумію тод…" at bounding box center [1225, 391] width 350 height 151
type textarea "Ви написали вище, що зараз по цьому проекту 8 тнг /хв Все одно я не розумію тод…"
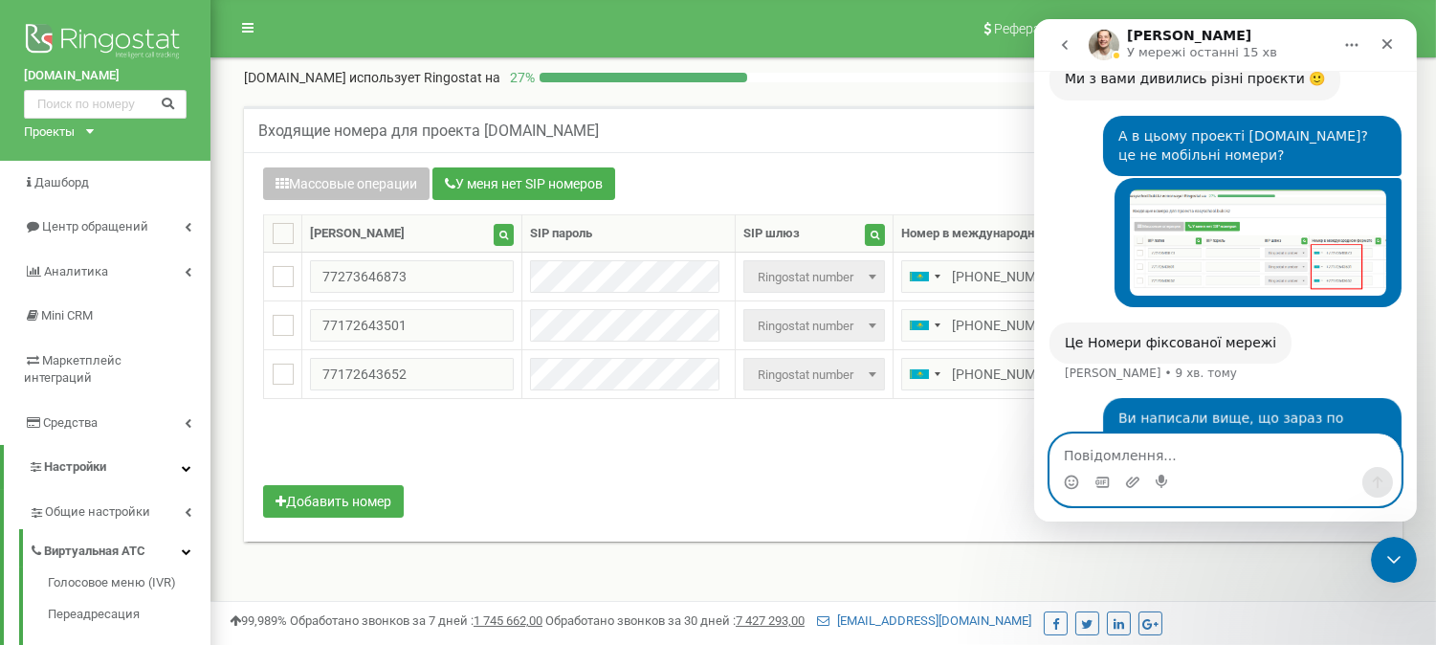
scroll to position [3301, 0]
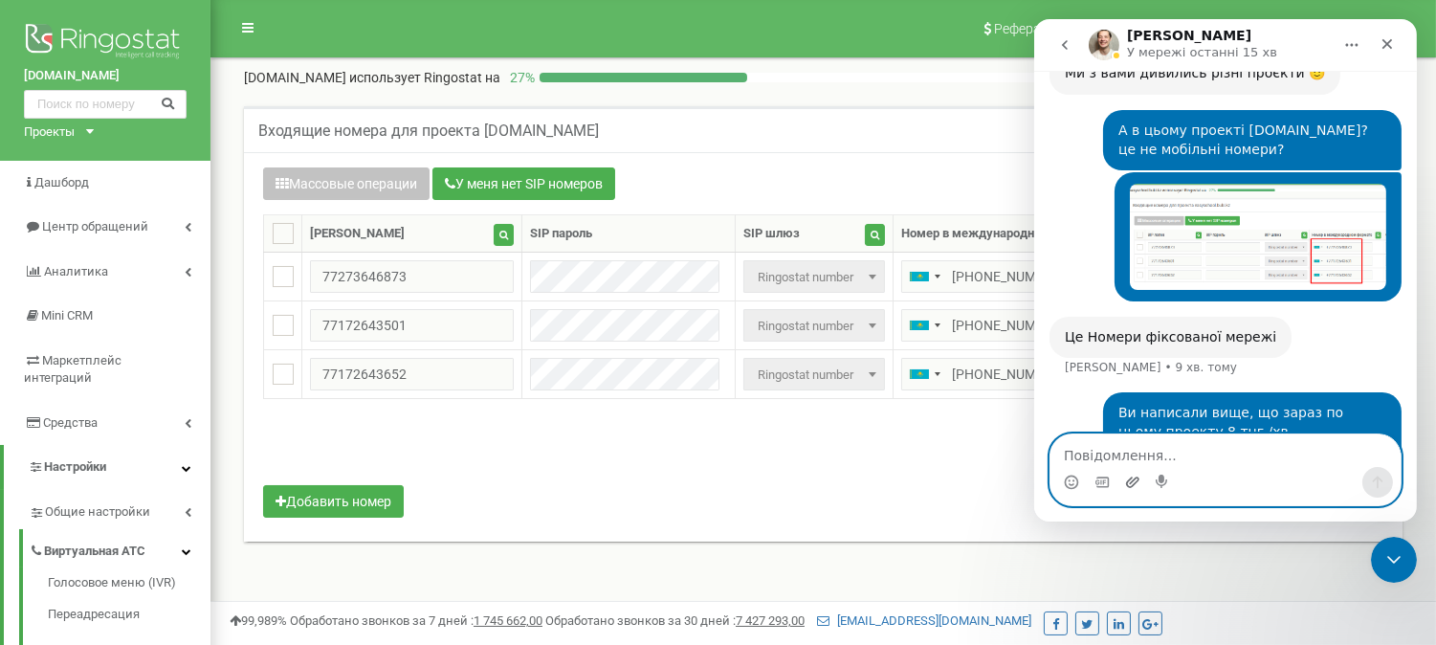
click at [1132, 483] on icon "Завантажити вкладений файл" at bounding box center [1131, 482] width 15 height 15
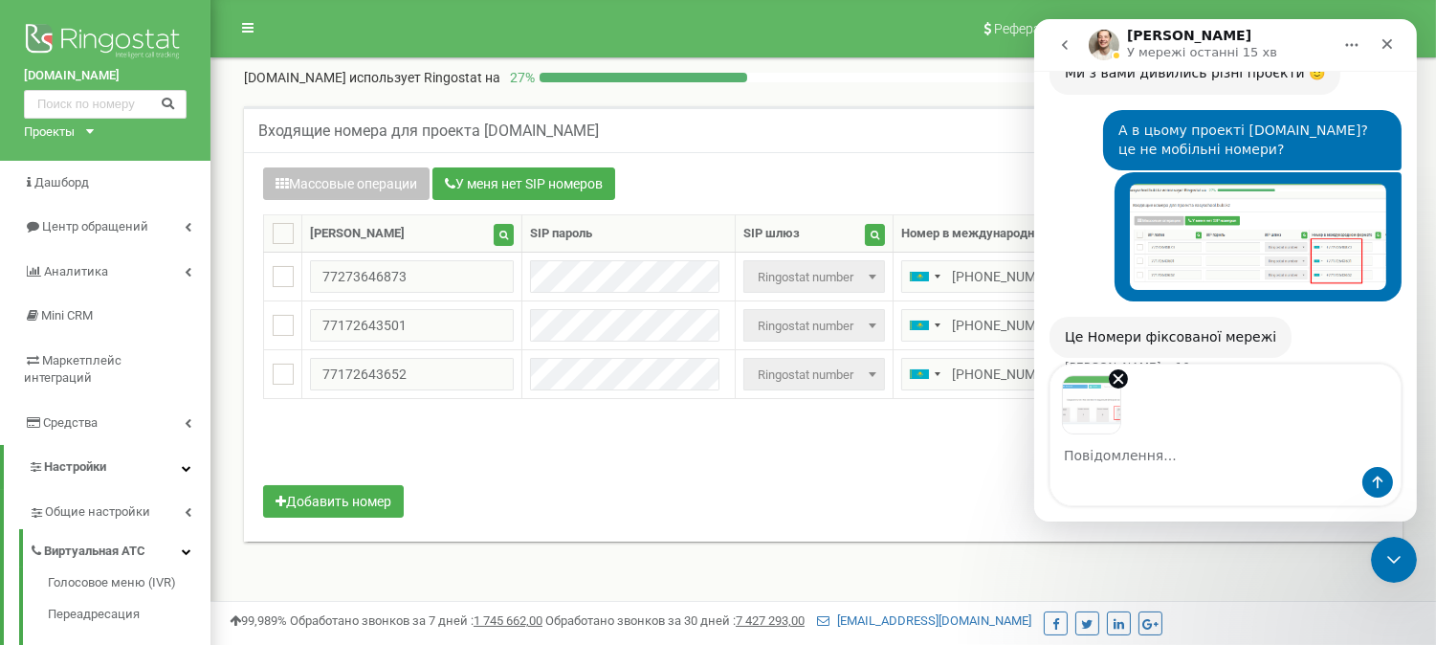
scroll to position [3370, 0]
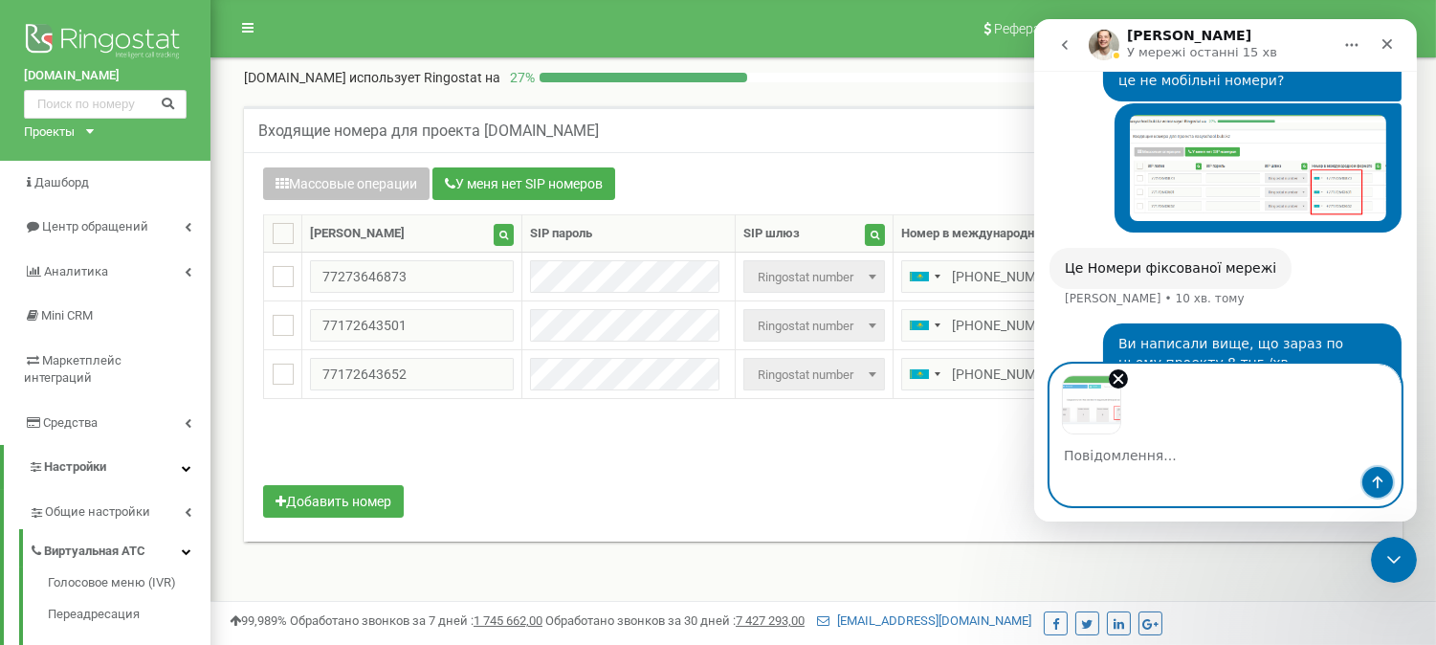
click at [1370, 477] on icon "Надіслати повідомлення…" at bounding box center [1376, 482] width 15 height 15
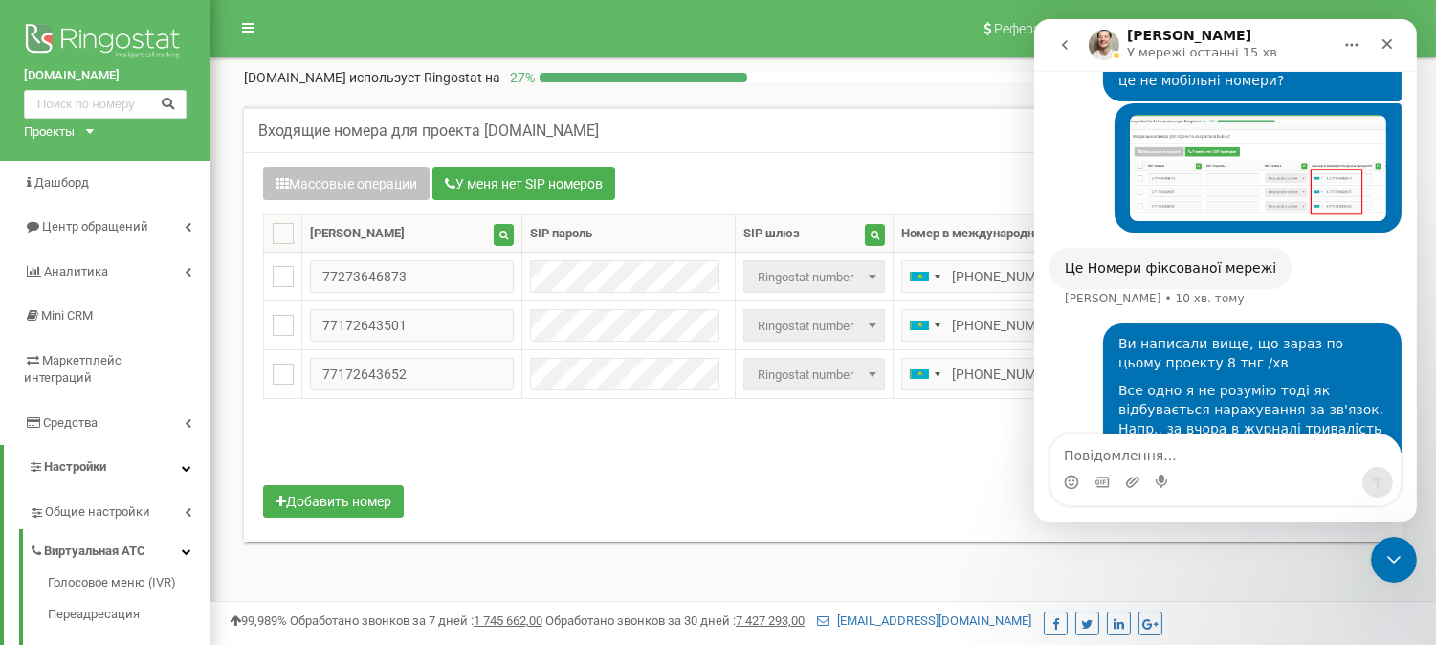
scroll to position [3414, 0]
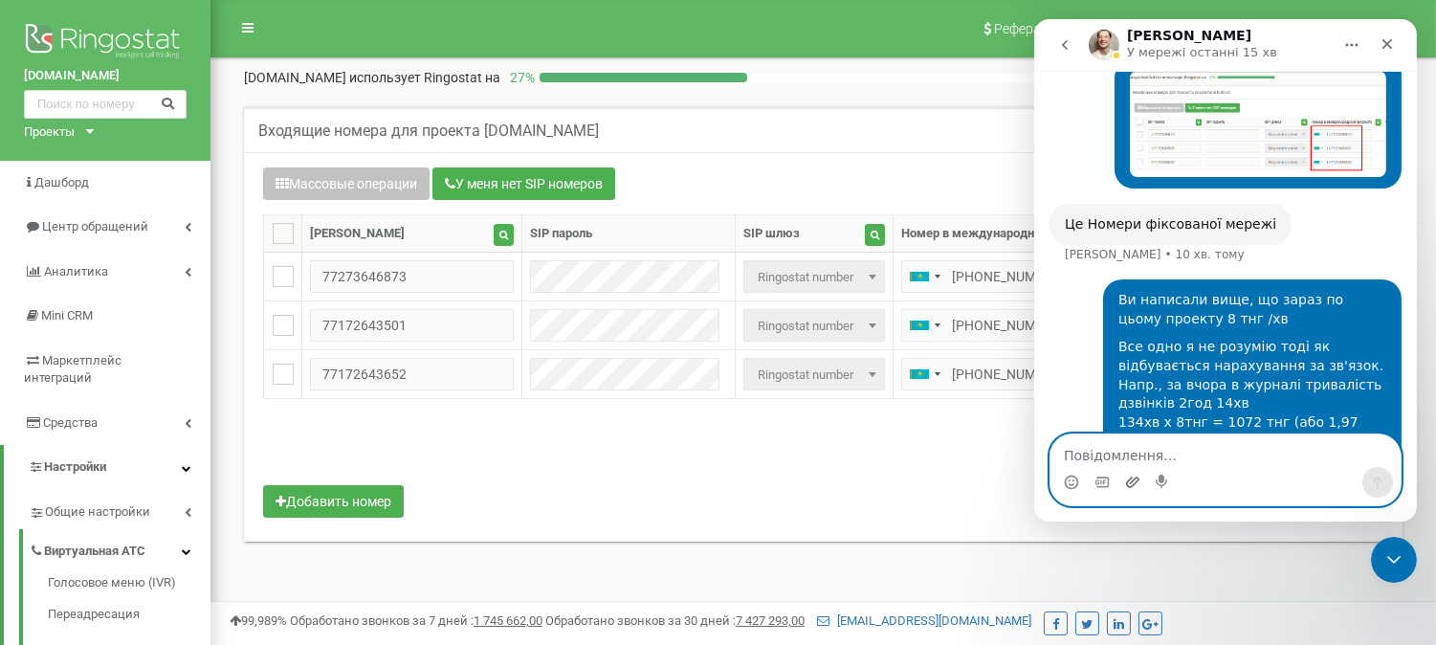
click at [1130, 479] on icon "Завантажити вкладений файл" at bounding box center [1131, 481] width 13 height 11
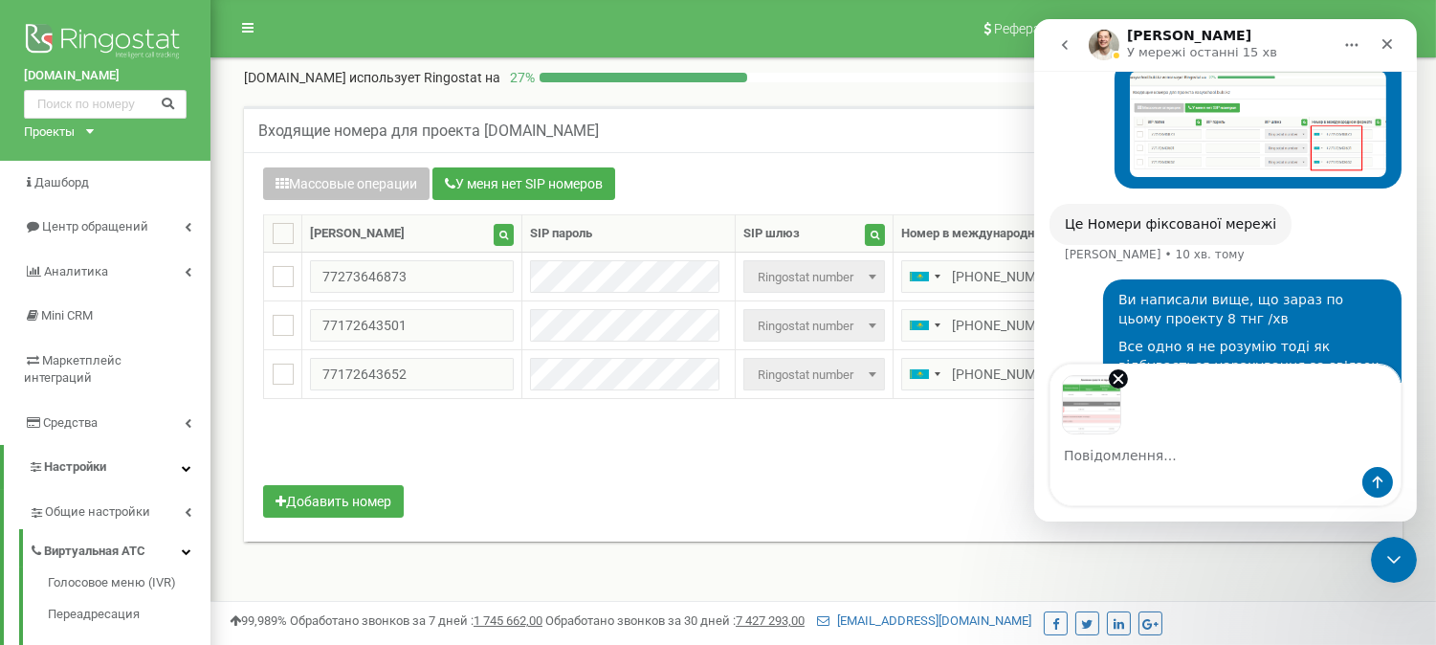
scroll to position [3484, 0]
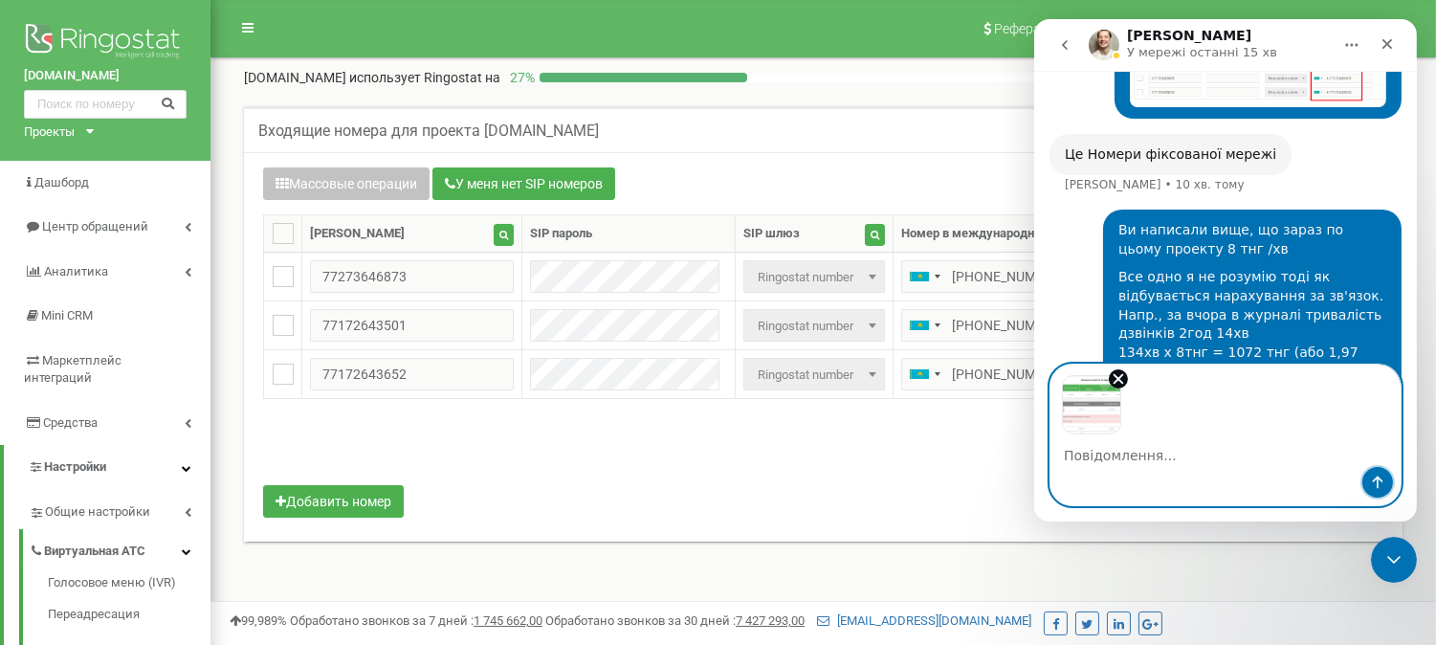
click at [1381, 484] on icon "Надіслати повідомлення…" at bounding box center [1376, 482] width 15 height 15
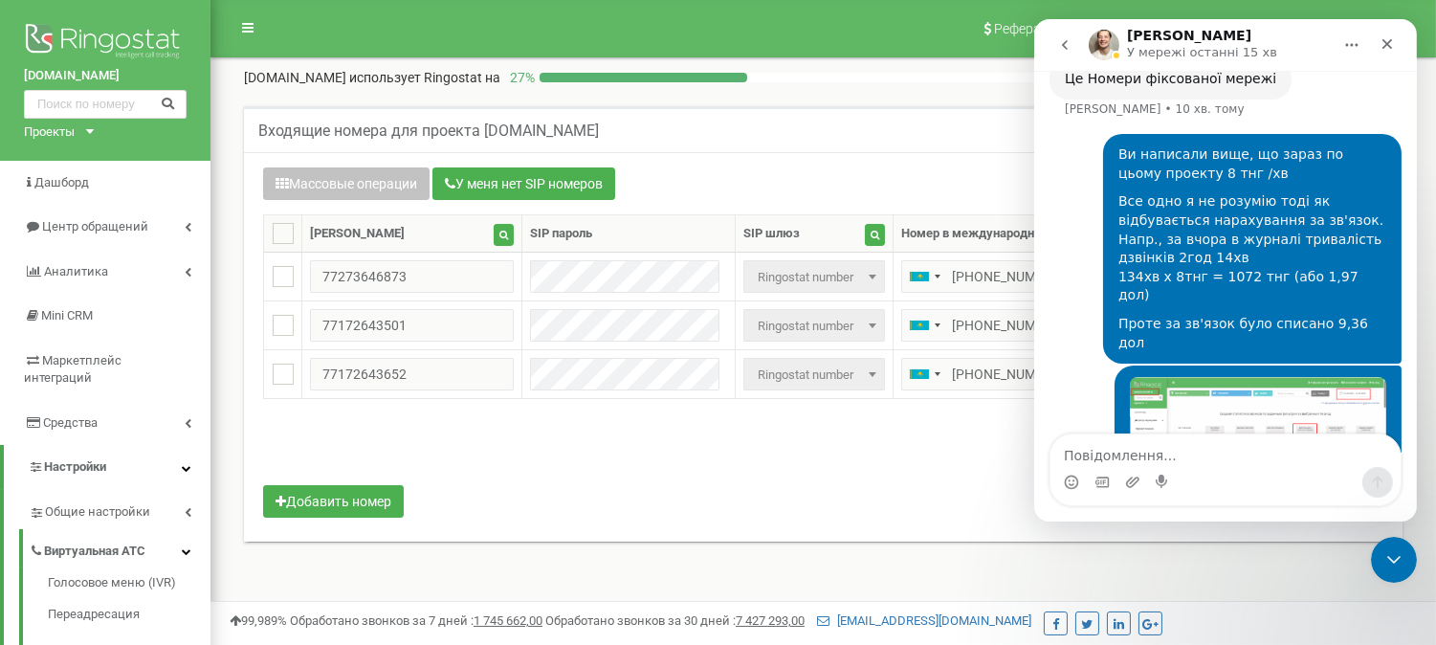
scroll to position [3557, 0]
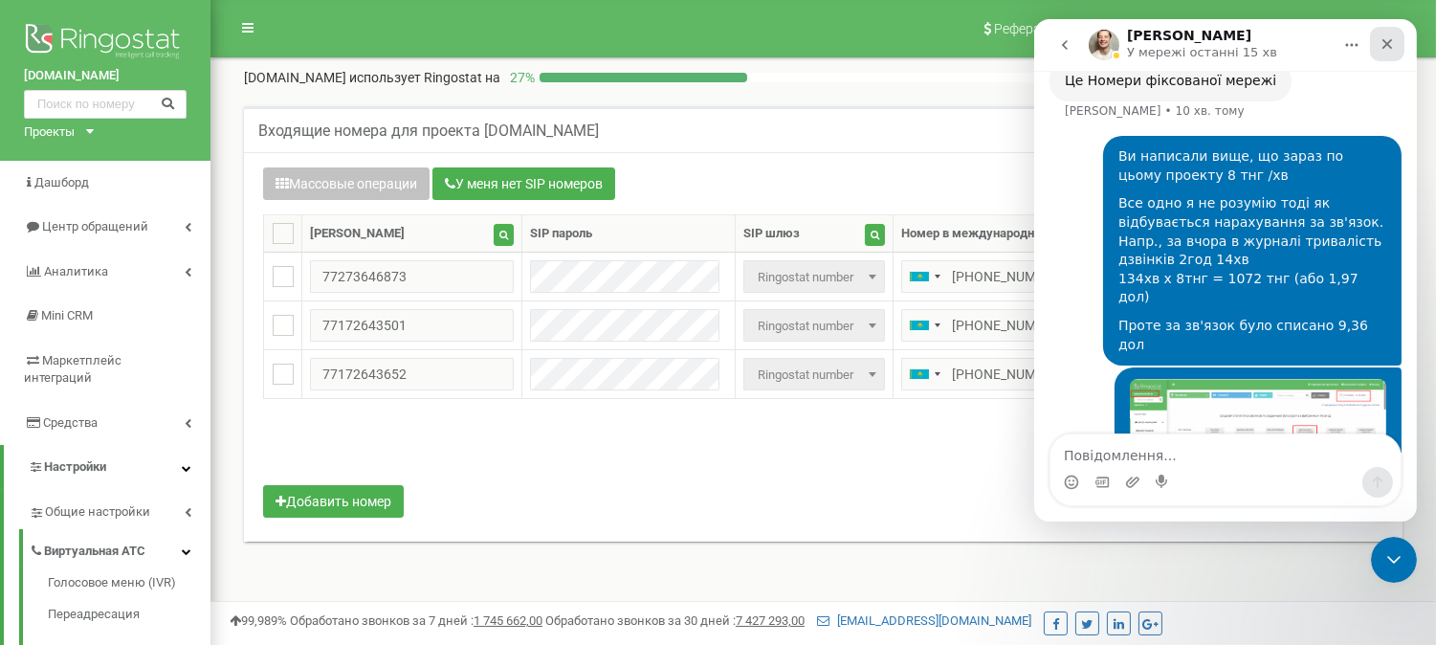
click at [1391, 41] on icon "Закрити" at bounding box center [1386, 43] width 15 height 15
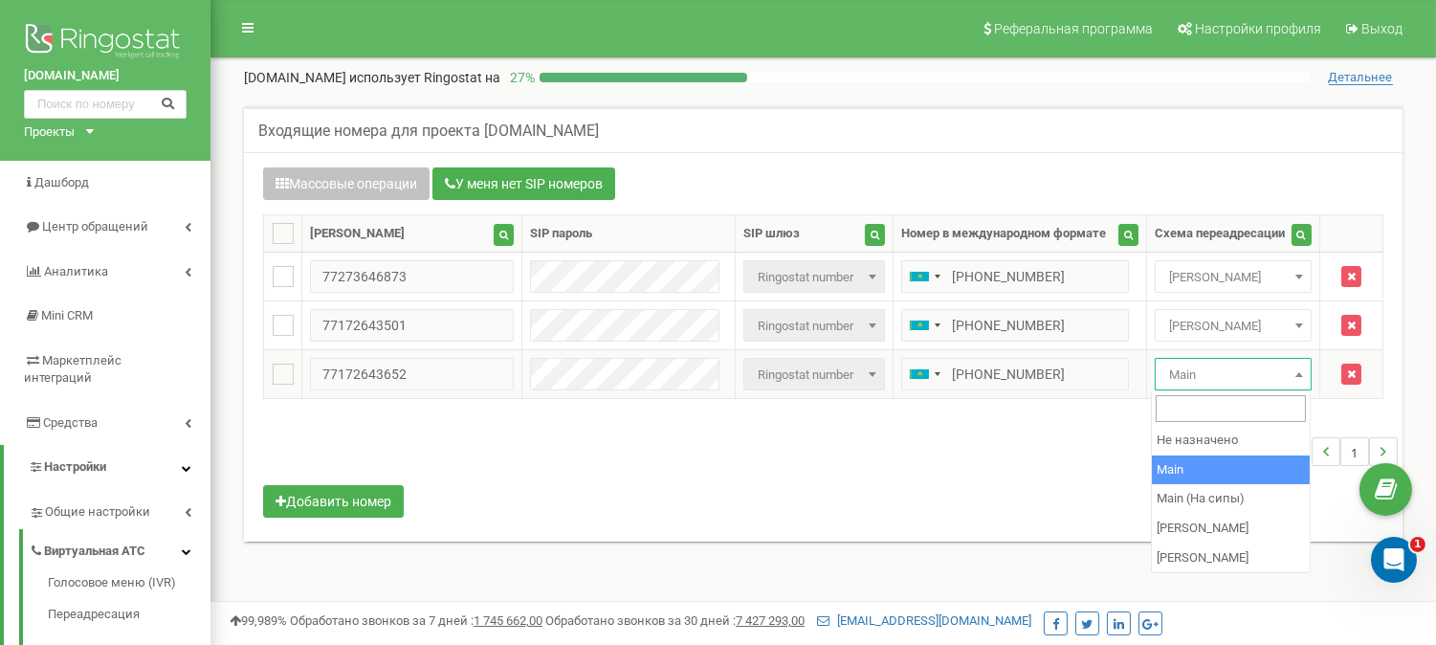
click at [1297, 374] on b at bounding box center [1299, 374] width 8 height 5
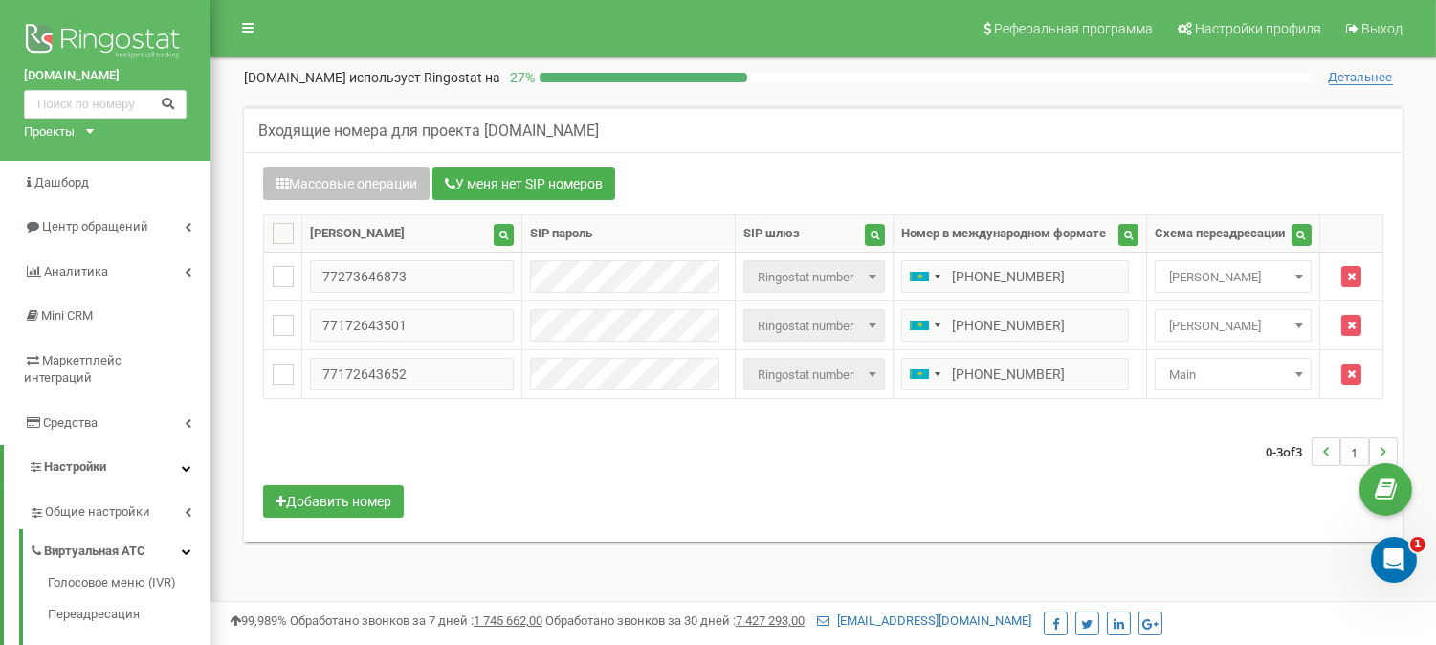
click at [961, 463] on div "0-3 of 3 1" at bounding box center [823, 451] width 1149 height 67
click at [871, 233] on icon "button" at bounding box center [875, 235] width 9 height 10
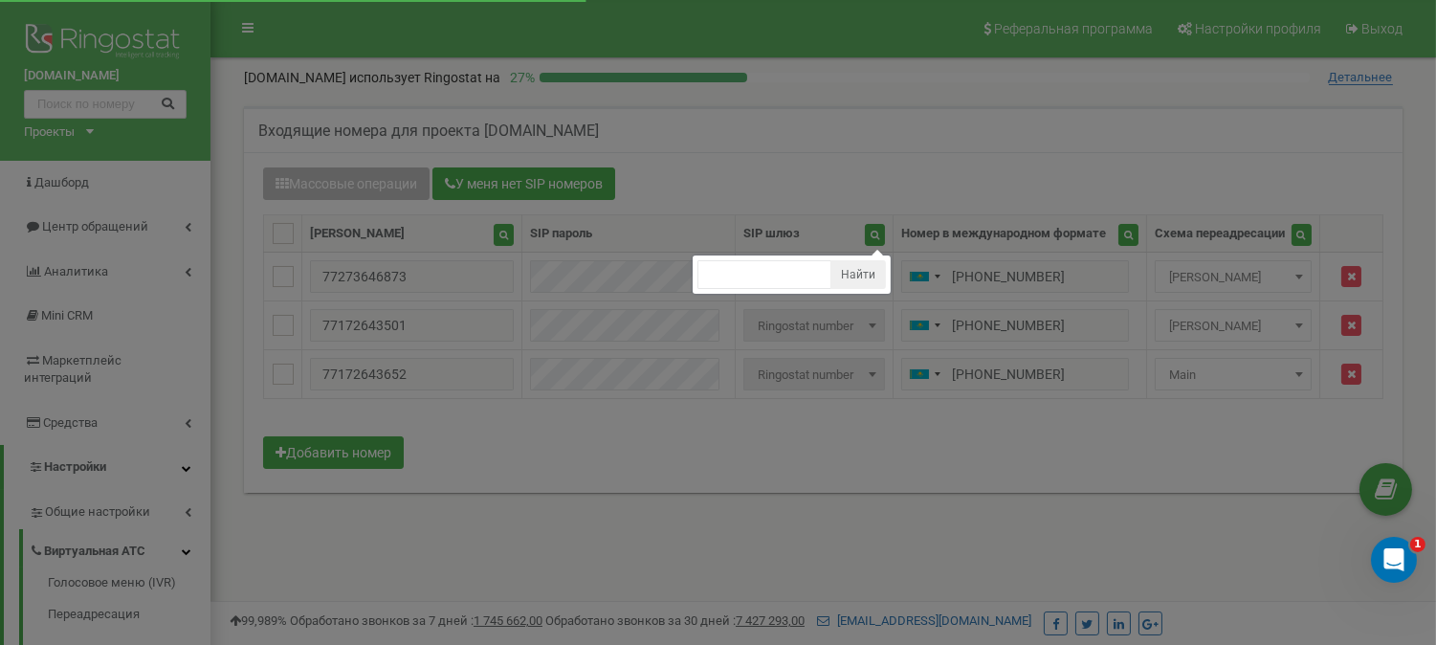
click at [729, 454] on div at bounding box center [718, 574] width 1436 height 1148
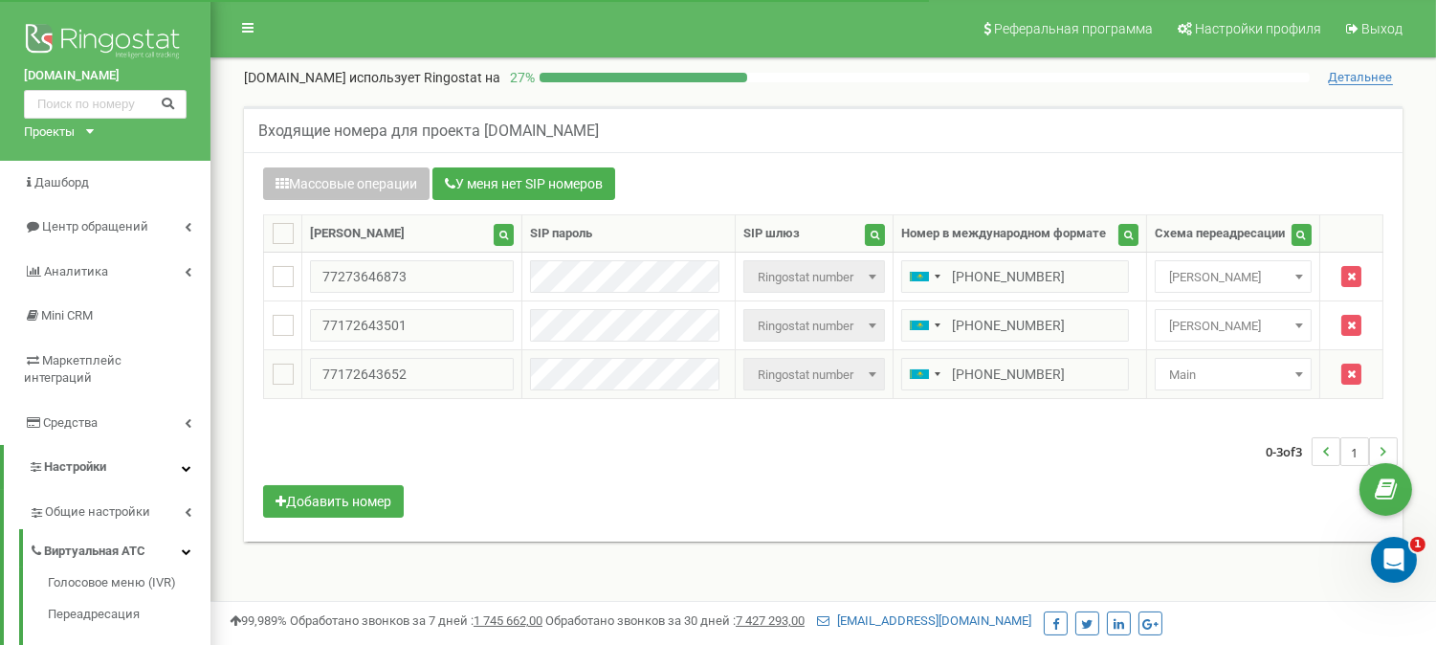
click at [866, 365] on span at bounding box center [872, 374] width 19 height 25
click at [869, 375] on b at bounding box center [873, 374] width 8 height 5
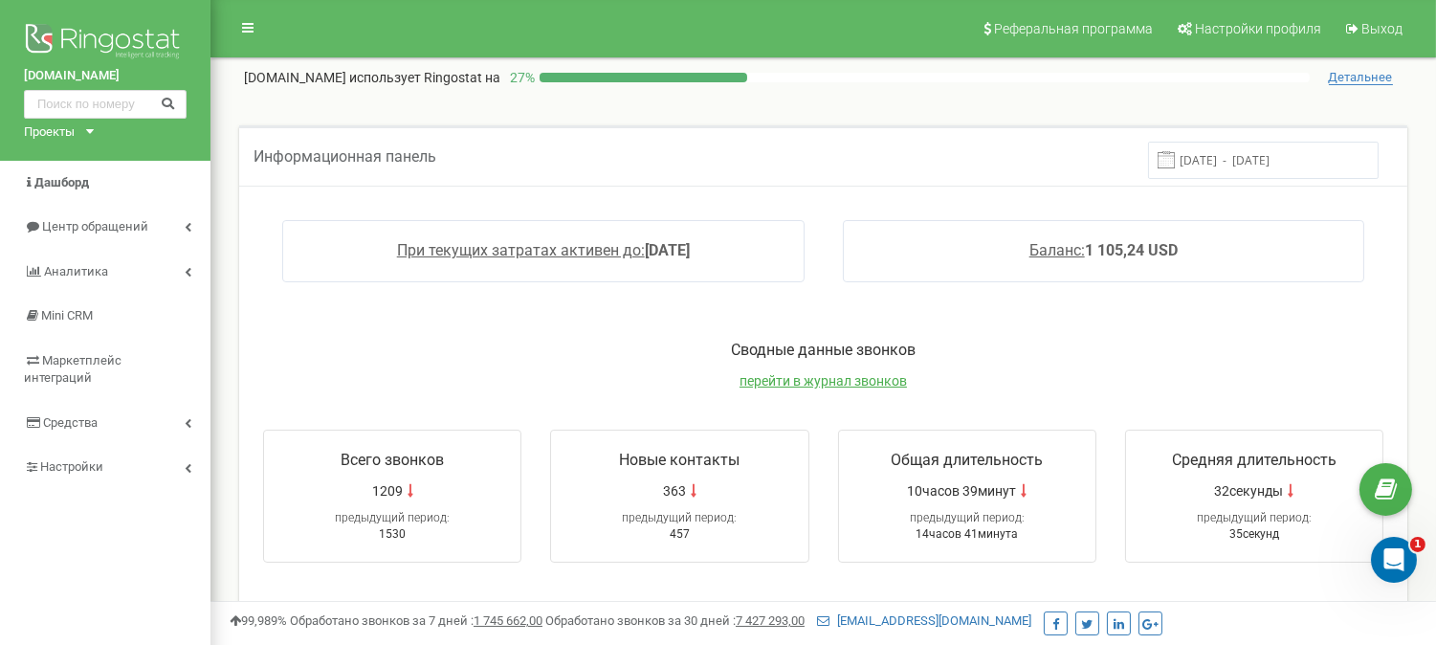
click at [1338, 166] on input "[DATE] - [DATE]" at bounding box center [1263, 160] width 231 height 37
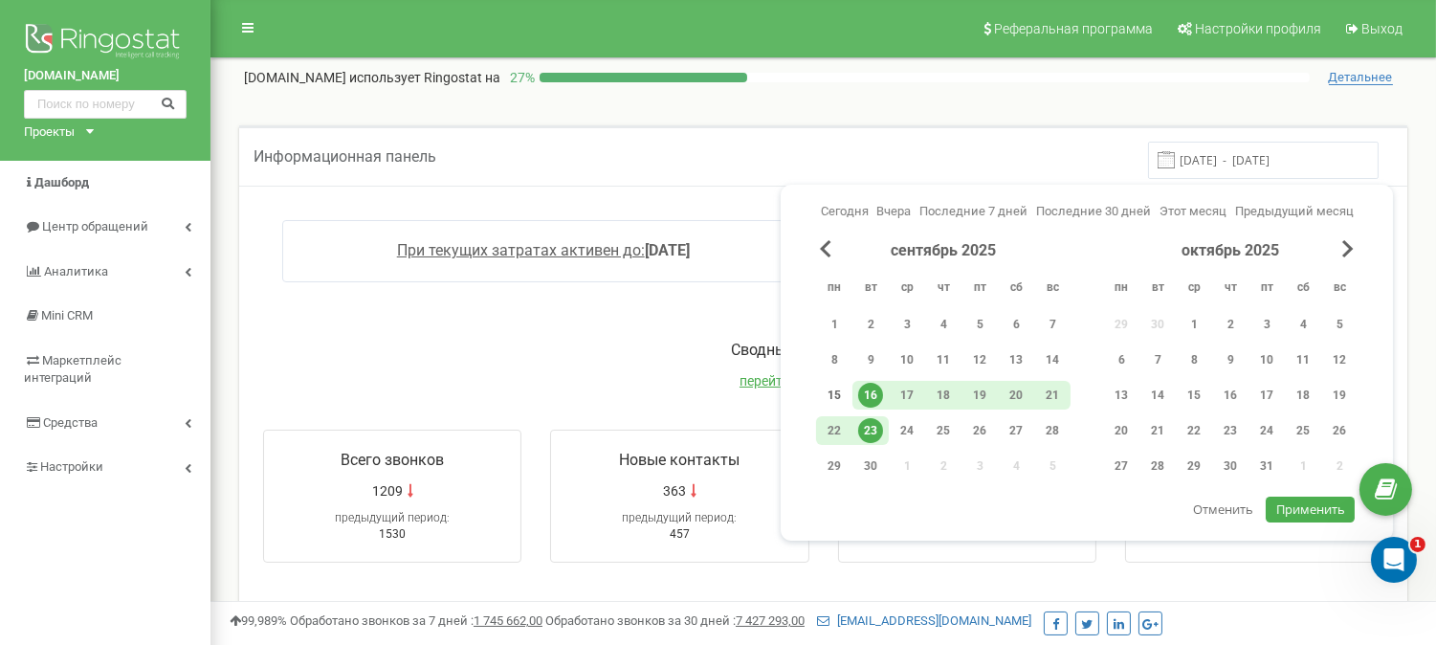
click at [834, 392] on div "15" at bounding box center [834, 395] width 25 height 25
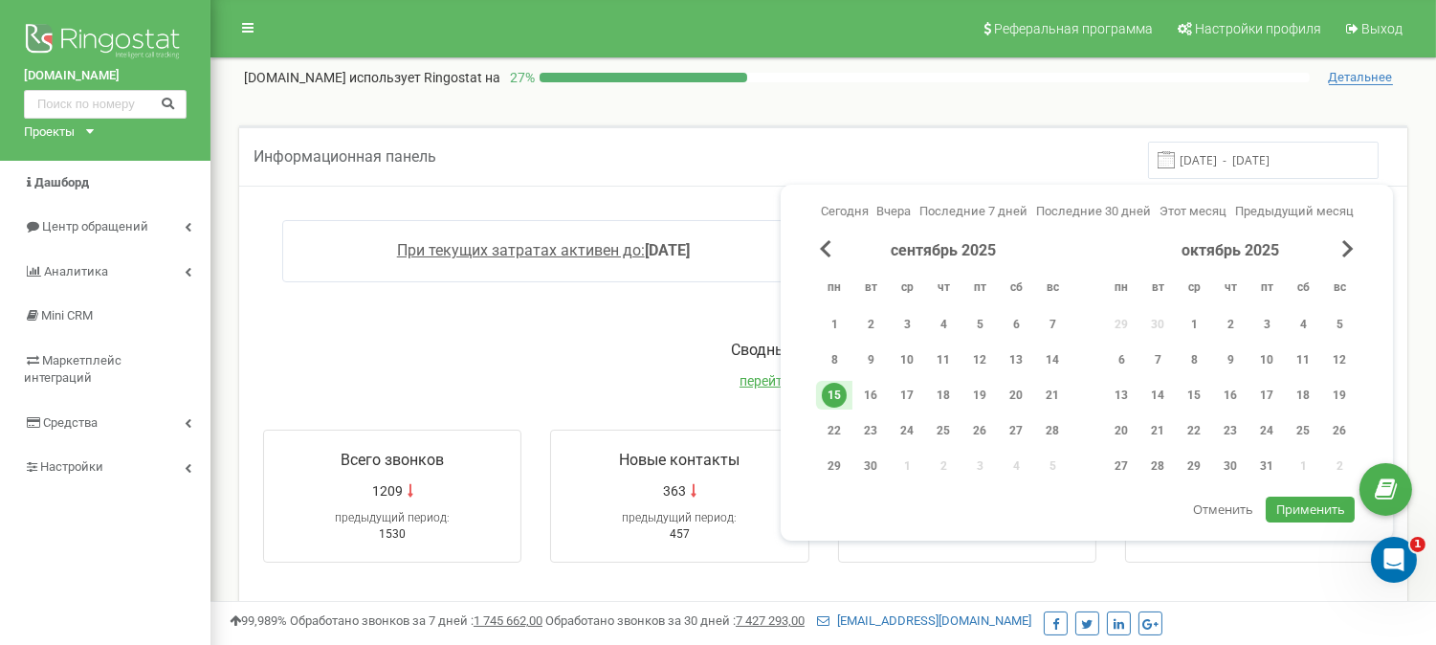
click at [834, 392] on div "15" at bounding box center [834, 395] width 25 height 25
click at [1339, 500] on span "Применить" at bounding box center [1310, 508] width 69 height 17
type input "[DATE] - [DATE]"
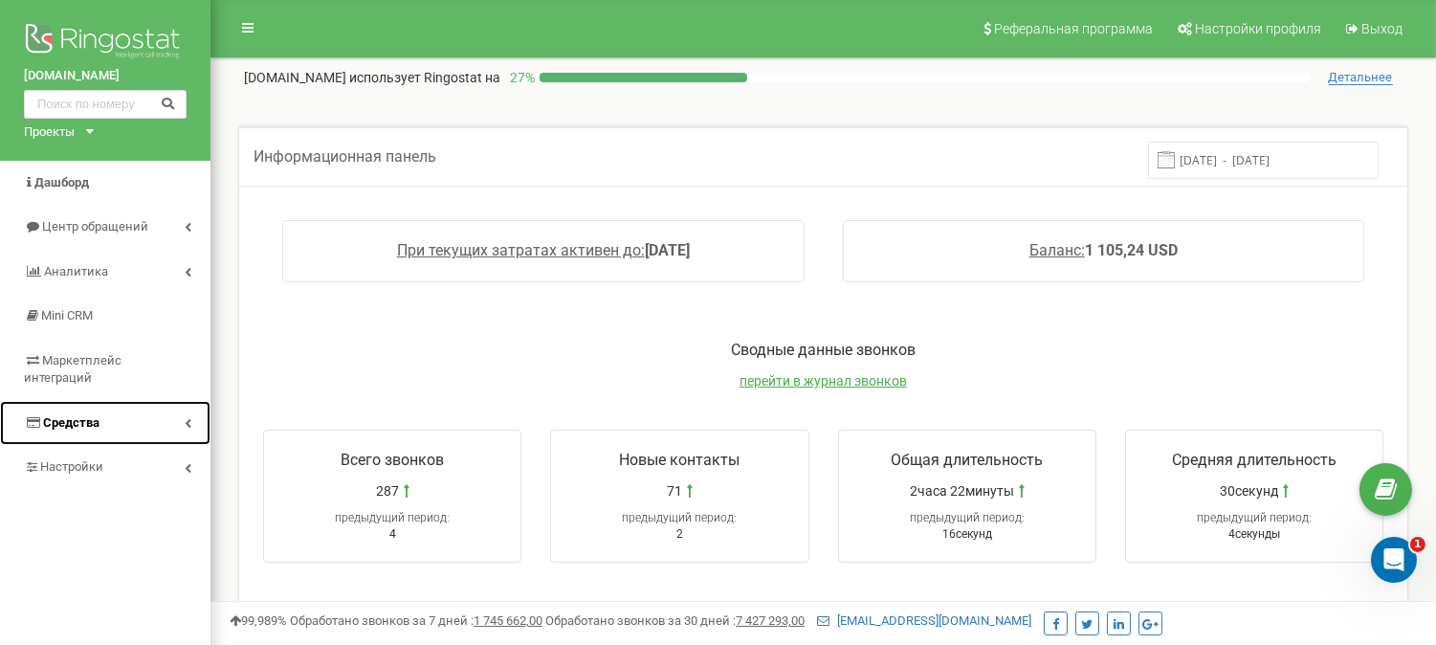
click at [65, 423] on span "Средства" at bounding box center [71, 422] width 56 height 14
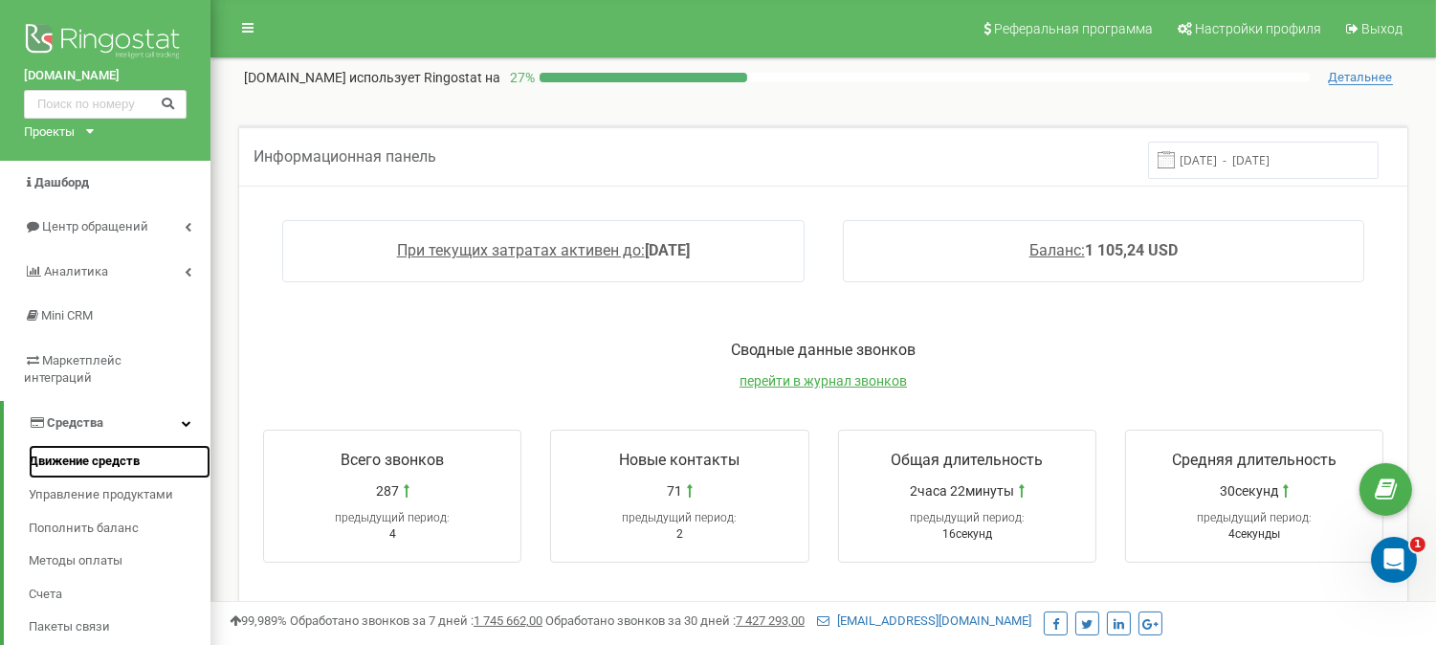
click at [69, 456] on span "Движение средств" at bounding box center [84, 462] width 111 height 18
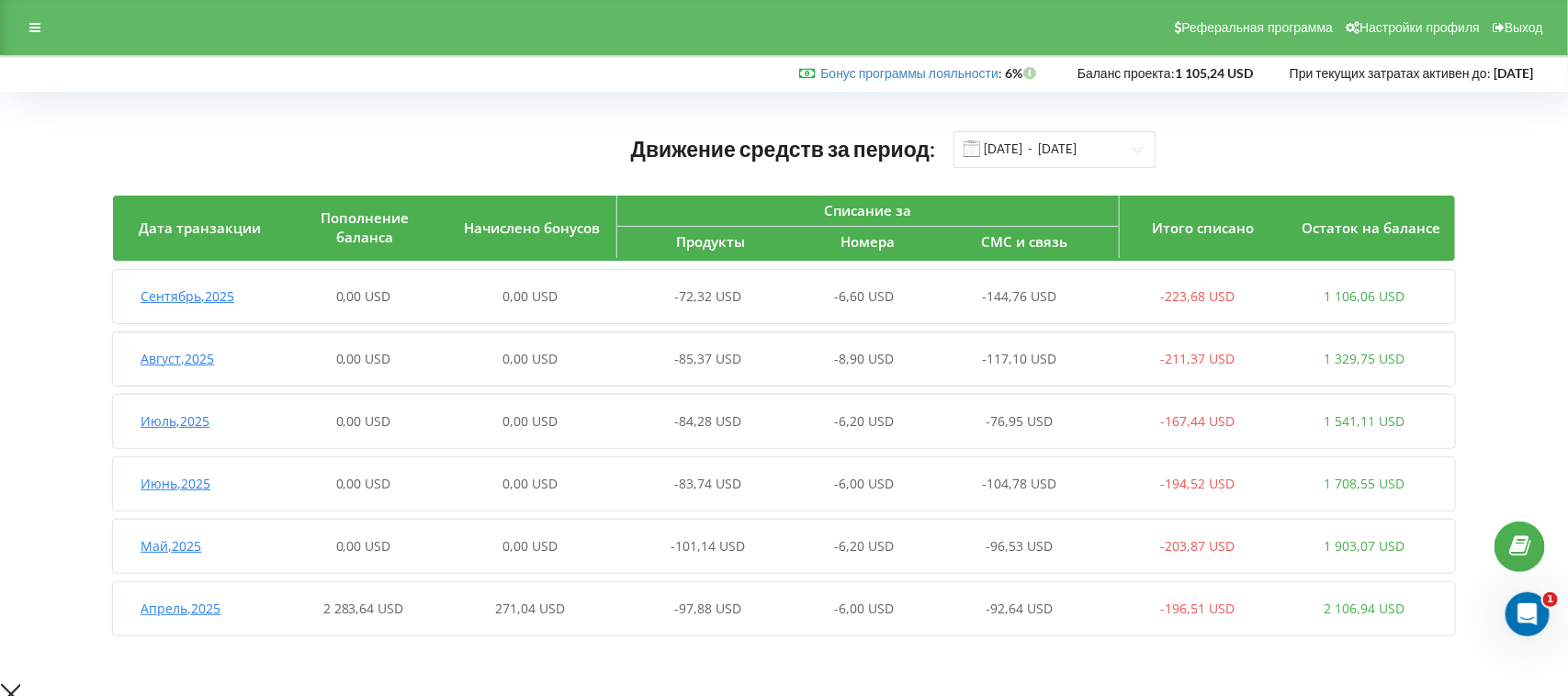
click at [712, 300] on span "-72,32 USD" at bounding box center [708, 296] width 67 height 17
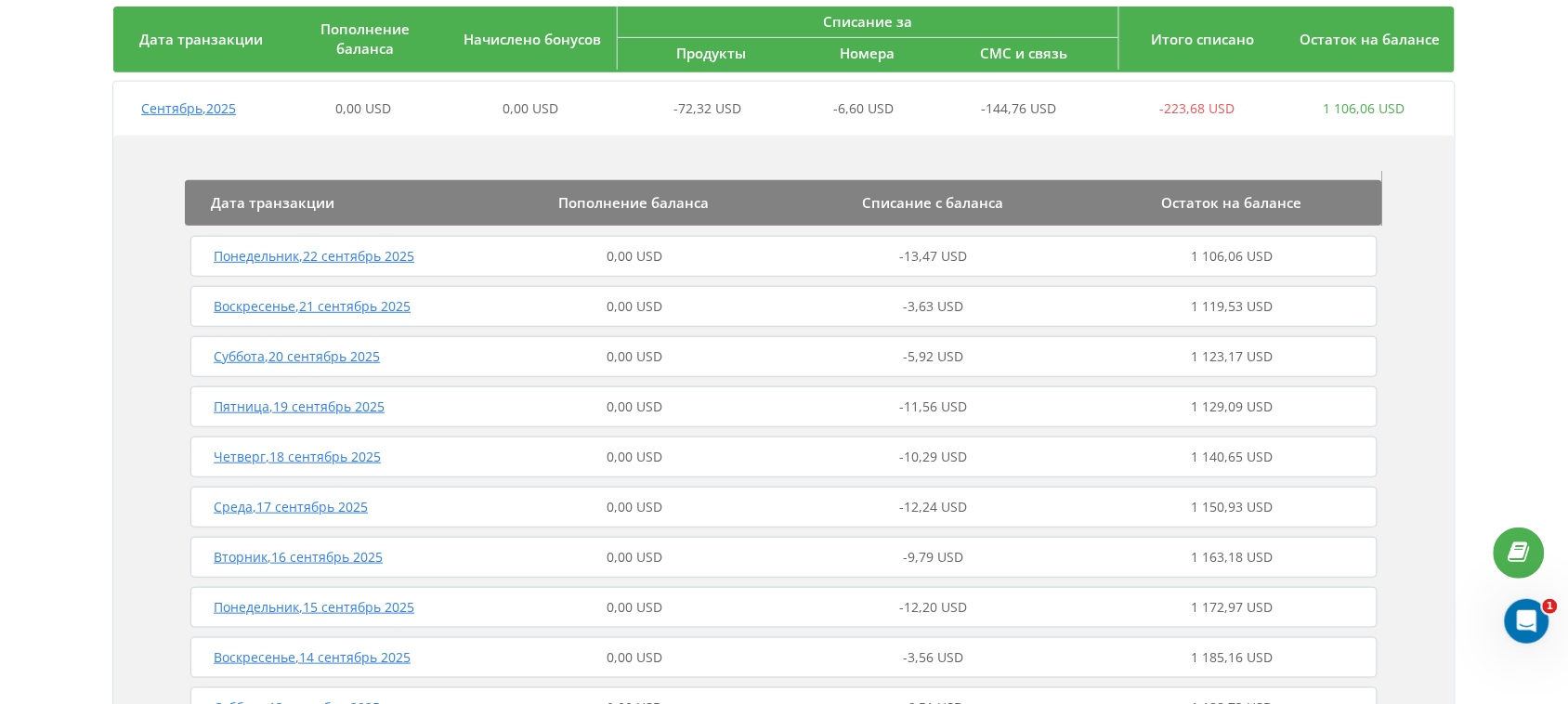
scroll to position [232, 0]
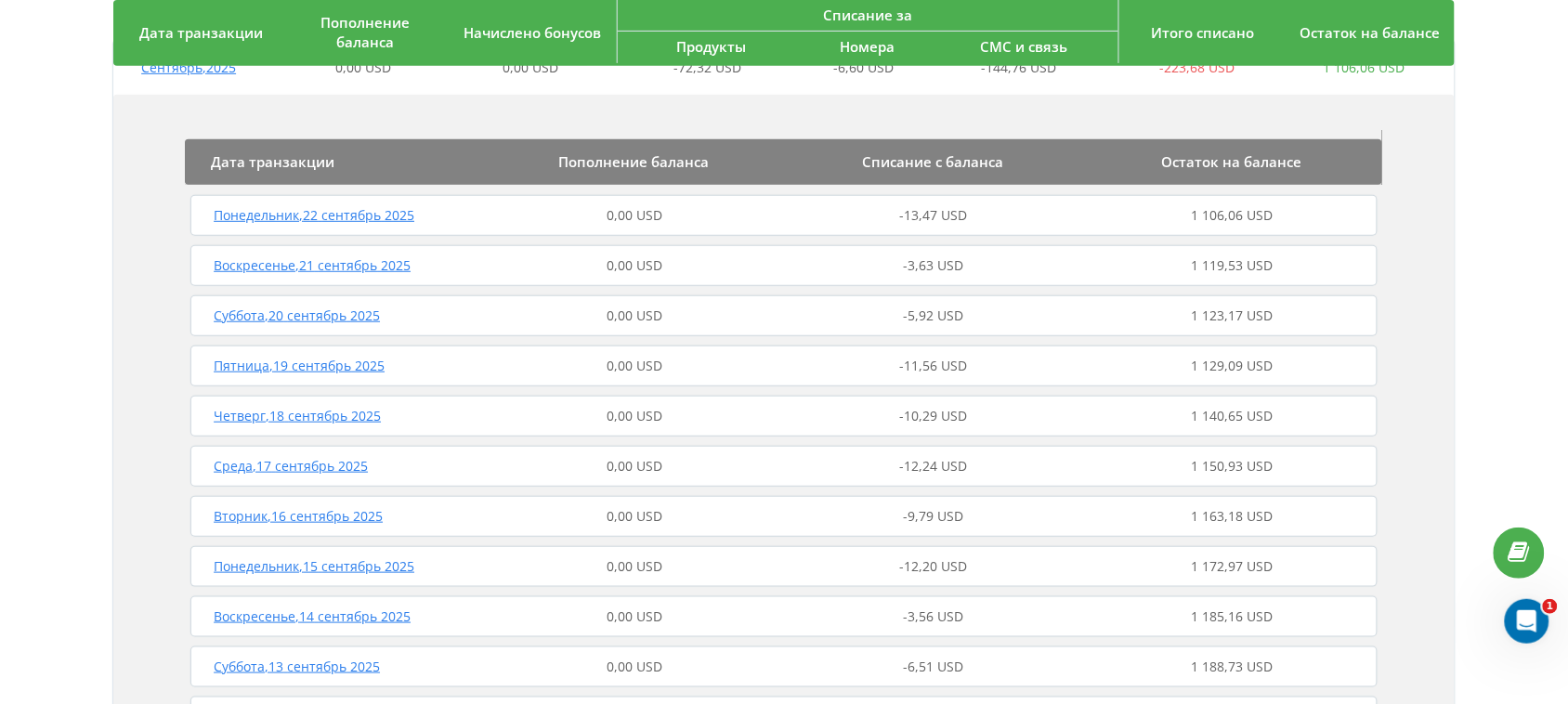
click at [351, 565] on span "Понедельник , 15 сентябрь 2025" at bounding box center [314, 566] width 201 height 17
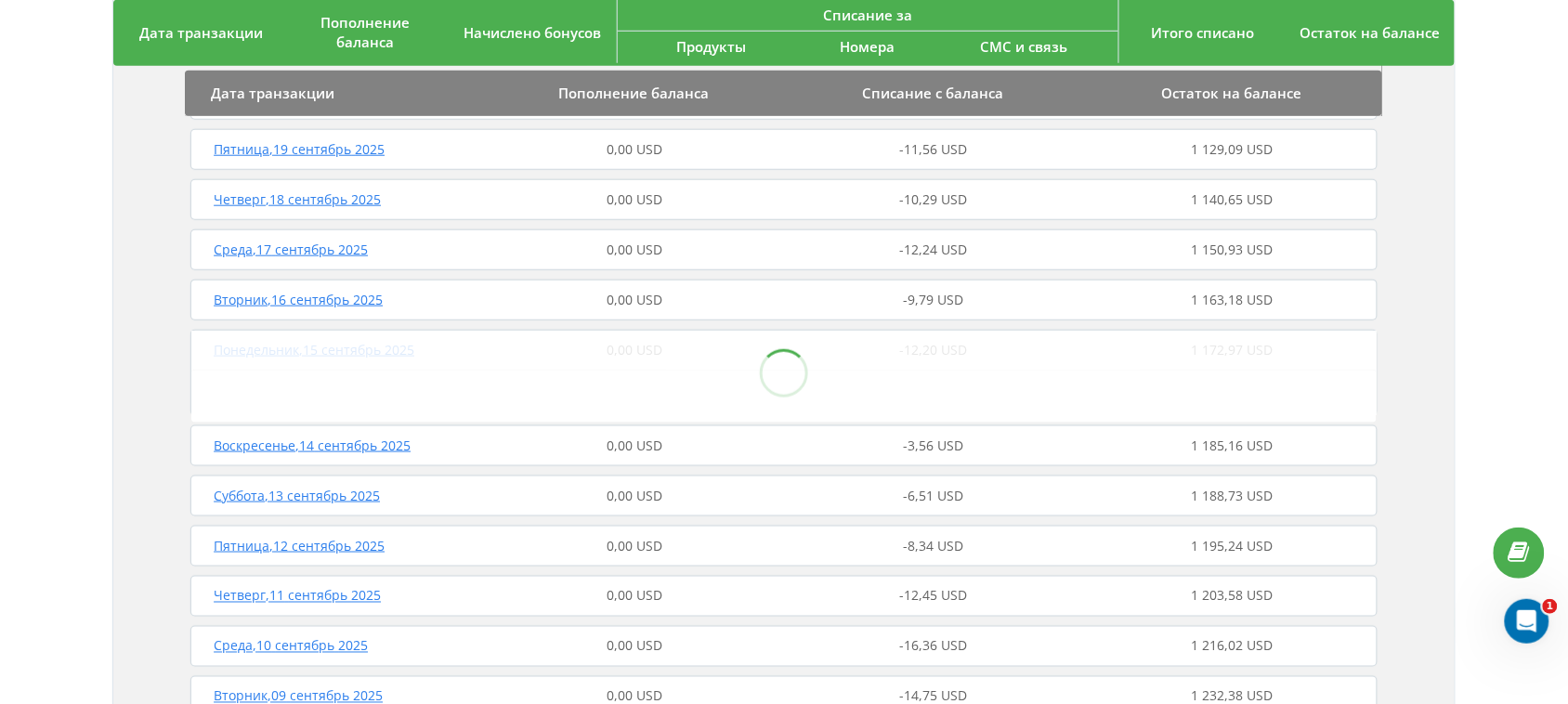
scroll to position [464, 0]
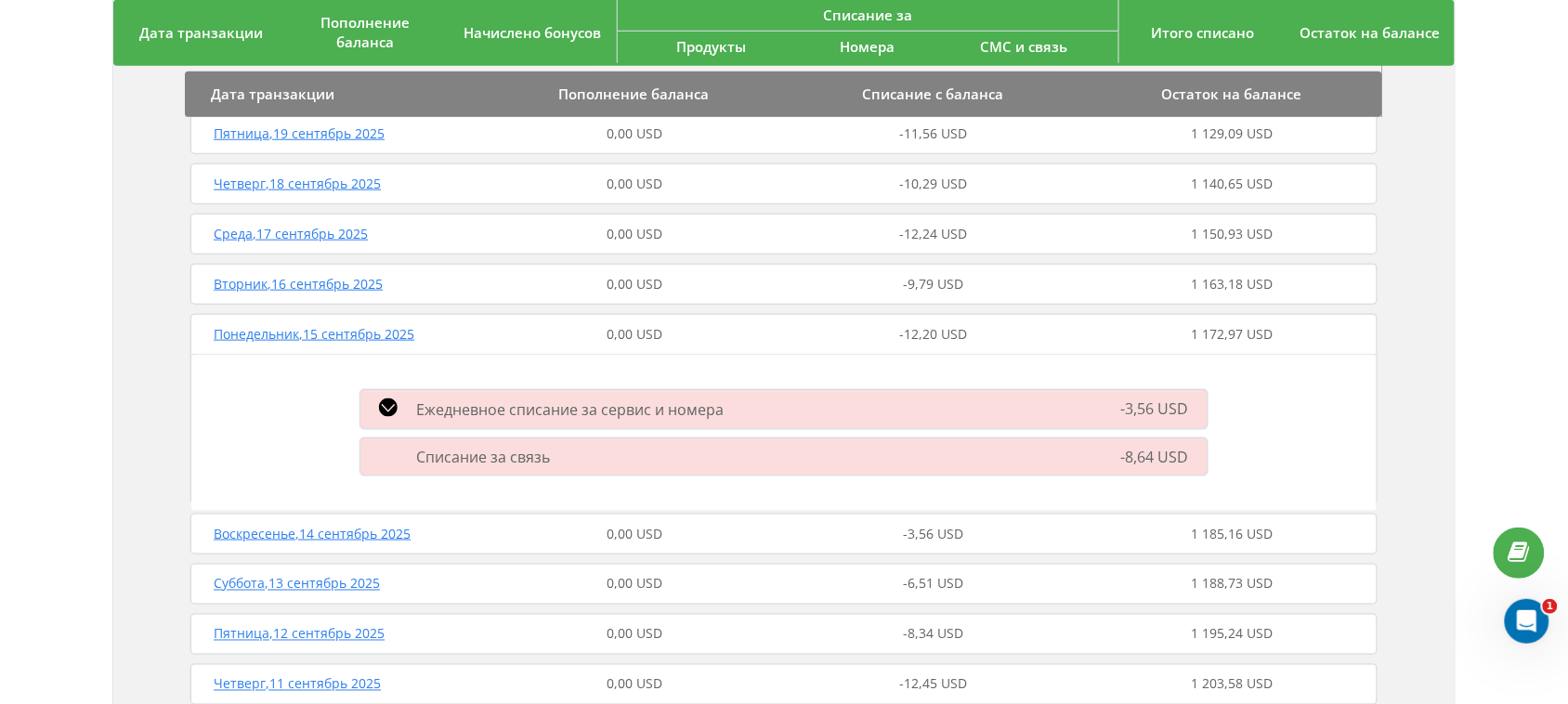
click at [702, 458] on div "Списание за связь" at bounding box center [648, 456] width 597 height 20
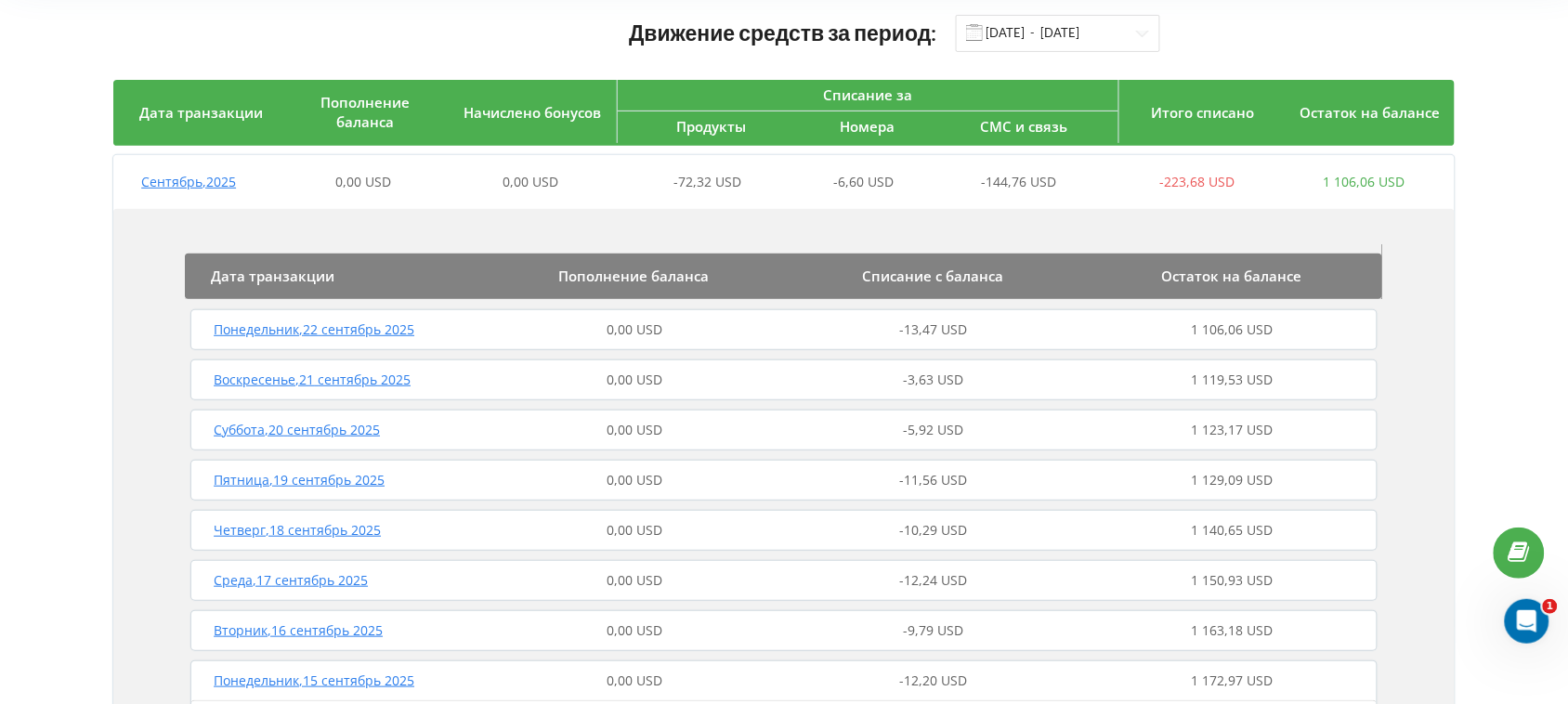
scroll to position [117, 0]
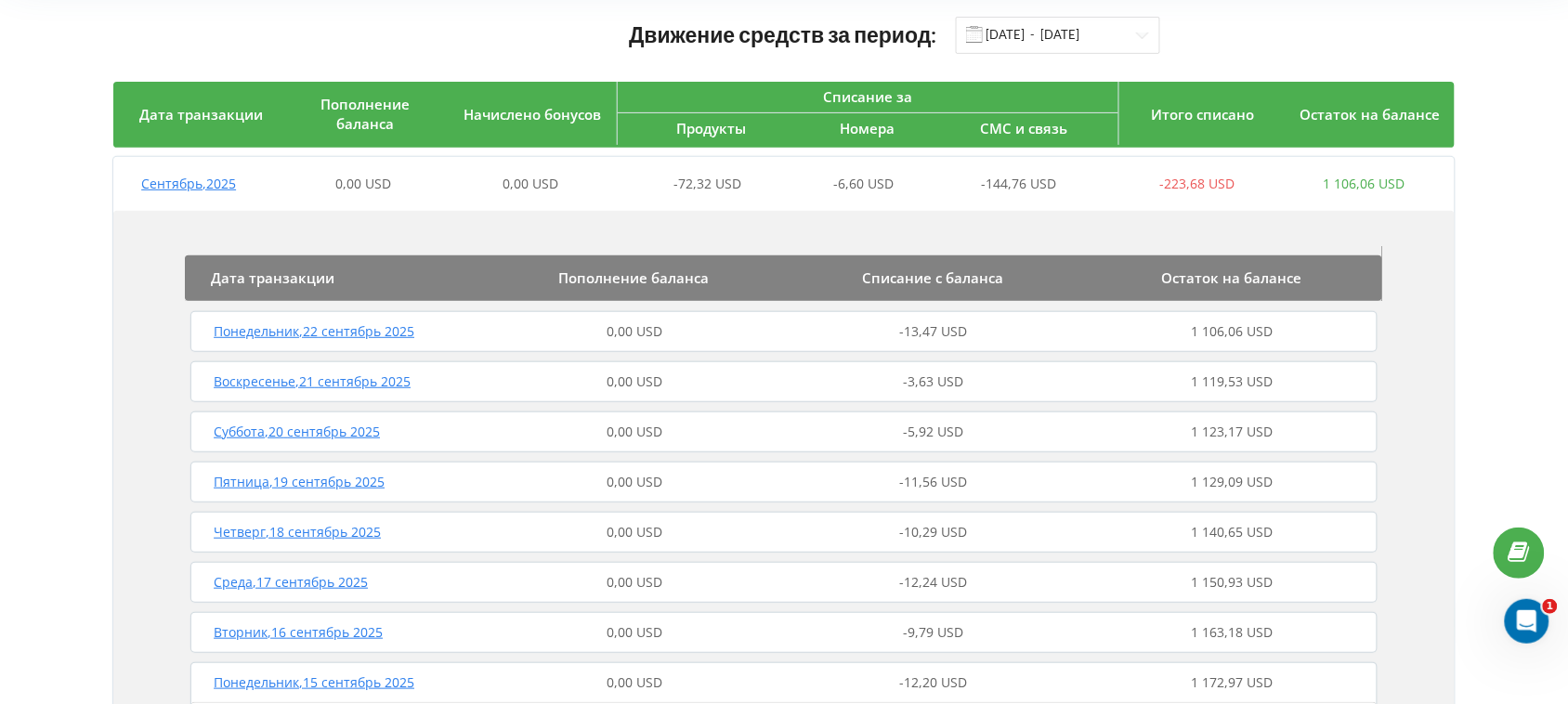
click at [279, 330] on span "Понедельник , 22 сентябрь 2025" at bounding box center [314, 331] width 201 height 17
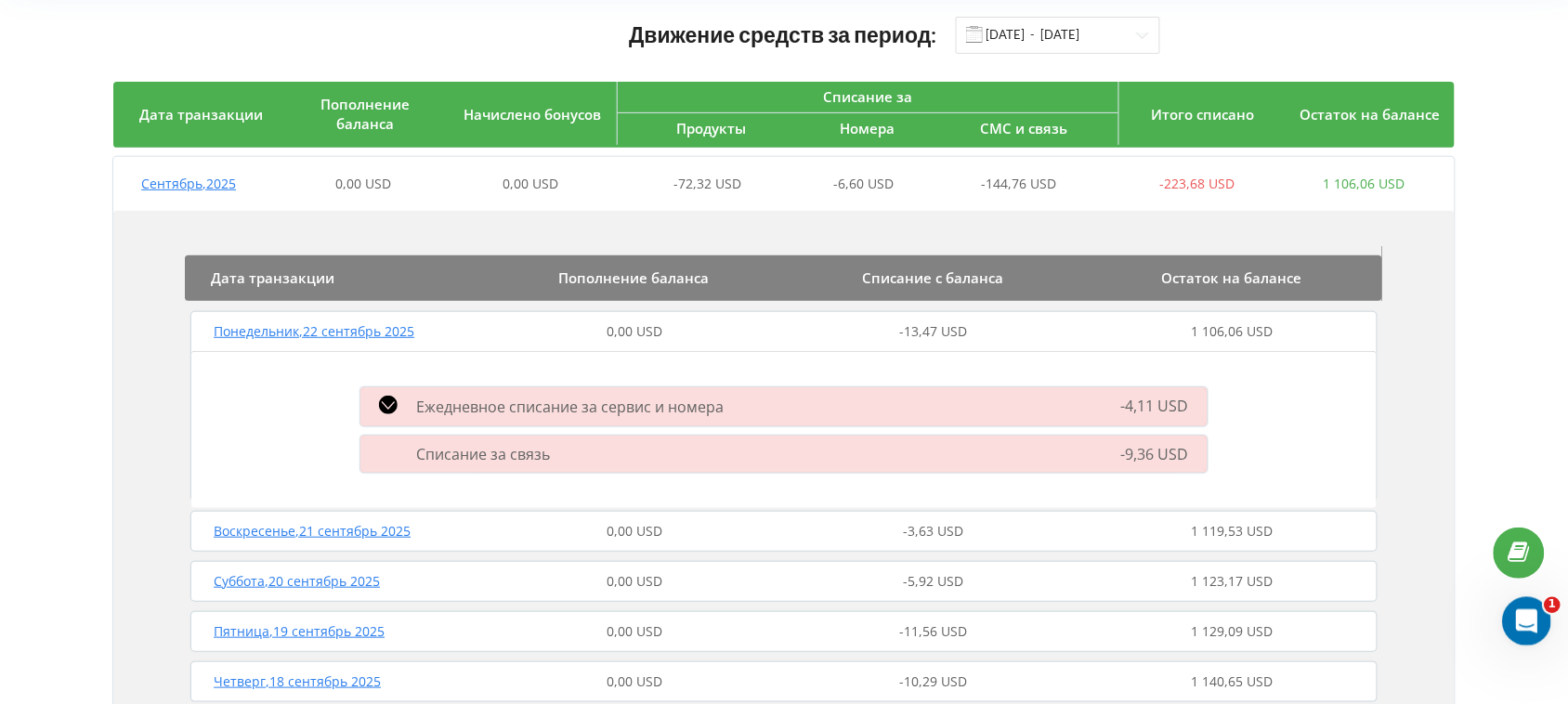
click at [1512, 628] on div "Відкрити програму для спілкування Intercom" at bounding box center [1523, 619] width 61 height 61
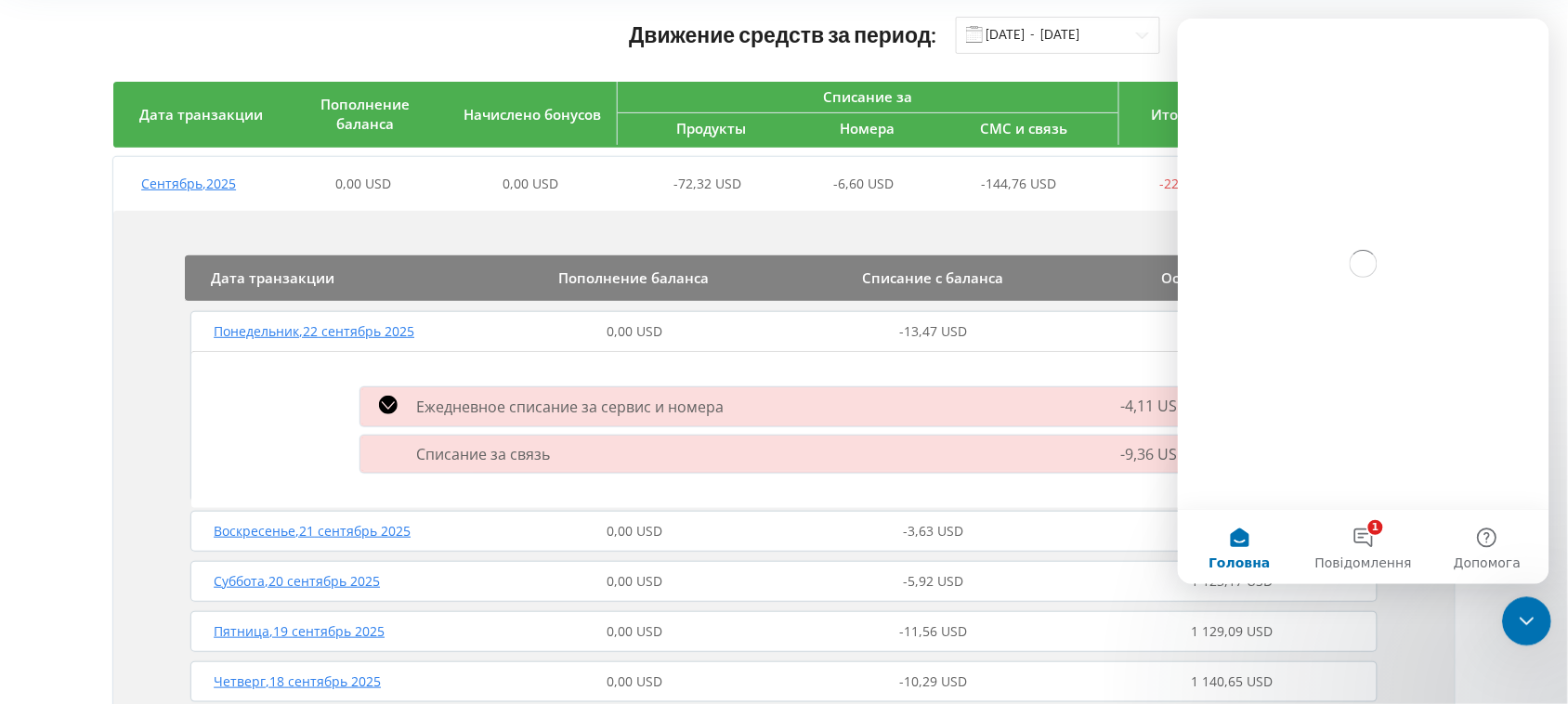
scroll to position [0, 0]
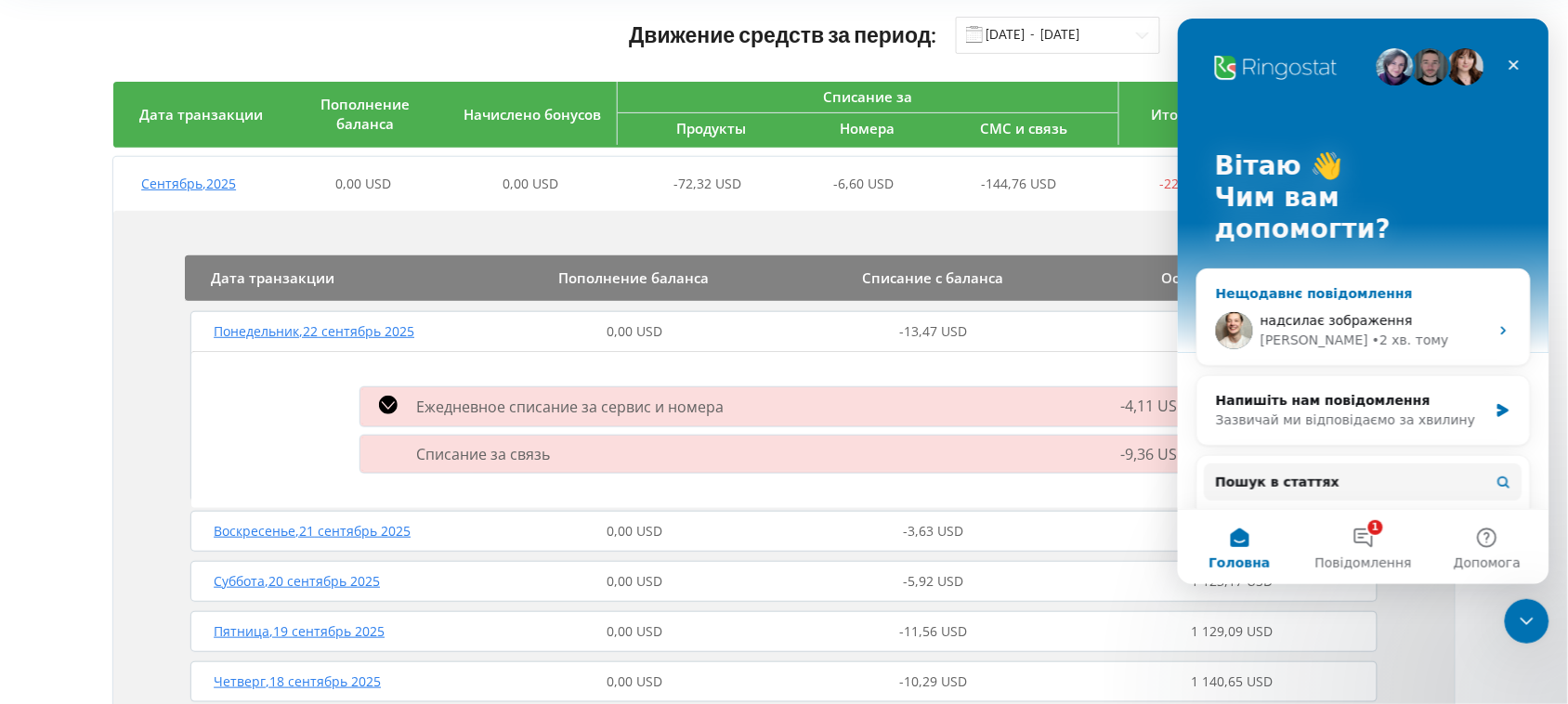
click at [1433, 311] on div "надсилає зображення" at bounding box center [1373, 320] width 228 height 19
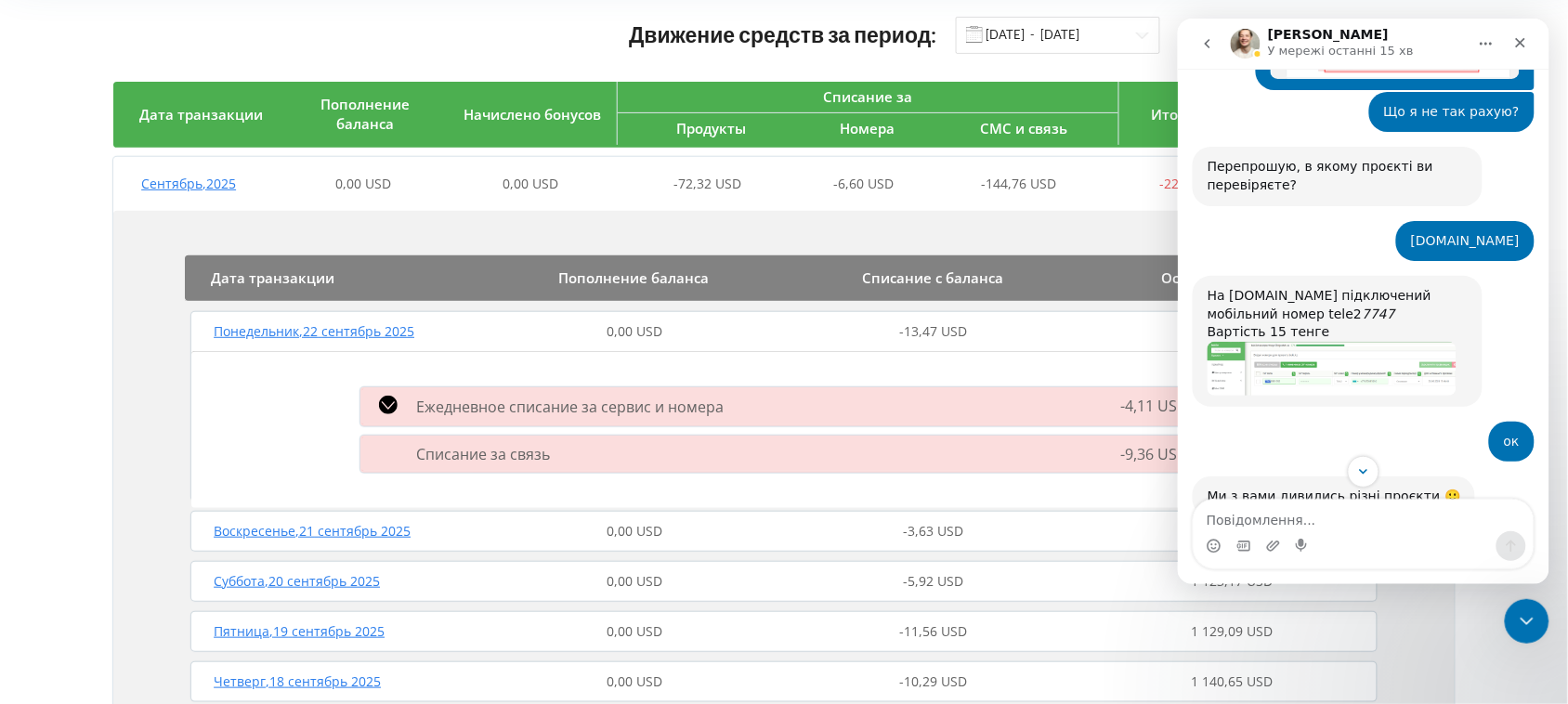
scroll to position [2816, 0]
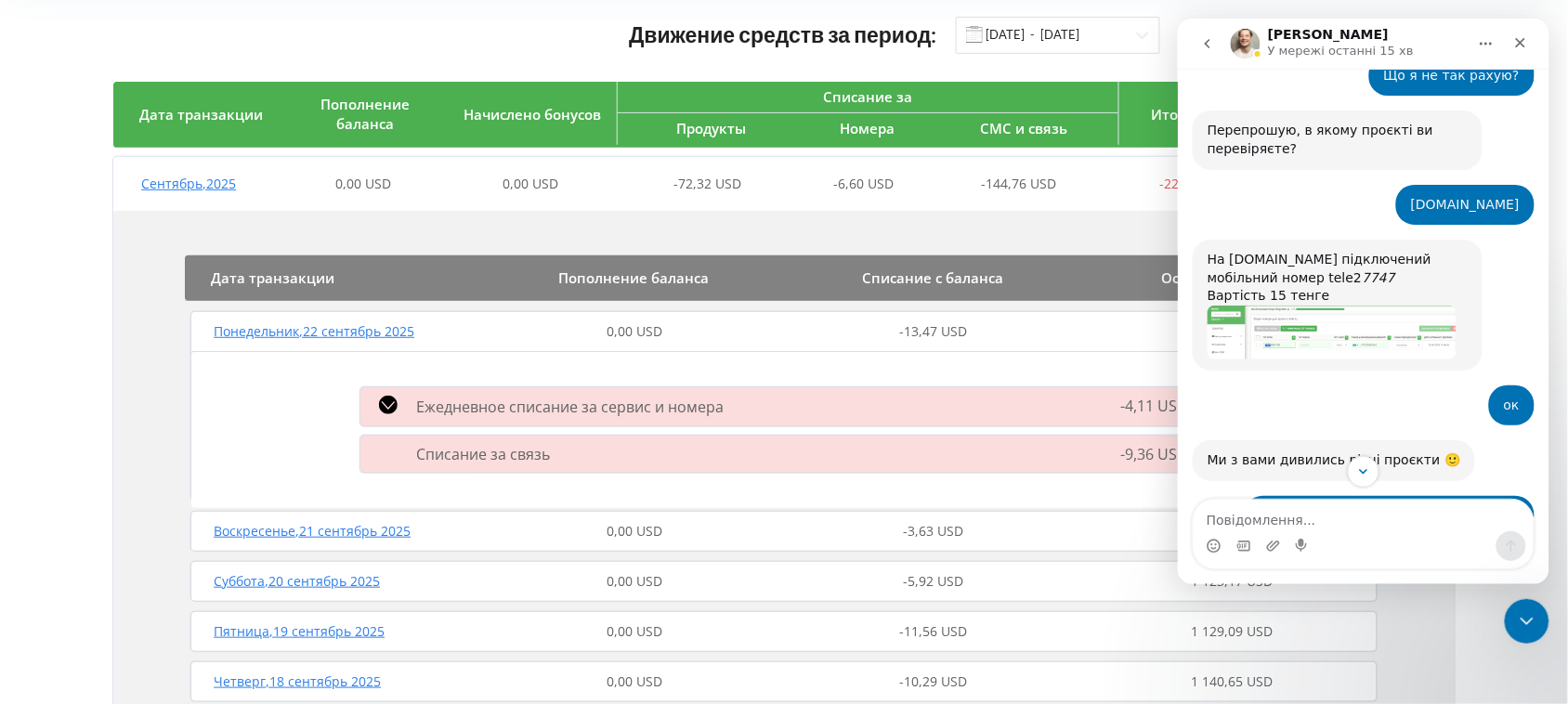
click at [1318, 305] on img "Vladyslav каже…" at bounding box center [1331, 331] width 249 height 53
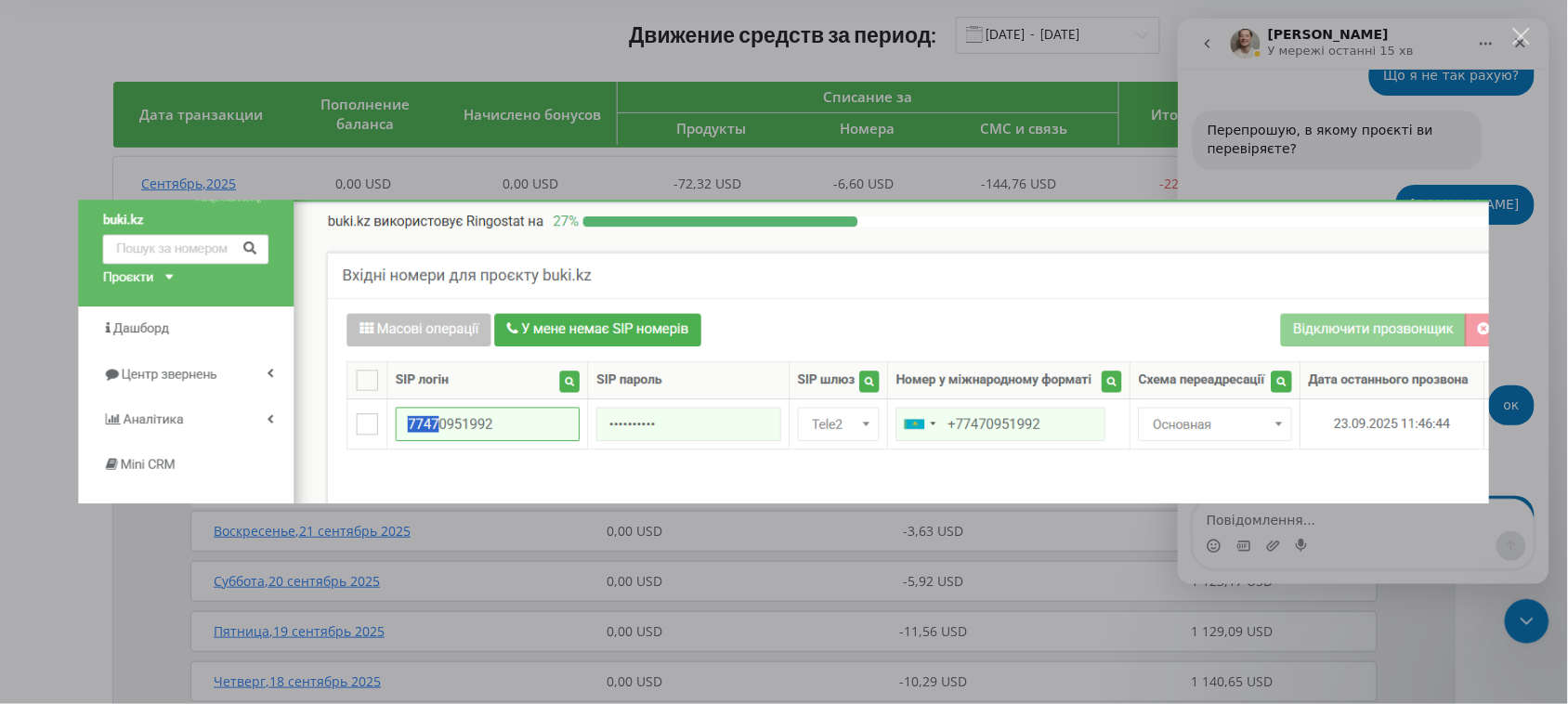
click at [0, 219] on div "Месенджер Intercom" at bounding box center [784, 352] width 1568 height 704
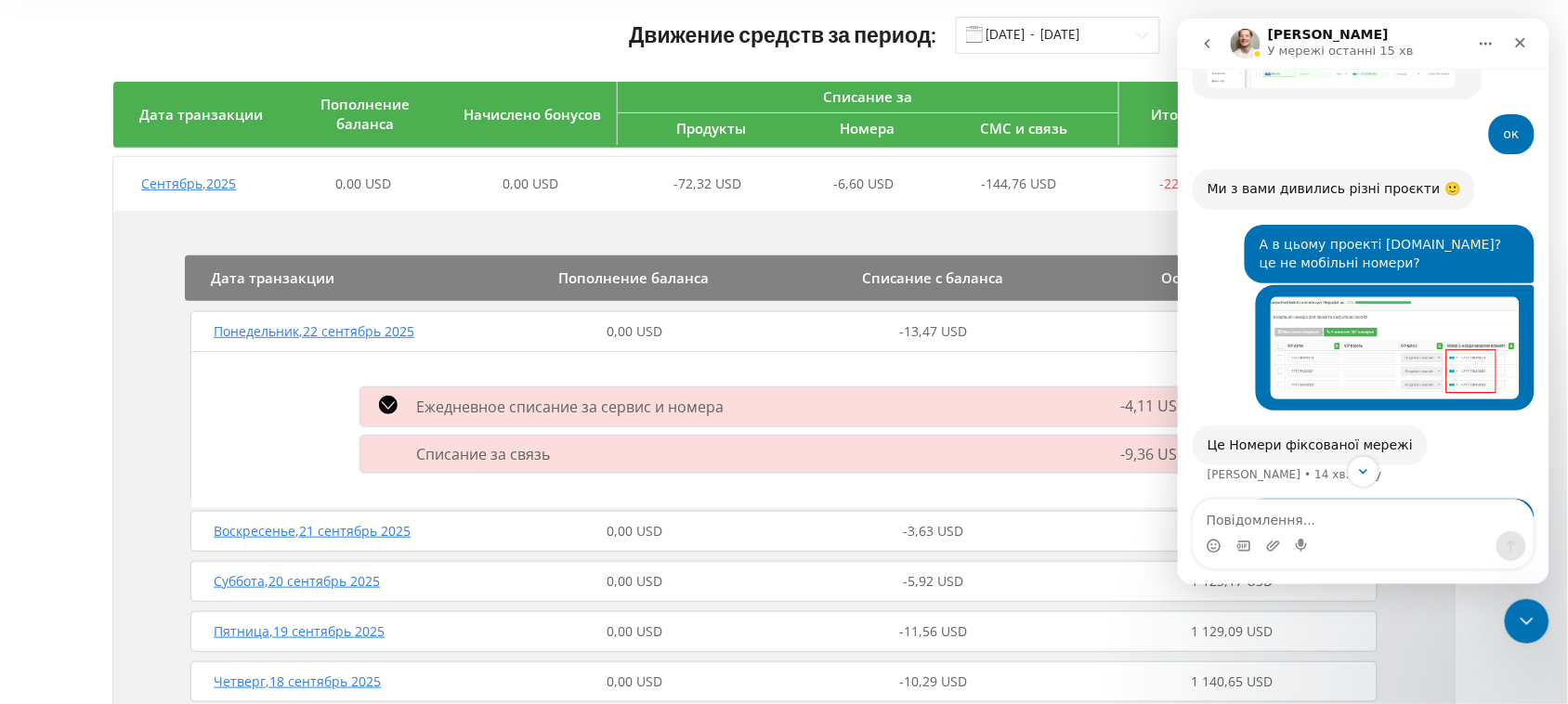
scroll to position [3048, 0]
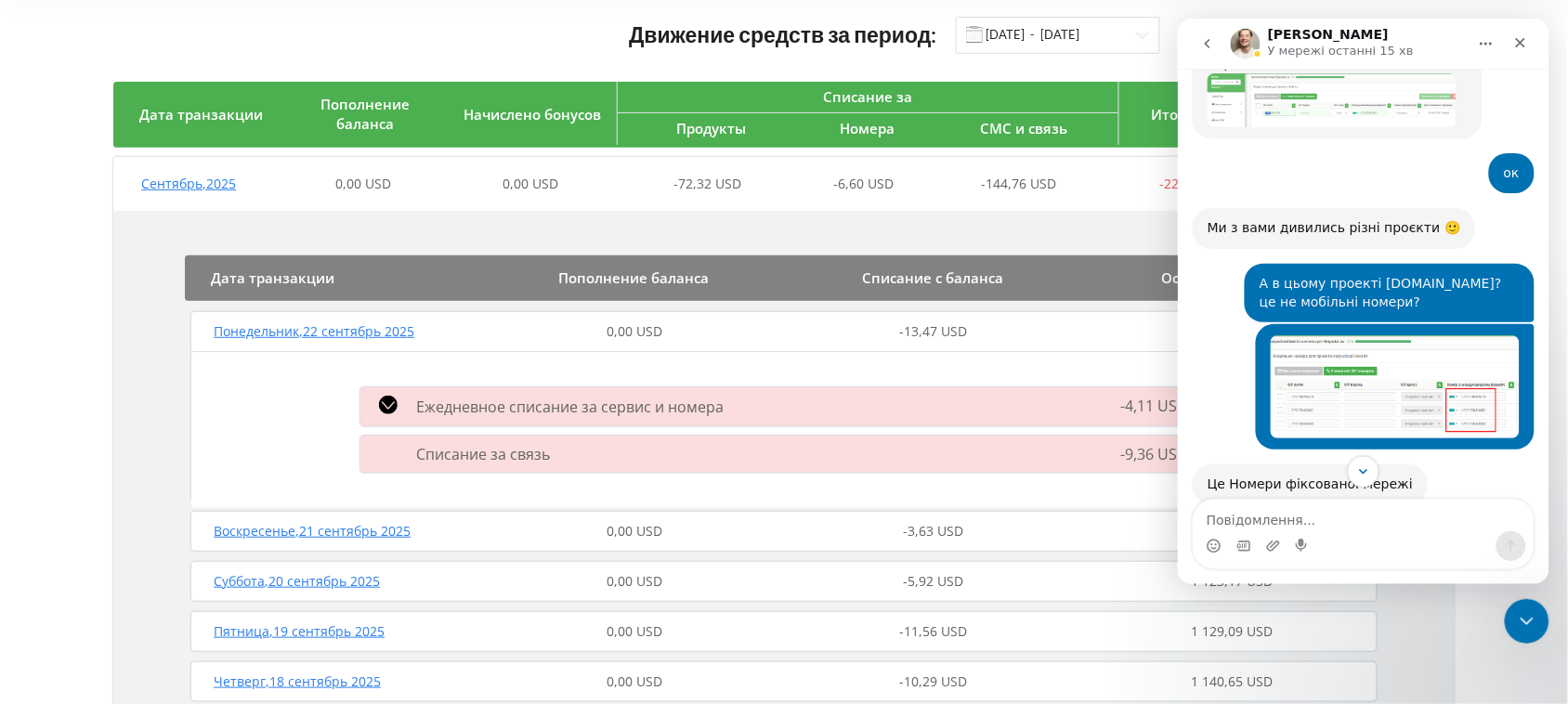
click at [1414, 334] on img "Кирилл каже…" at bounding box center [1394, 386] width 249 height 103
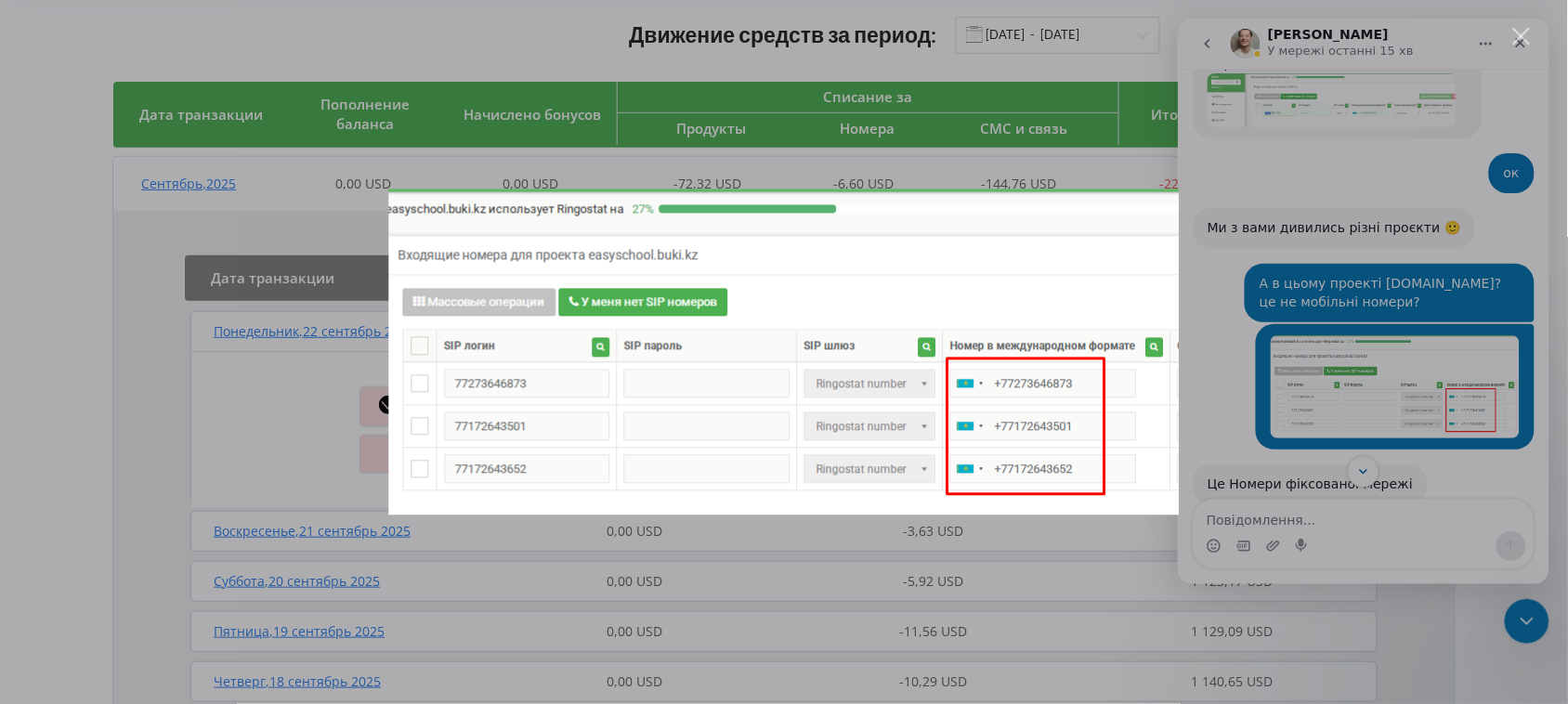
click at [1524, 40] on div "Закрити" at bounding box center [1522, 37] width 17 height 17
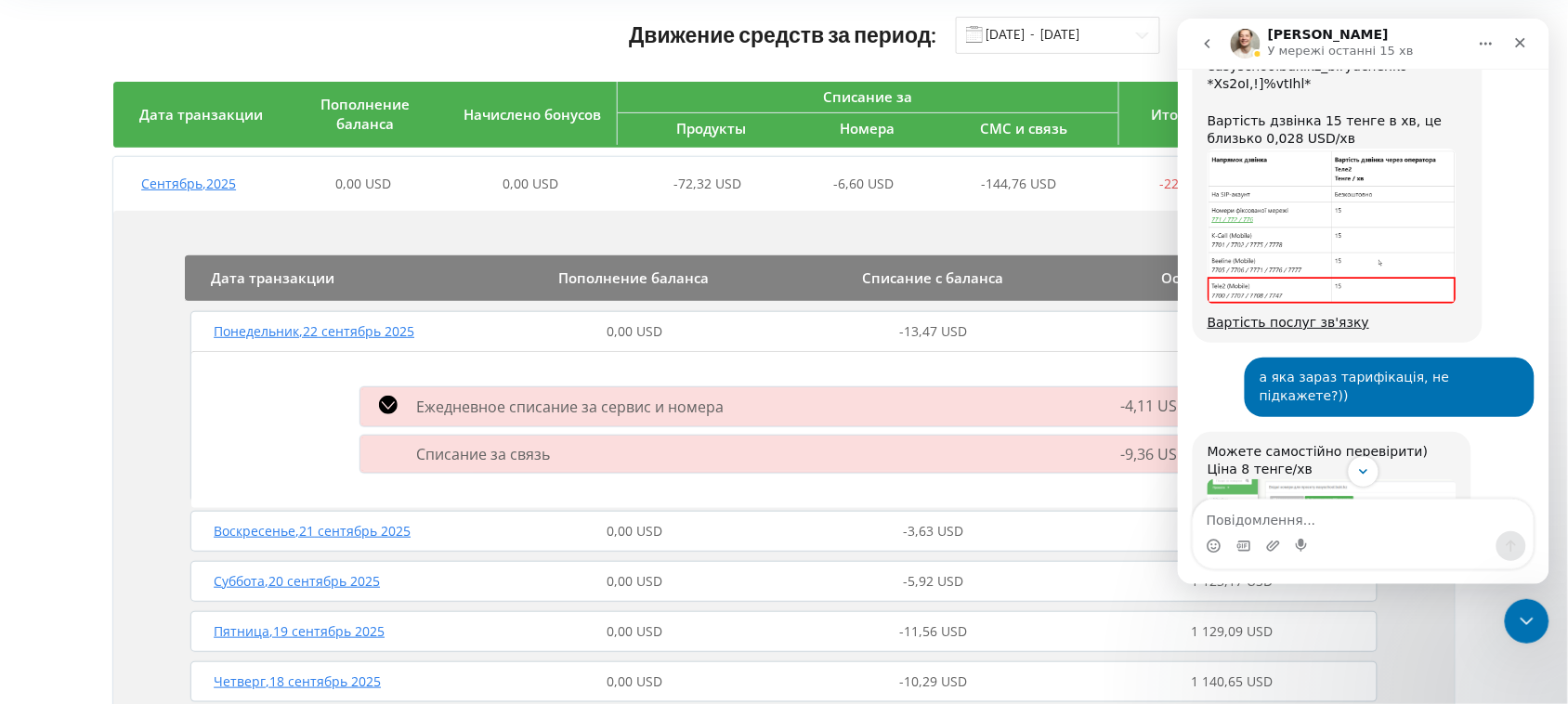
scroll to position [1423, 0]
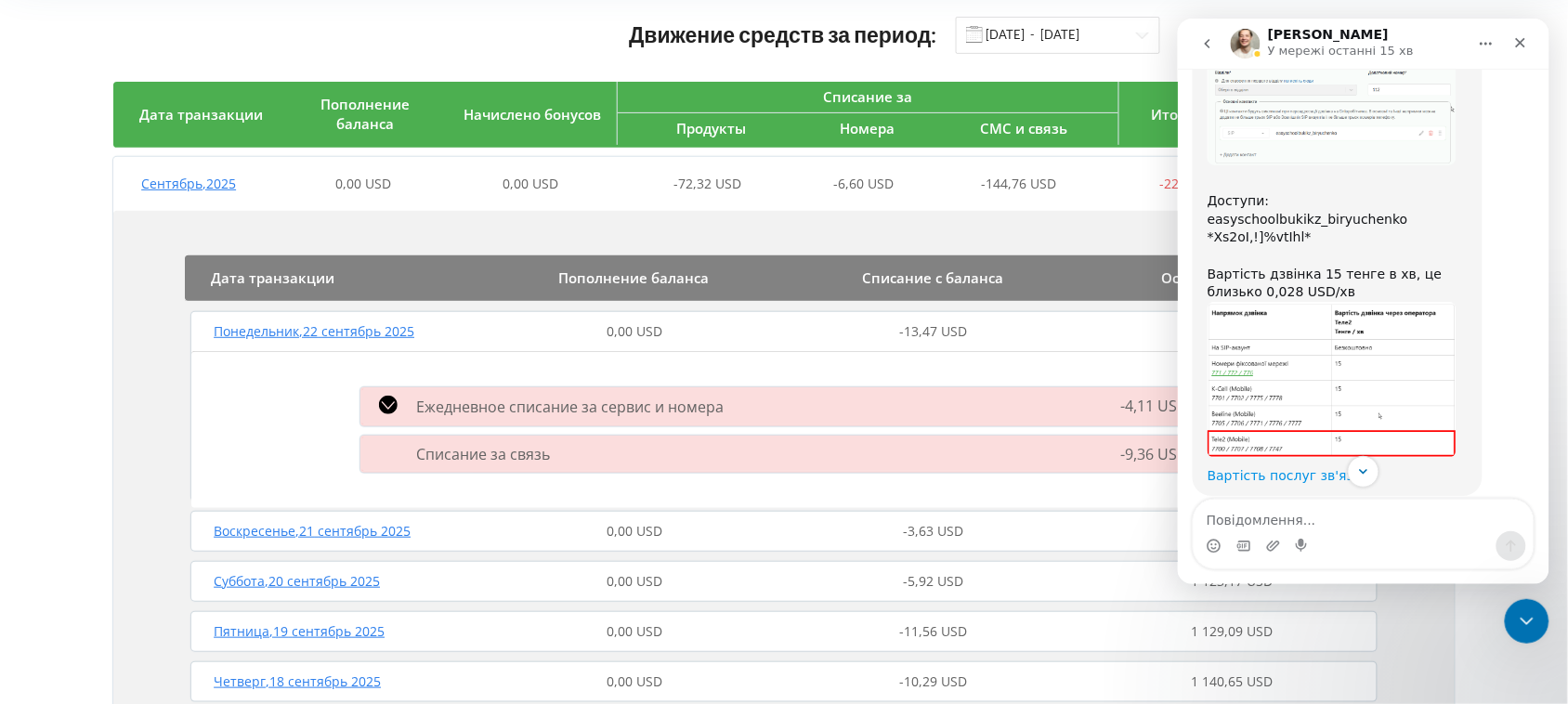
click at [1281, 467] on link "Вартість послуг зв'язку" at bounding box center [1287, 474] width 161 height 15
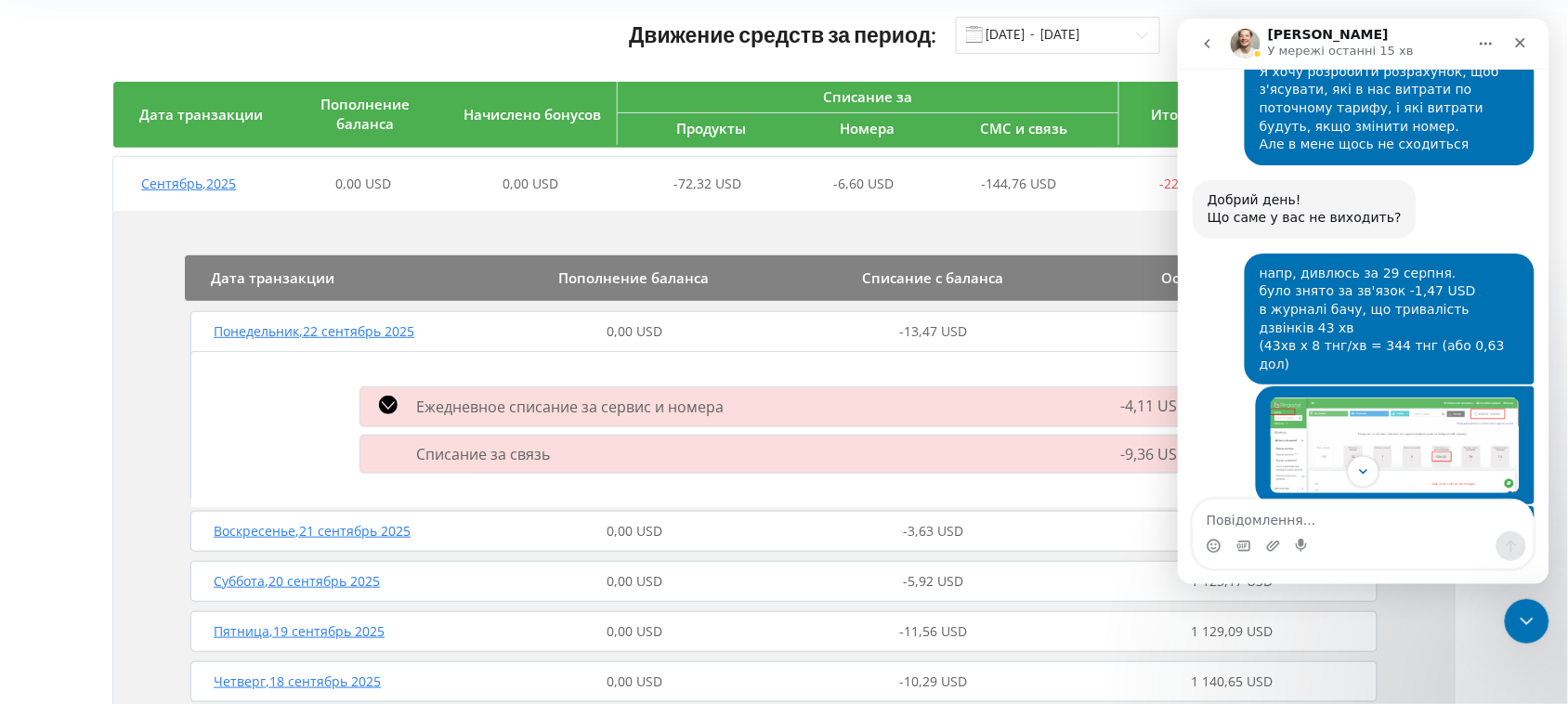
scroll to position [2254, 0]
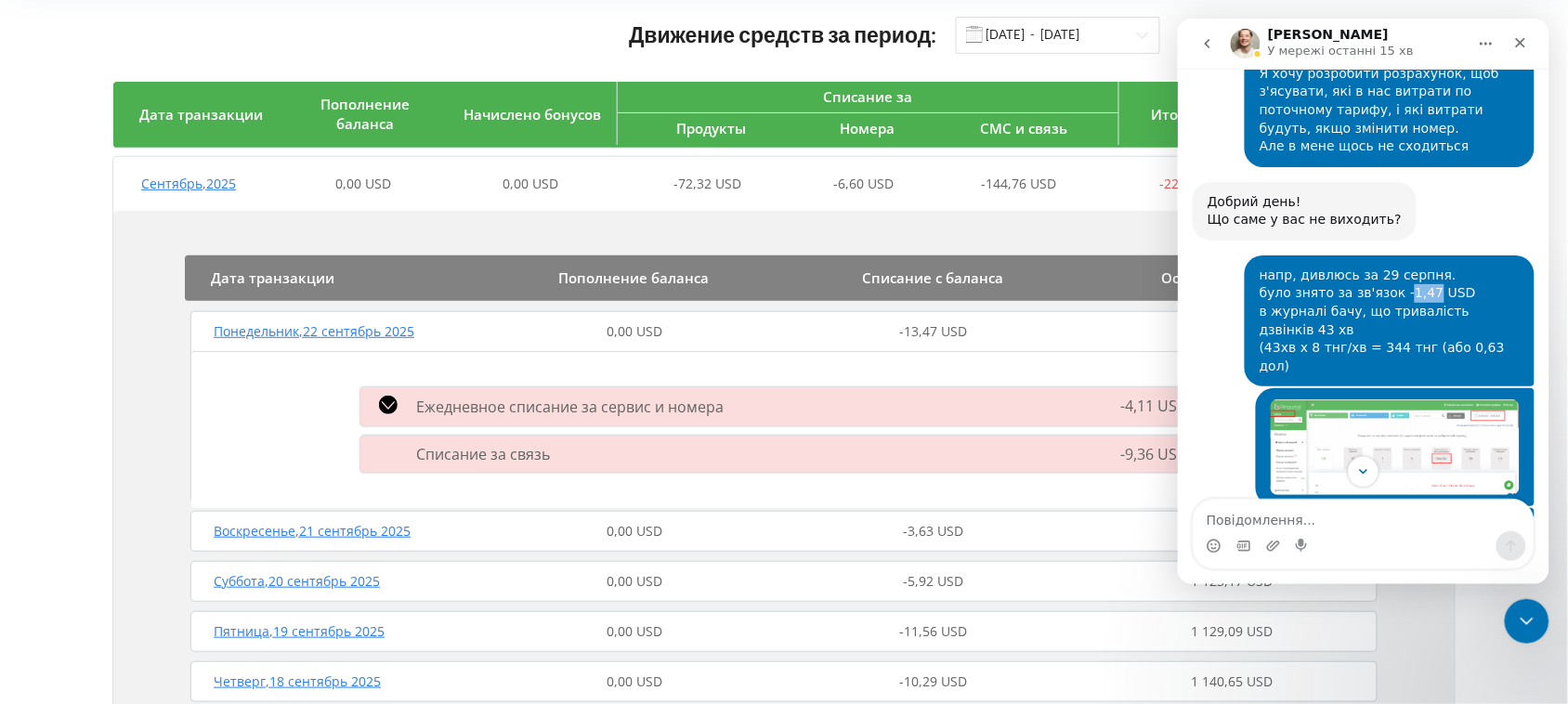
drag, startPoint x: 1380, startPoint y: 182, endPoint x: 1406, endPoint y: 187, distance: 26.5
click at [1406, 266] on div "напр, дивлюсь за 29 серпня. було знято за зв'язок -1,47 USD в журналі бачу, що …" at bounding box center [1388, 320] width 260 height 110
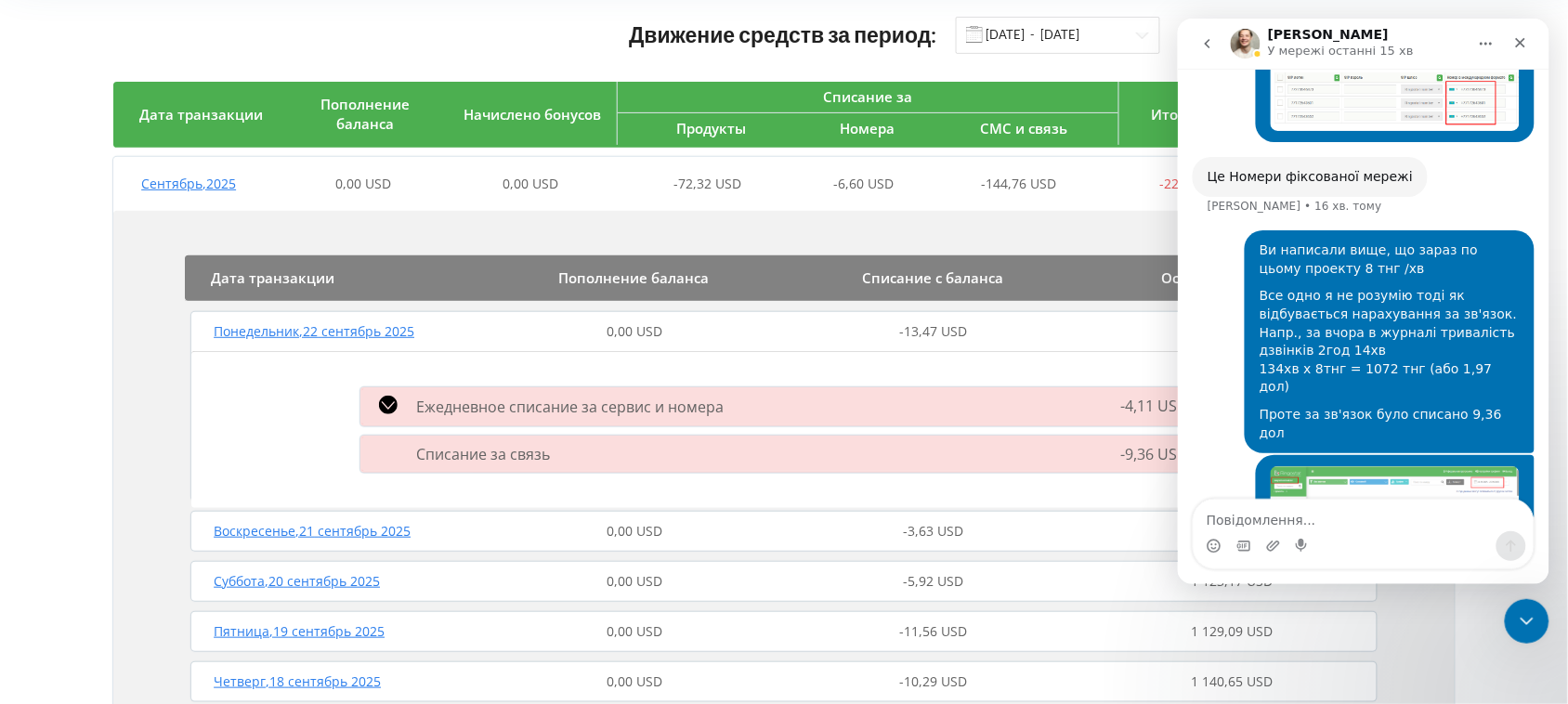
scroll to position [3415, 0]
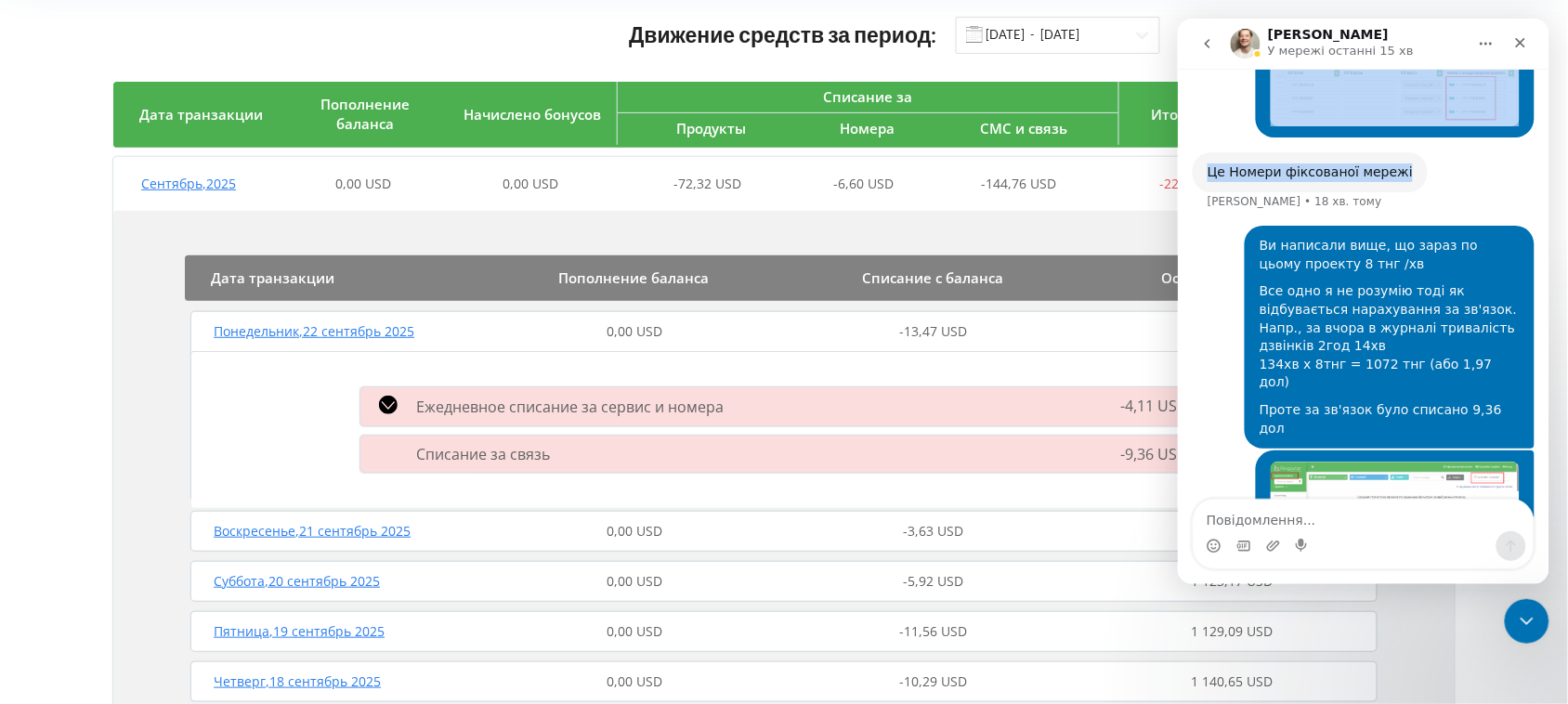
drag, startPoint x: 1419, startPoint y: 34, endPoint x: 1453, endPoint y: 86, distance: 62.1
click at [1453, 86] on div "Vladyslav У мережі останні 15 хв Ringostat щодня допомагає бізнесу ефективніше …" at bounding box center [1362, 300] width 372 height 566
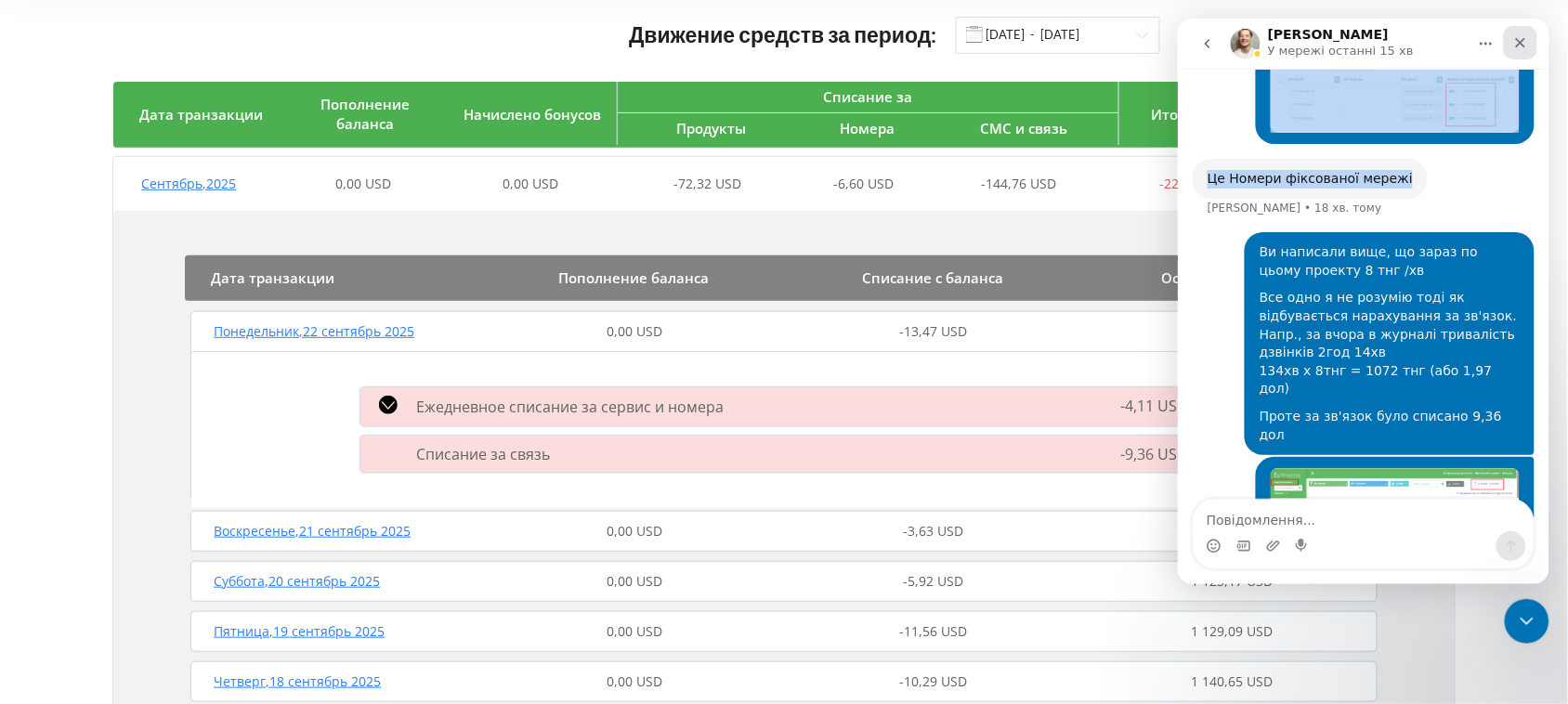
click at [1518, 34] on icon "Закрити" at bounding box center [1519, 41] width 15 height 15
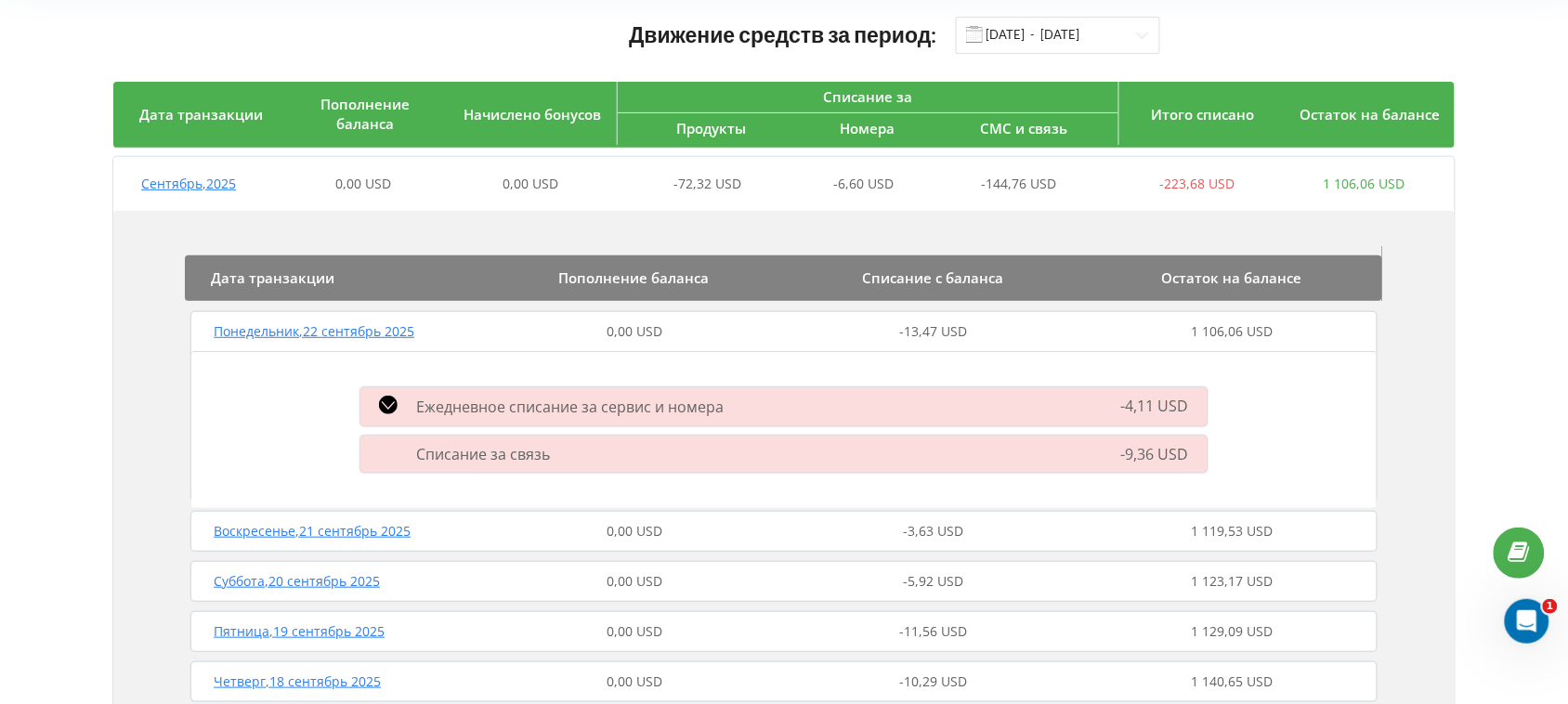
scroll to position [3397, 0]
click at [550, 452] on div "Списание за связь" at bounding box center [648, 453] width 597 height 20
click at [1173, 453] on span "-9,36 USD" at bounding box center [1155, 454] width 68 height 20
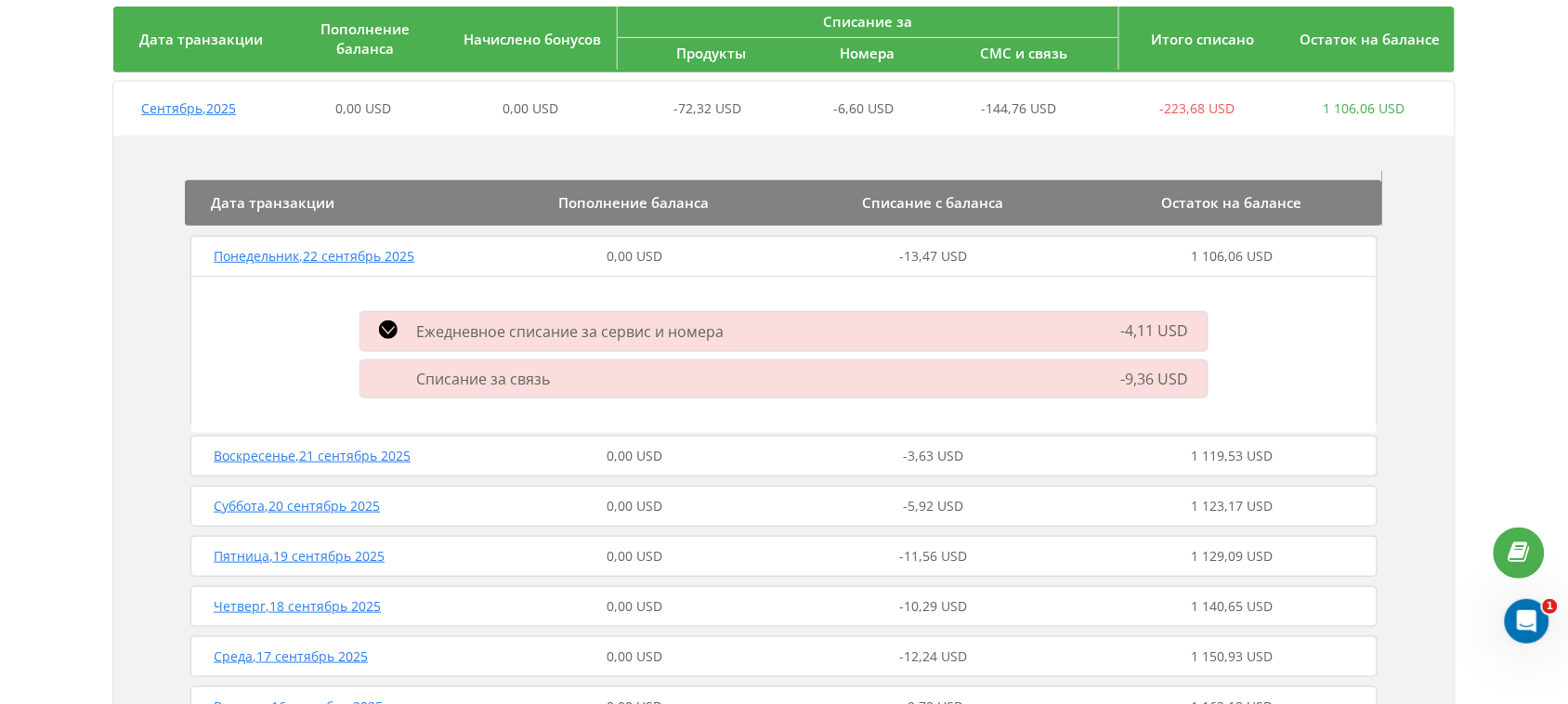
scroll to position [232, 0]
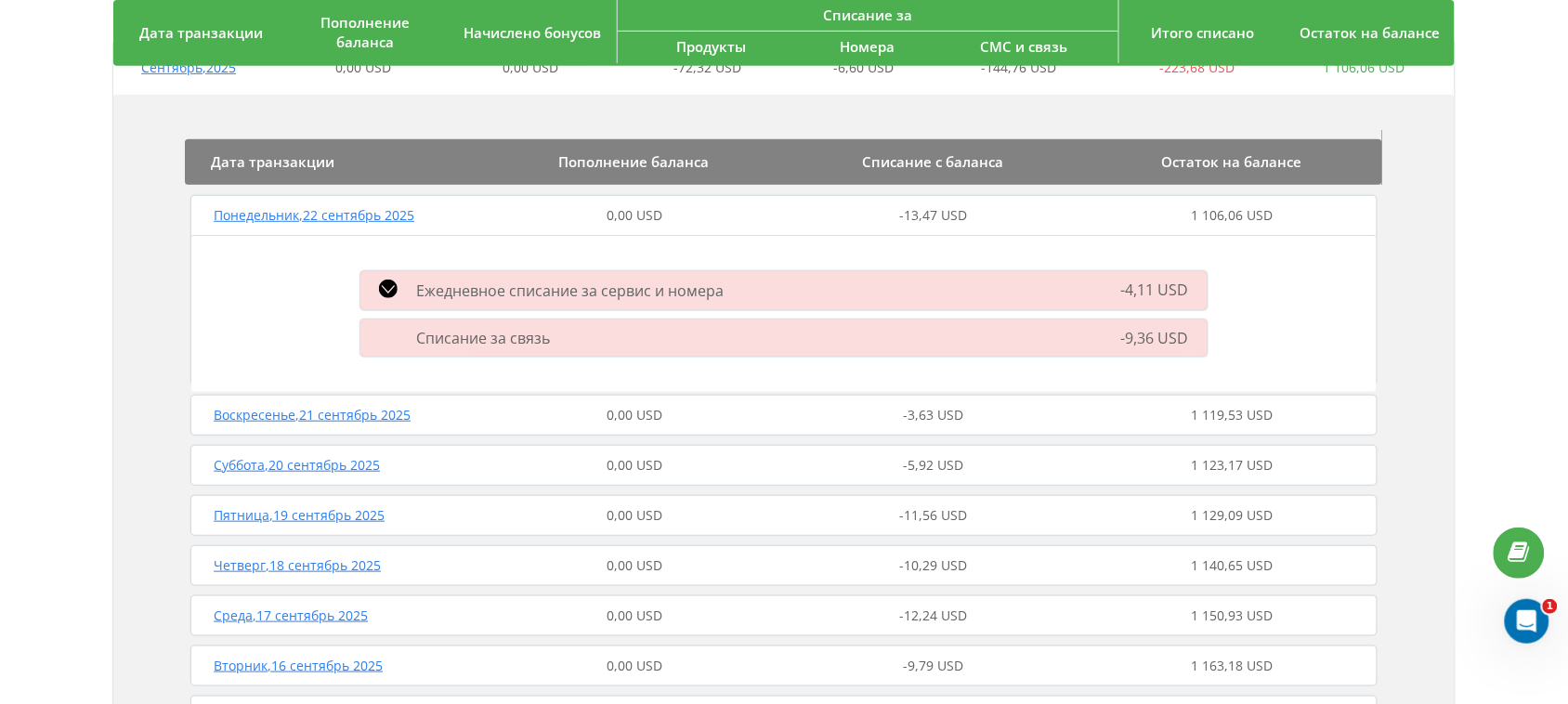
click at [249, 219] on span "Понедельник , 22 сентябрь 2025" at bounding box center [314, 215] width 201 height 17
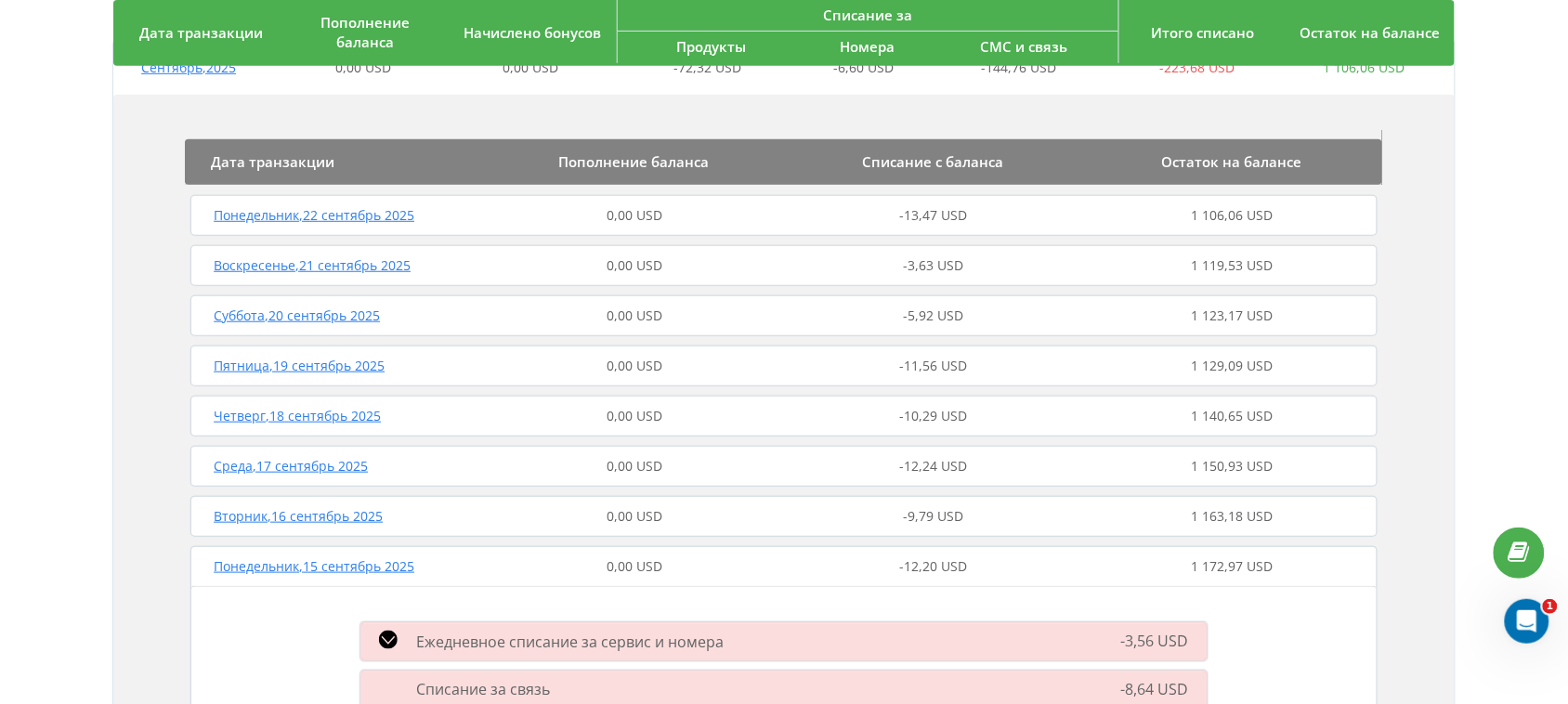
click at [312, 317] on span "Суббота , 20 сентябрь 2025" at bounding box center [296, 316] width 166 height 17
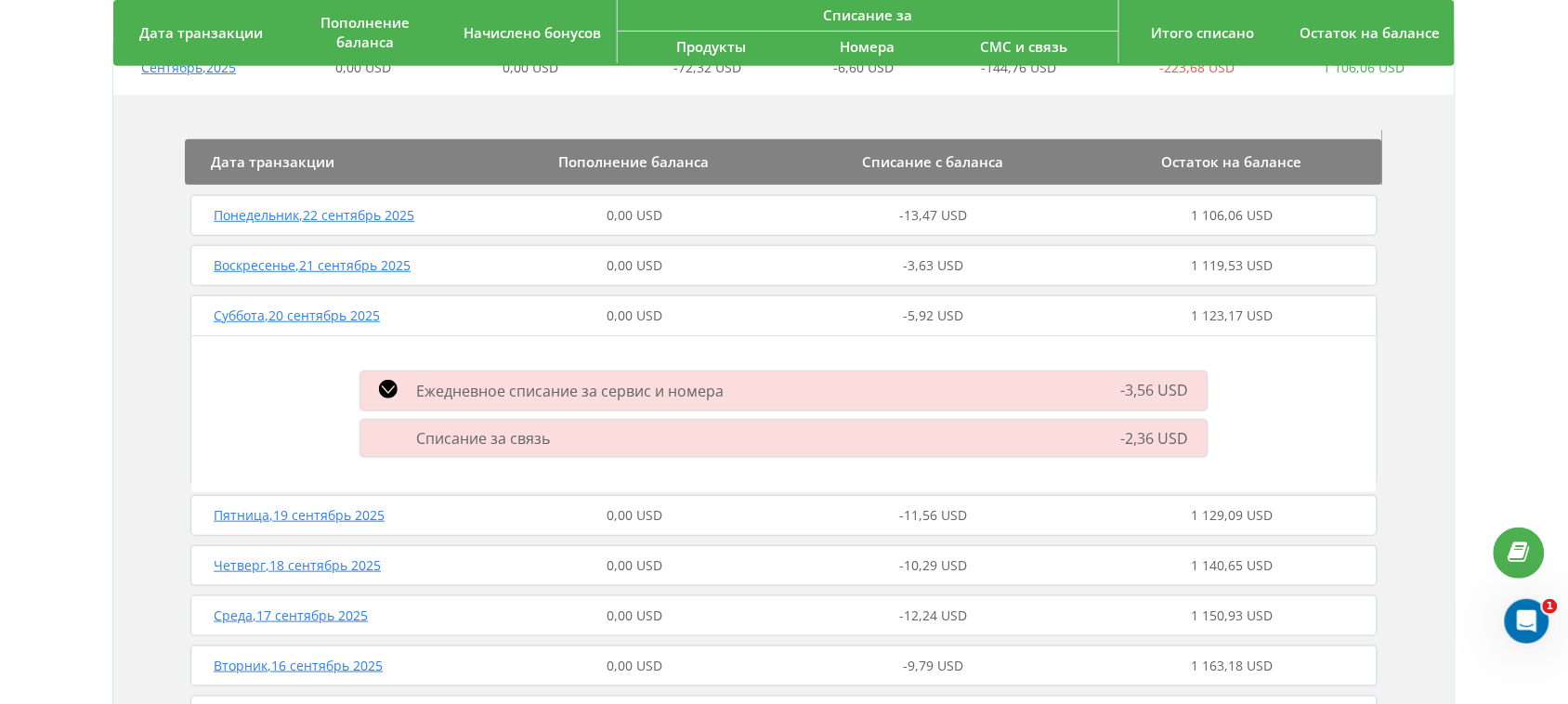
click at [920, 417] on div "Списание за связь -2,36 USD" at bounding box center [784, 439] width 870 height 47
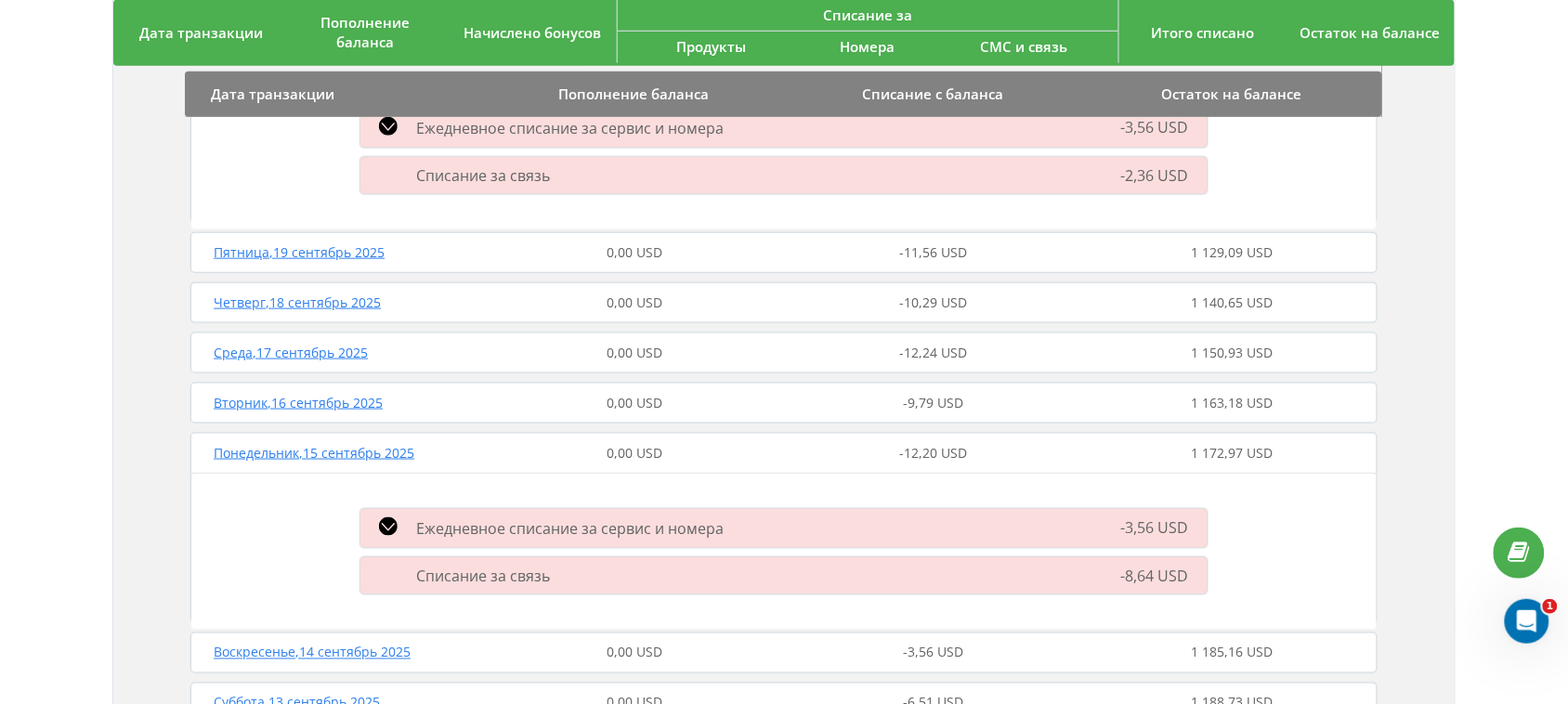
scroll to position [464, 0]
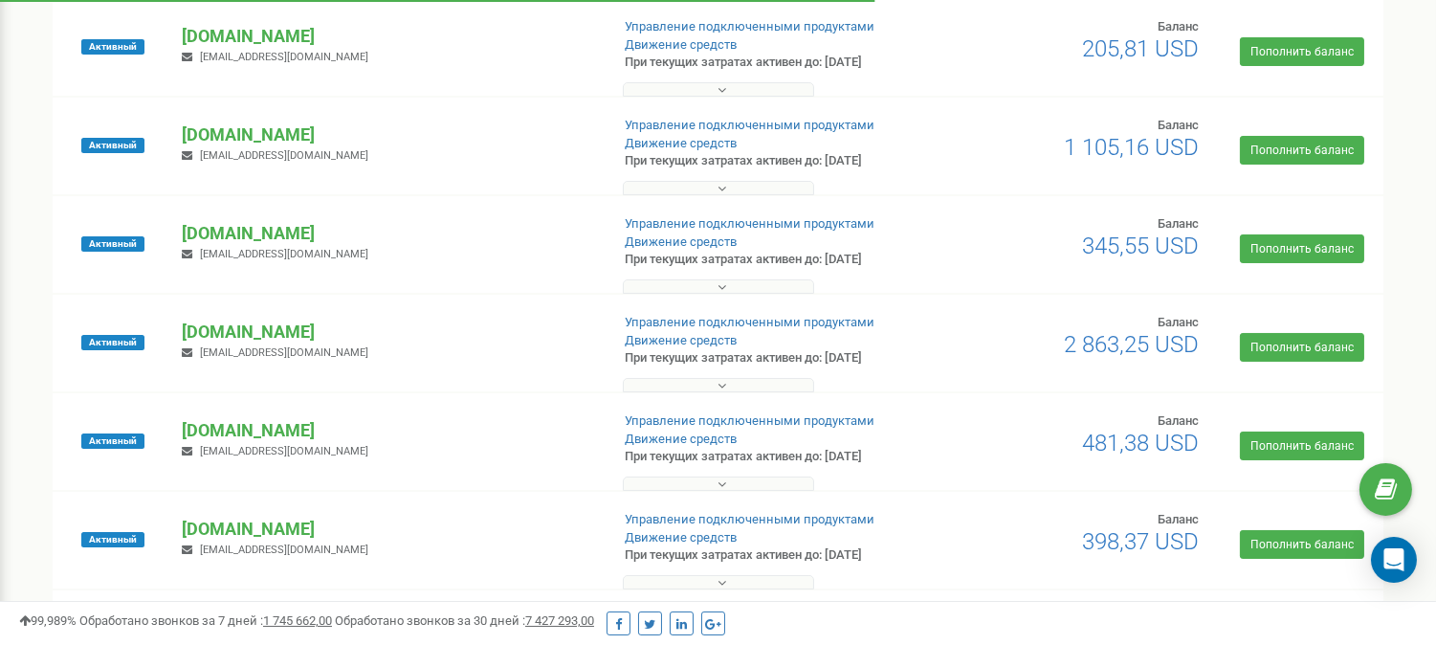
click at [222, 135] on p "[DOMAIN_NAME]" at bounding box center [387, 134] width 411 height 25
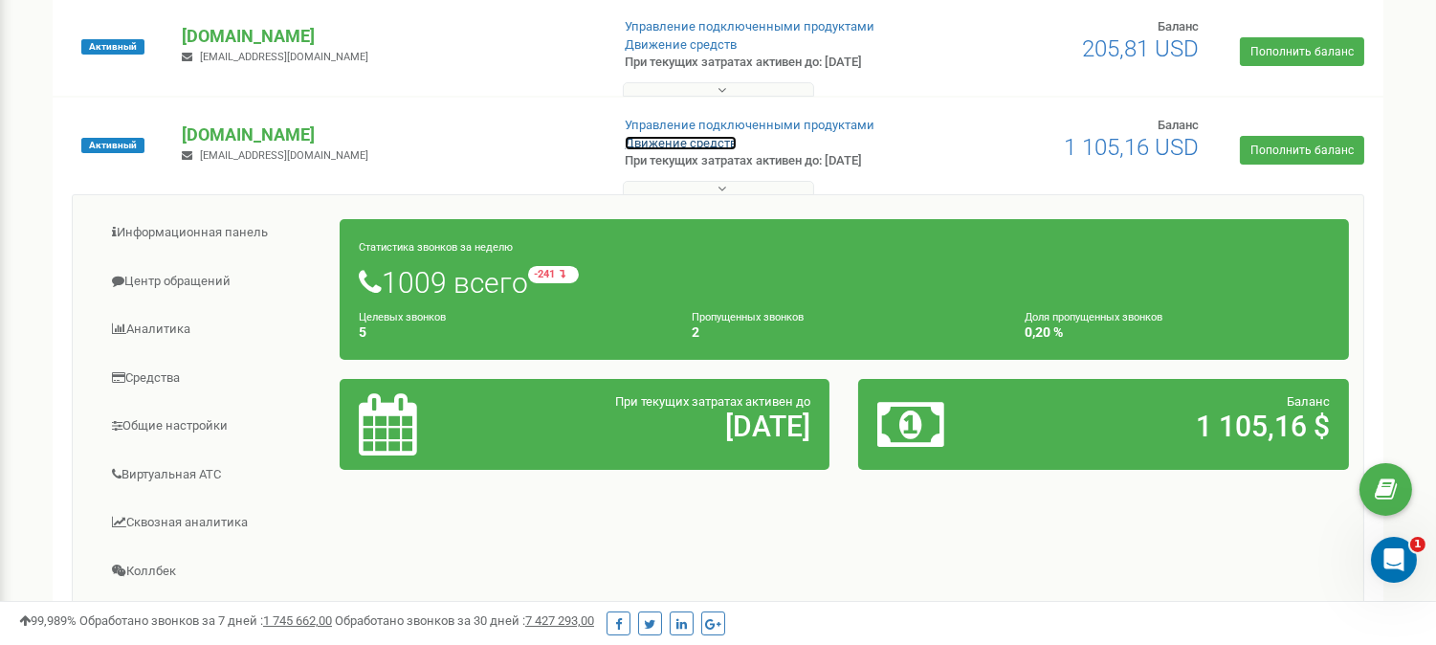
click at [681, 140] on link "Движение средств" at bounding box center [681, 143] width 112 height 14
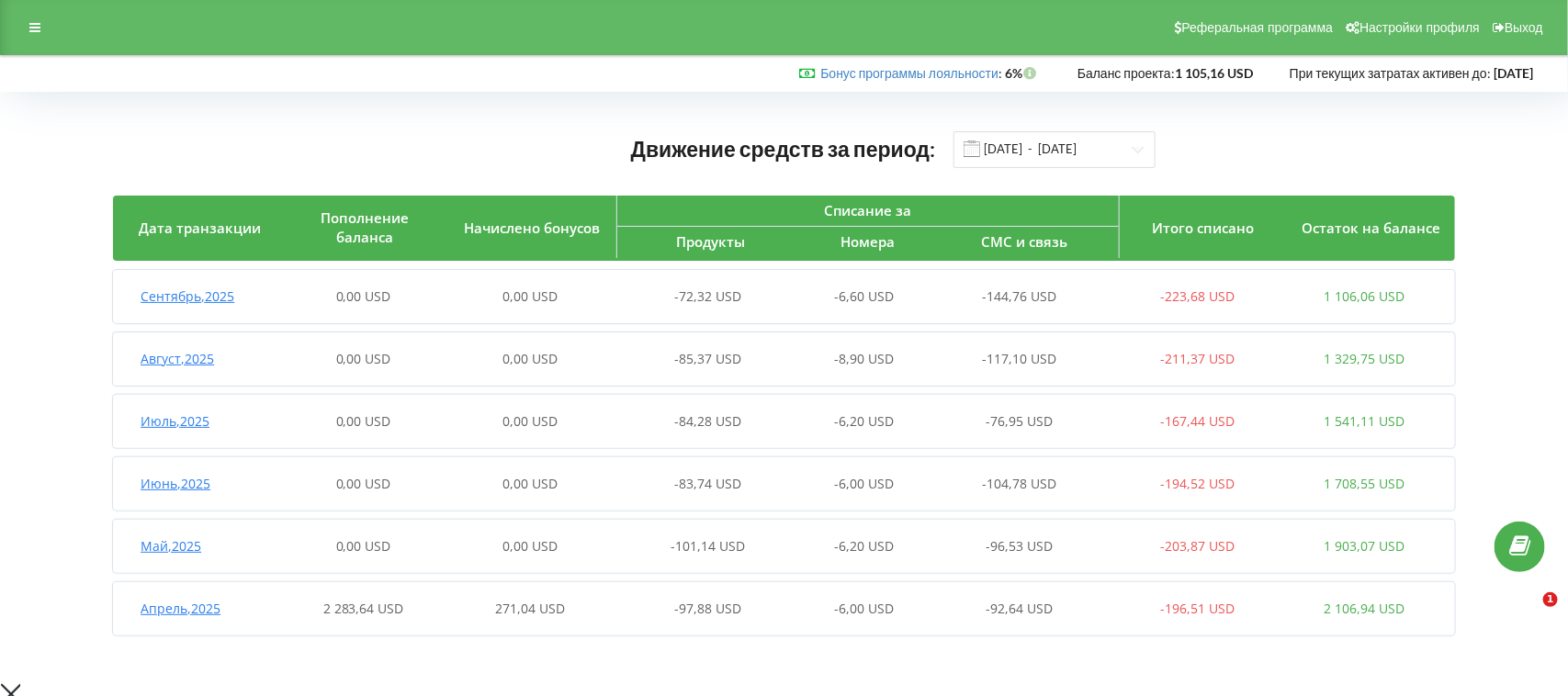
click at [206, 295] on span "Сентябрь , 2025" at bounding box center [187, 296] width 94 height 17
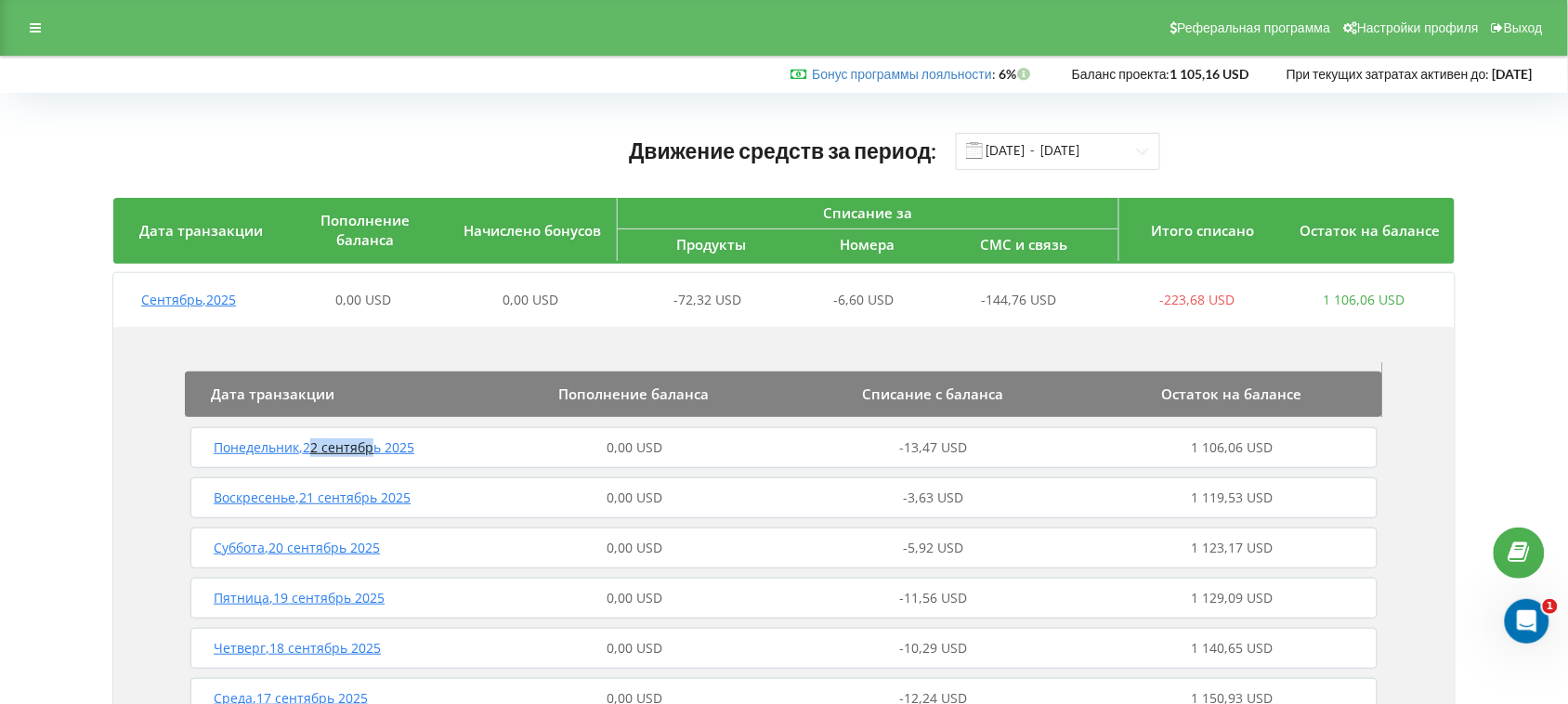
drag, startPoint x: 313, startPoint y: 446, endPoint x: 373, endPoint y: 448, distance: 60.0
click at [373, 448] on span "Понедельник , 22 сентябрь 2025" at bounding box center [314, 448] width 201 height 17
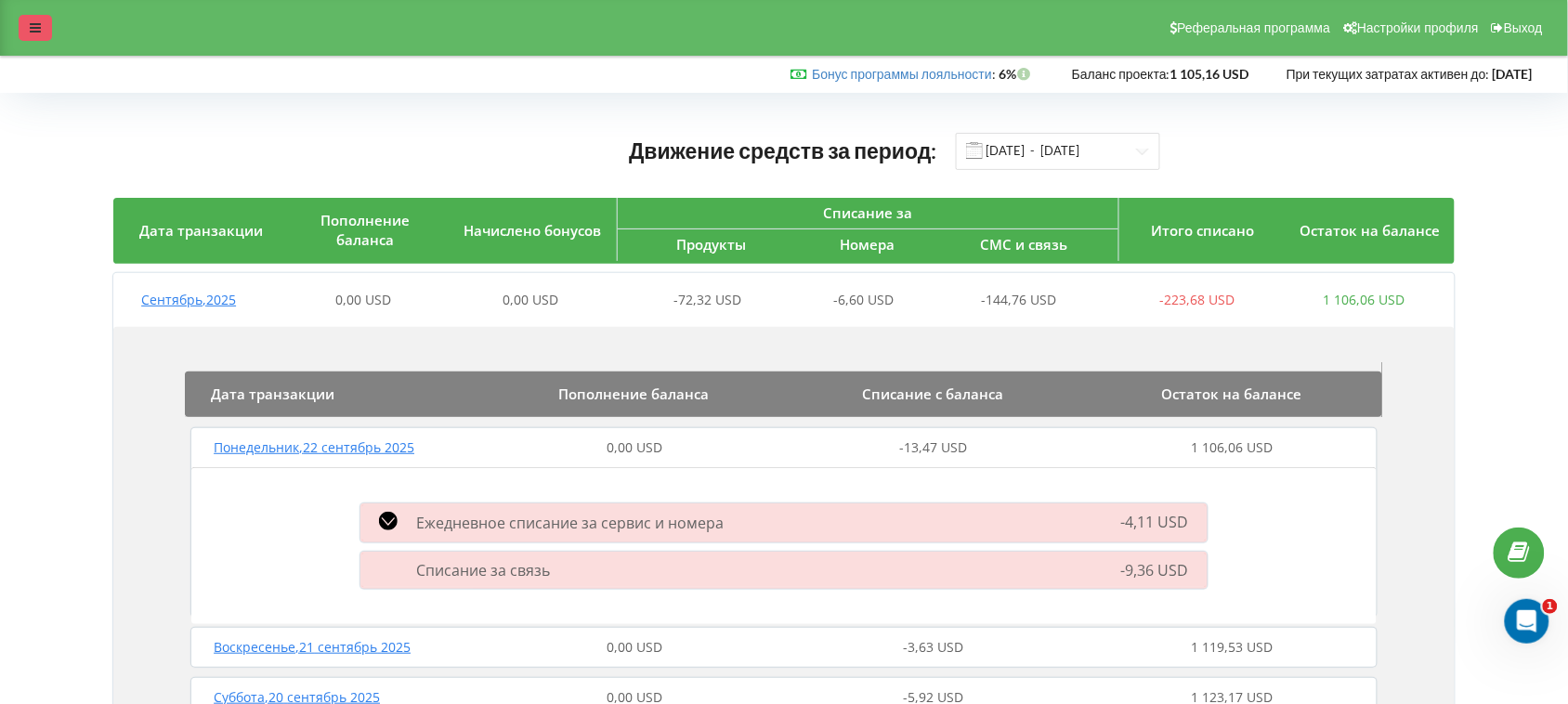
click at [29, 15] on div "Реферальная программа Настройки профиля Выход" at bounding box center [784, 27] width 1568 height 55
click at [32, 37] on div at bounding box center [35, 27] width 33 height 26
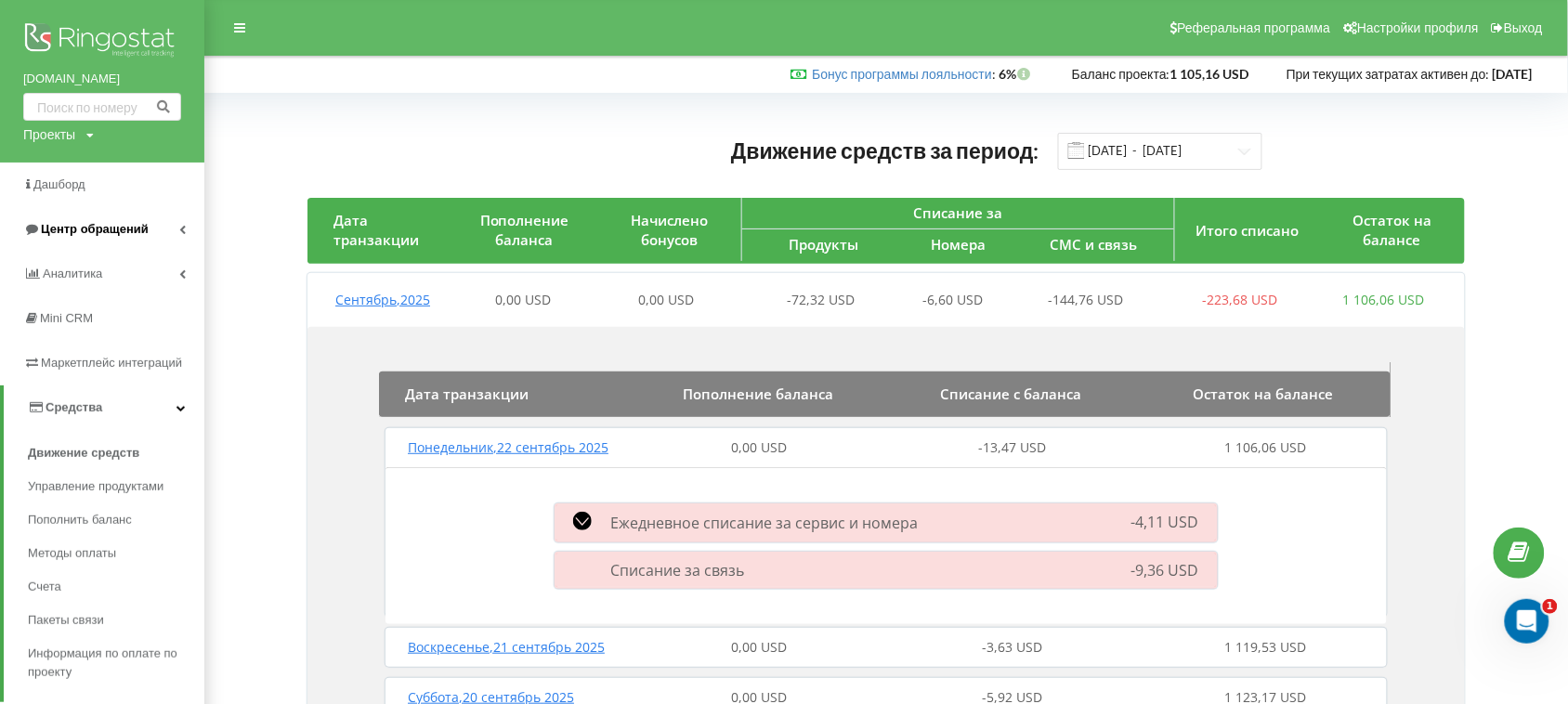
click at [80, 225] on span "Центр обращений" at bounding box center [94, 229] width 108 height 14
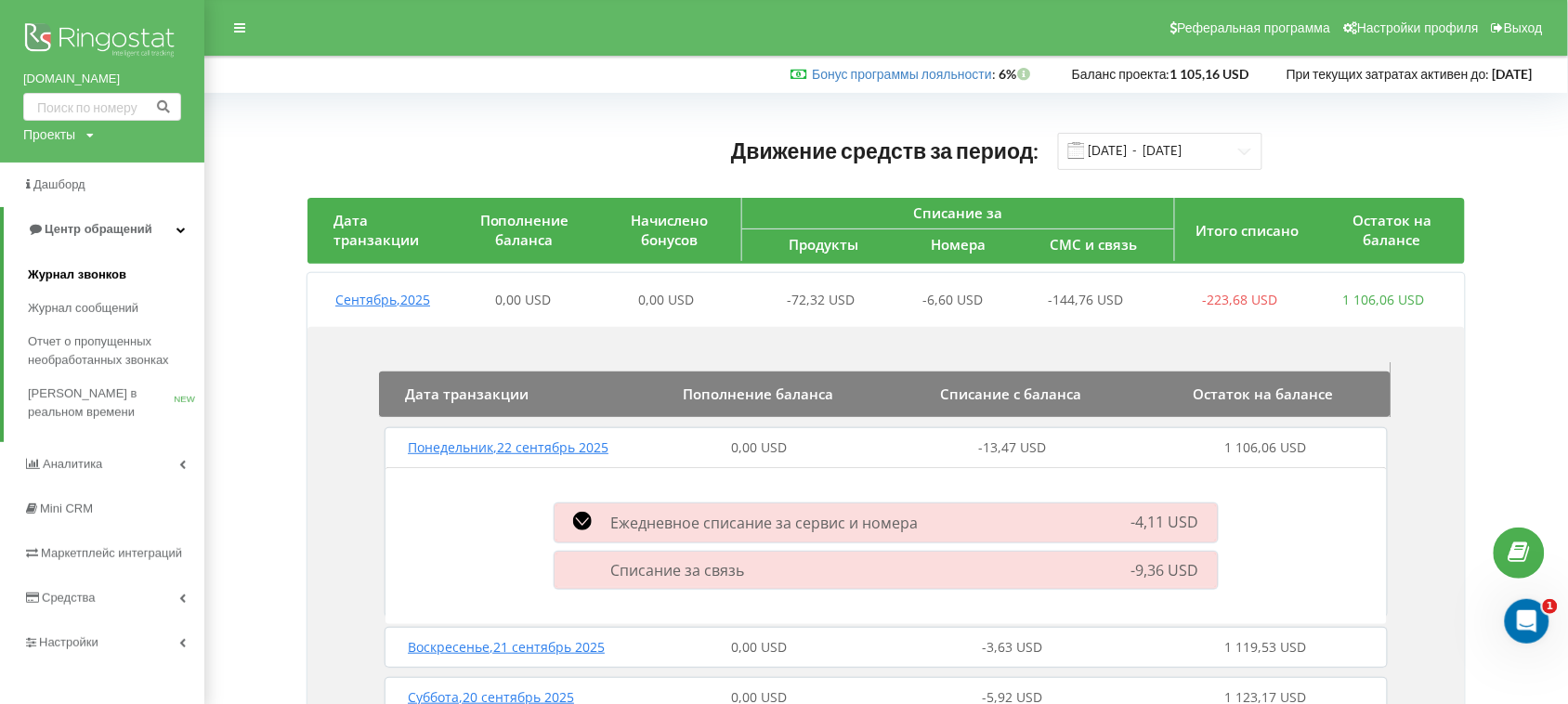
click at [76, 268] on span "Журнал звонков" at bounding box center [77, 275] width 98 height 18
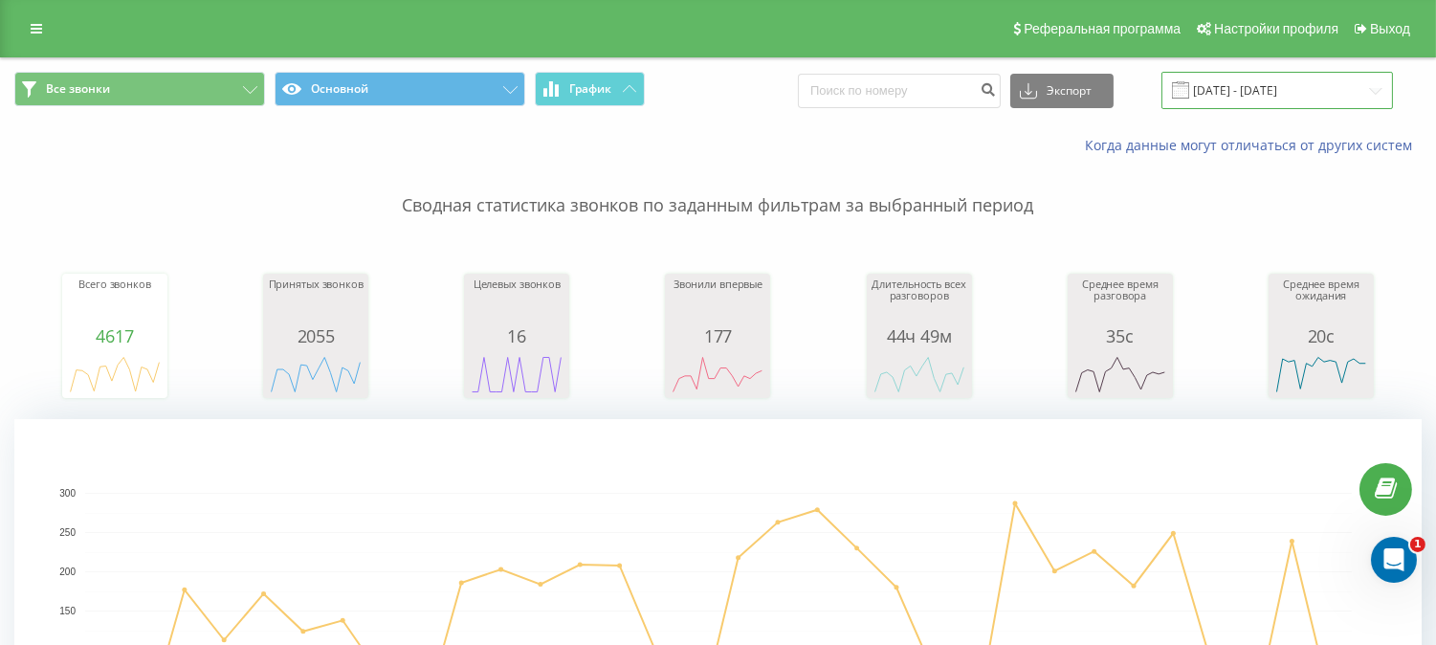
click at [1376, 88] on input "[DATE] - [DATE]" at bounding box center [1277, 90] width 232 height 37
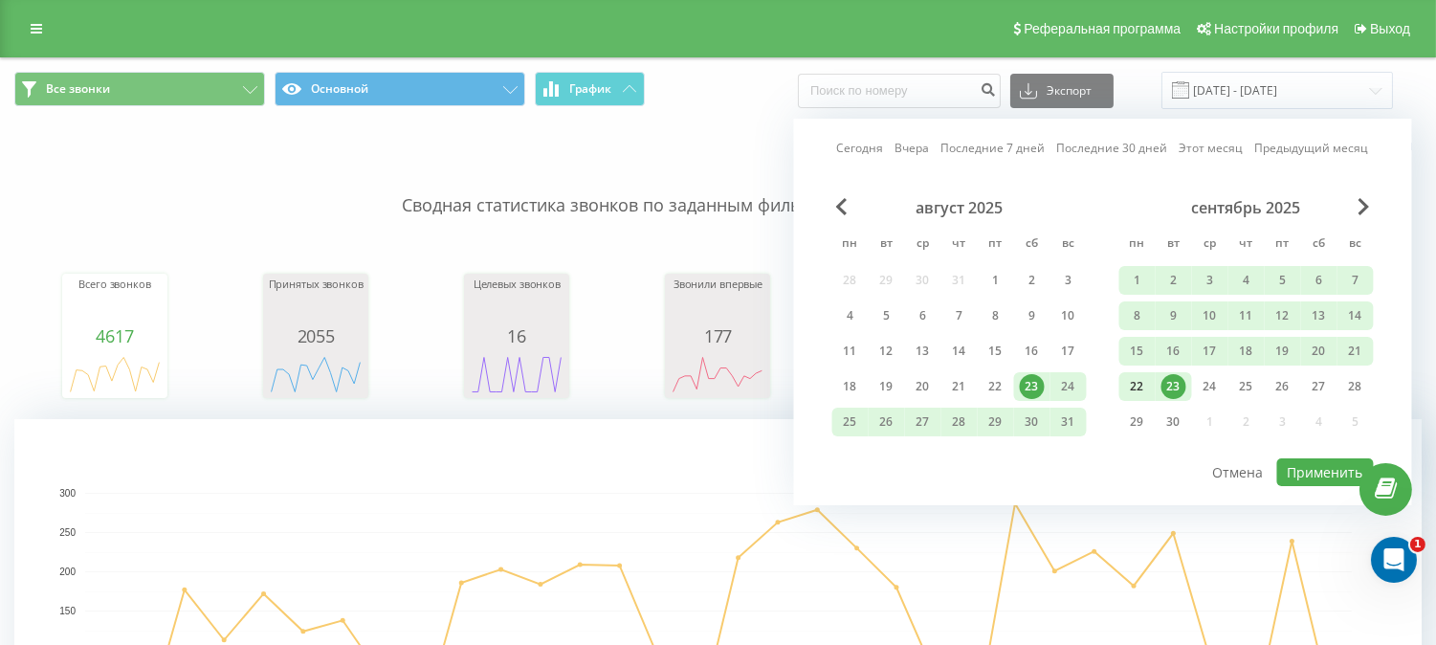
click at [1141, 381] on div "22" at bounding box center [1137, 386] width 25 height 25
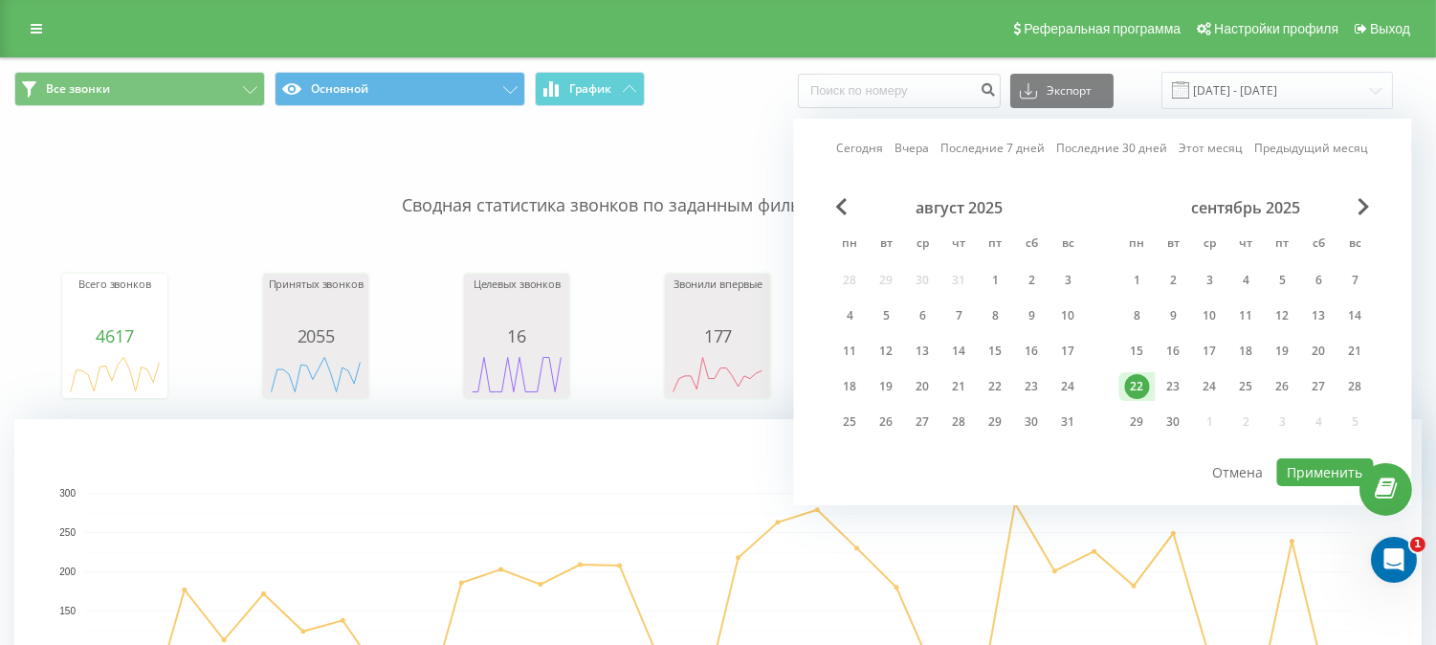
click at [1141, 381] on div "22" at bounding box center [1137, 386] width 25 height 25
click at [1326, 466] on button "Применить" at bounding box center [1325, 472] width 97 height 28
type input "22.09.2025 - 22.09.2025"
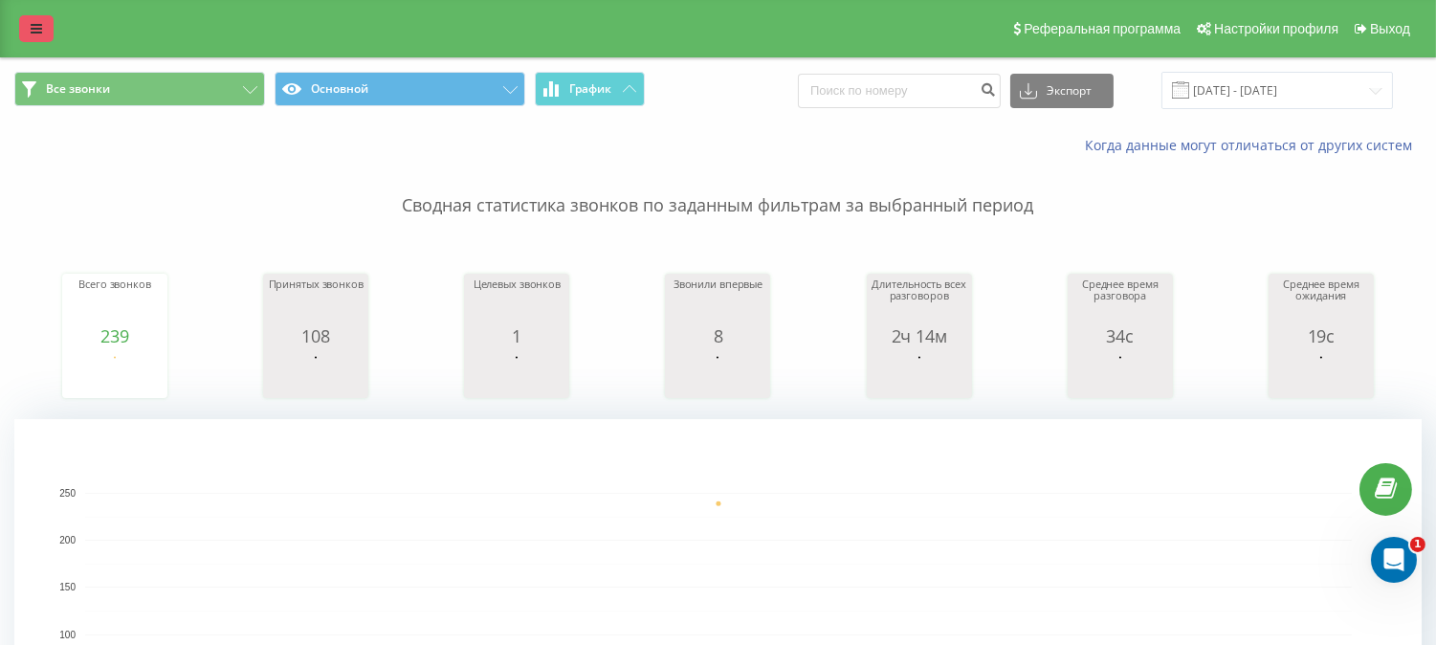
click at [36, 24] on icon at bounding box center [36, 28] width 11 height 13
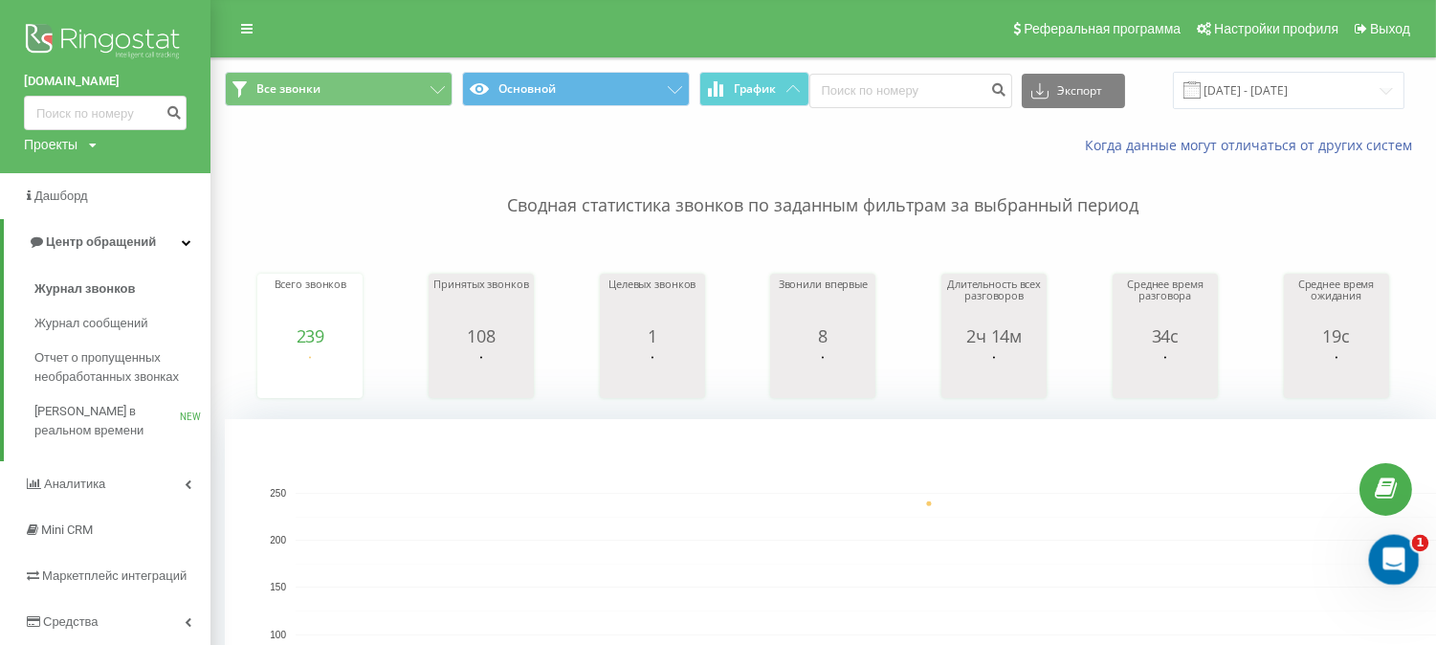
click at [1405, 550] on div "Відкрити програму для спілкування Intercom" at bounding box center [1391, 556] width 63 height 63
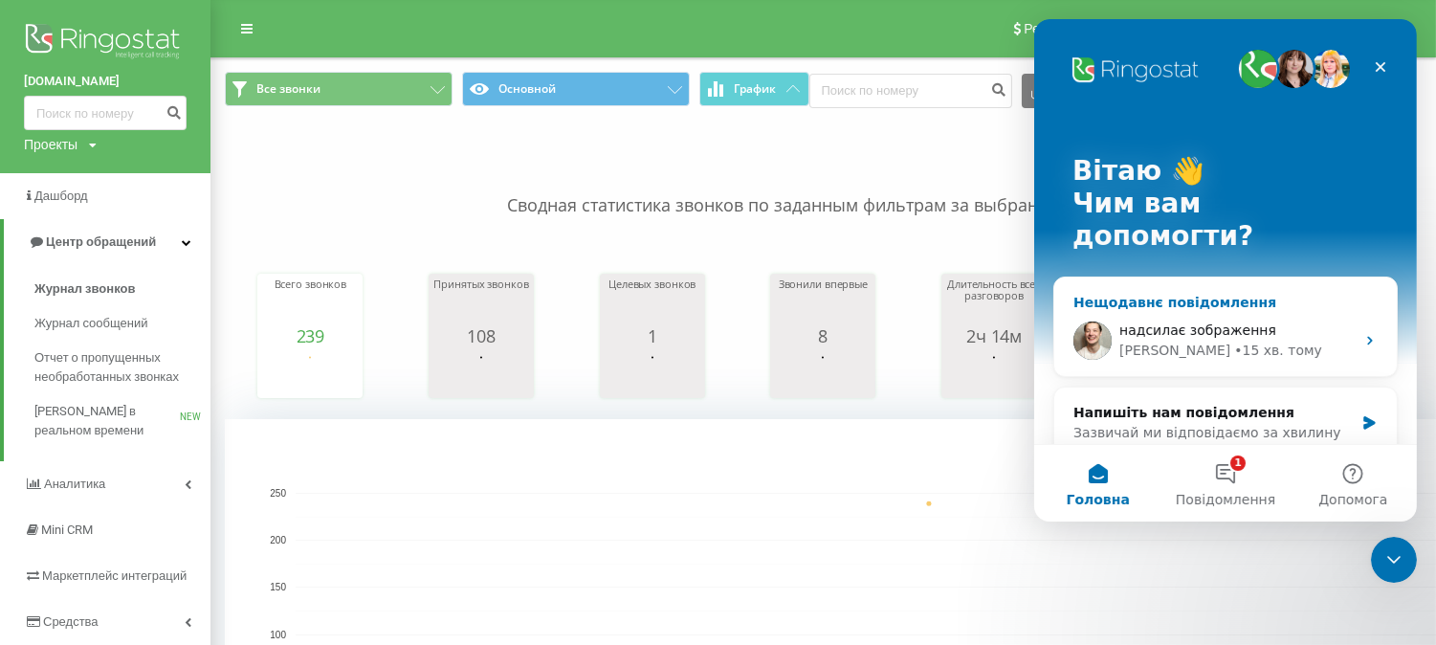
click at [1271, 341] on div "Vladyslav • 15 хв. тому" at bounding box center [1235, 351] width 235 height 20
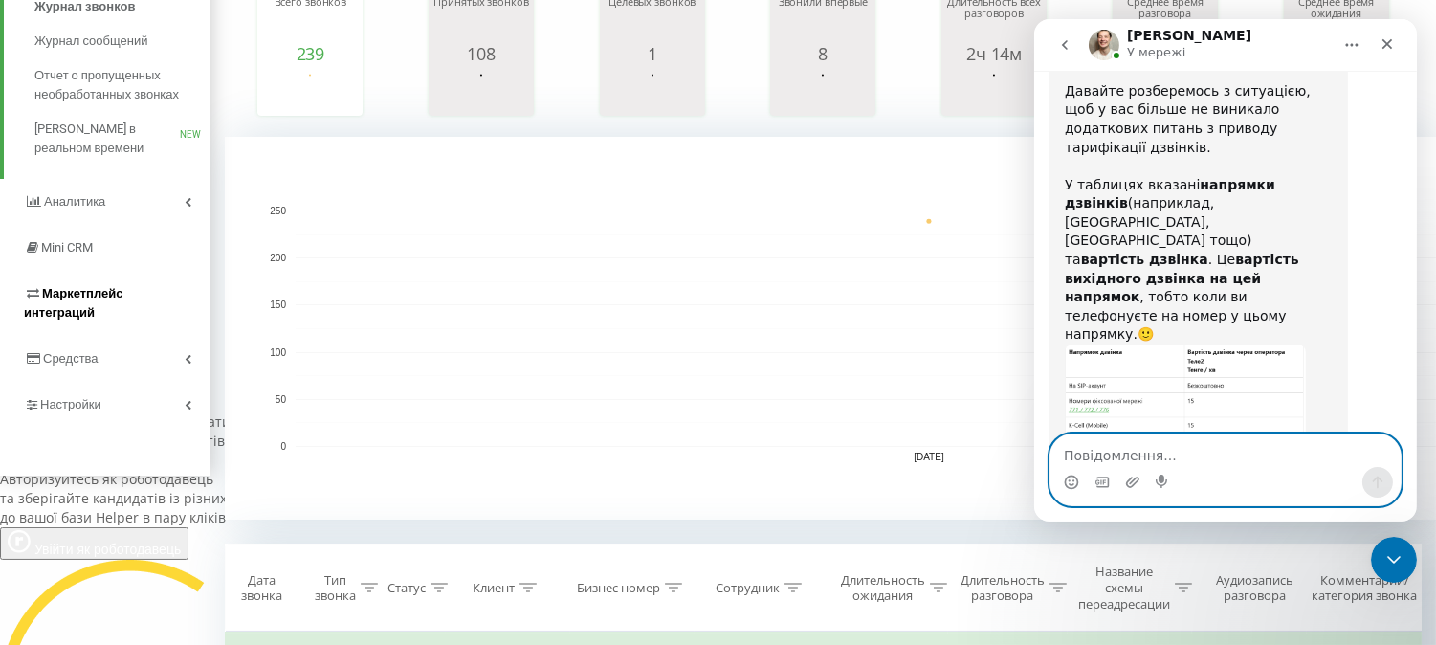
scroll to position [319, 0]
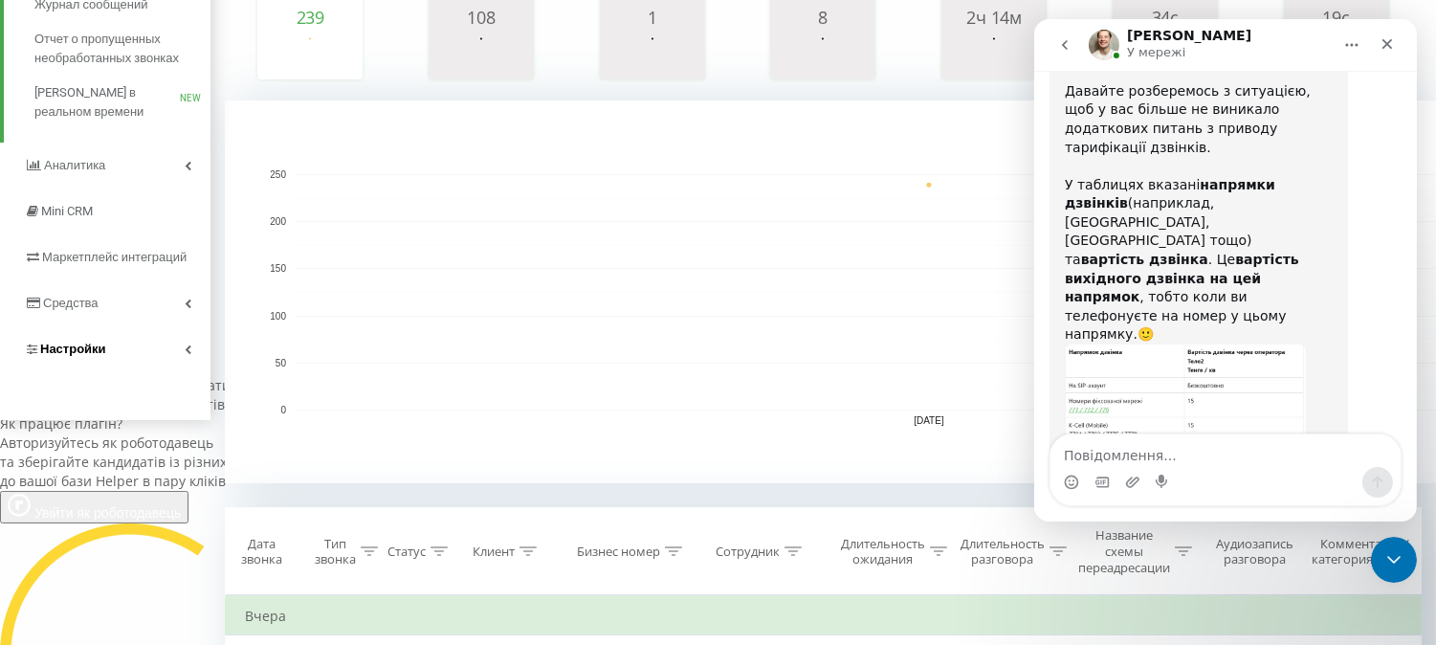
click at [79, 372] on link "Настройки" at bounding box center [105, 349] width 210 height 46
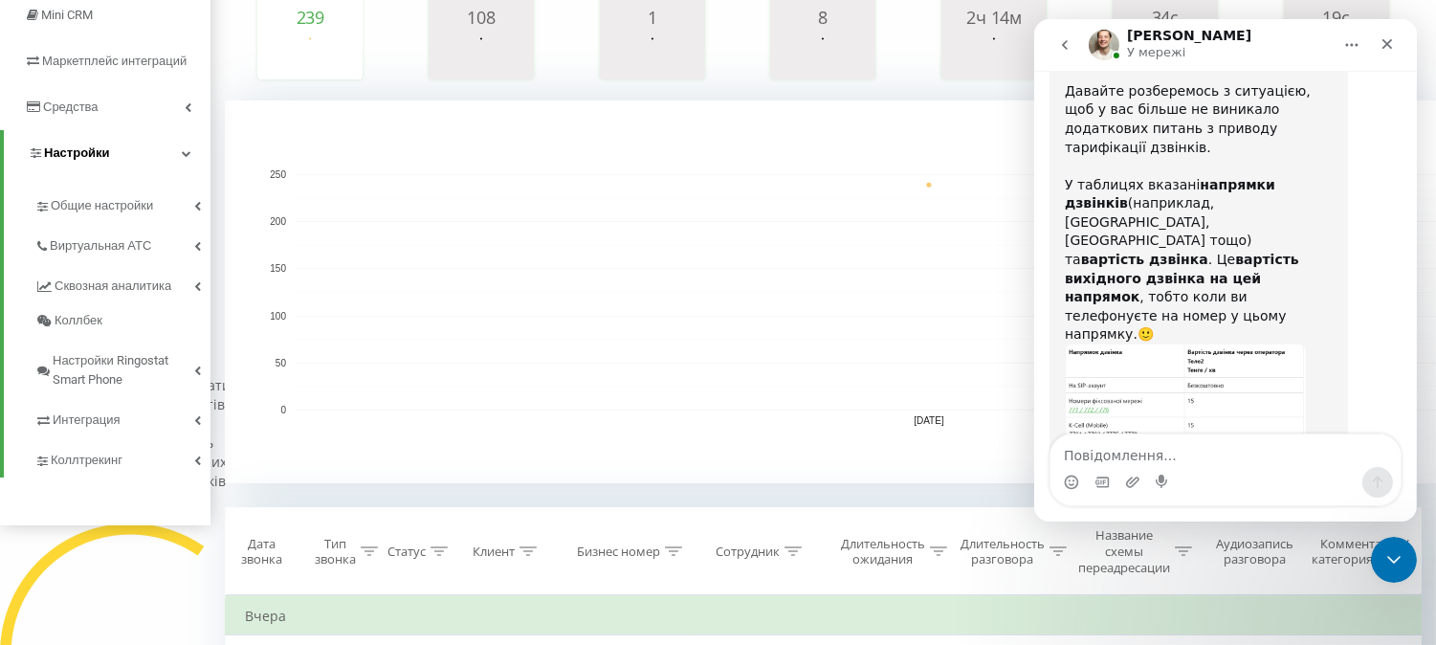
scroll to position [122, 0]
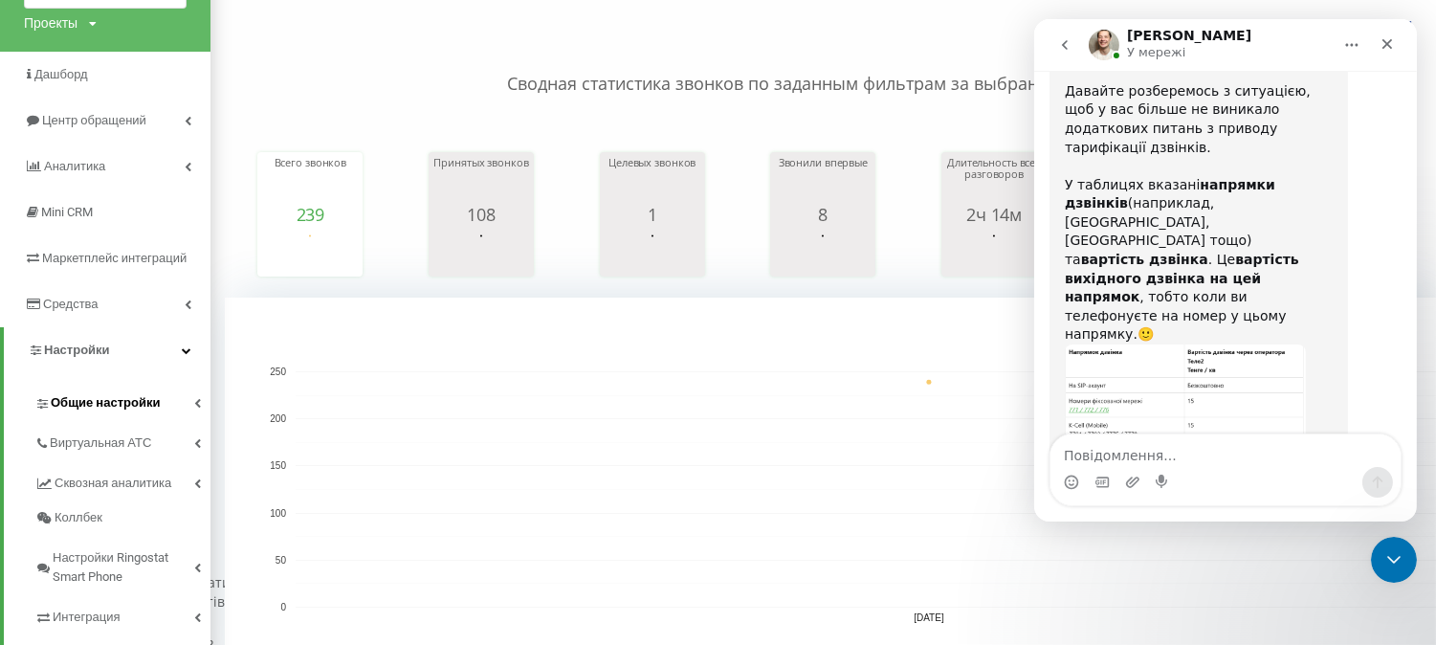
click at [75, 412] on span "Общие настройки" at bounding box center [105, 402] width 109 height 19
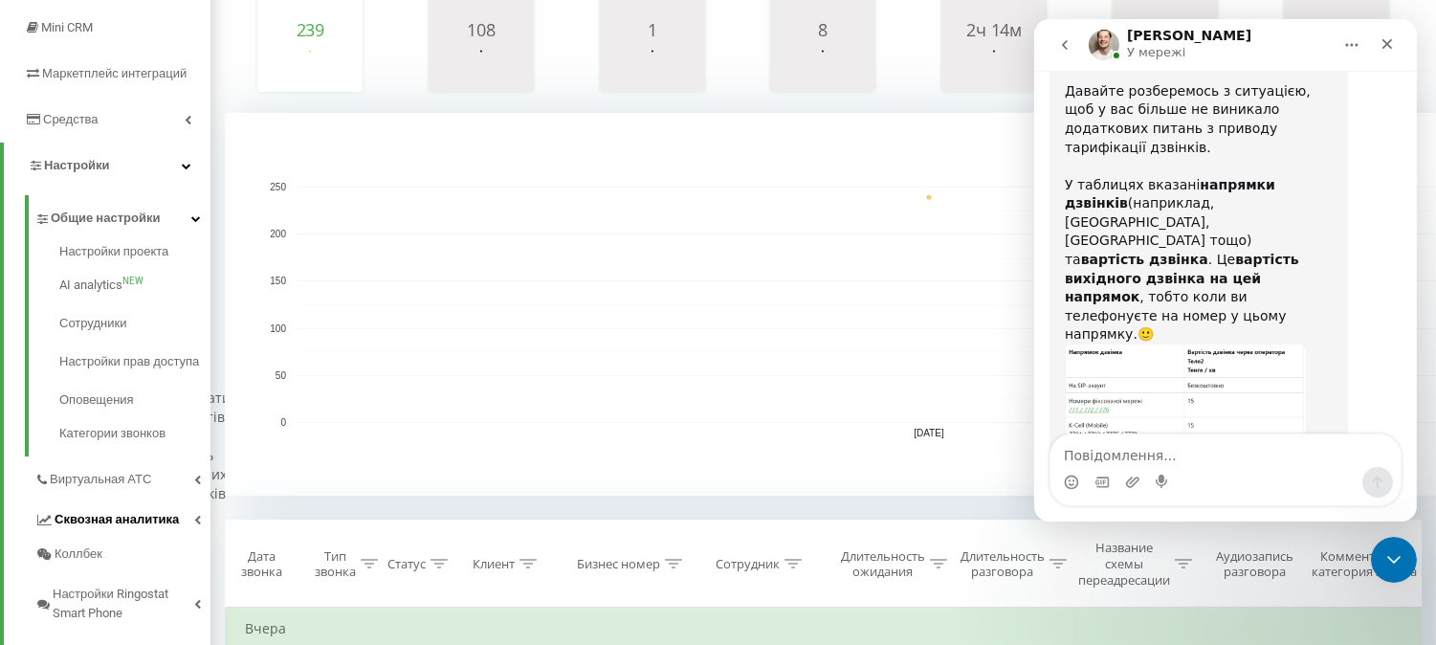
scroll to position [335, 0]
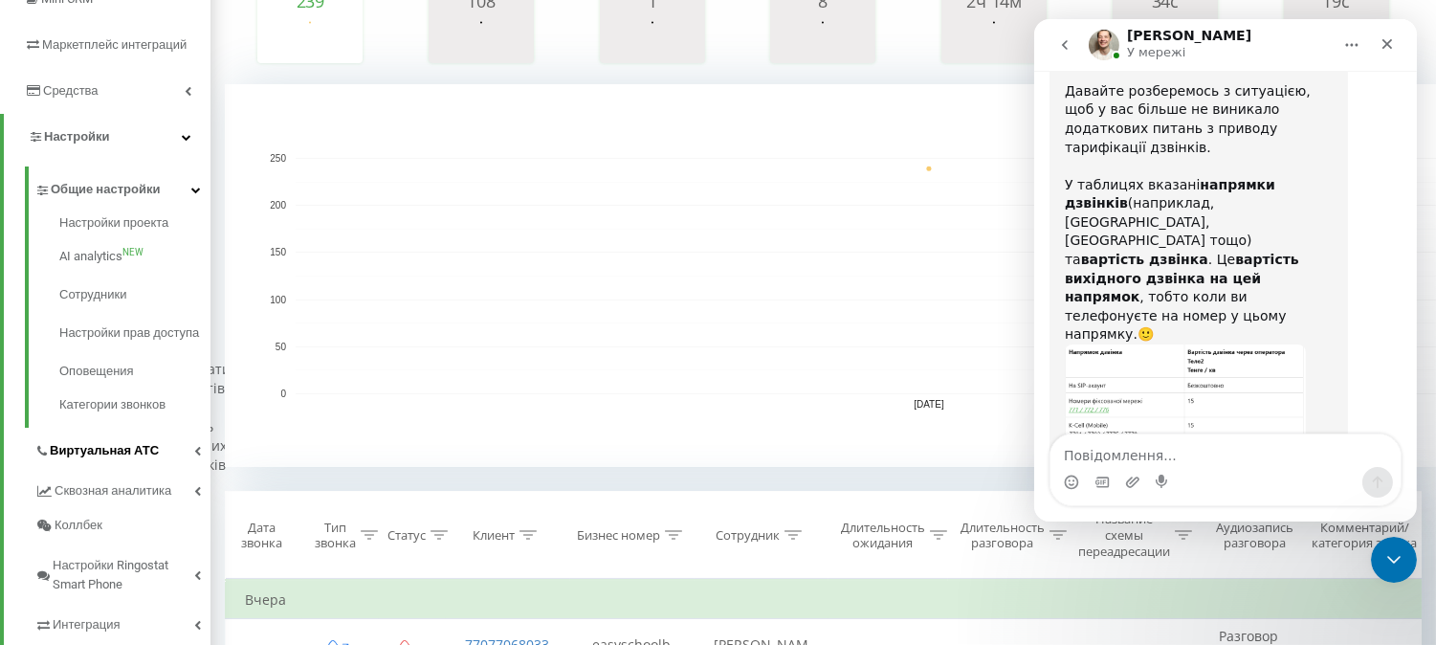
click at [122, 460] on span "Виртуальная АТС" at bounding box center [104, 450] width 109 height 19
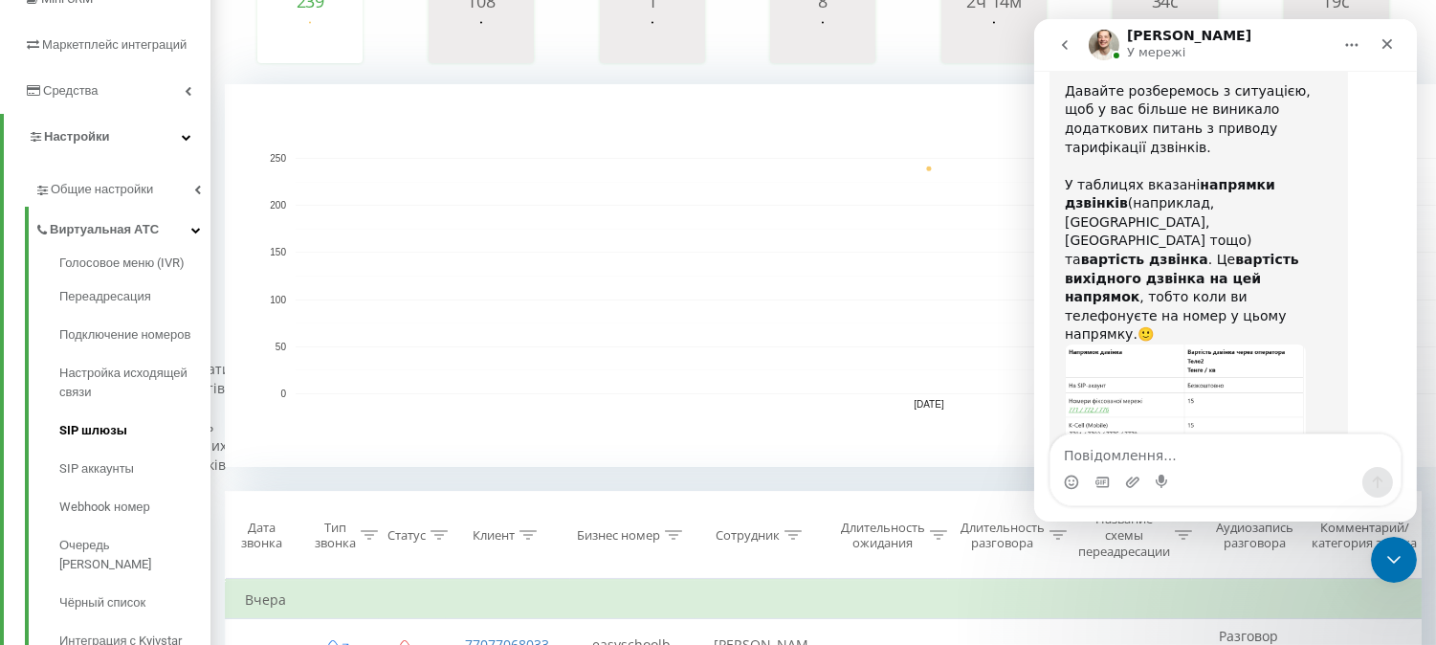
scroll to position [441, 0]
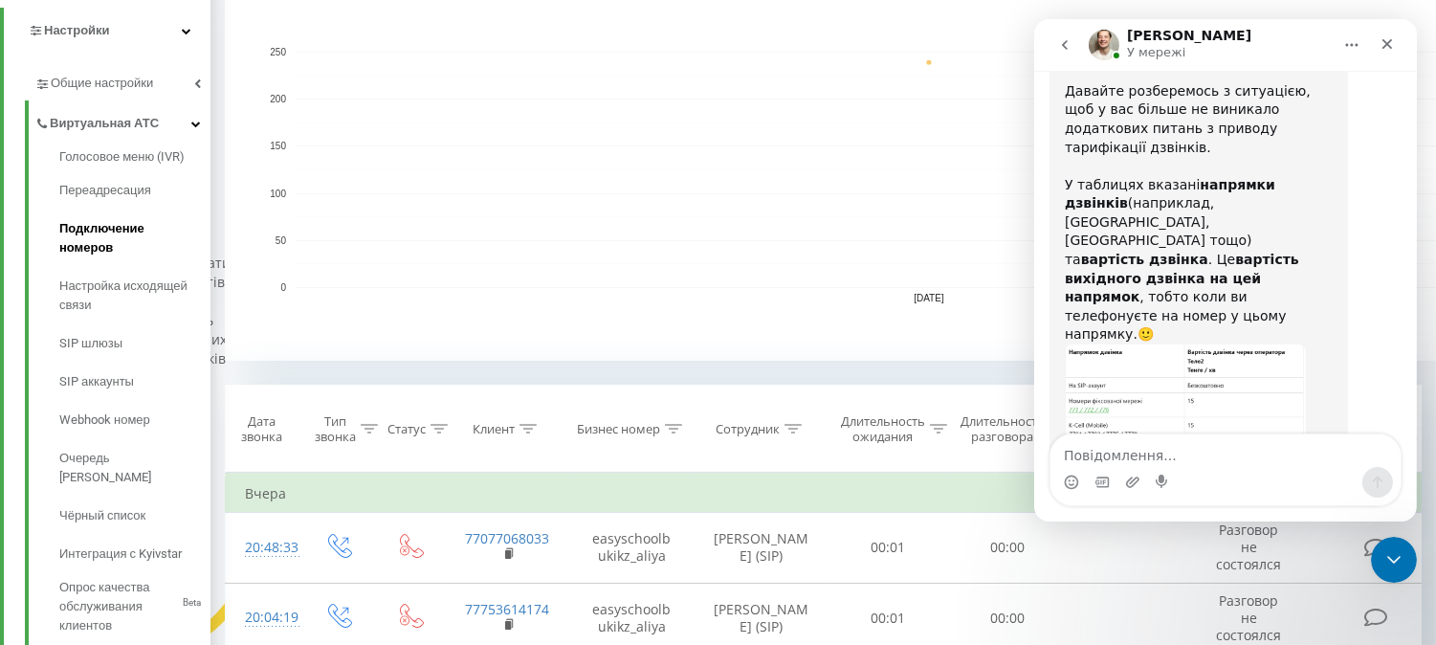
click at [100, 242] on span "Подключение номеров" at bounding box center [130, 238] width 142 height 38
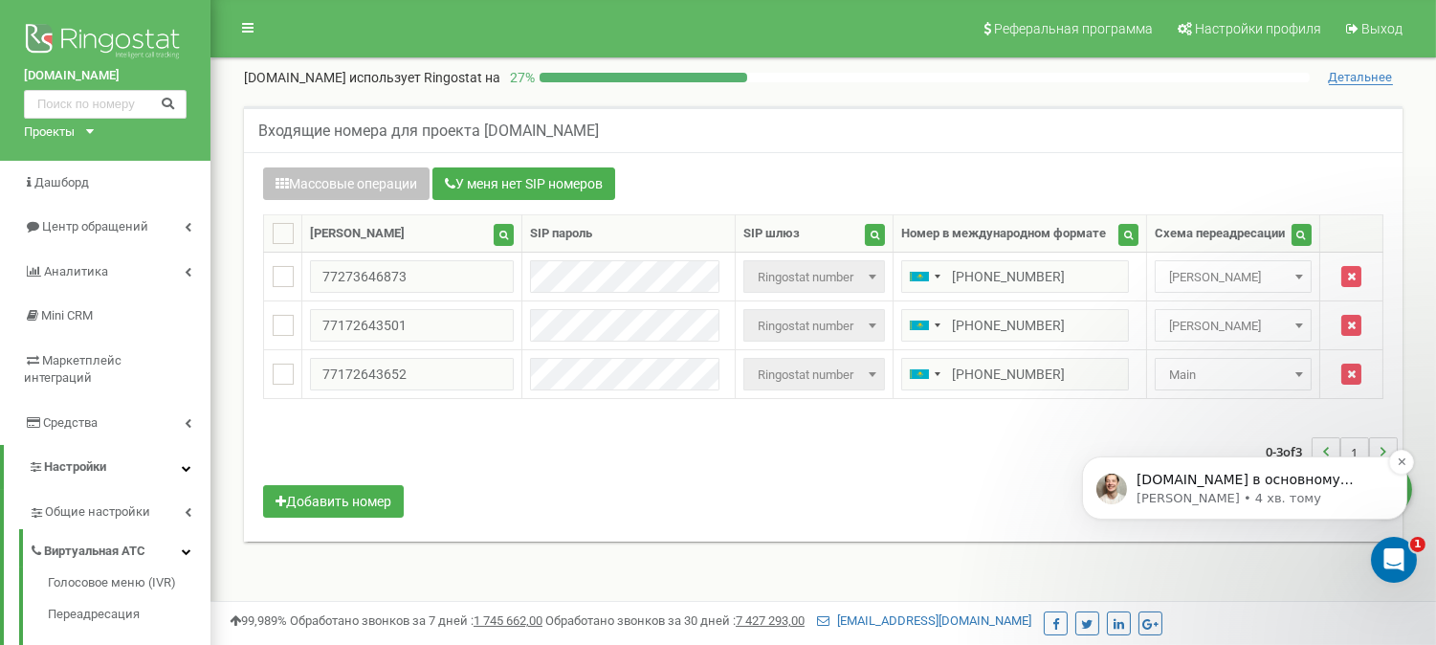
click at [1301, 470] on p "[DOMAIN_NAME] в основному підключаємо для міських номерів Астани, [GEOGRAPHIC_D…" at bounding box center [1259, 479] width 247 height 19
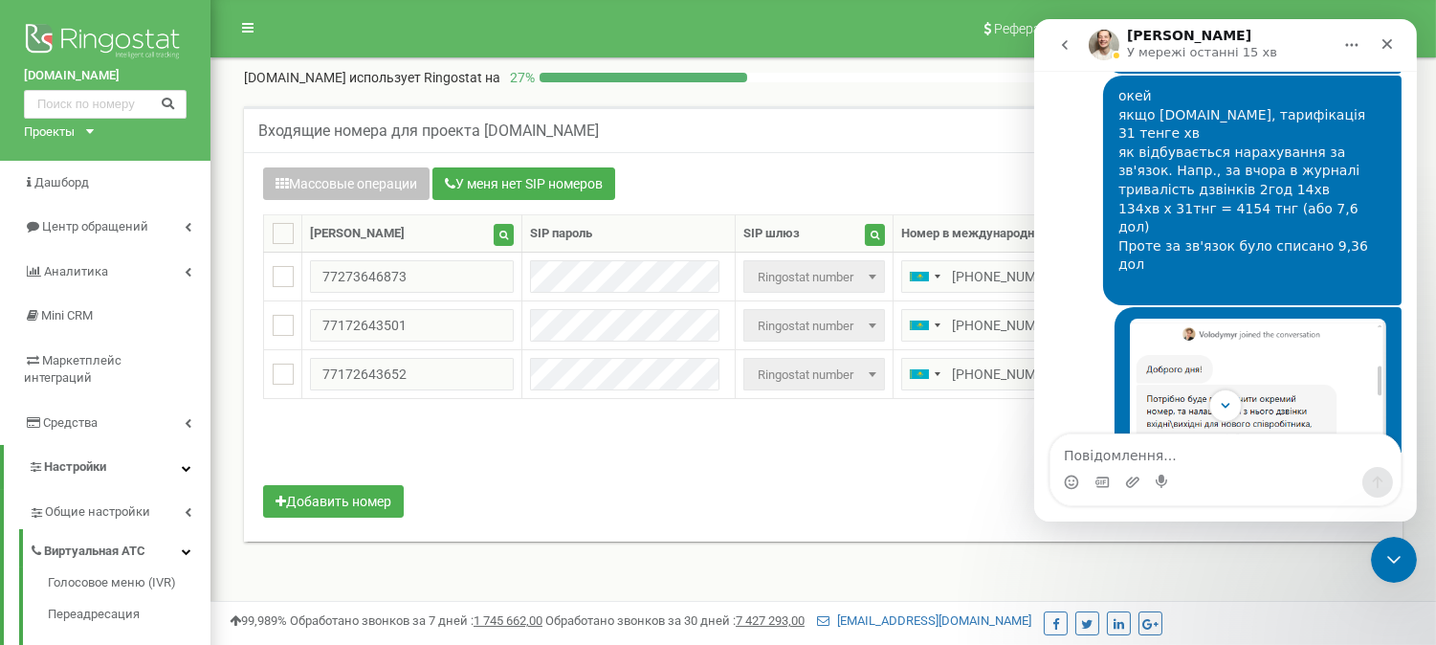
scroll to position [5685, 0]
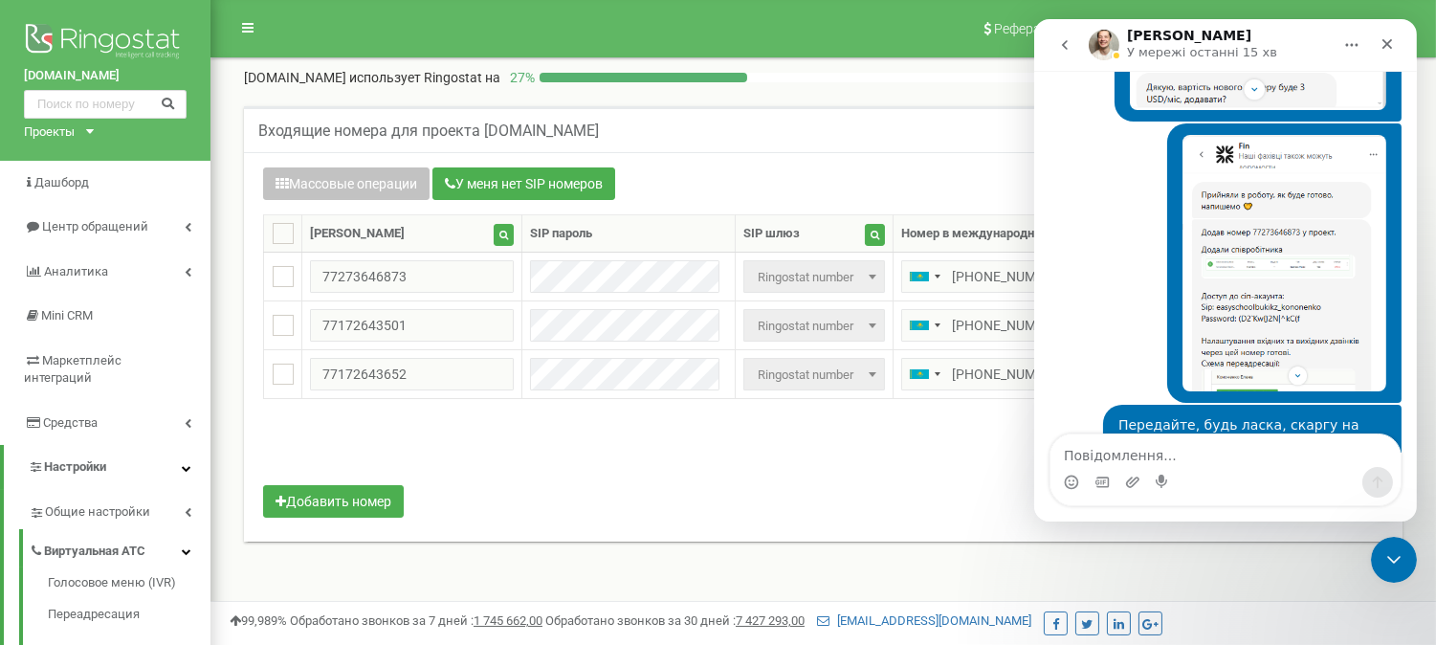
click at [1120, 453] on textarea "Повідомлення..." at bounding box center [1225, 450] width 350 height 33
type textarea "о"
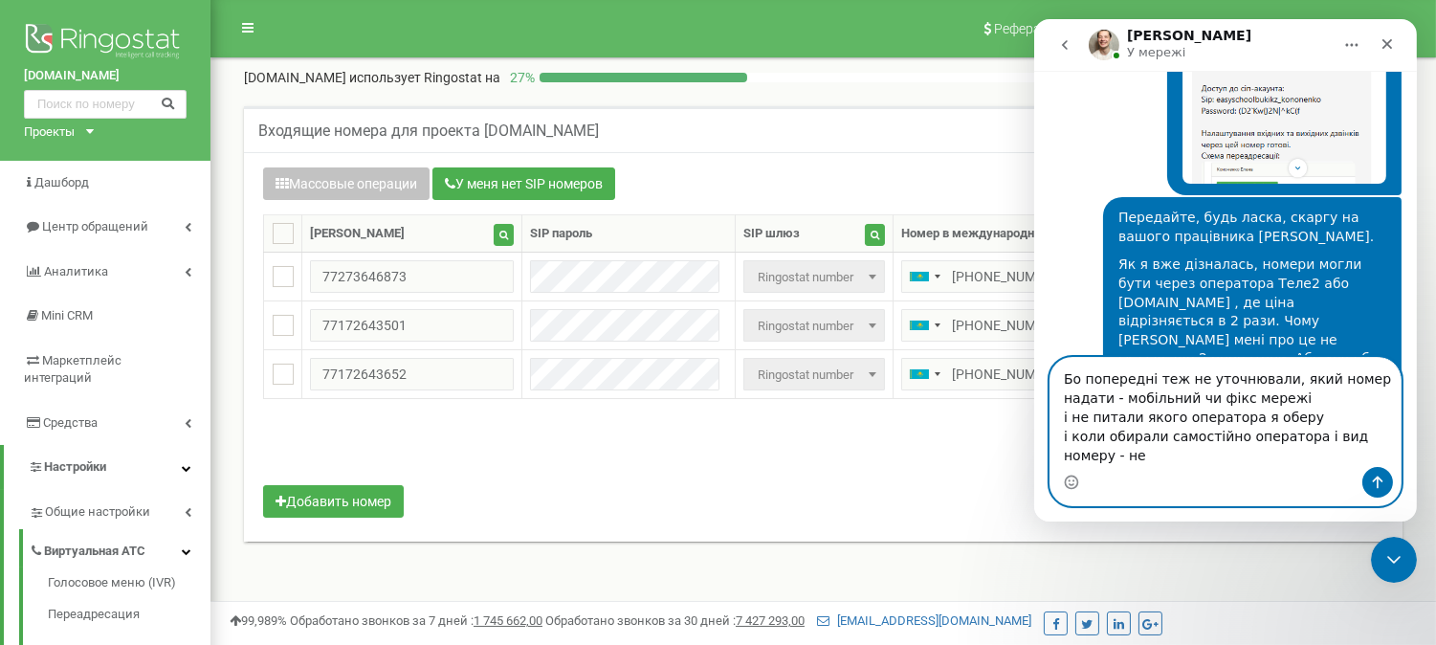
scroll to position [5913, 0]
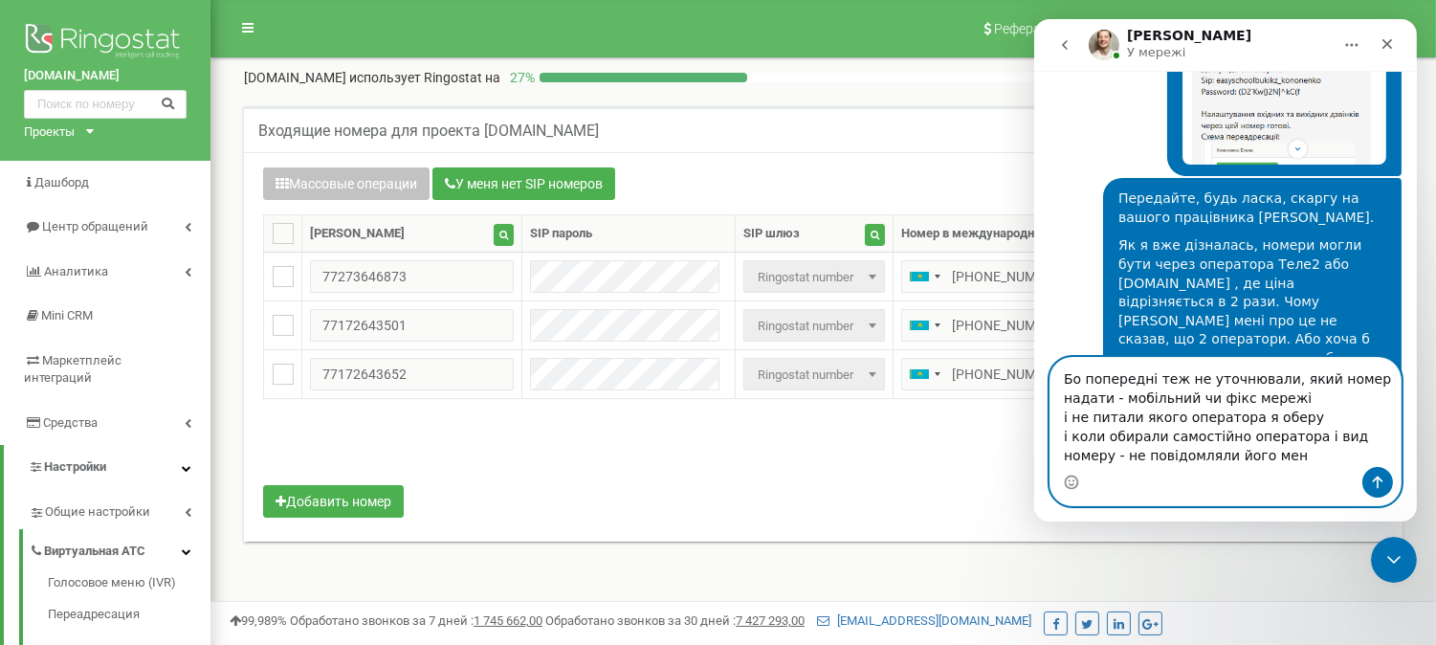
type textarea "Бо попередні теж не уточнювали, який номер надати - мобільний чи фікс мережі і …"
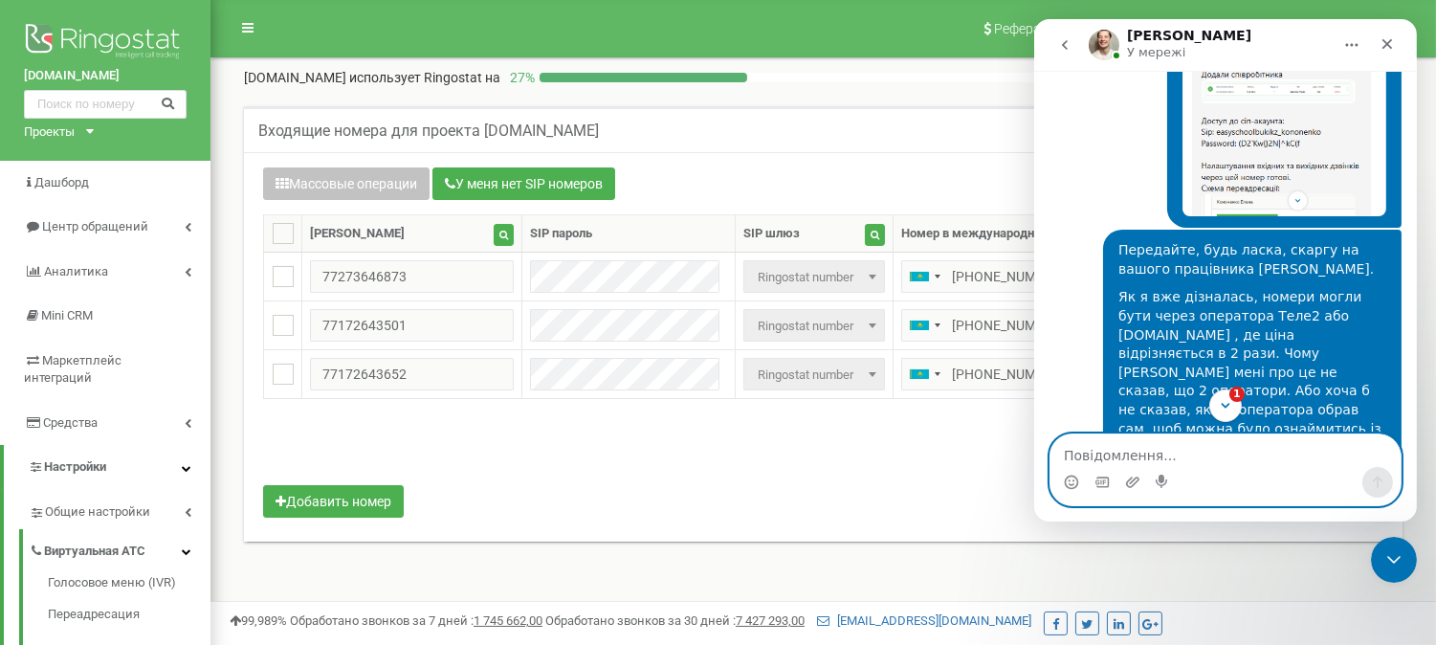
scroll to position [6243, 0]
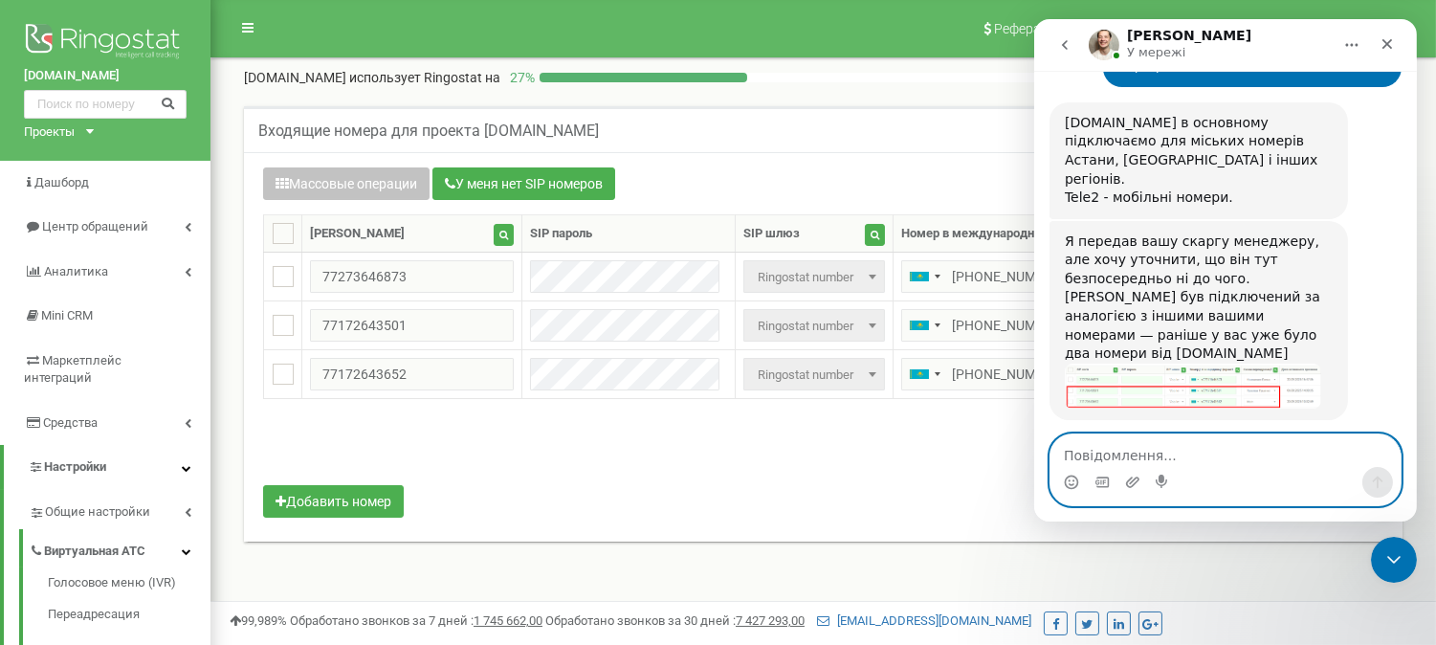
click at [1132, 455] on textarea "Повідомлення..." at bounding box center [1225, 450] width 350 height 33
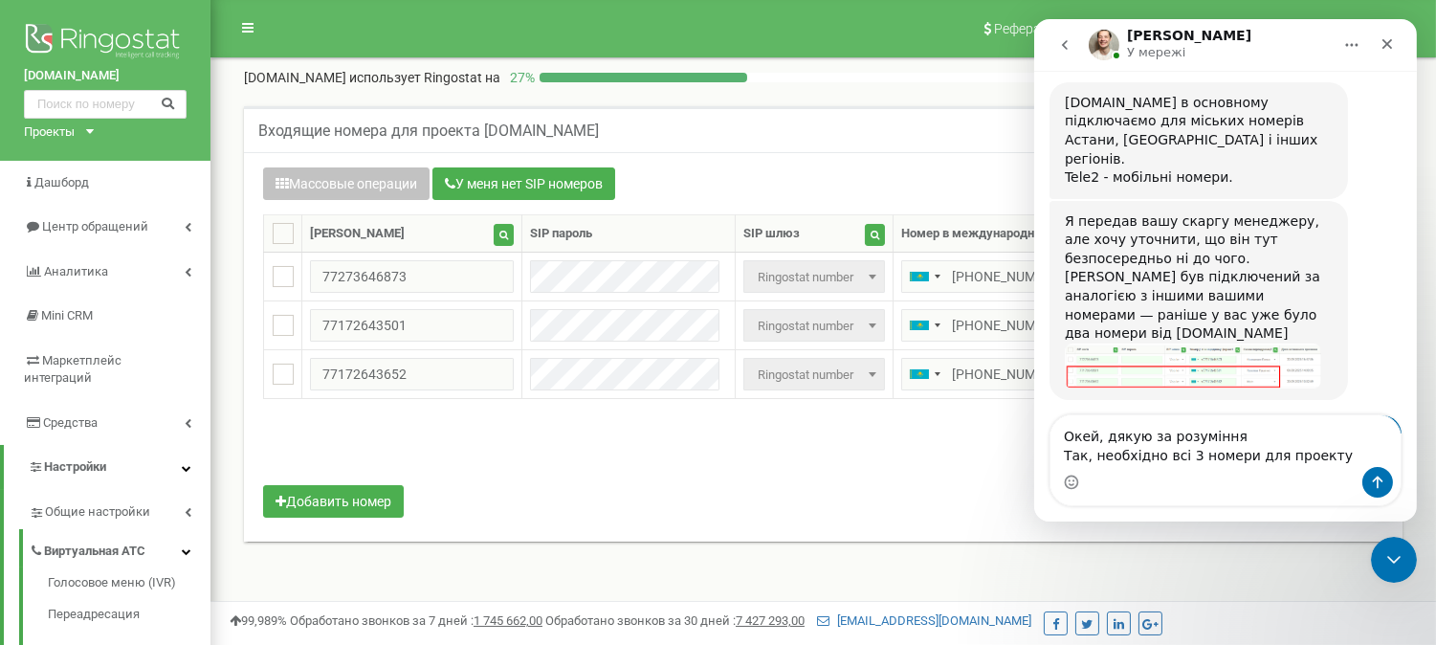
click at [635, 132] on div "Входящие номера для проекта [DOMAIN_NAME]" at bounding box center [823, 129] width 1159 height 46
drag, startPoint x: 660, startPoint y: 126, endPoint x: 479, endPoint y: 128, distance: 180.8
click at [479, 128] on div "Входящие номера для проекта [DOMAIN_NAME]" at bounding box center [823, 129] width 1159 height 46
click at [643, 122] on div "Входящие номера для проекта [DOMAIN_NAME]" at bounding box center [823, 129] width 1159 height 46
drag, startPoint x: 474, startPoint y: 112, endPoint x: 533, endPoint y: 124, distance: 60.6
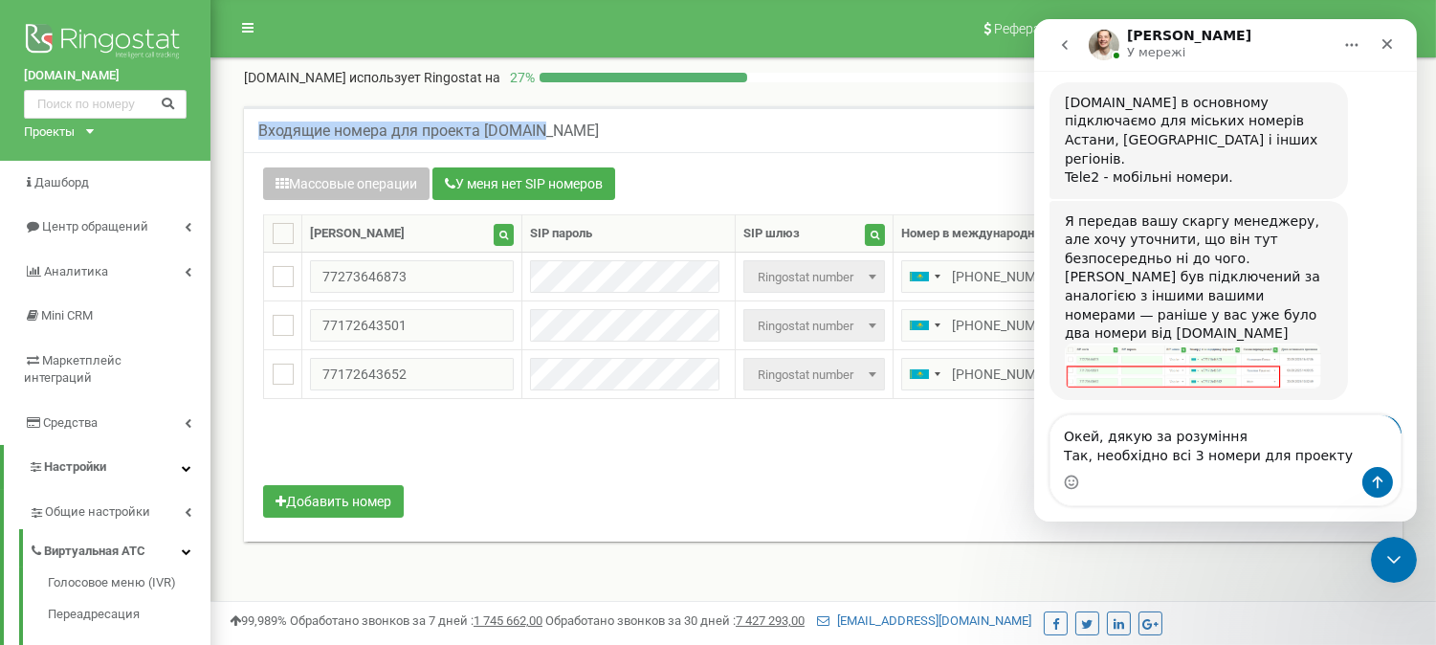
click at [533, 124] on div "Входящие номера для проекта [DOMAIN_NAME]" at bounding box center [823, 129] width 1159 height 46
click at [638, 118] on div "Входящие номера для проекта [DOMAIN_NAME]" at bounding box center [823, 129] width 1159 height 46
drag, startPoint x: 533, startPoint y: 138, endPoint x: 518, endPoint y: 137, distance: 15.3
click at [518, 137] on div "Входящие номера для проекта [DOMAIN_NAME]" at bounding box center [823, 129] width 1159 height 46
click at [667, 125] on div "Входящие номера для проекта [DOMAIN_NAME]" at bounding box center [823, 129] width 1159 height 46
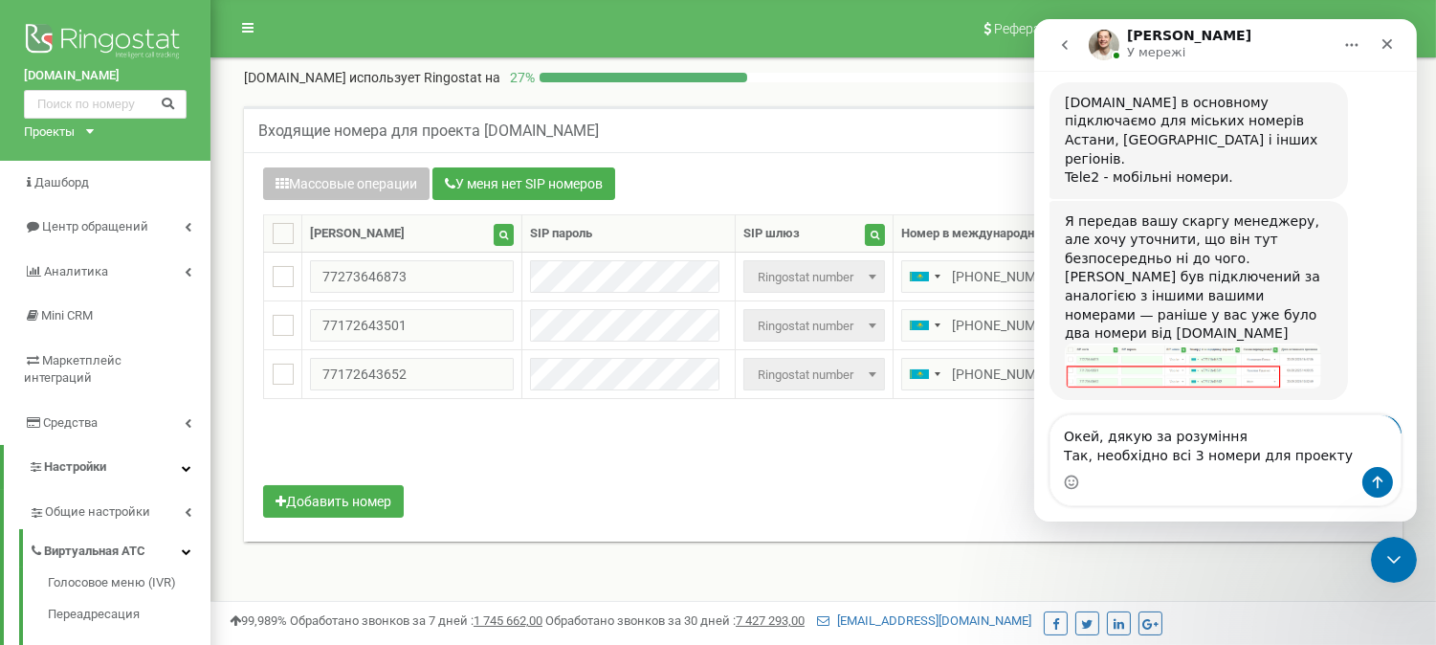
drag, startPoint x: 245, startPoint y: 74, endPoint x: 360, endPoint y: 77, distance: 114.9
click at [360, 77] on p "[DOMAIN_NAME] использует Ringostat на" at bounding box center [372, 77] width 256 height 19
copy p "[DOMAIN_NAME]"
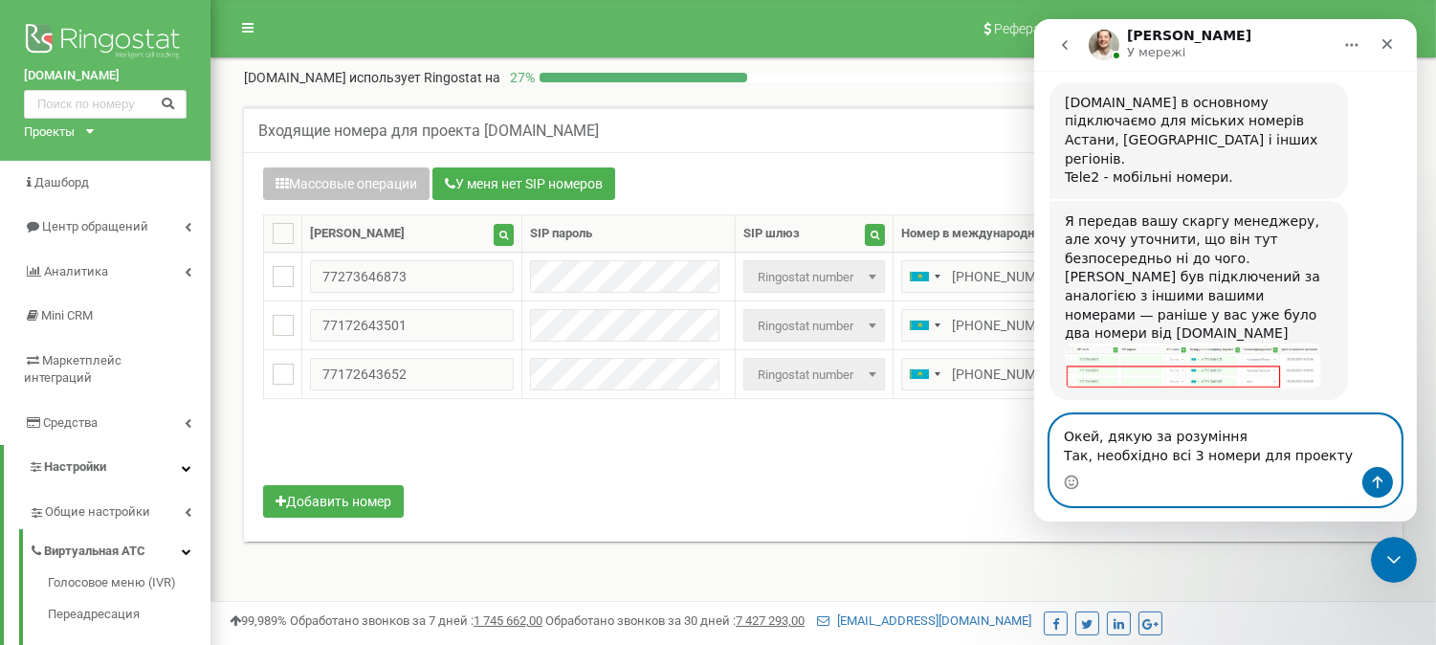
click at [1325, 460] on textarea "Окей, дякую за розуміння Так, необхідно всі 3 номери для проекту" at bounding box center [1225, 441] width 350 height 52
paste textarea "[DOMAIN_NAME]"
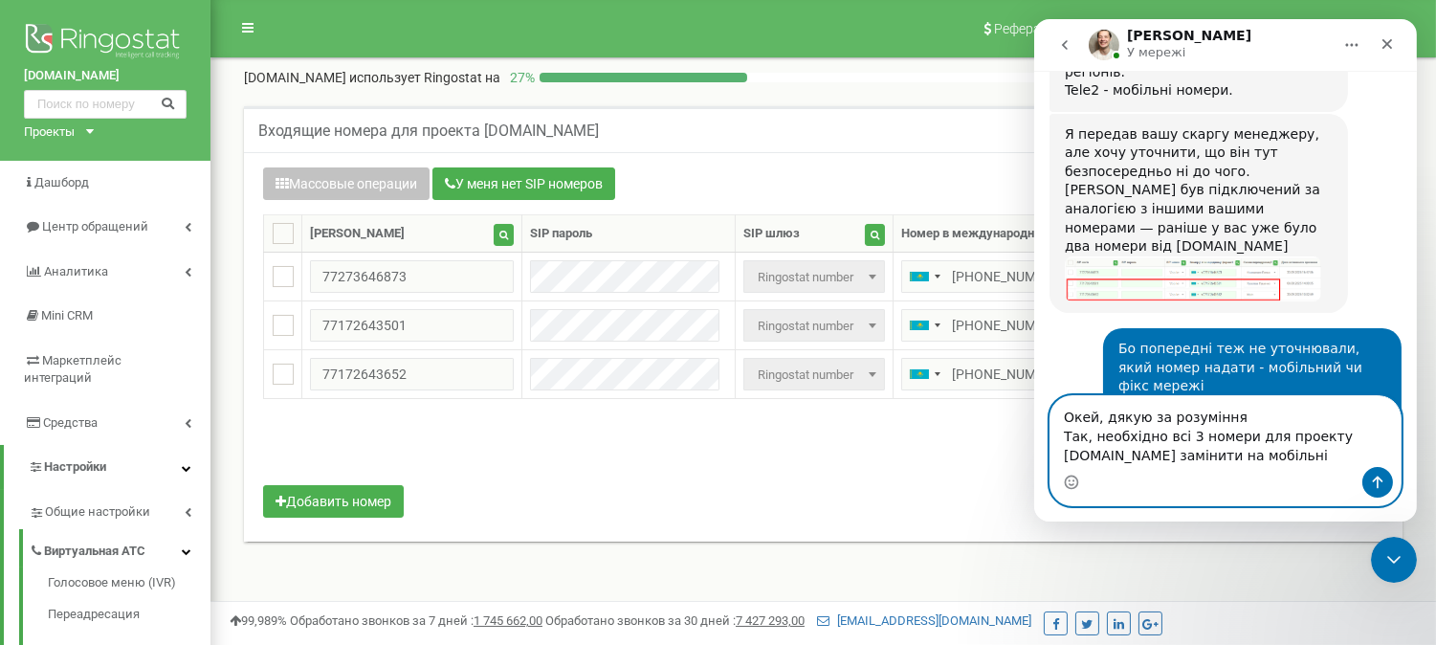
scroll to position [6301, 0]
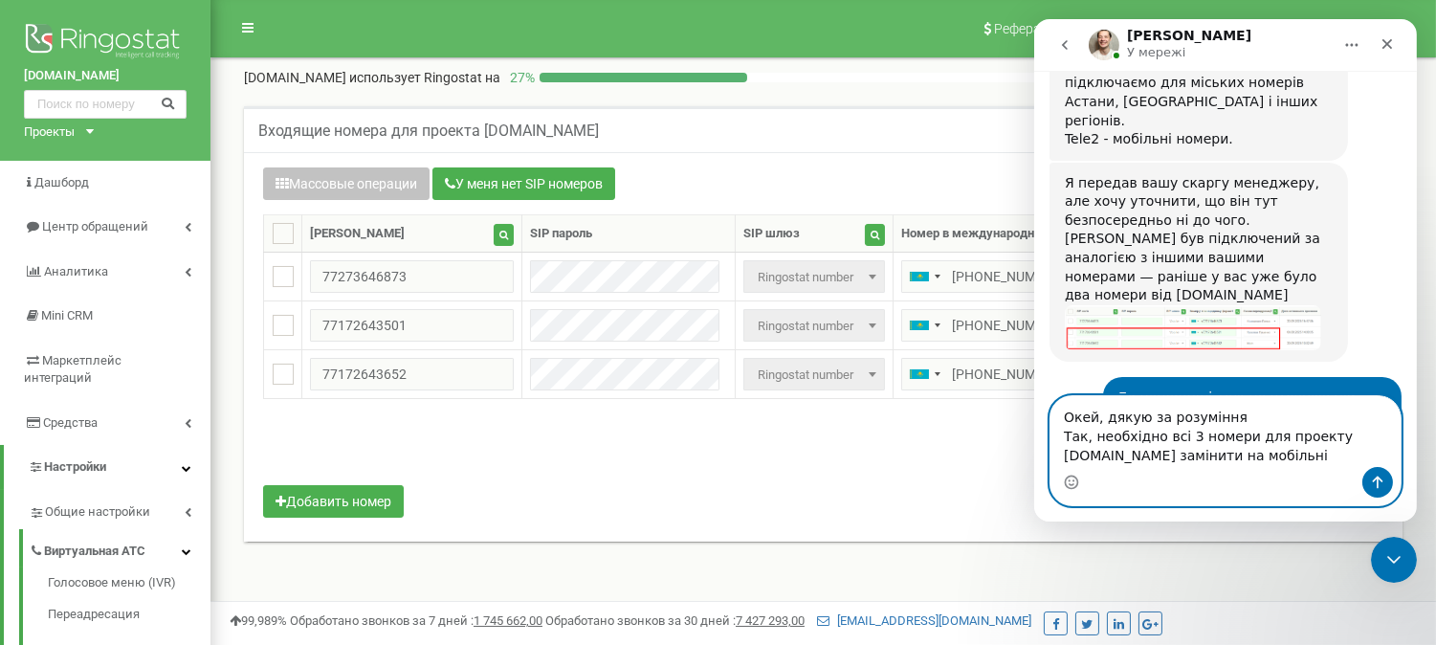
click at [1088, 452] on textarea "Окей, дякую за розуміння Так, необхідно всі 3 номери для проекту [DOMAIN_NAME] …" at bounding box center [1225, 431] width 350 height 71
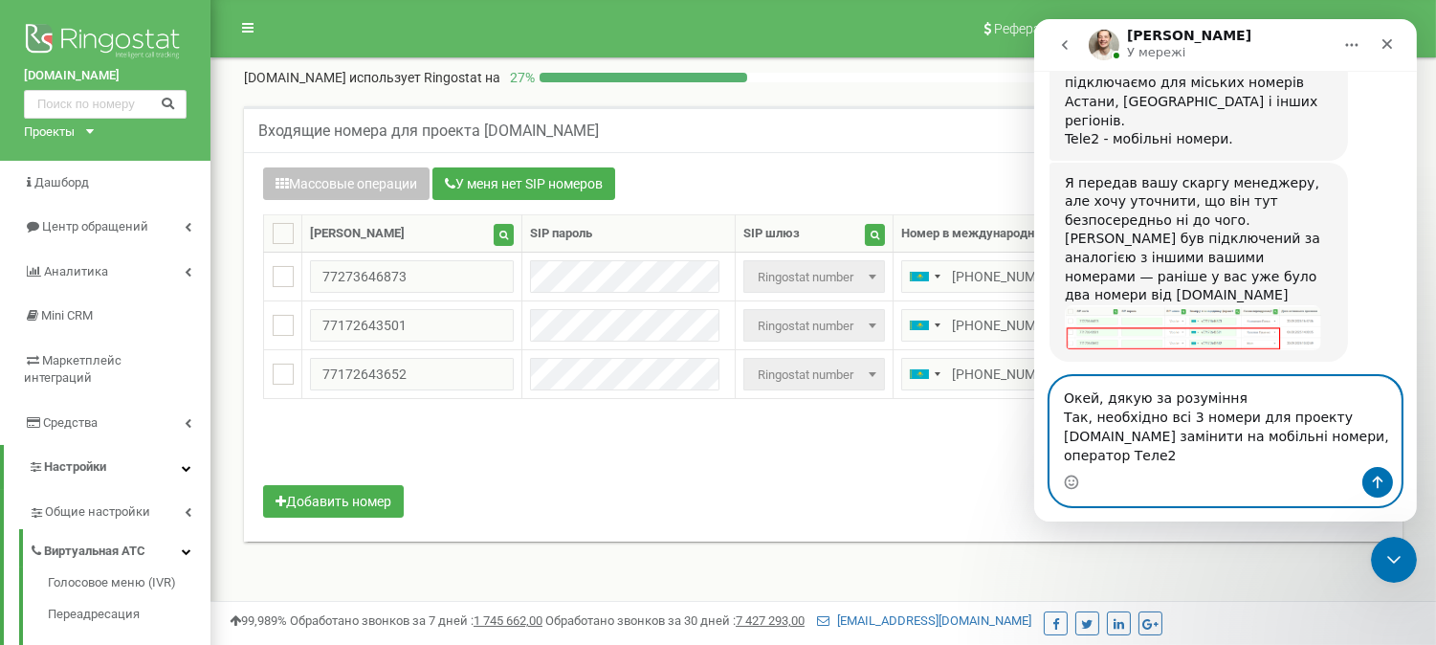
type textarea "Окей, дякую за розуміння Так, необхідно всі 3 номери для проекту [DOMAIN_NAME] …"
click at [1379, 484] on icon "Надіслати повідомлення…" at bounding box center [1376, 482] width 15 height 15
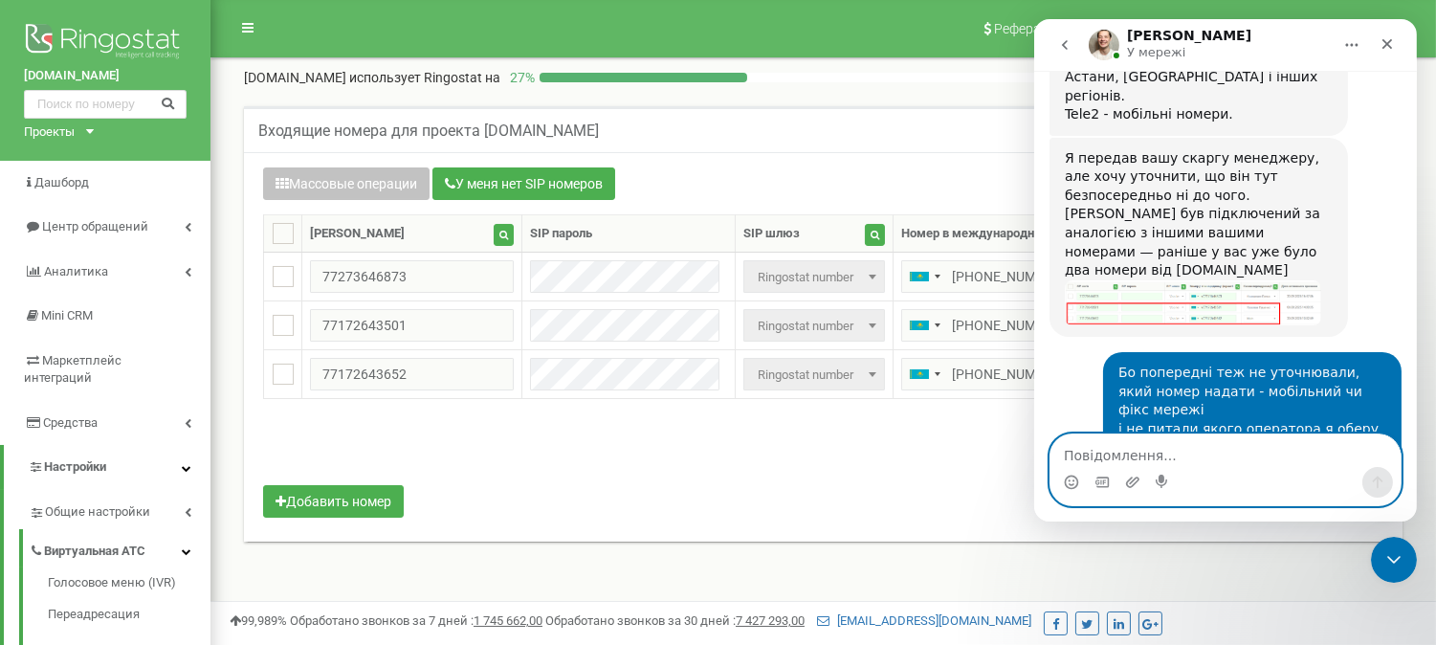
scroll to position [6325, 0]
